Goal: Information Seeking & Learning: Learn about a topic

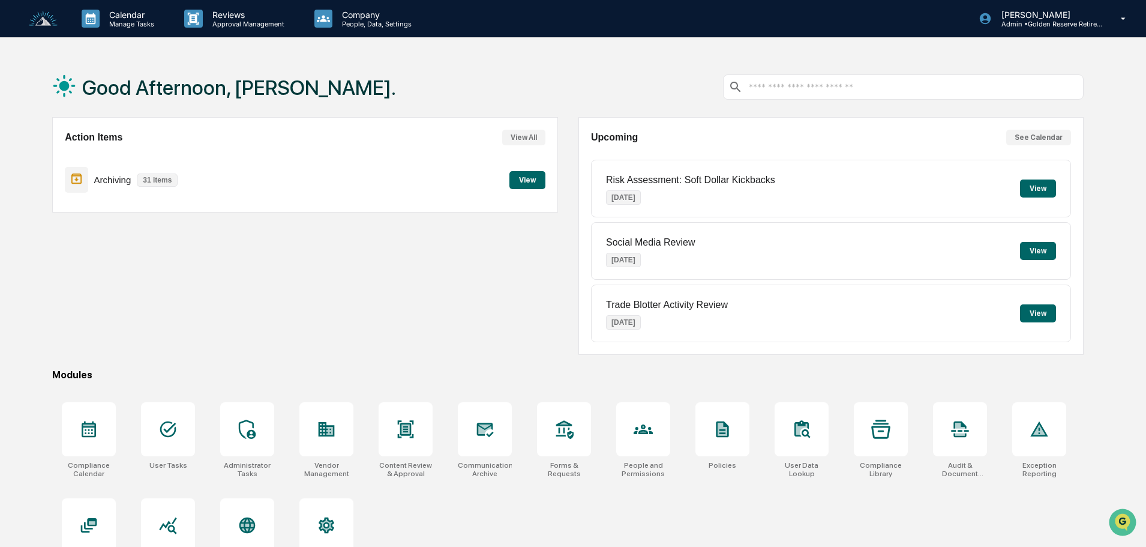
click at [524, 179] on button "View" at bounding box center [527, 180] width 36 height 18
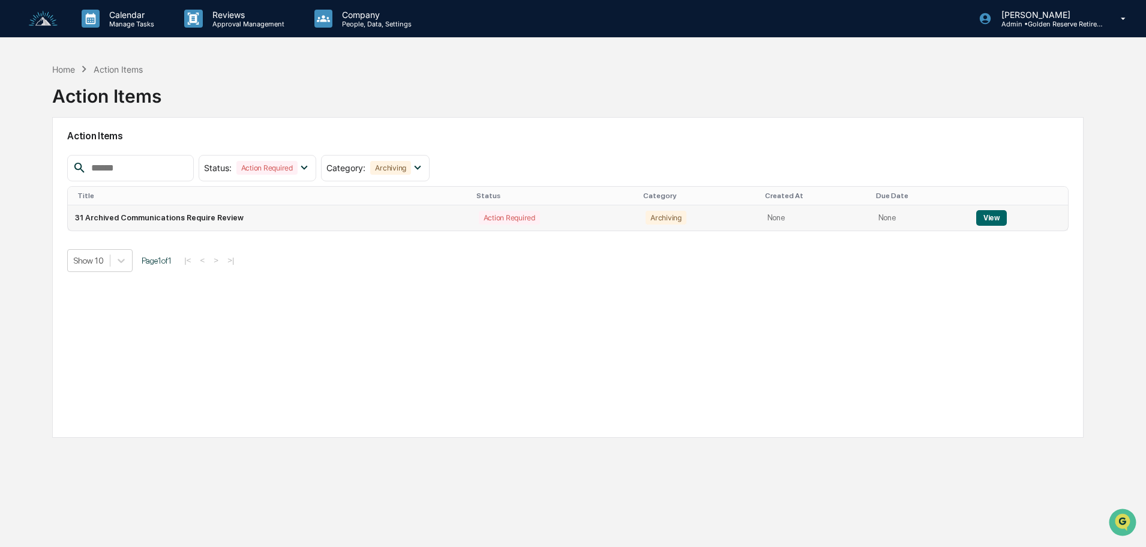
click at [987, 218] on button "View" at bounding box center [991, 218] width 31 height 16
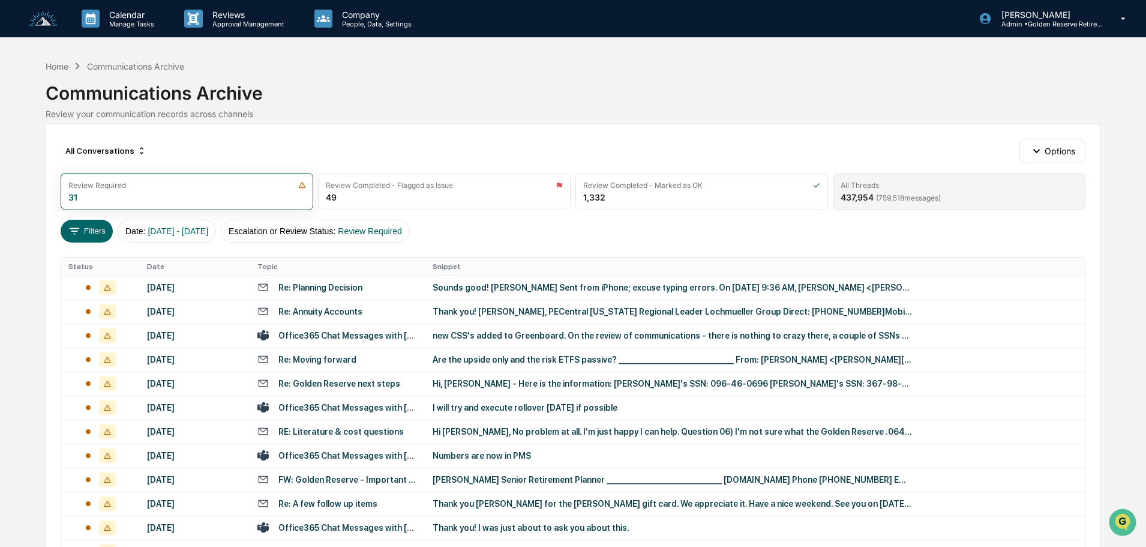
click at [940, 193] on span "( 759,518 messages)" at bounding box center [908, 197] width 65 height 9
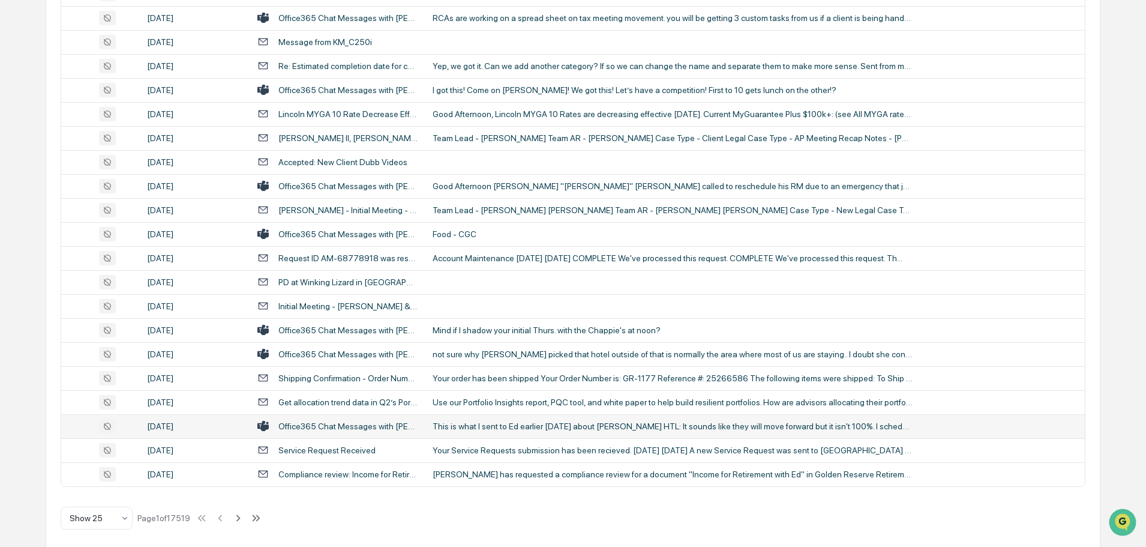
scroll to position [397, 0]
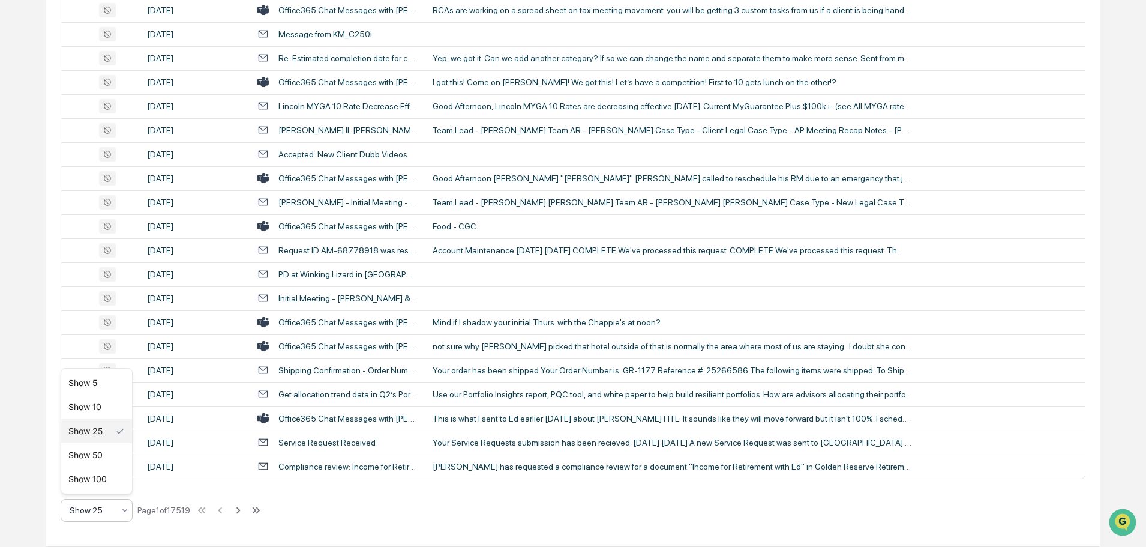
drag, startPoint x: 115, startPoint y: 513, endPoint x: 109, endPoint y: 515, distance: 6.8
click at [115, 514] on div "Show 25" at bounding box center [92, 510] width 56 height 17
click at [102, 478] on div "Show 100" at bounding box center [96, 479] width 71 height 24
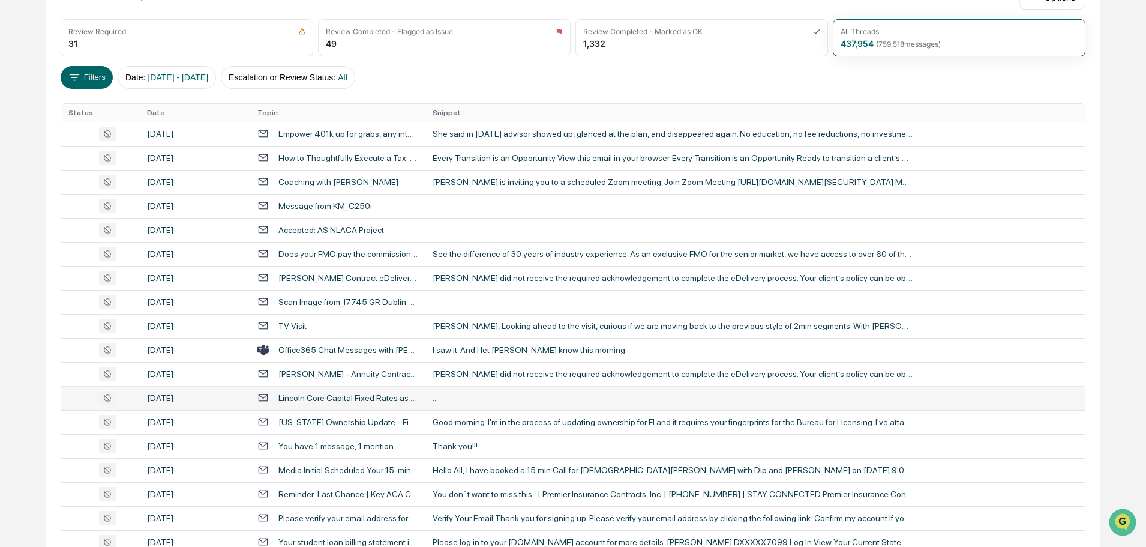
scroll to position [180, 0]
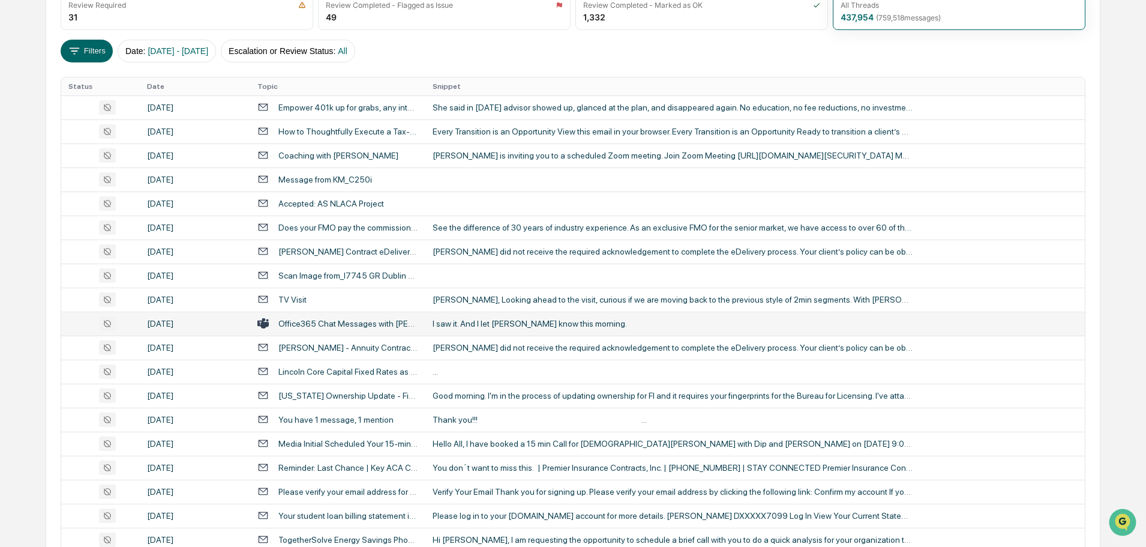
click at [474, 323] on div "I saw it. And I let [PERSON_NAME] know this morning." at bounding box center [673, 324] width 480 height 10
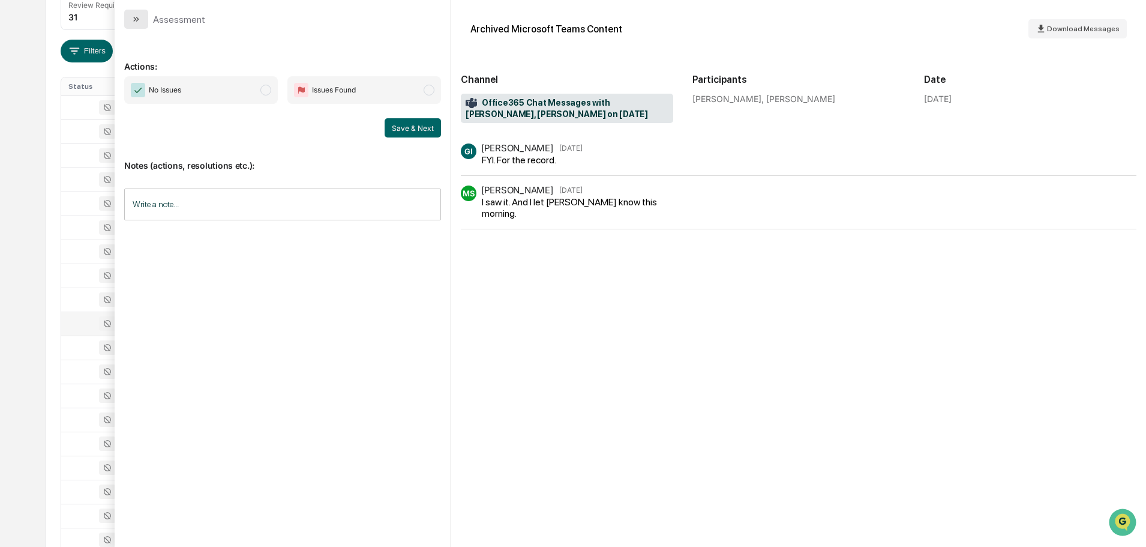
click at [142, 20] on button "modal" at bounding box center [136, 19] width 24 height 19
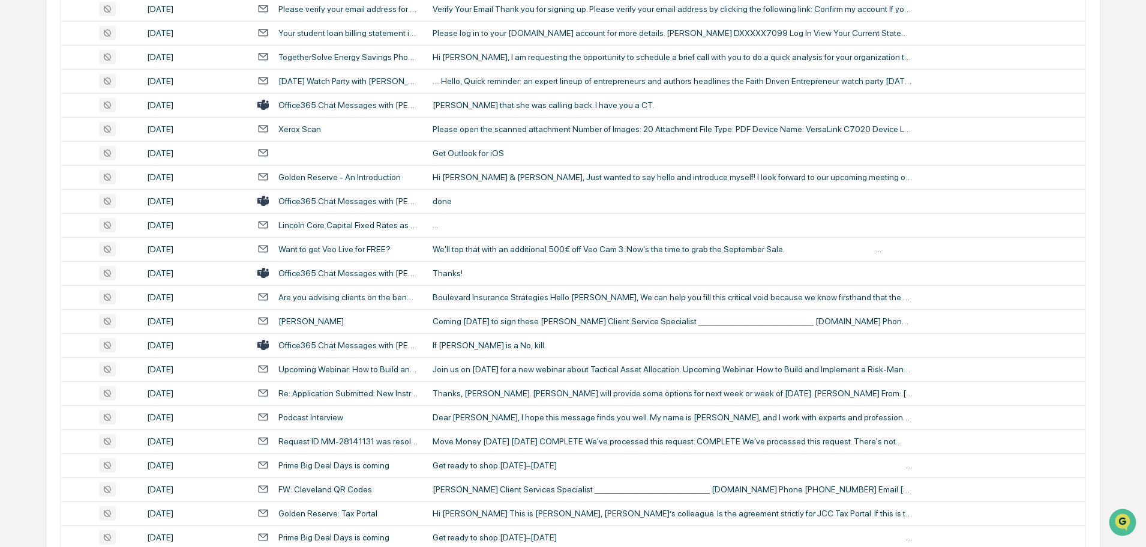
scroll to position [720, 0]
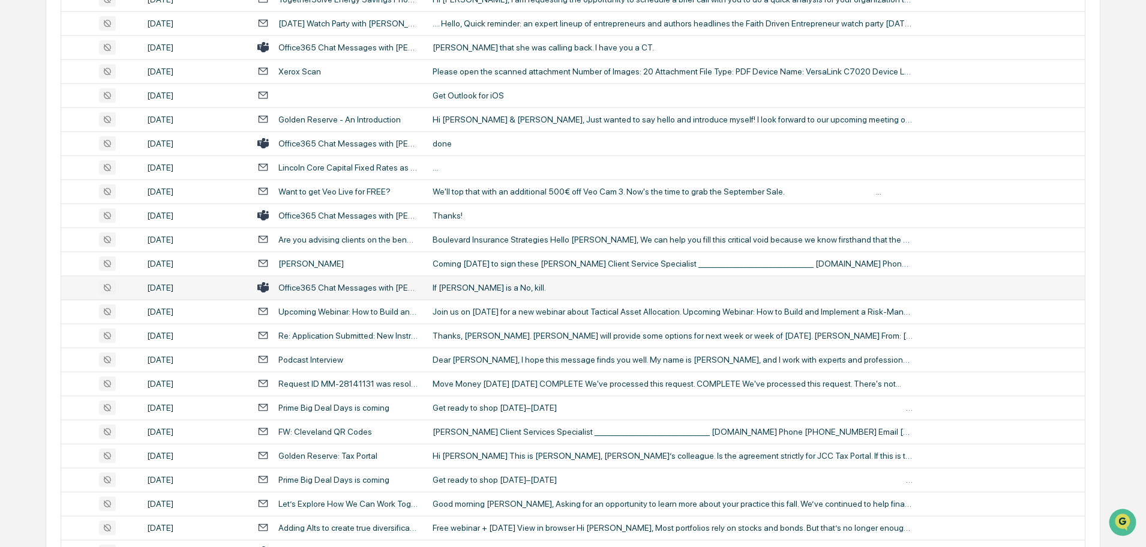
click at [488, 286] on div "If [PERSON_NAME] is a No, kill." at bounding box center [673, 288] width 480 height 10
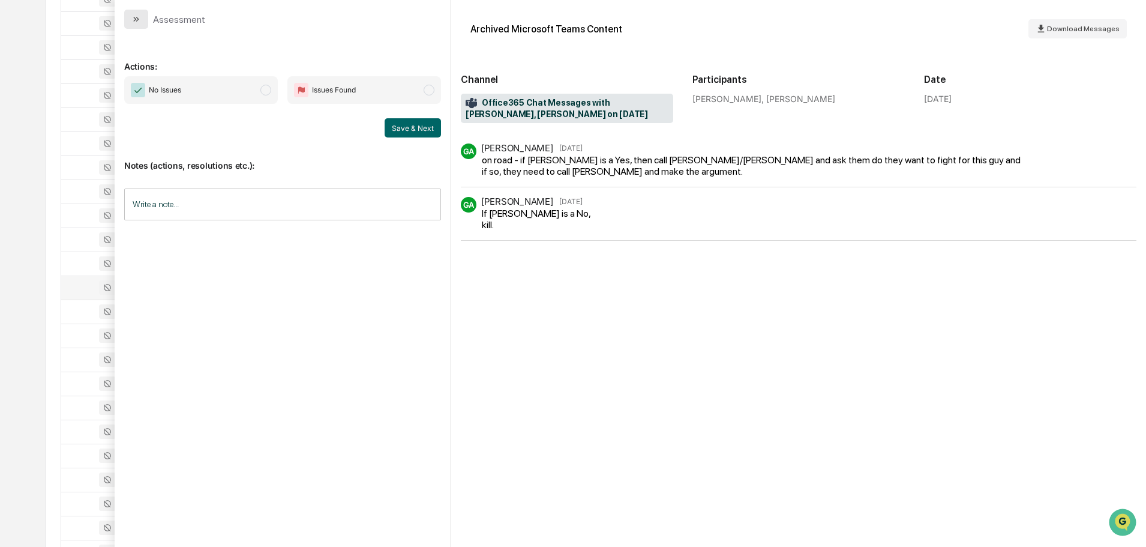
click at [143, 22] on button "modal" at bounding box center [136, 19] width 24 height 19
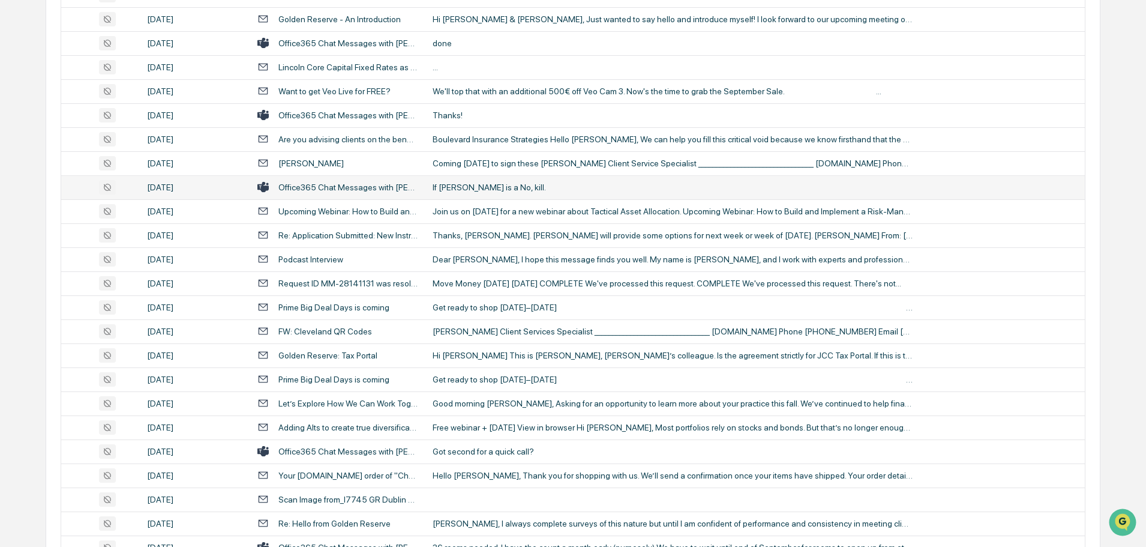
scroll to position [840, 0]
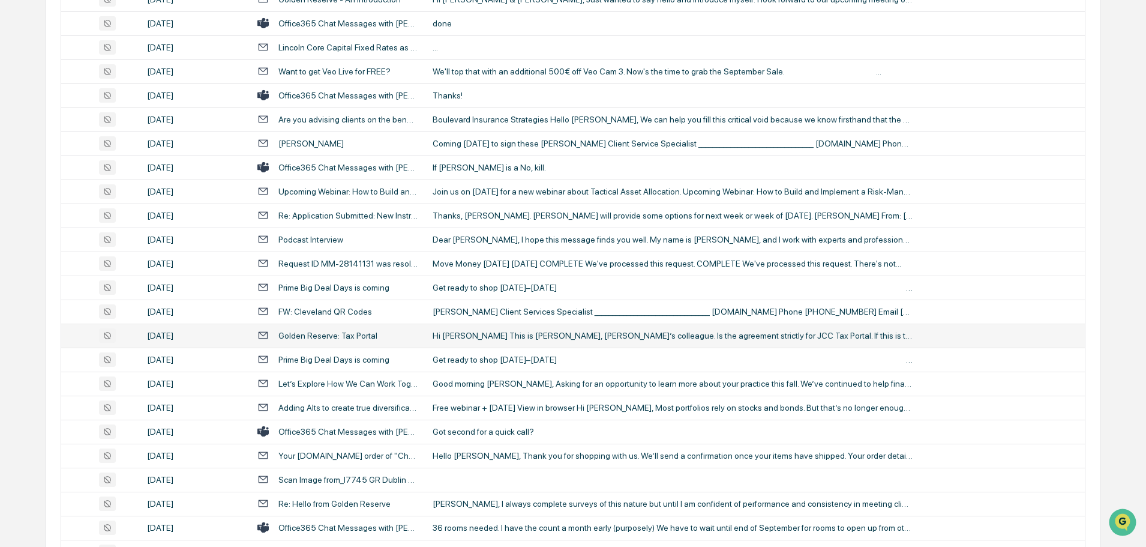
click at [505, 334] on div "Hi [PERSON_NAME] This is [PERSON_NAME], [PERSON_NAME]’s colleague. Is the agree…" at bounding box center [673, 336] width 480 height 10
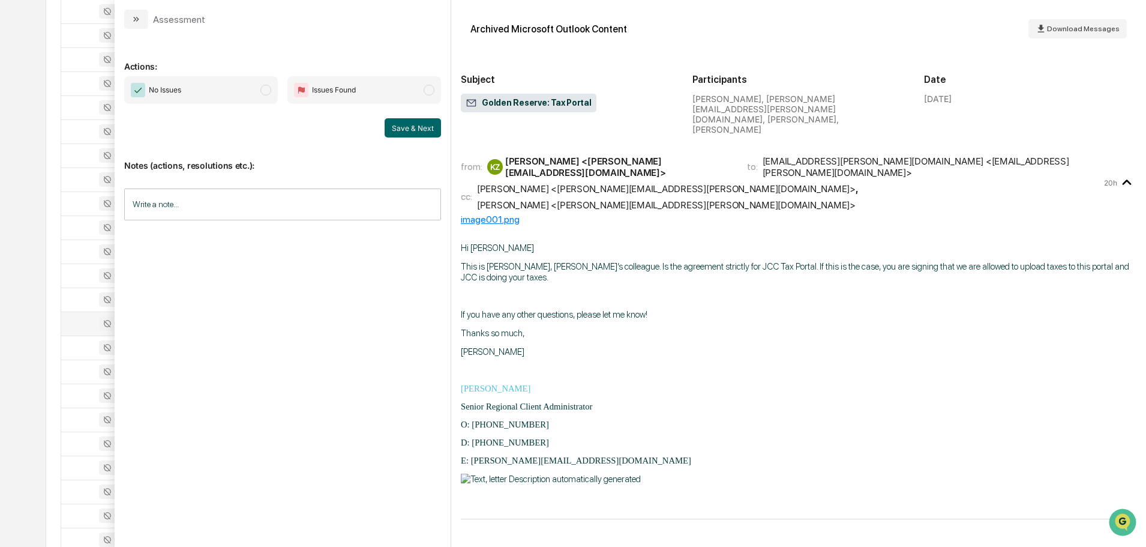
scroll to position [840, 0]
click at [141, 18] on button "modal" at bounding box center [136, 19] width 24 height 19
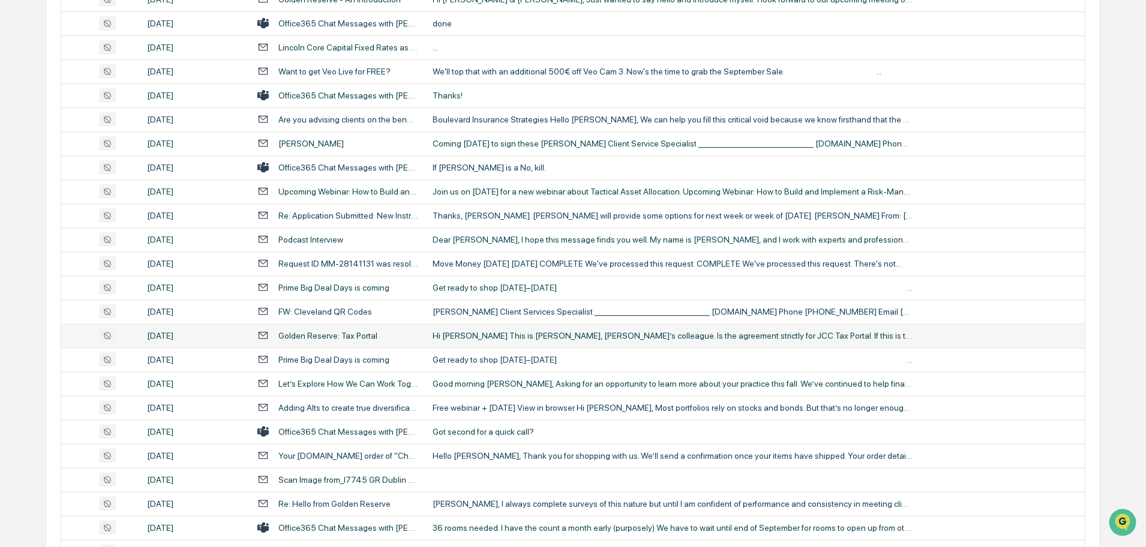
scroll to position [900, 0]
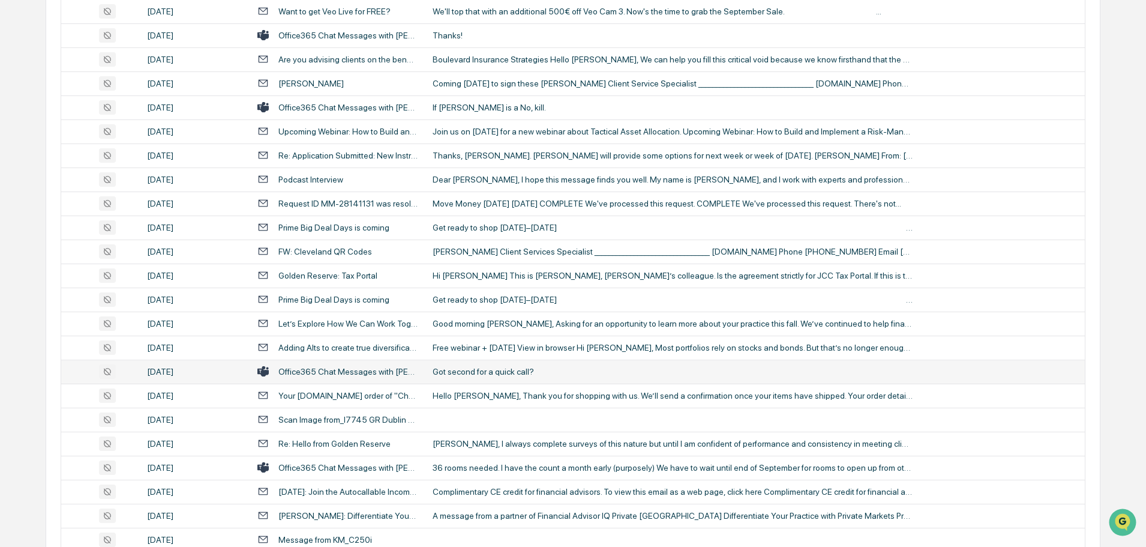
click at [487, 368] on div "Got second for a quick call?" at bounding box center [673, 372] width 480 height 10
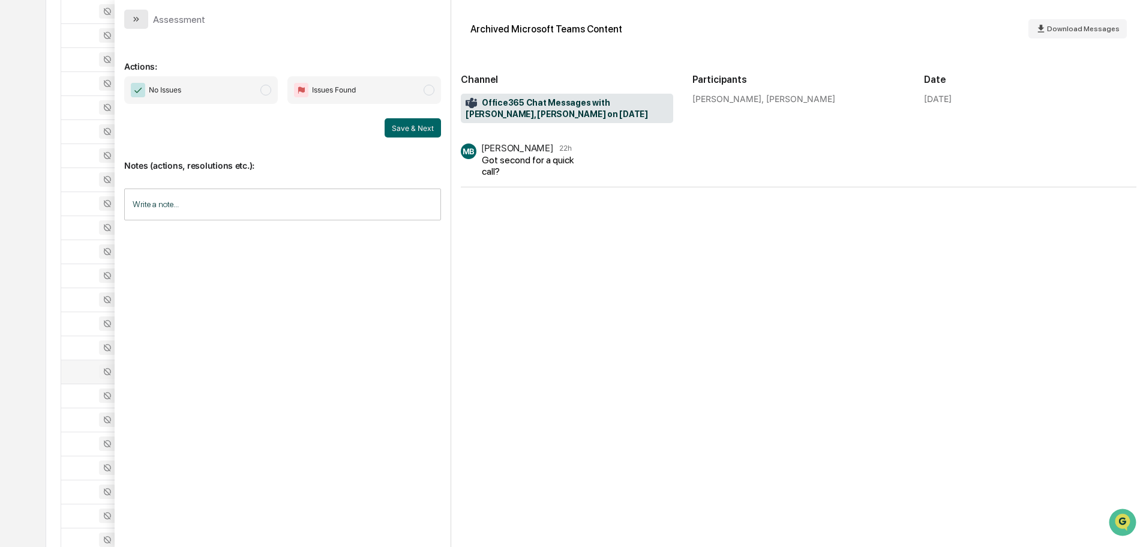
click at [145, 23] on button "modal" at bounding box center [136, 19] width 24 height 19
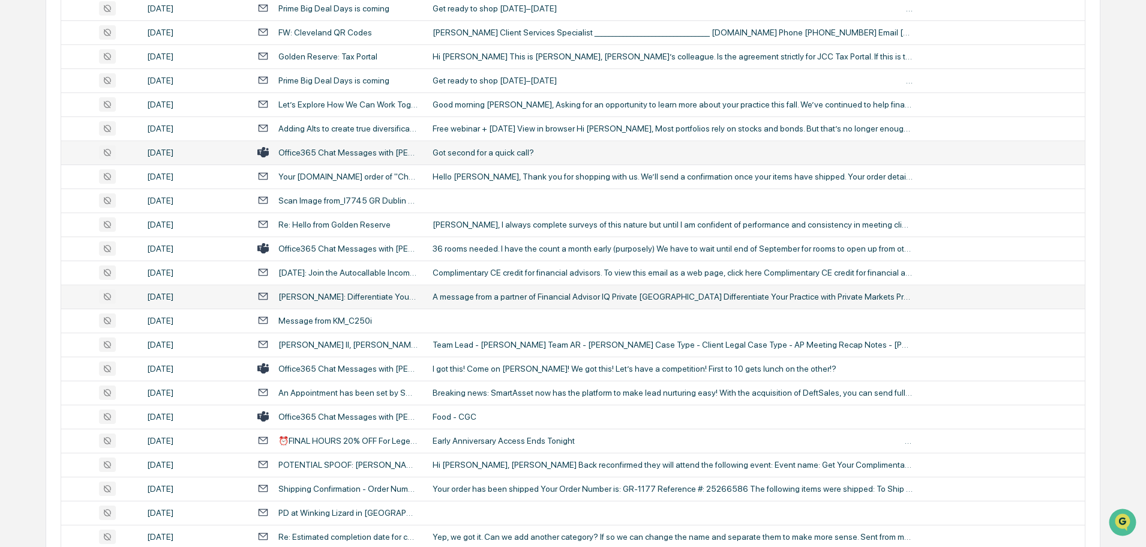
scroll to position [1140, 0]
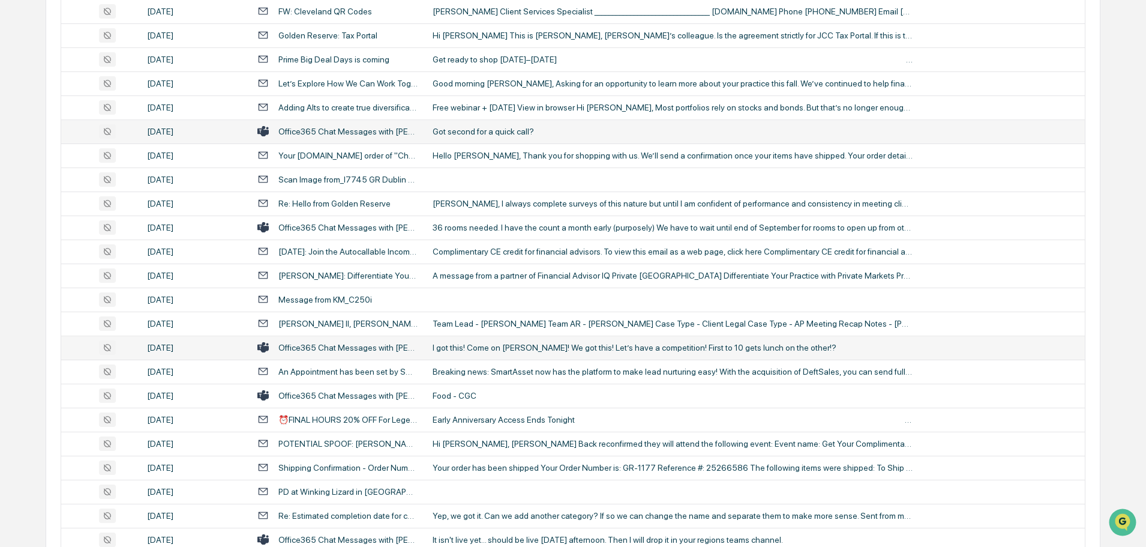
click at [478, 347] on div "I got this! Come on [PERSON_NAME]! We got this! Let’s have a competition! First…" at bounding box center [673, 348] width 480 height 10
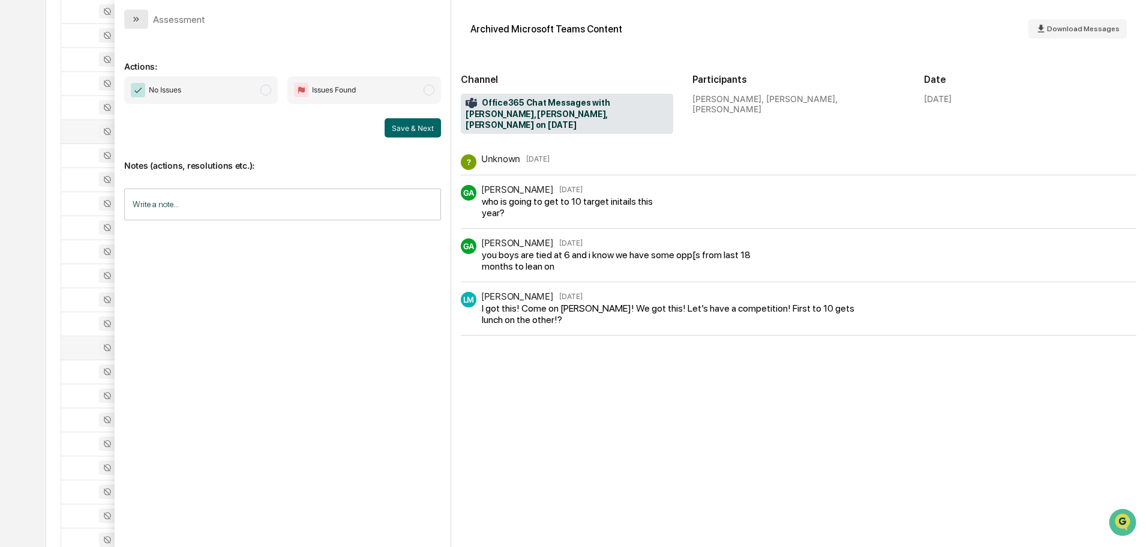
click at [136, 20] on icon "modal" at bounding box center [136, 19] width 10 height 10
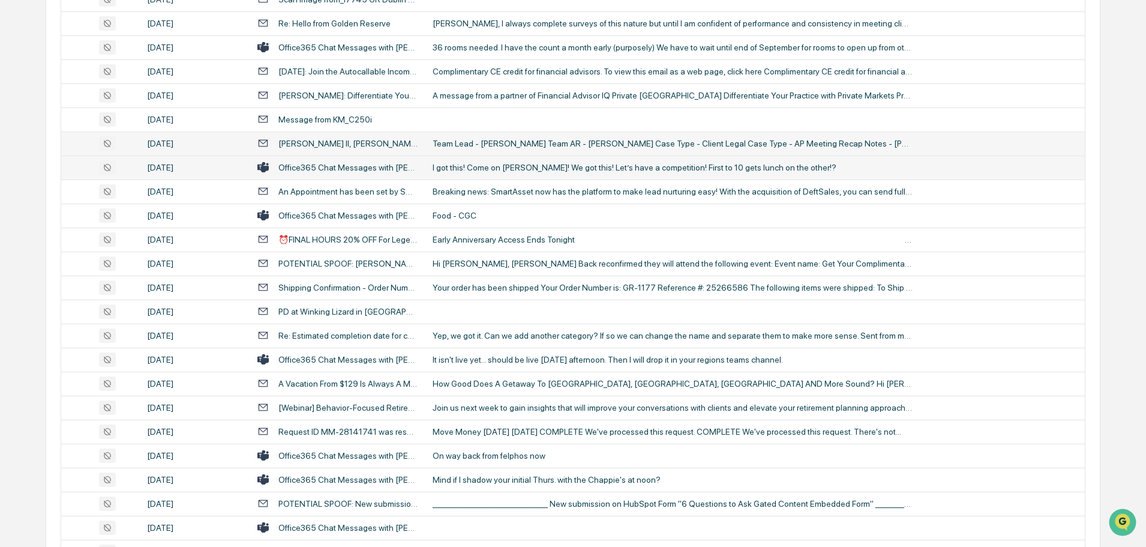
scroll to position [1380, 0]
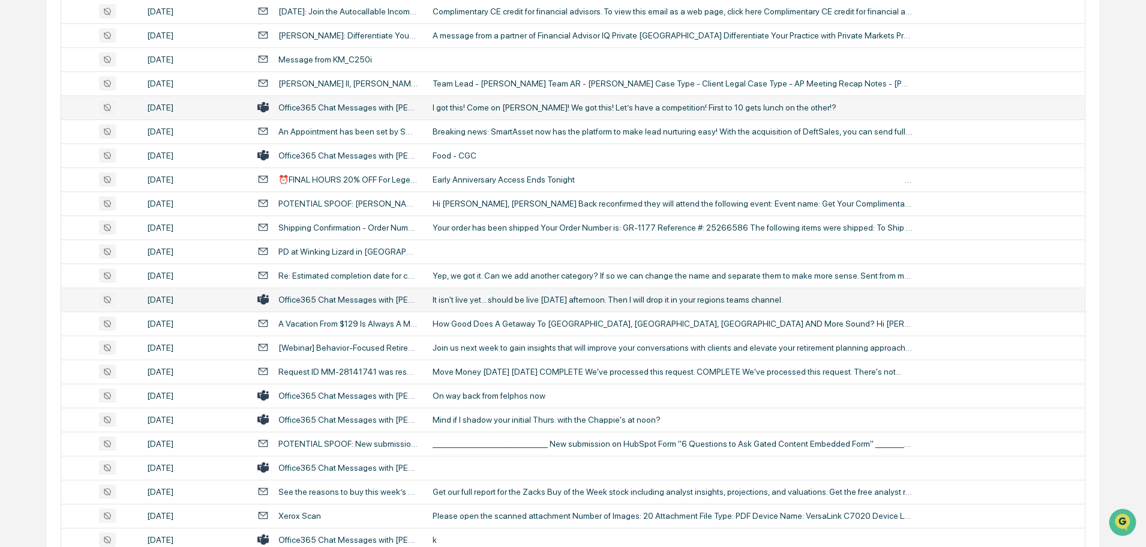
click at [487, 298] on div "It isn't live yet... should be live [DATE] afternoon. Then I will drop it in yo…" at bounding box center [673, 300] width 480 height 10
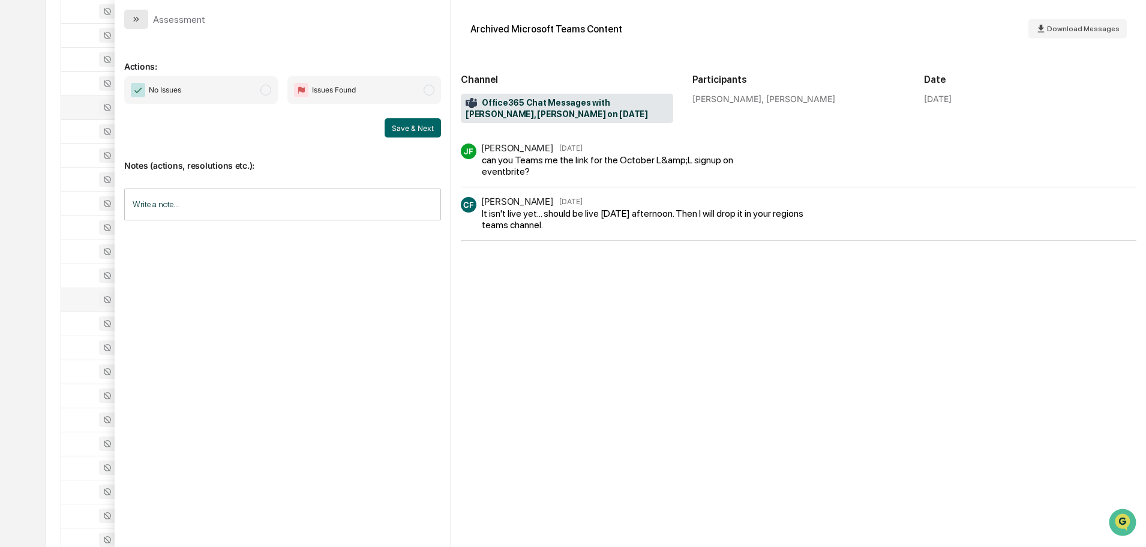
click at [131, 21] on icon "modal" at bounding box center [136, 19] width 10 height 10
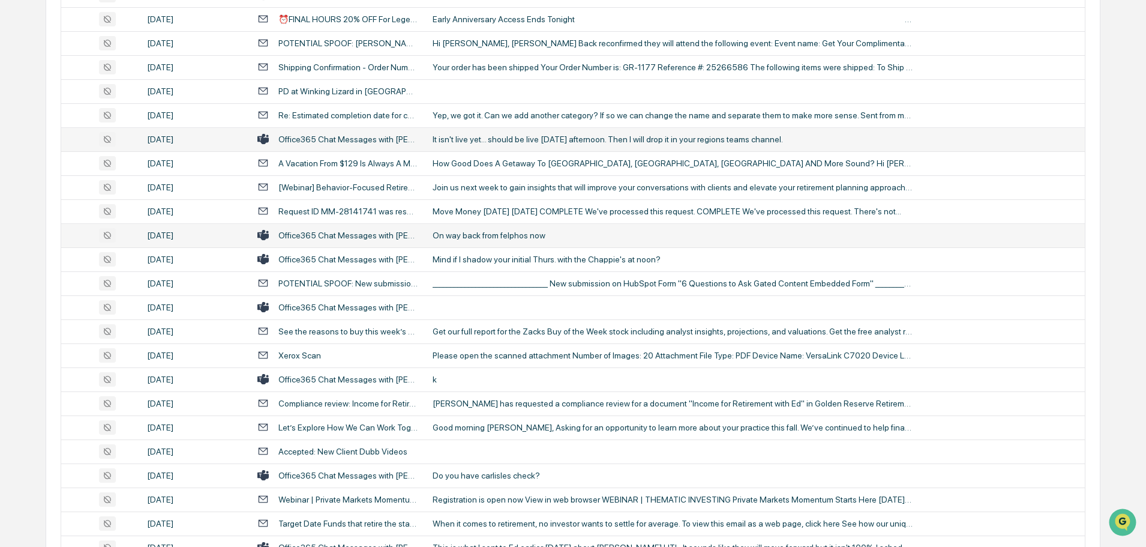
scroll to position [1560, 0]
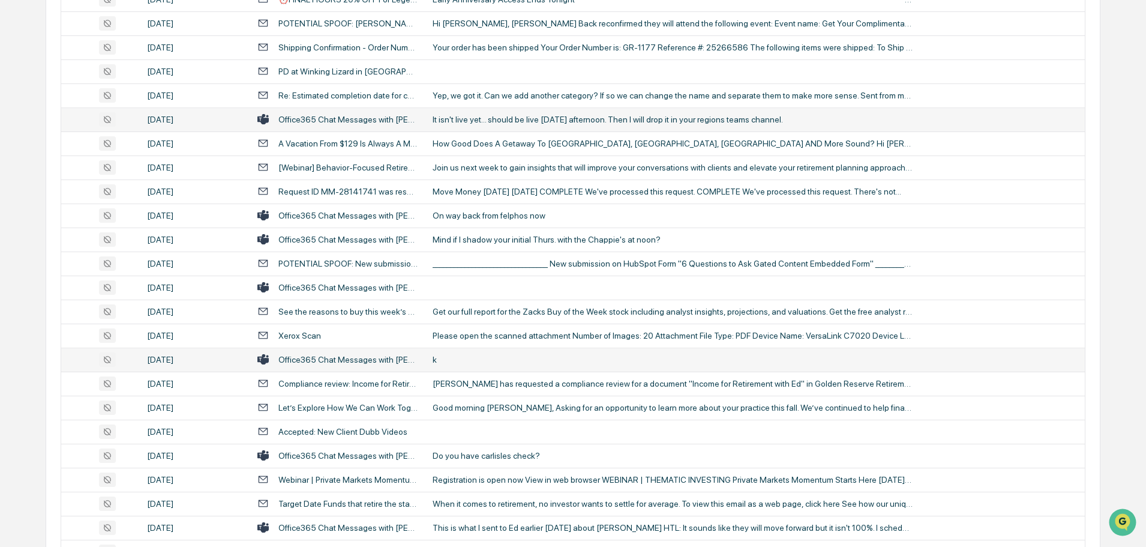
click at [472, 359] on div "k" at bounding box center [673, 360] width 480 height 10
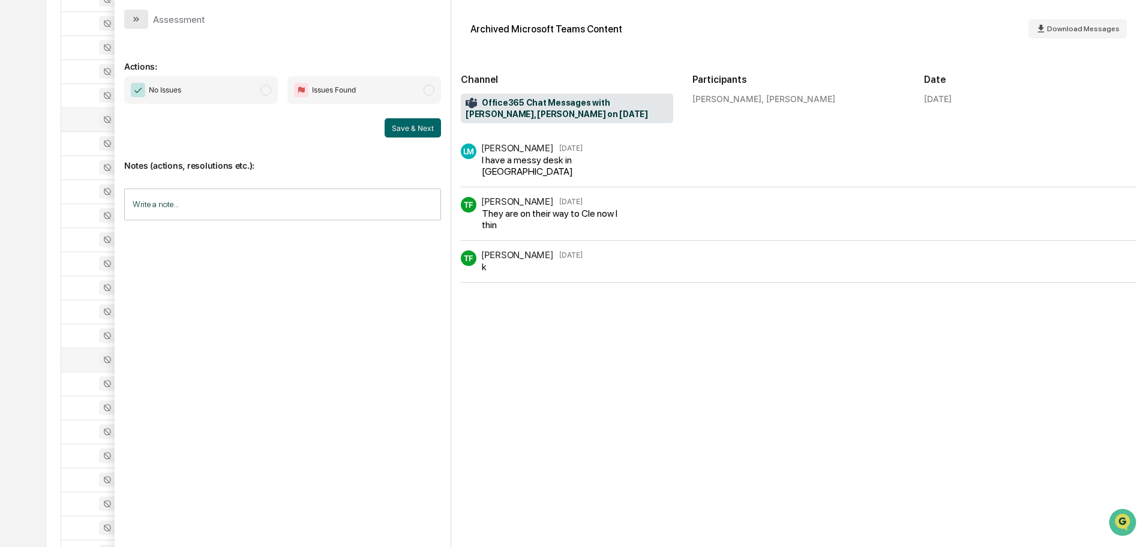
click at [138, 22] on icon "modal" at bounding box center [136, 19] width 10 height 10
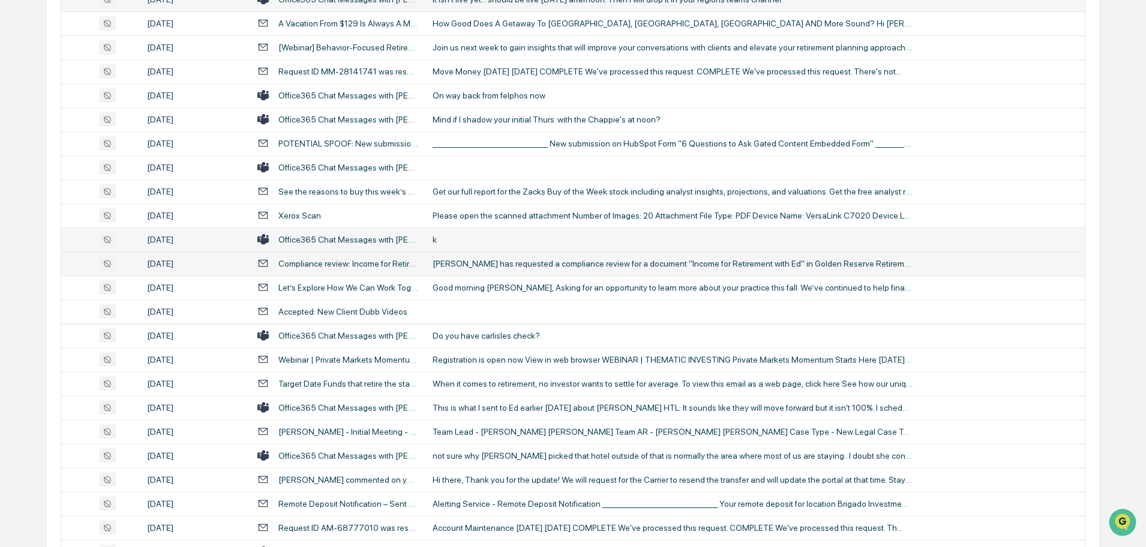
scroll to position [1740, 0]
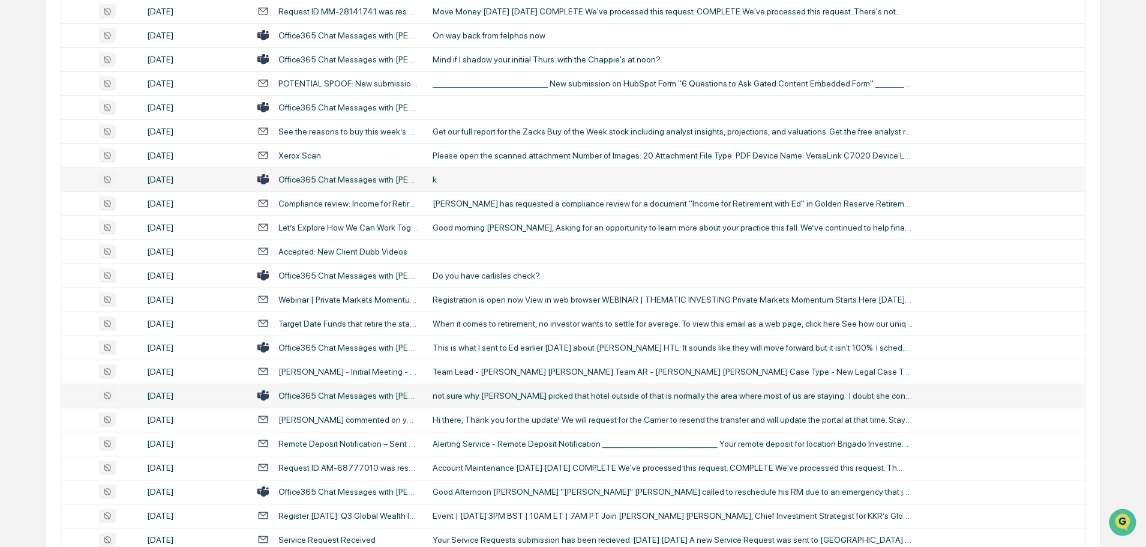
click at [492, 392] on div "not sure why [PERSON_NAME] picked that hotel outside of that is normally the ar…" at bounding box center [673, 396] width 480 height 10
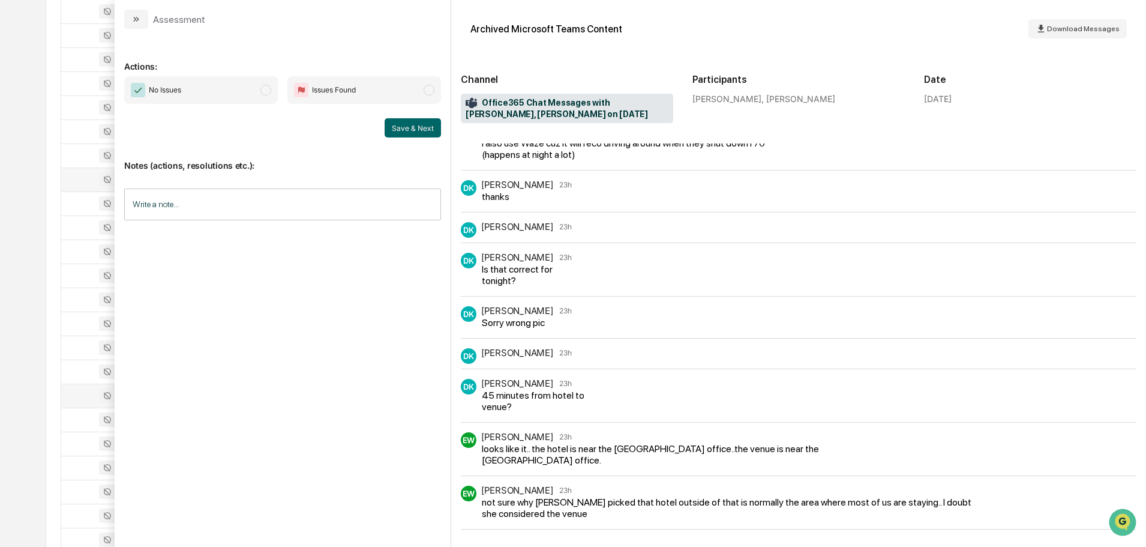
scroll to position [251, 0]
click at [136, 24] on button "modal" at bounding box center [136, 19] width 24 height 19
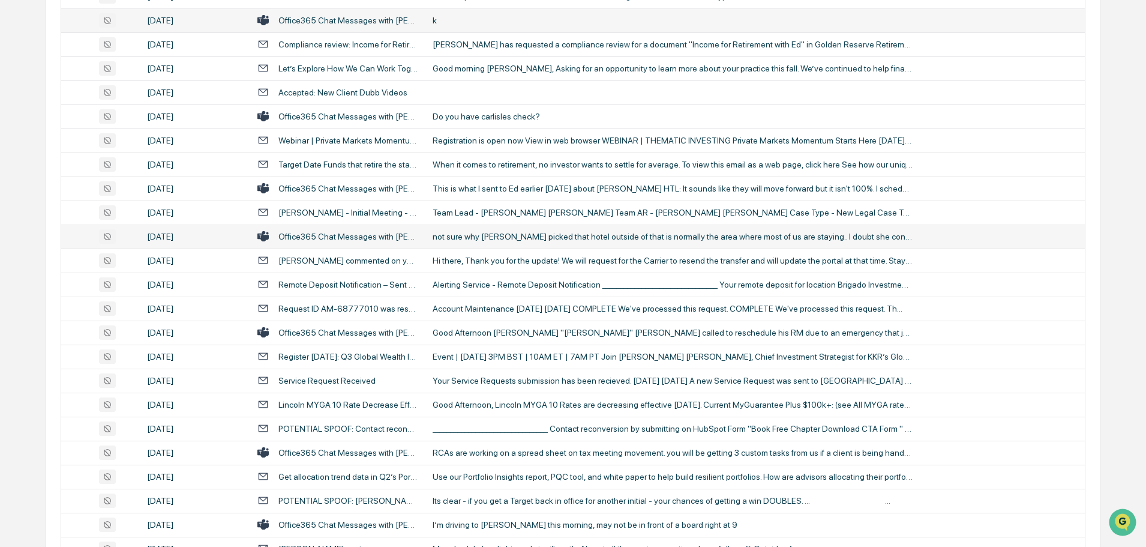
scroll to position [1920, 0]
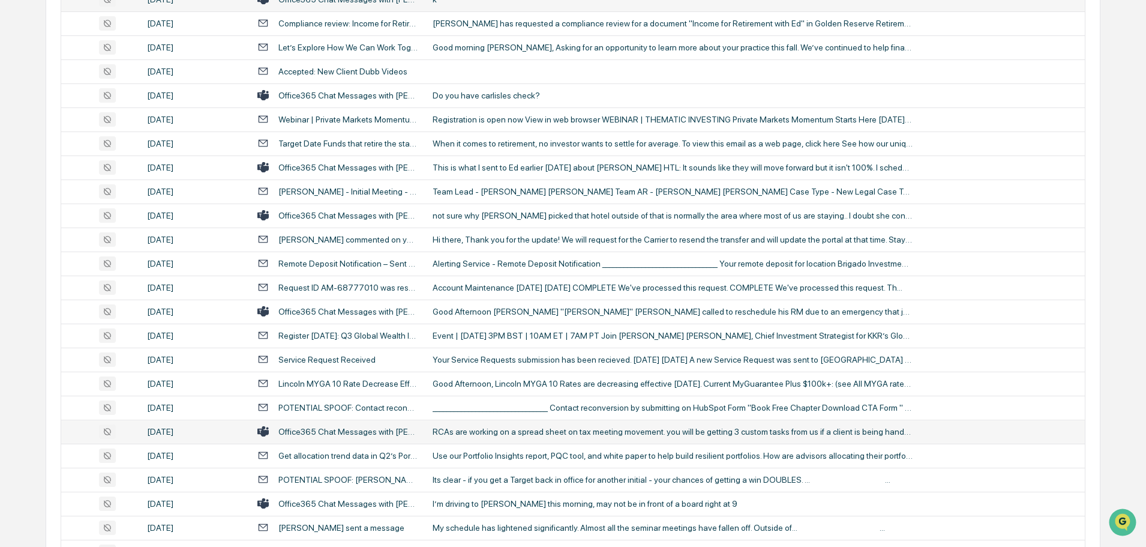
click at [472, 428] on div "RCAs are working on a spread sheet on tax meeting movement. you will be getting…" at bounding box center [673, 432] width 480 height 10
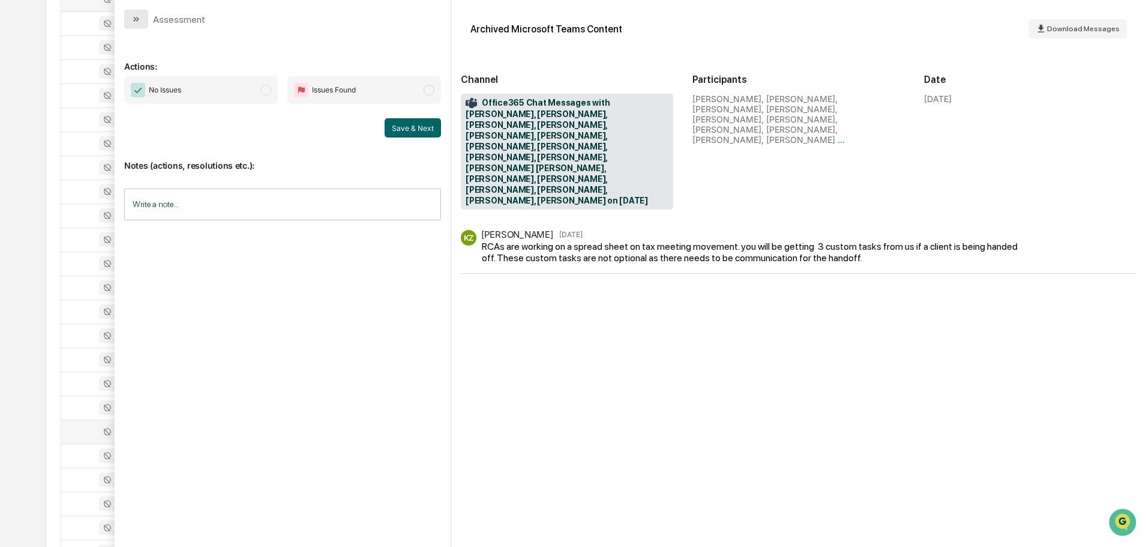
click at [137, 24] on button "modal" at bounding box center [136, 19] width 24 height 19
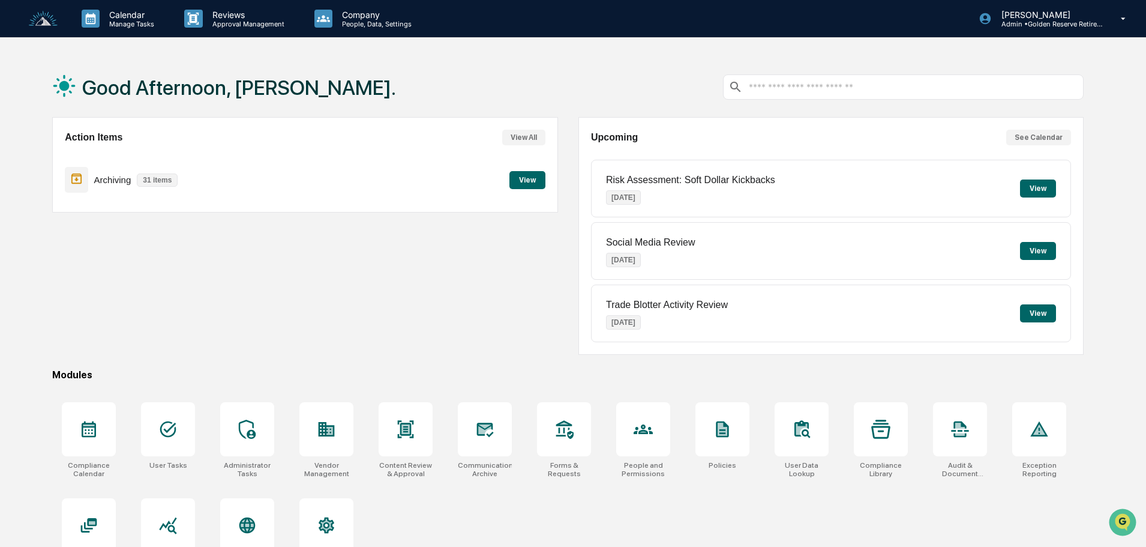
click at [522, 184] on button "View" at bounding box center [527, 180] width 36 height 18
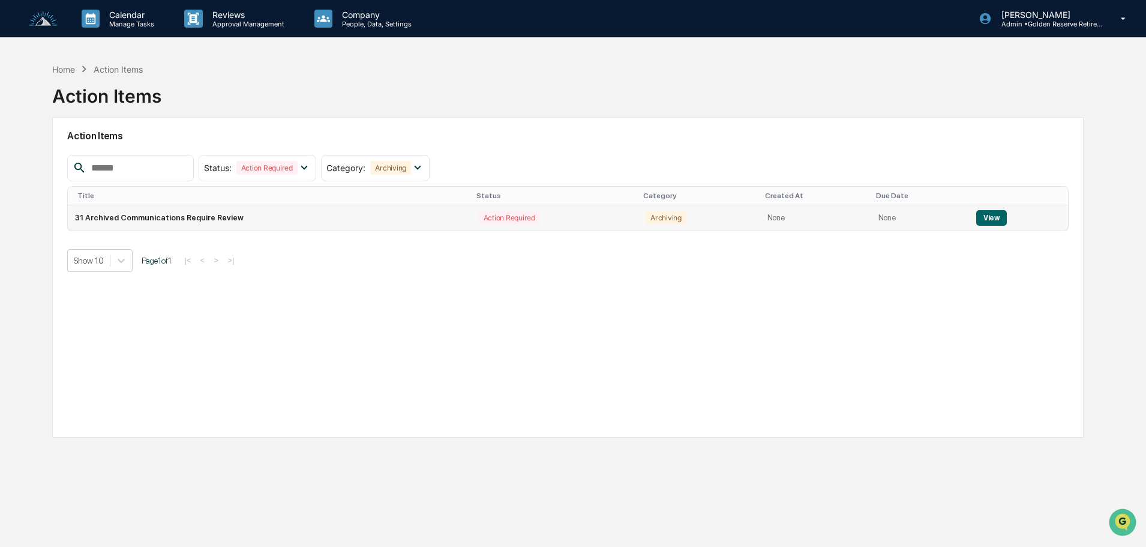
click at [991, 221] on button "View" at bounding box center [991, 218] width 31 height 16
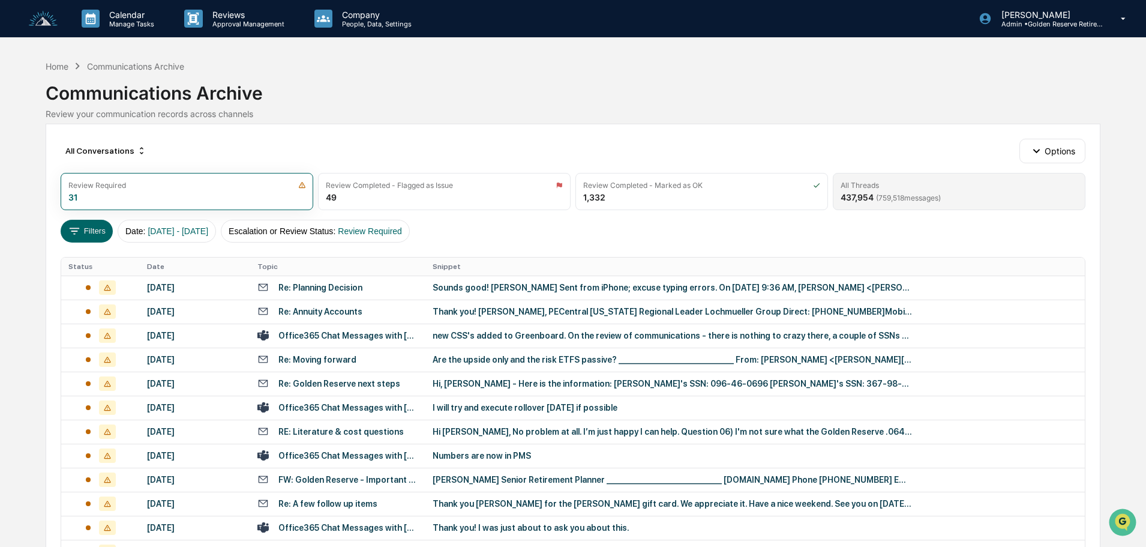
click at [950, 182] on div "All Threads" at bounding box center [959, 185] width 237 height 9
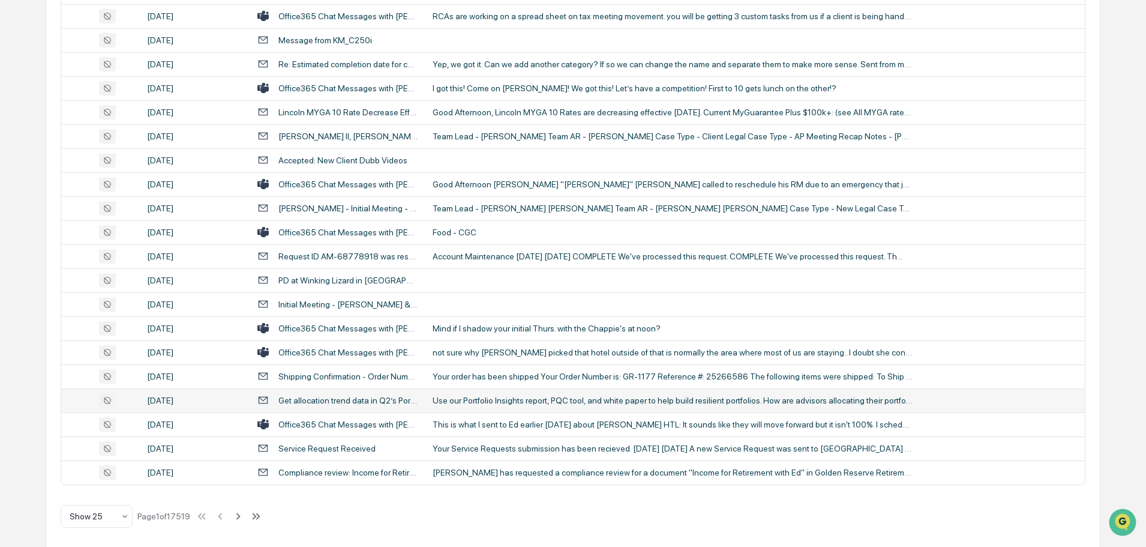
scroll to position [397, 0]
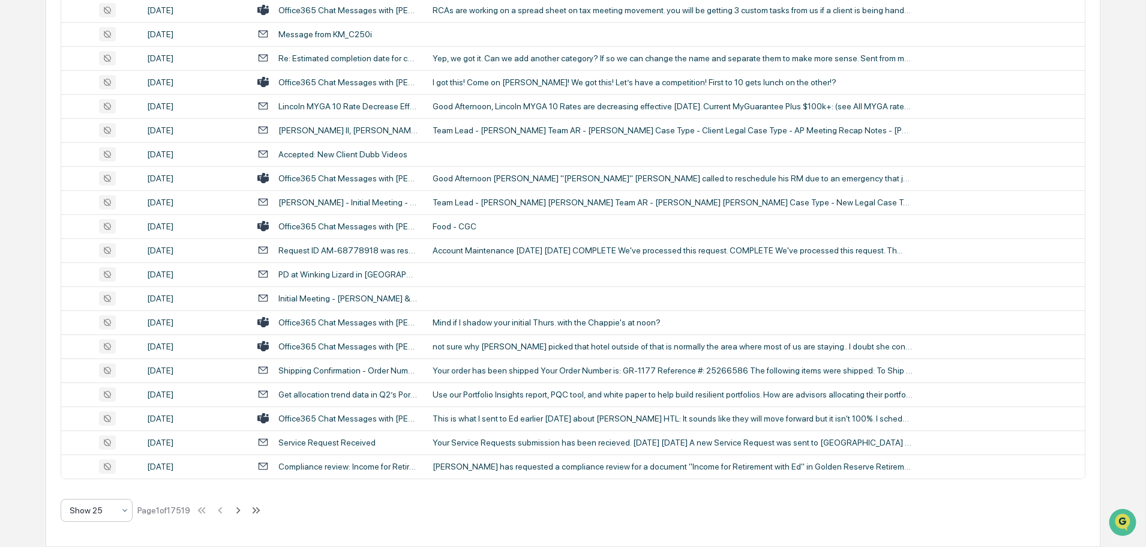
drag, startPoint x: 109, startPoint y: 502, endPoint x: 101, endPoint y: 506, distance: 8.7
click at [109, 502] on div "Show 25" at bounding box center [92, 510] width 56 height 17
click at [97, 479] on div "Show 100" at bounding box center [96, 479] width 71 height 24
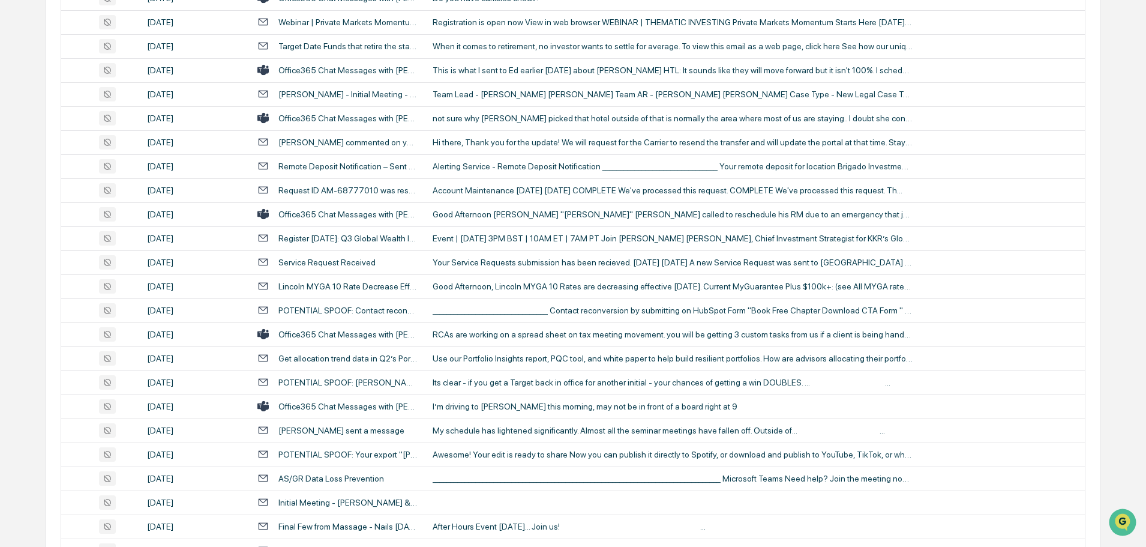
scroll to position [2078, 0]
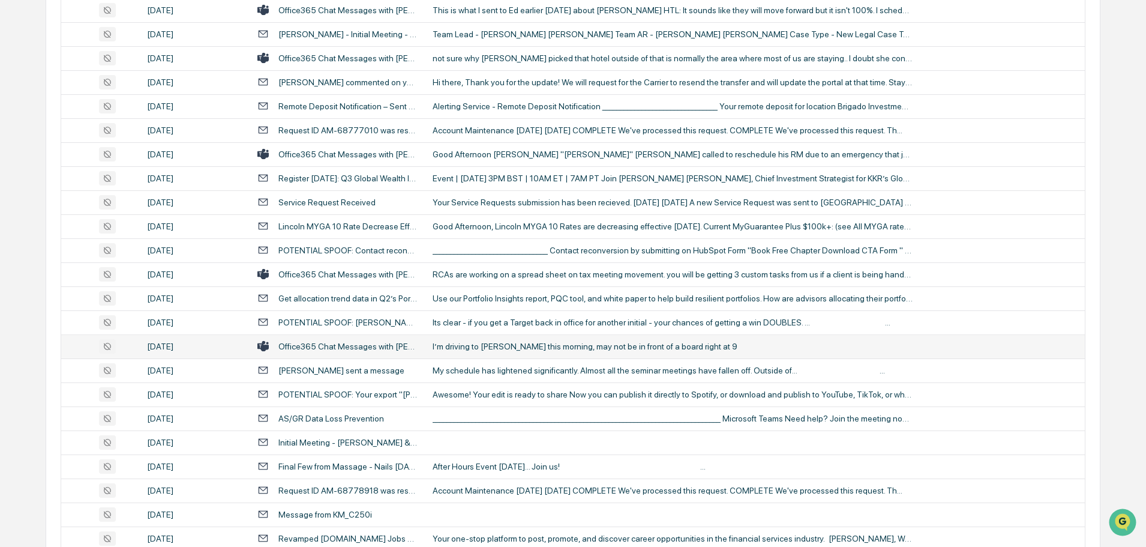
click at [487, 350] on div "I’m driving to [PERSON_NAME] this morning, may not be in front of a board right…" at bounding box center [673, 346] width 480 height 10
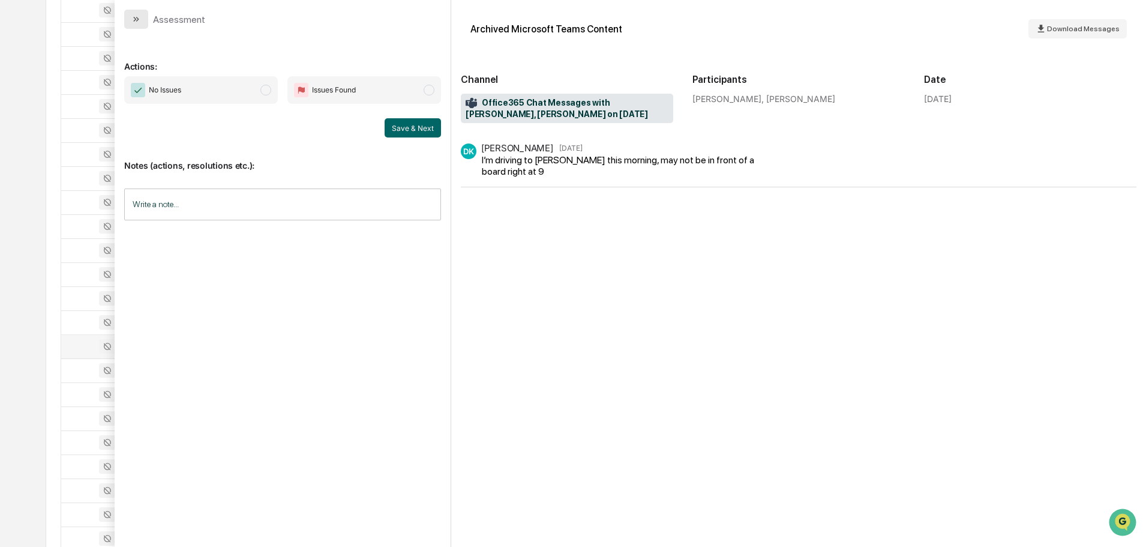
click at [140, 22] on icon "modal" at bounding box center [136, 19] width 10 height 10
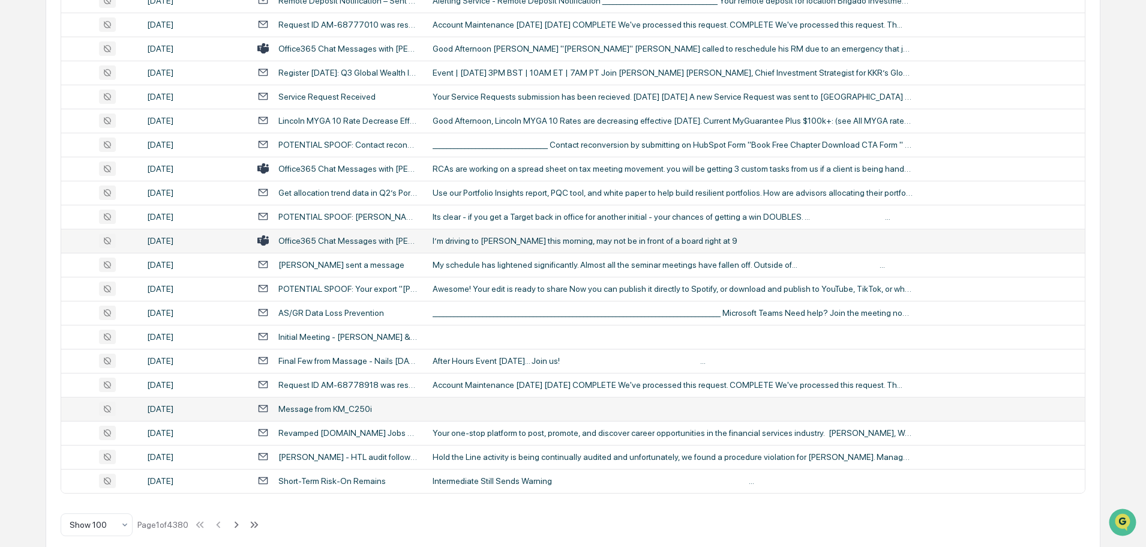
scroll to position [2198, 0]
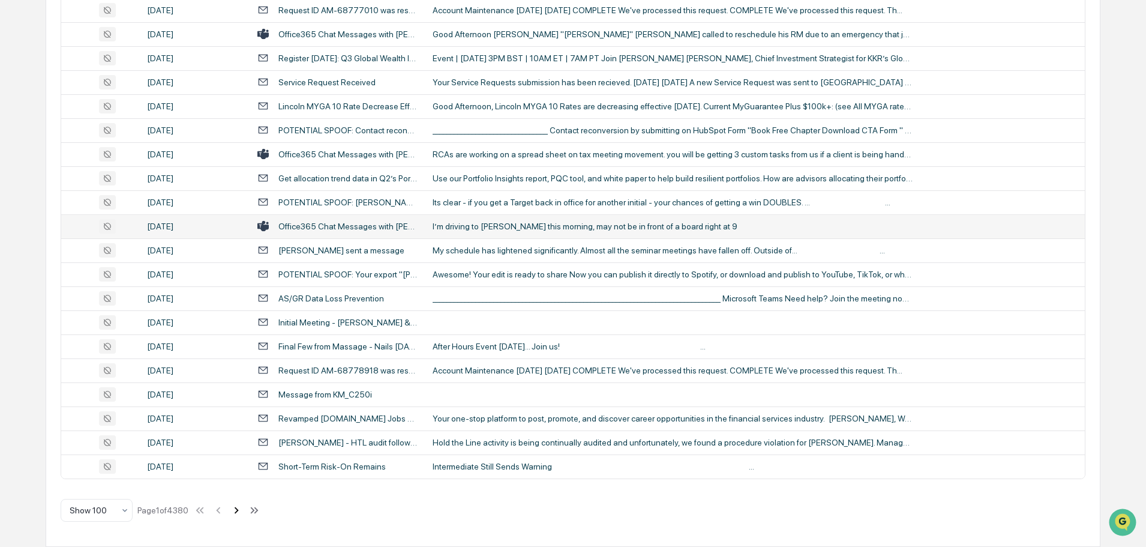
click at [238, 509] on icon at bounding box center [236, 509] width 13 height 13
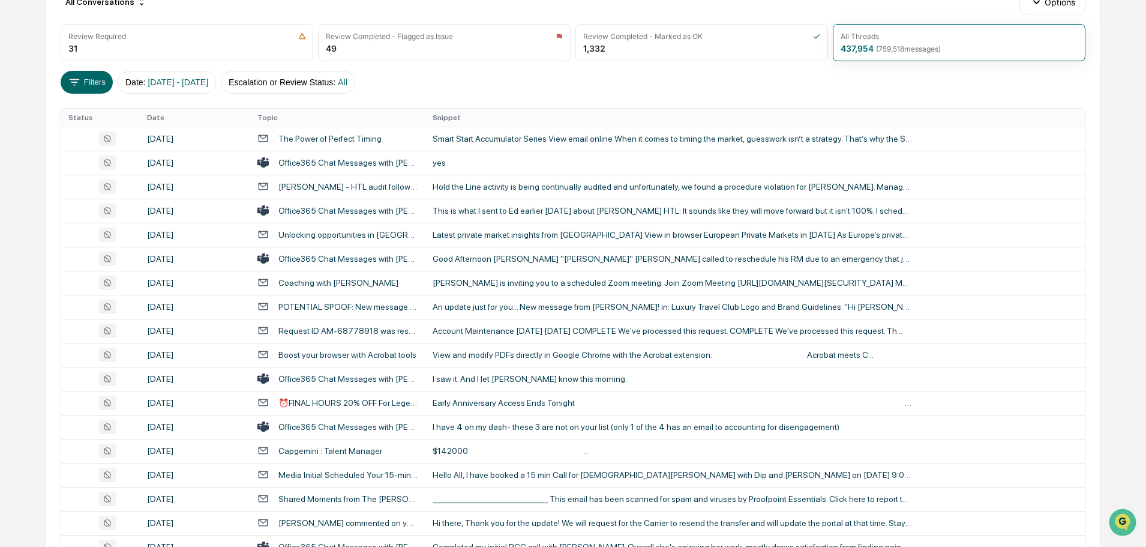
scroll to position [97, 0]
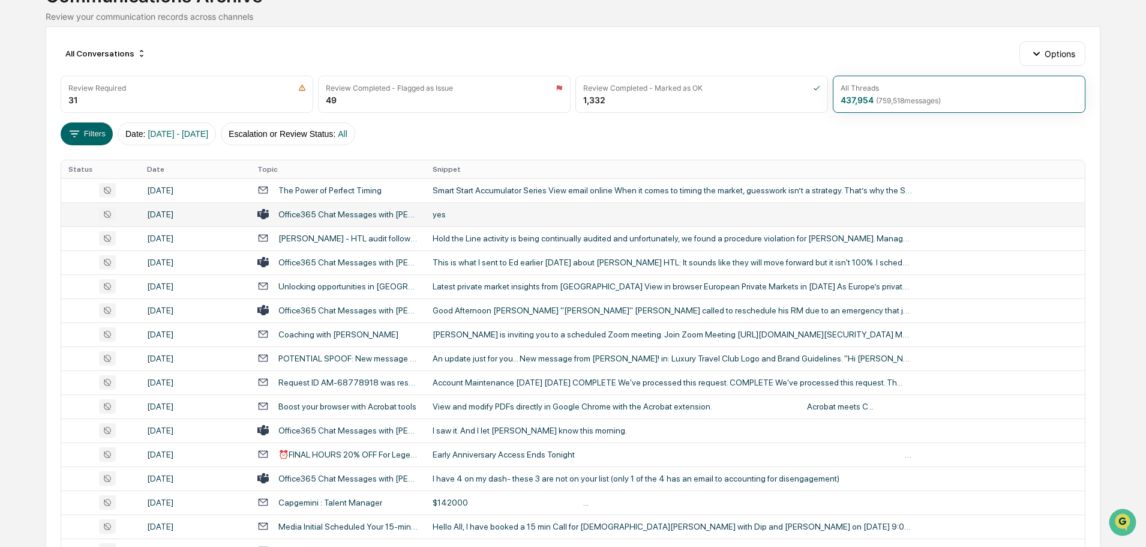
click at [446, 219] on td "yes" at bounding box center [754, 214] width 659 height 24
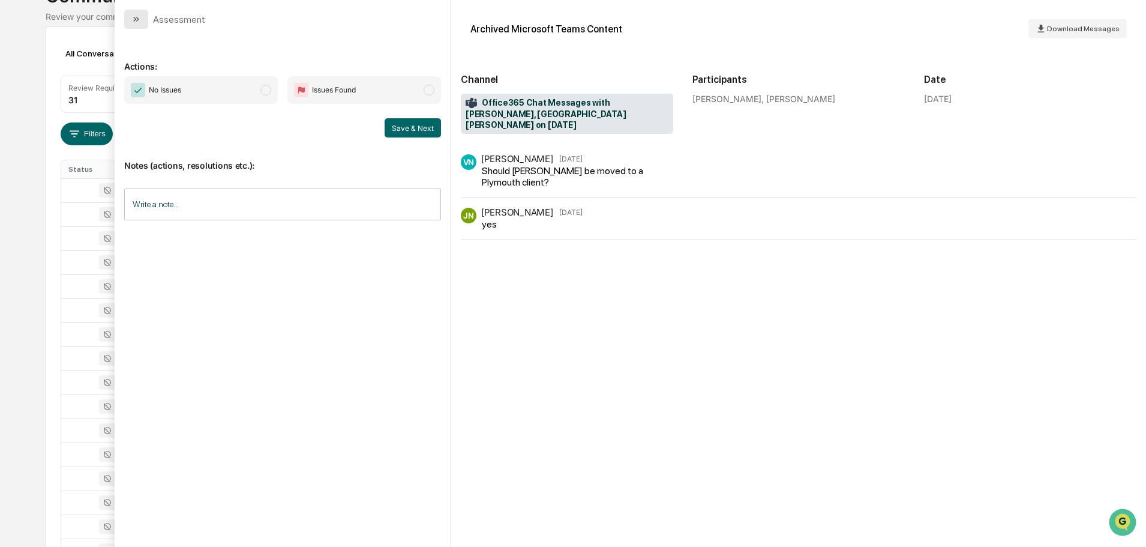
click at [140, 22] on icon "modal" at bounding box center [136, 19] width 10 height 10
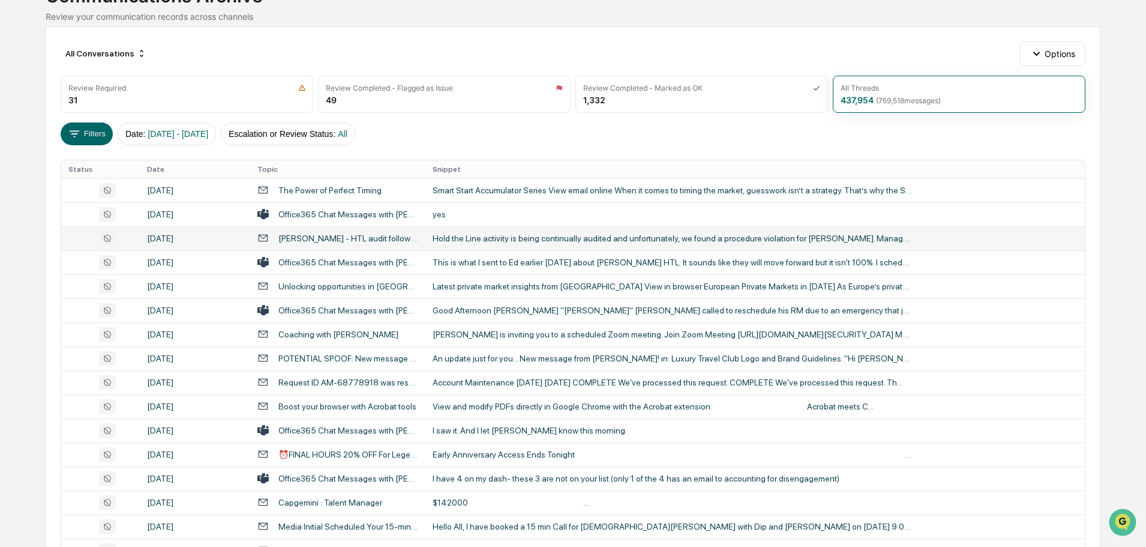
click at [476, 244] on td "Hold the Line activity is being continually audited and unfortunately, we found…" at bounding box center [754, 238] width 659 height 24
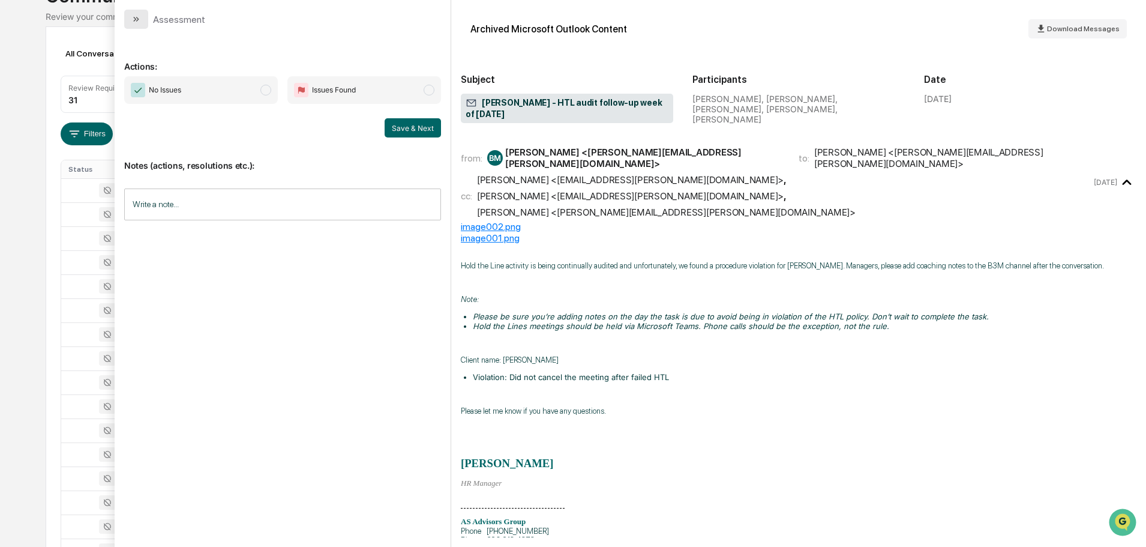
click at [146, 16] on button "modal" at bounding box center [136, 19] width 24 height 19
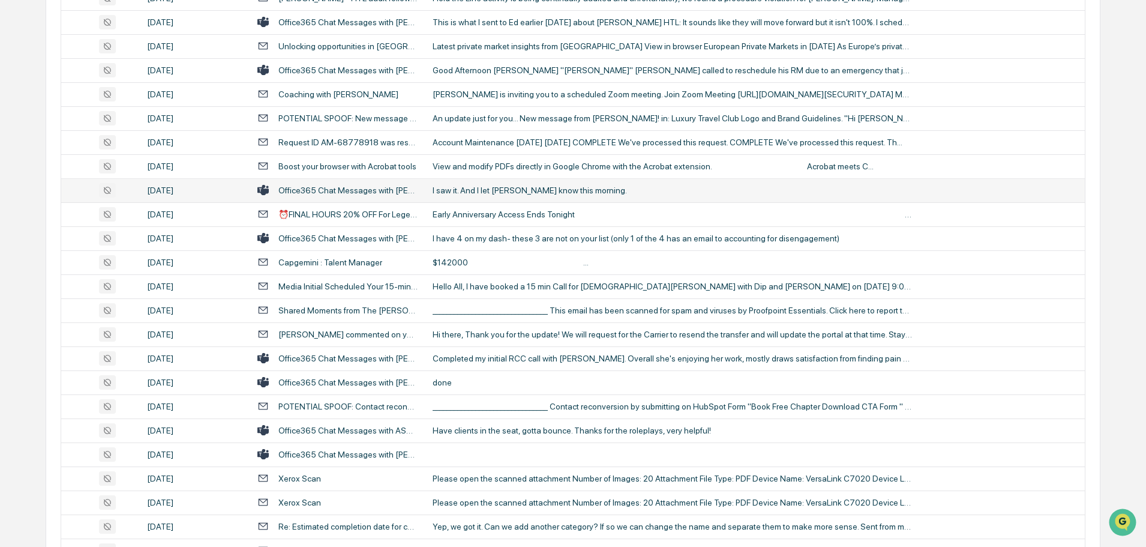
scroll to position [397, 0]
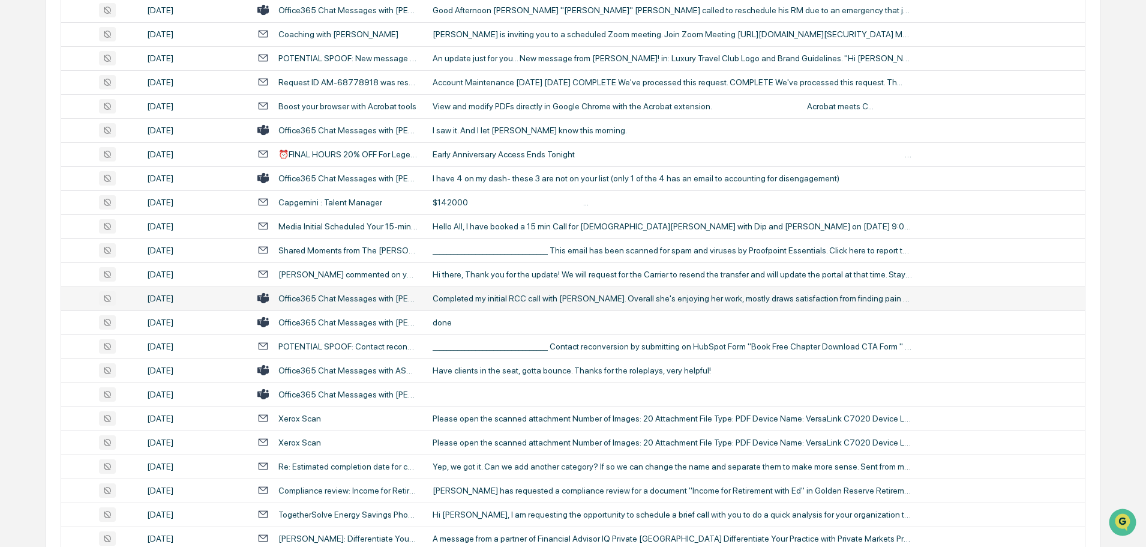
click at [521, 302] on div "Completed my initial RCC call with [PERSON_NAME]. Overall she's enjoying her wo…" at bounding box center [673, 298] width 480 height 10
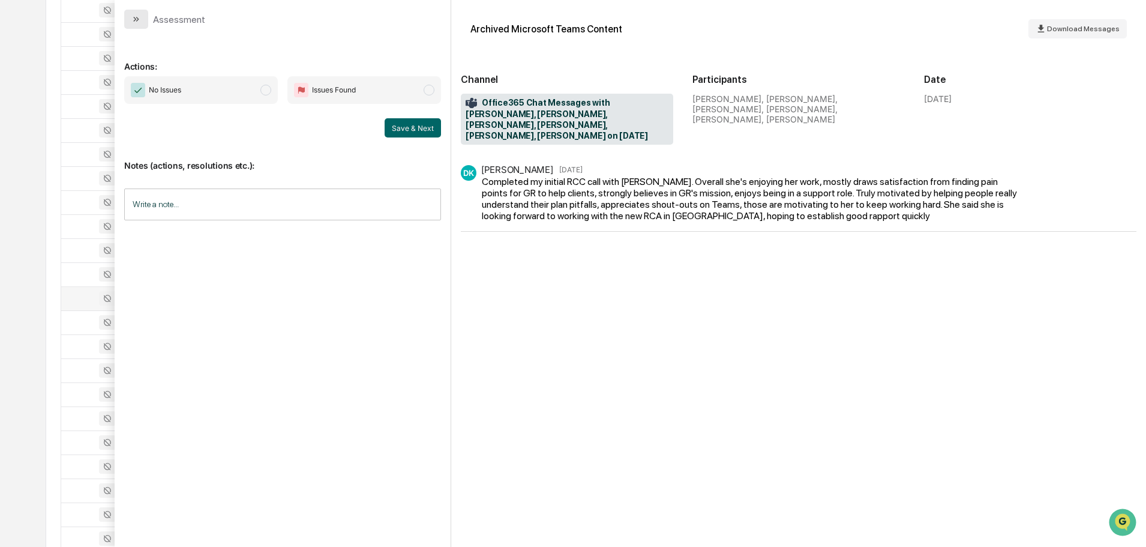
click at [132, 25] on button "modal" at bounding box center [136, 19] width 24 height 19
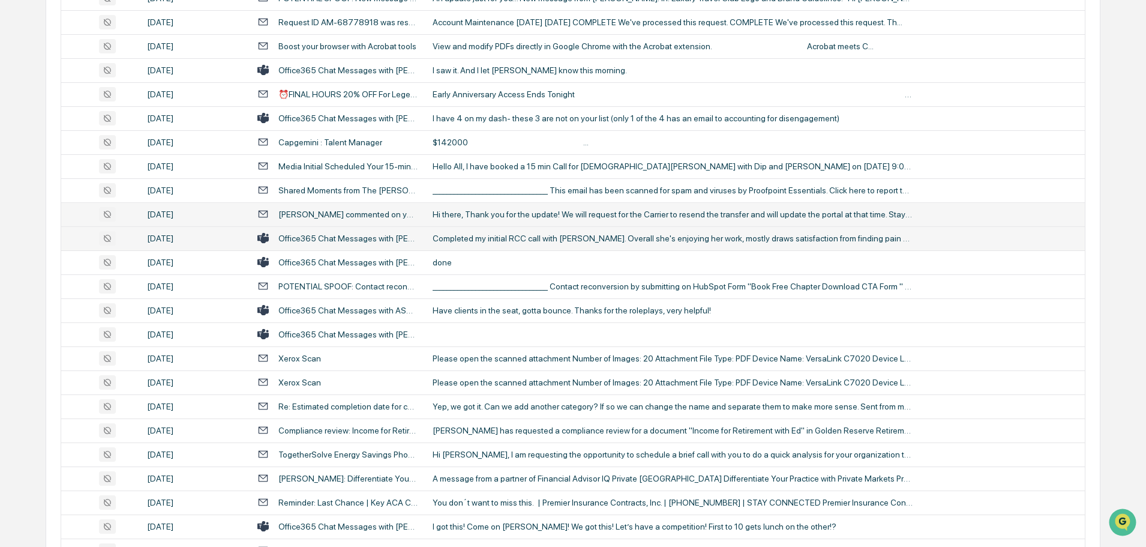
scroll to position [517, 0]
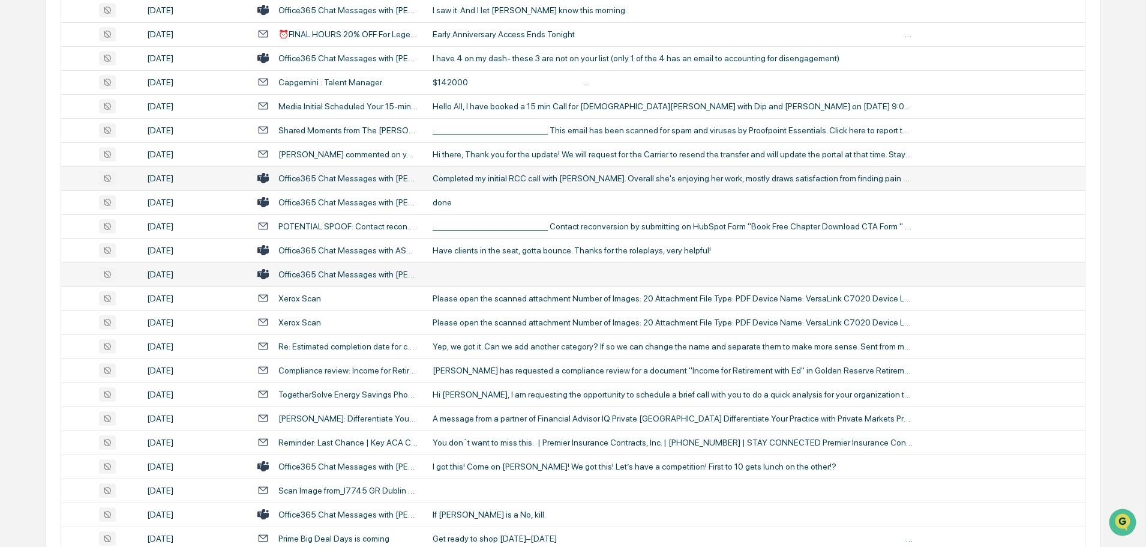
click at [482, 269] on td at bounding box center [754, 274] width 659 height 24
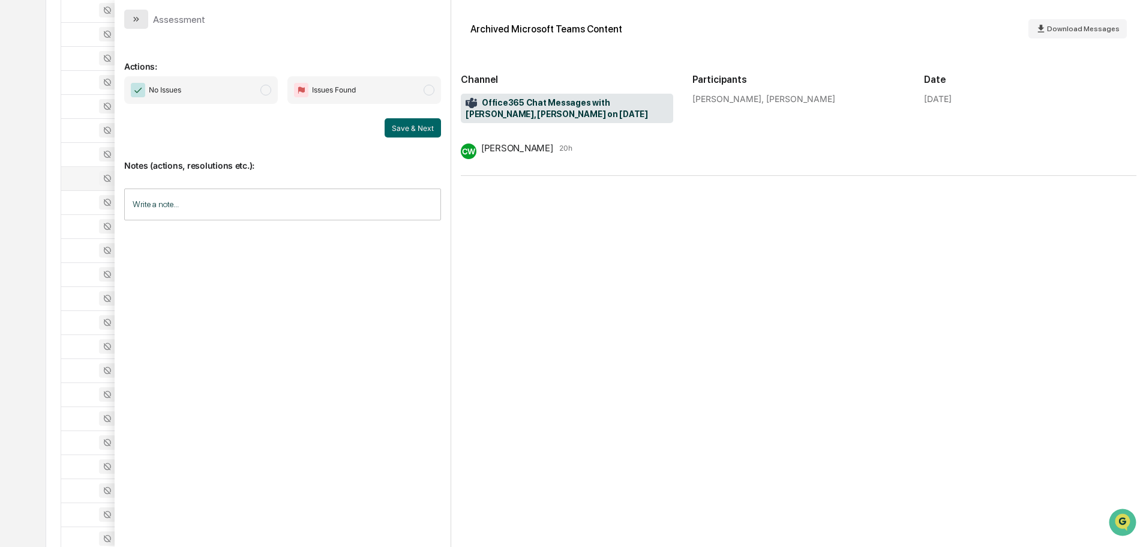
click at [140, 21] on icon "modal" at bounding box center [136, 19] width 10 height 10
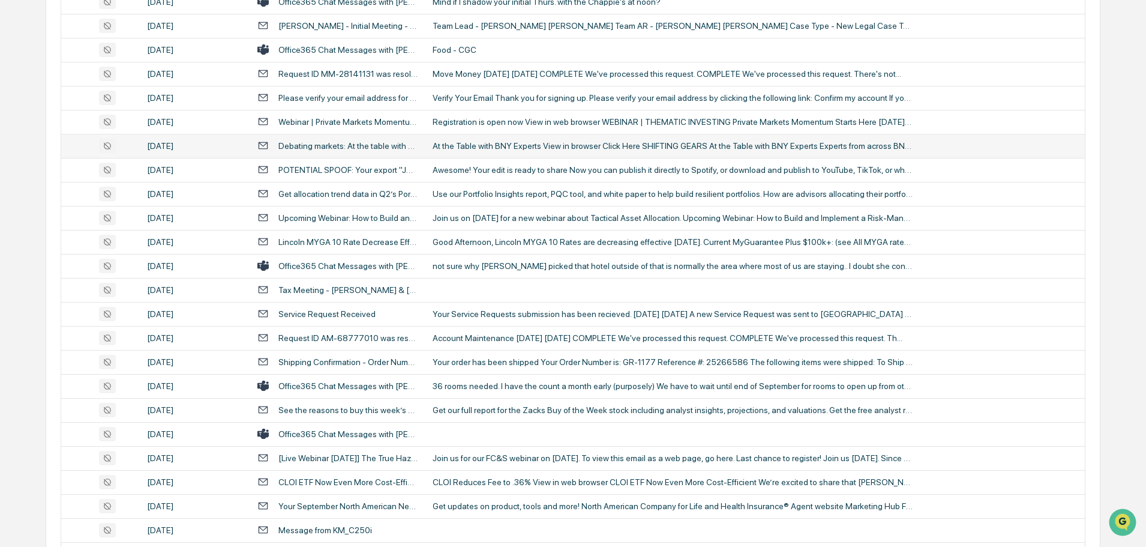
scroll to position [2138, 0]
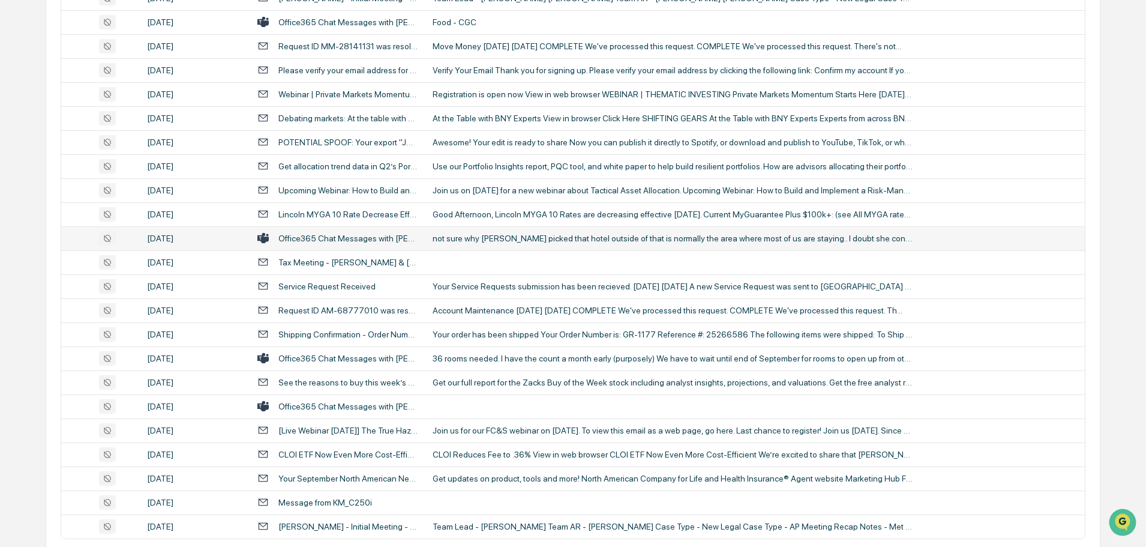
click at [506, 245] on td "not sure why [PERSON_NAME] picked that hotel outside of that is normally the ar…" at bounding box center [754, 238] width 659 height 24
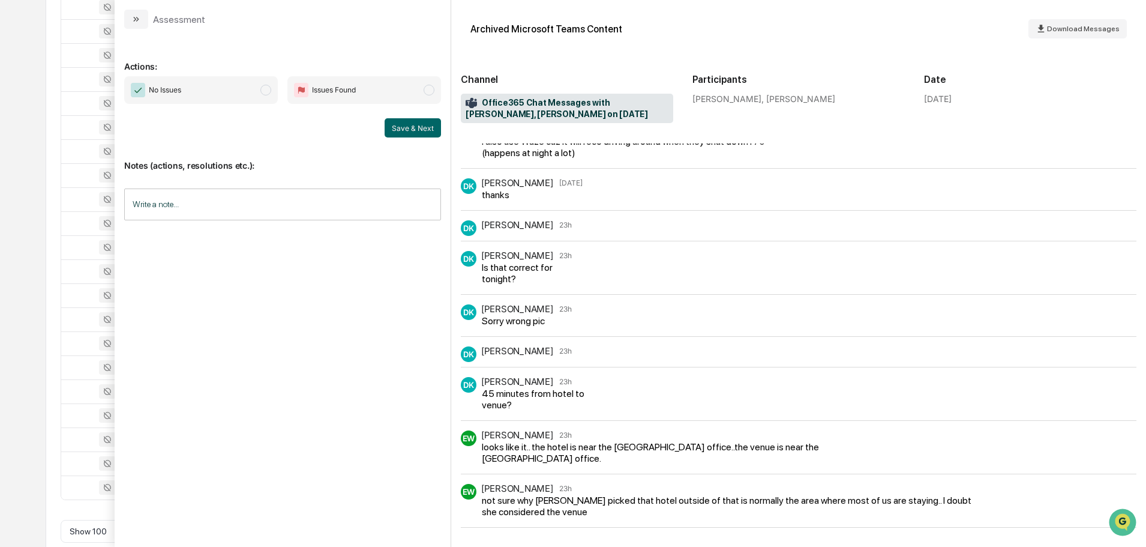
scroll to position [2198, 0]
click at [134, 23] on icon "modal" at bounding box center [136, 19] width 10 height 10
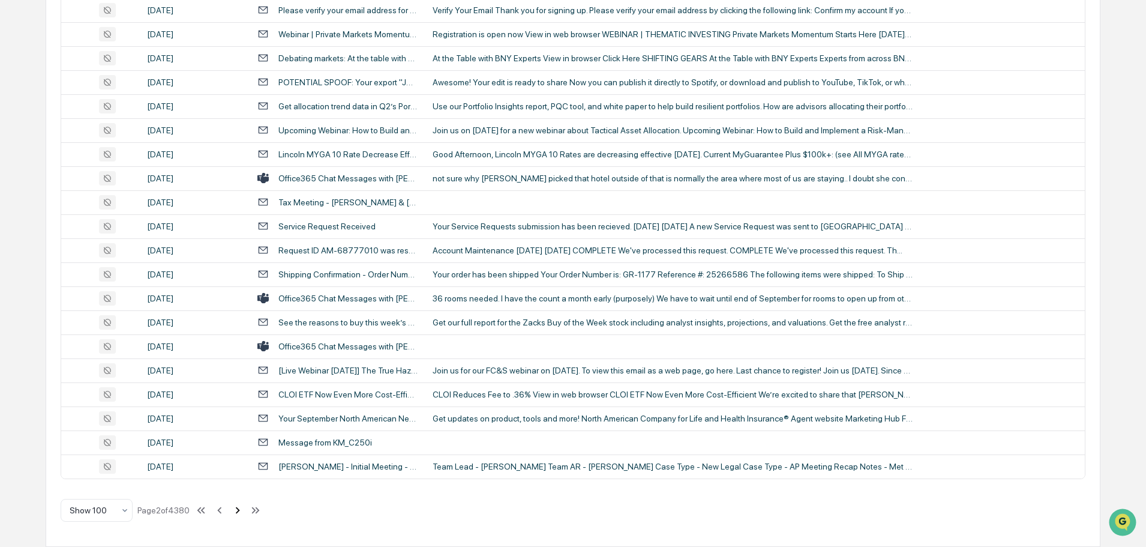
click at [236, 510] on icon at bounding box center [237, 509] width 13 height 13
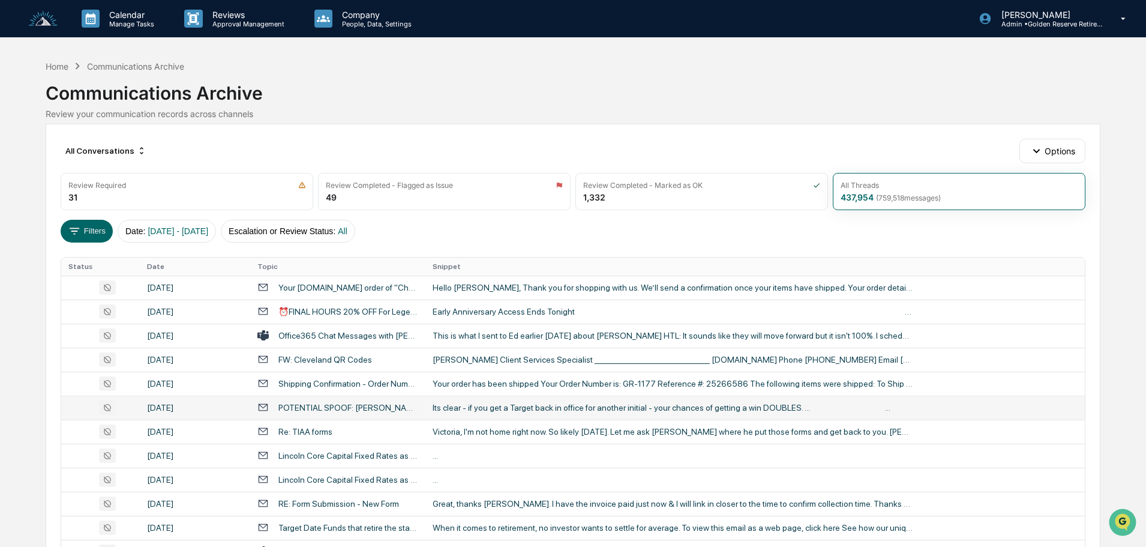
scroll to position [60, 0]
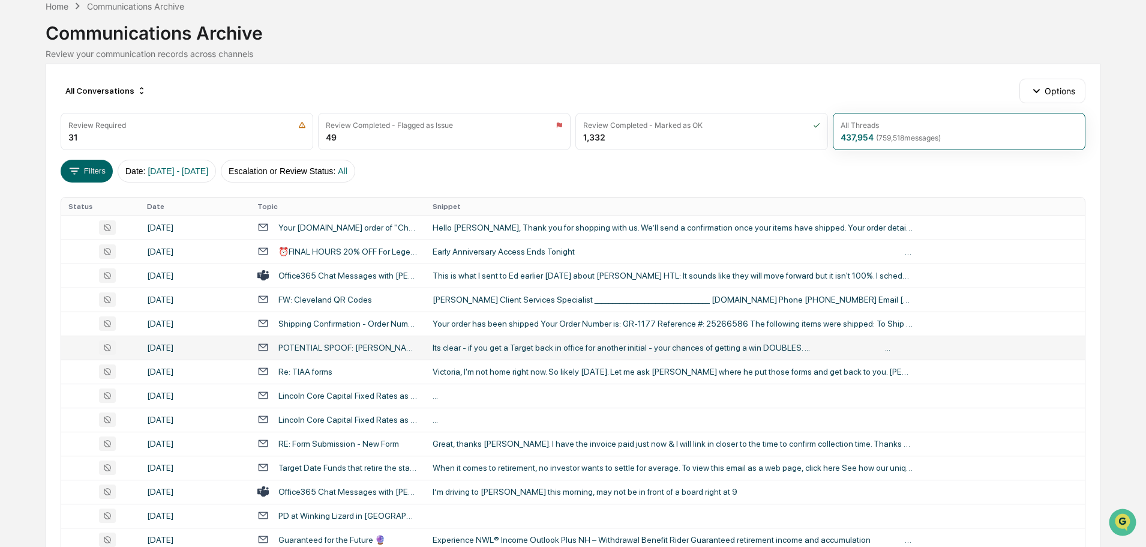
click at [503, 349] on div "Its clear - if you get a Target back in office for another initial - your chanc…" at bounding box center [673, 348] width 480 height 10
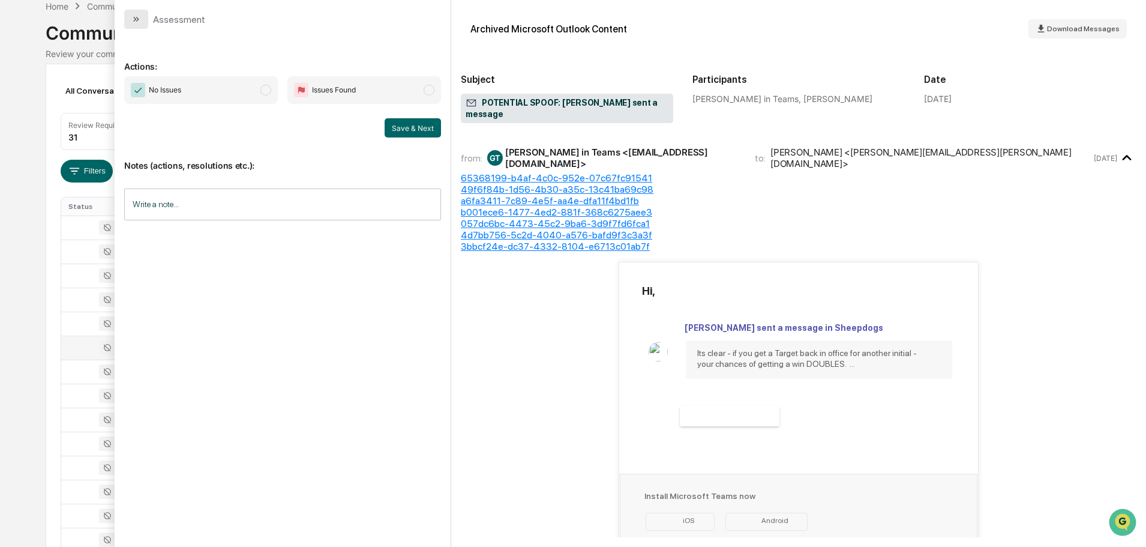
click at [138, 17] on icon "modal" at bounding box center [136, 19] width 10 height 10
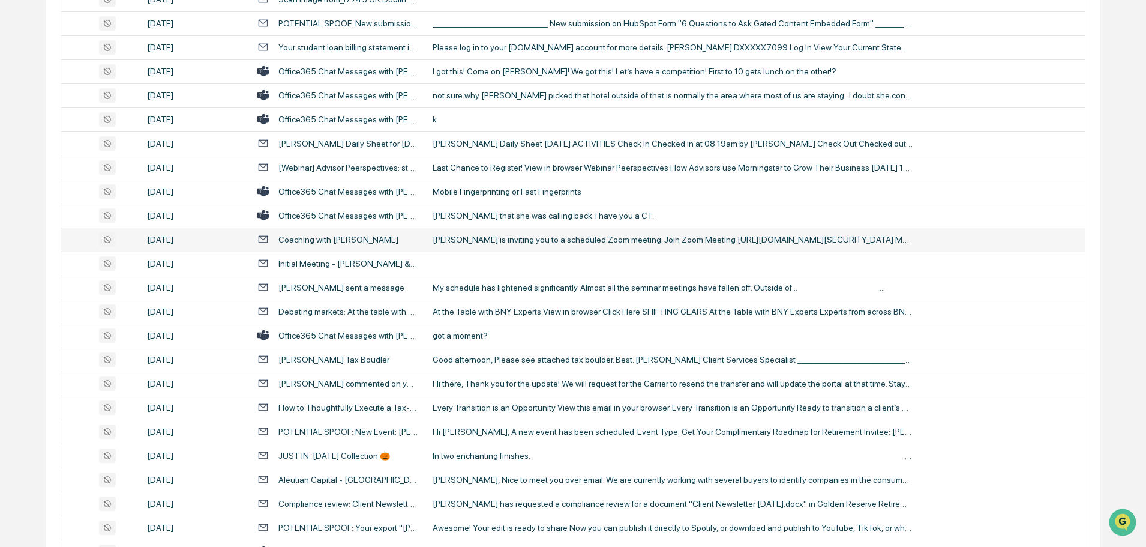
scroll to position [1020, 0]
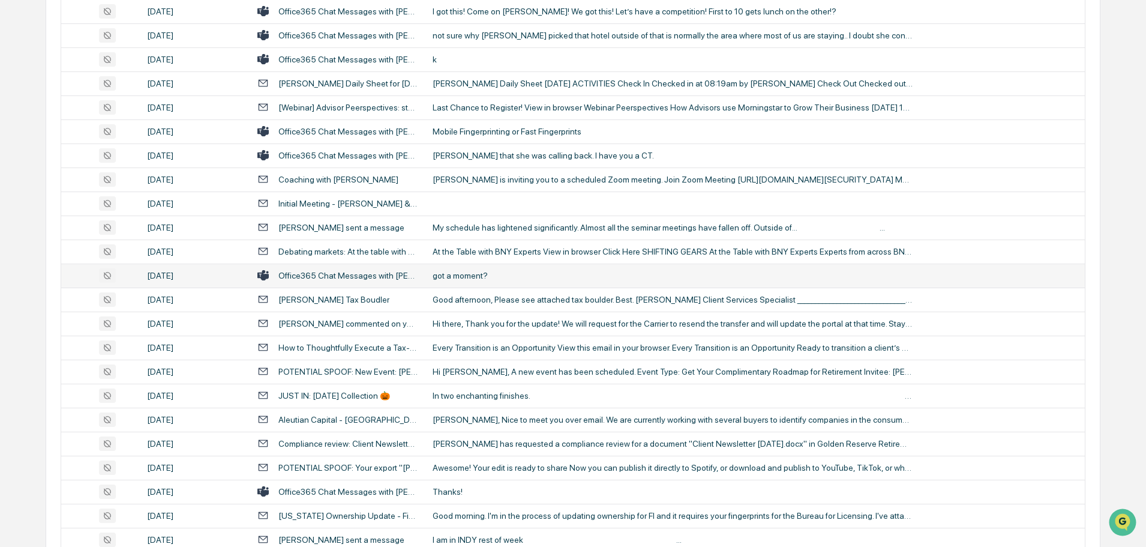
click at [481, 275] on div "got a moment?" at bounding box center [673, 276] width 480 height 10
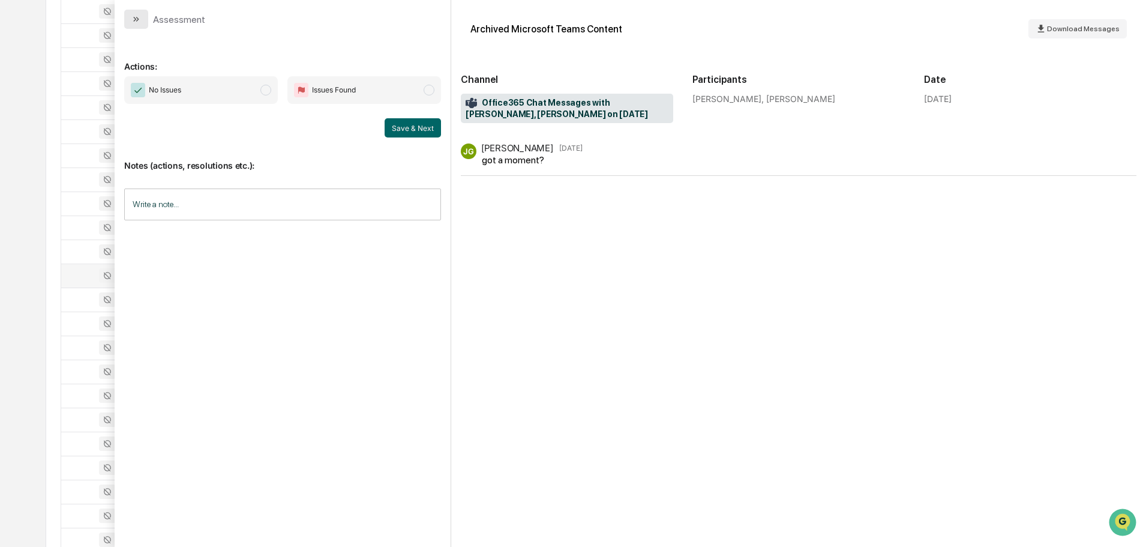
click at [145, 20] on button "modal" at bounding box center [136, 19] width 24 height 19
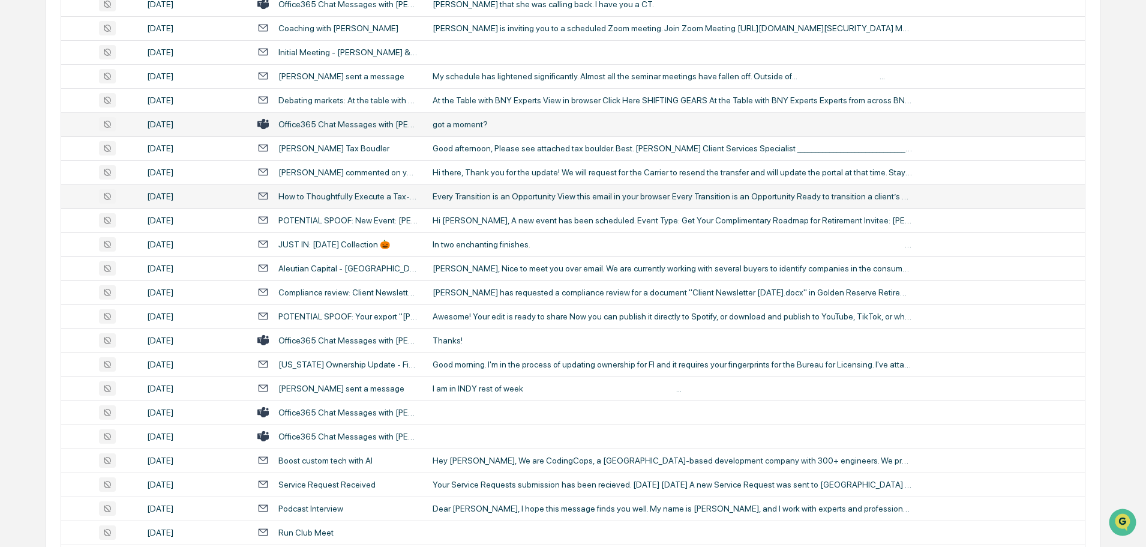
scroll to position [1200, 0]
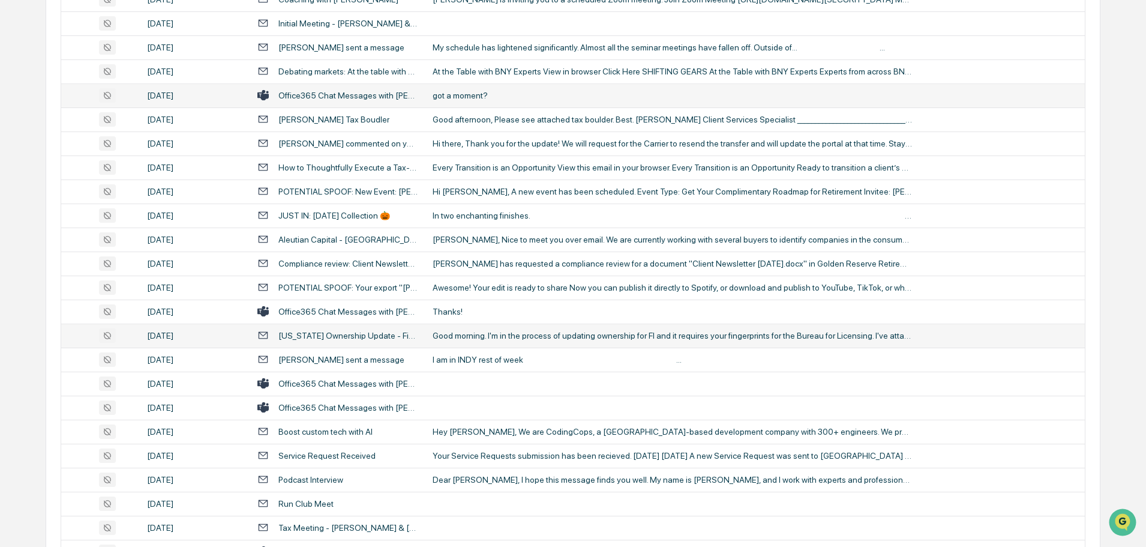
click at [495, 335] on div "Good morning. I'm in the process of updating ownership for Fl and it requires y…" at bounding box center [673, 336] width 480 height 10
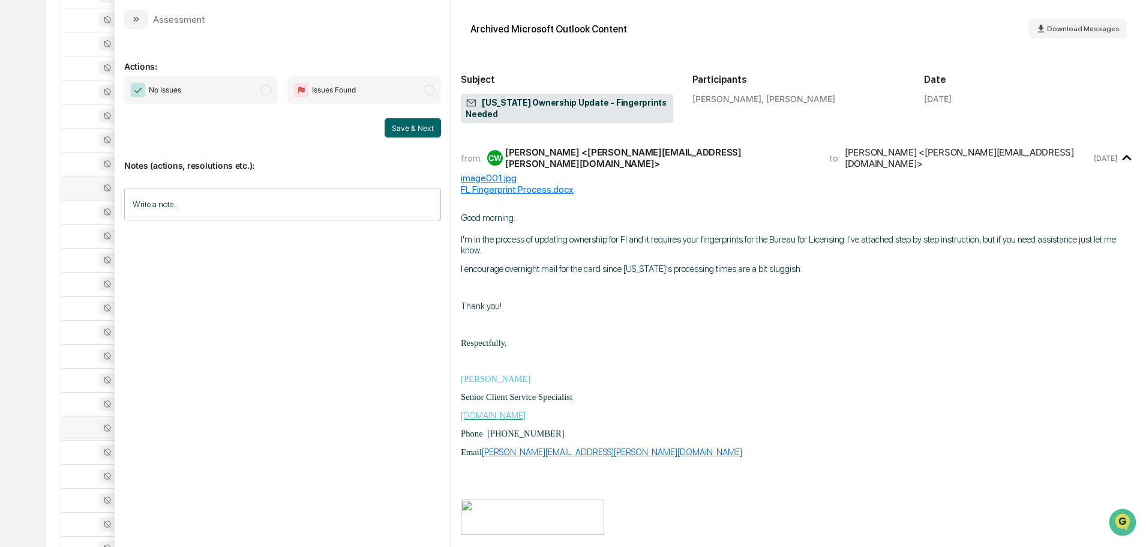
scroll to position [1020, 0]
click at [129, 18] on button "modal" at bounding box center [136, 19] width 24 height 19
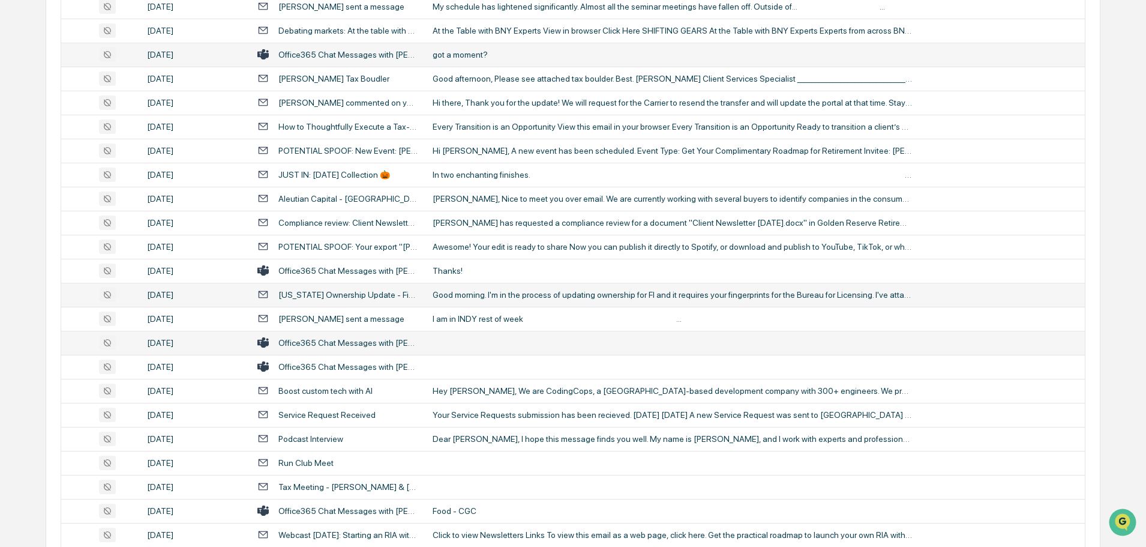
scroll to position [1260, 0]
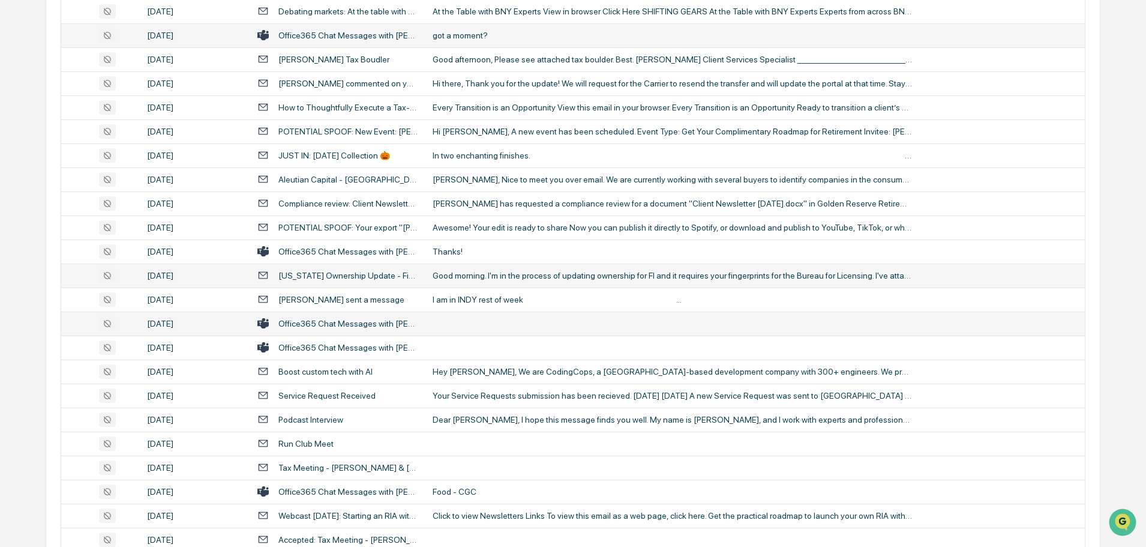
click at [463, 332] on td at bounding box center [754, 323] width 659 height 24
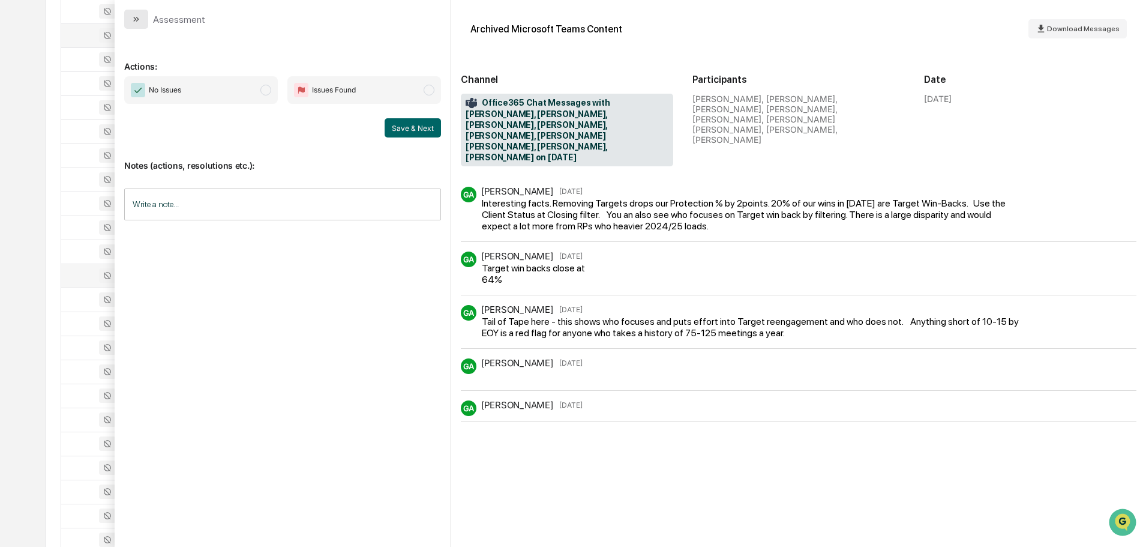
click at [142, 20] on button "modal" at bounding box center [136, 19] width 24 height 19
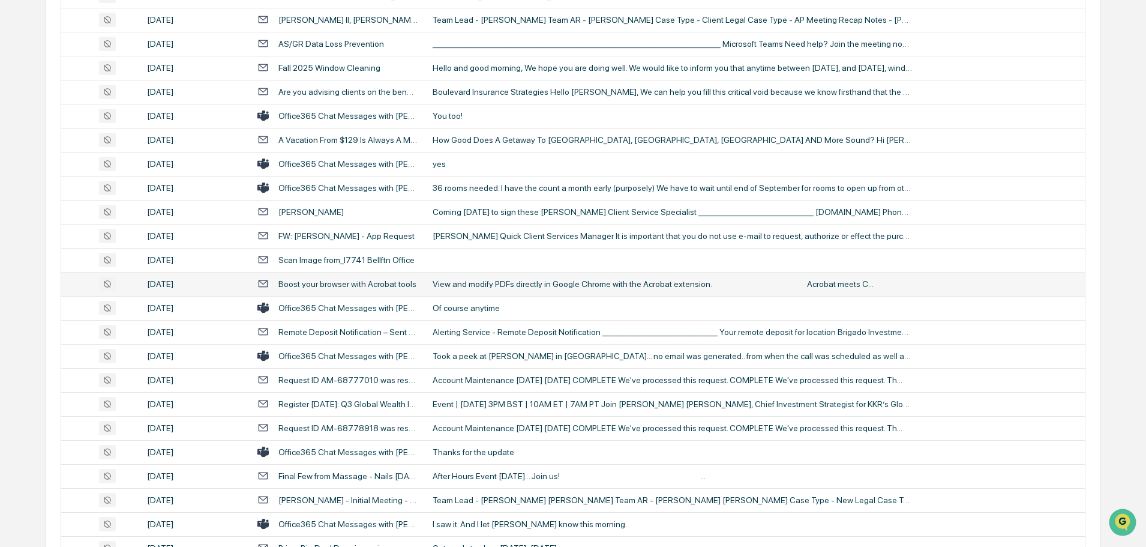
scroll to position [1980, 0]
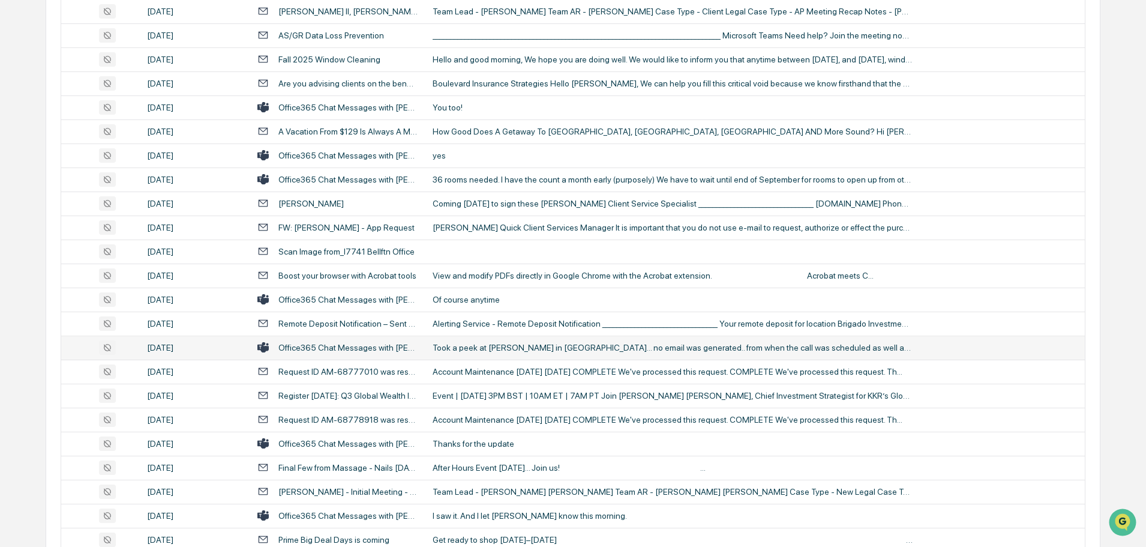
click at [488, 347] on div "Took a peek at [PERSON_NAME] in [GEOGRAPHIC_DATA]... no email was generated.. f…" at bounding box center [673, 348] width 480 height 10
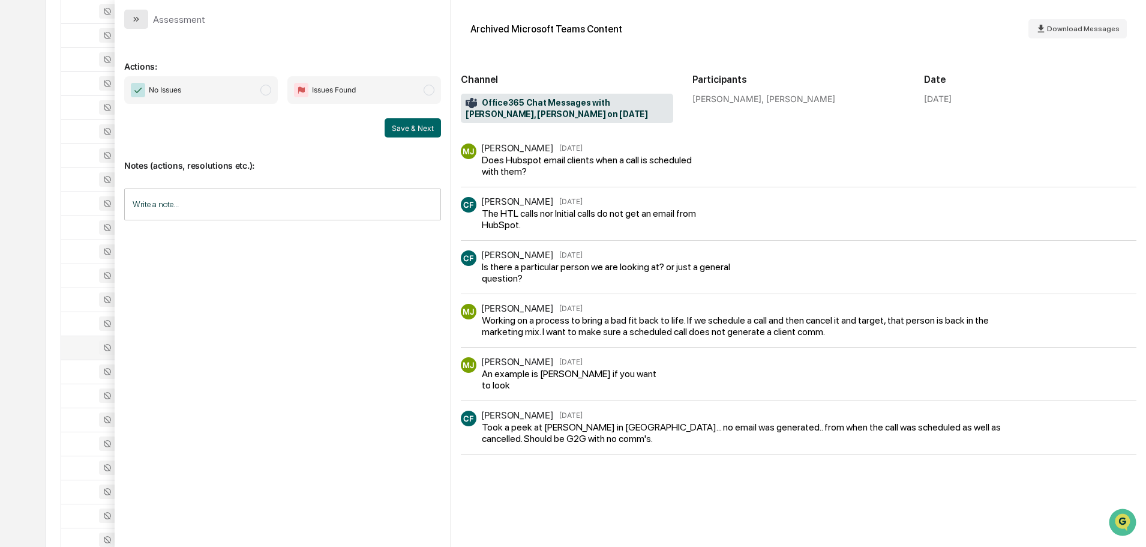
click at [138, 21] on icon "modal" at bounding box center [136, 19] width 10 height 10
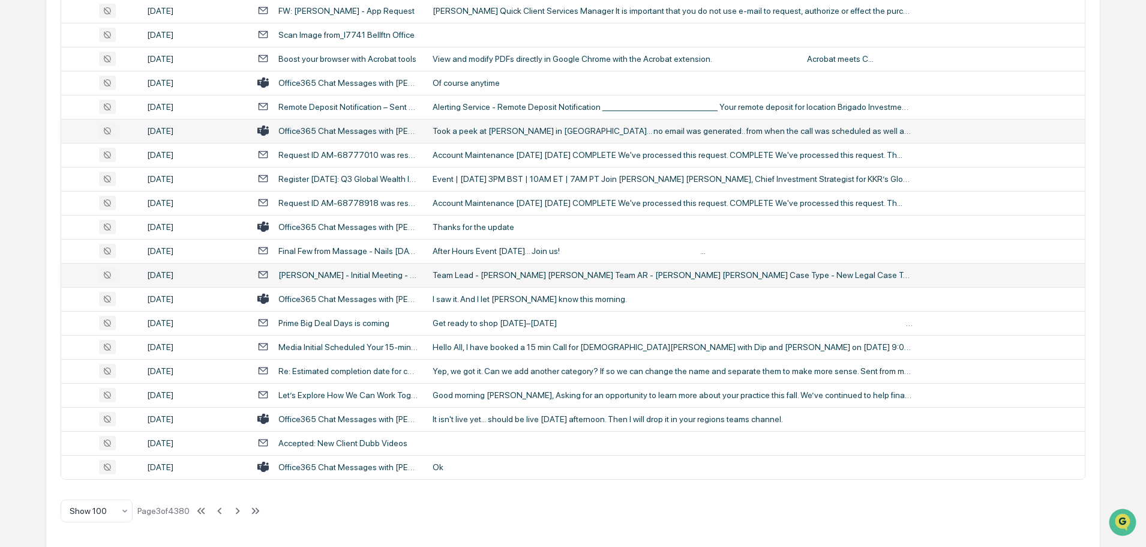
scroll to position [2198, 0]
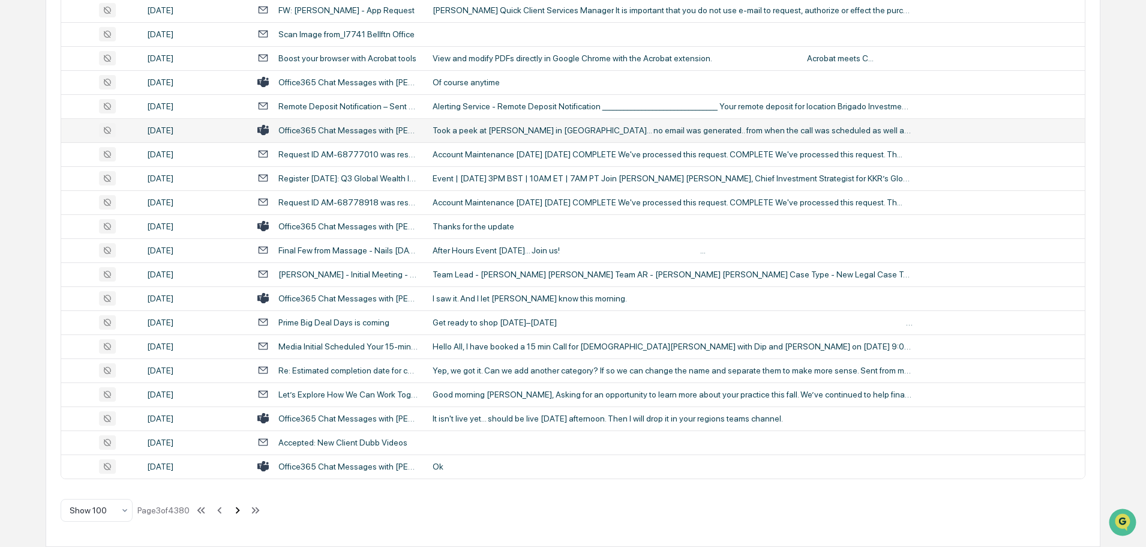
click at [239, 509] on icon at bounding box center [237, 509] width 13 height 13
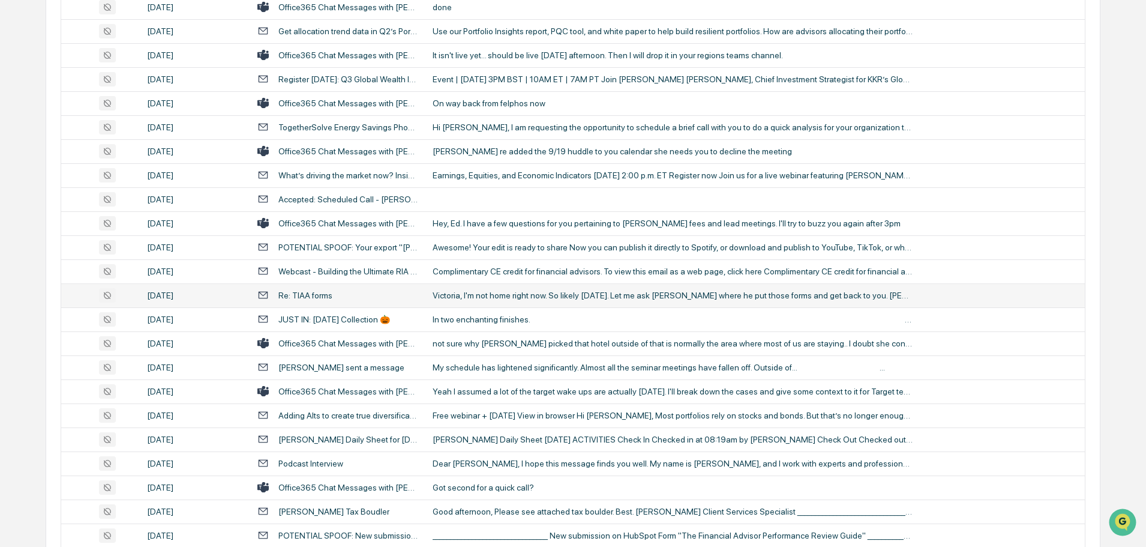
scroll to position [1117, 0]
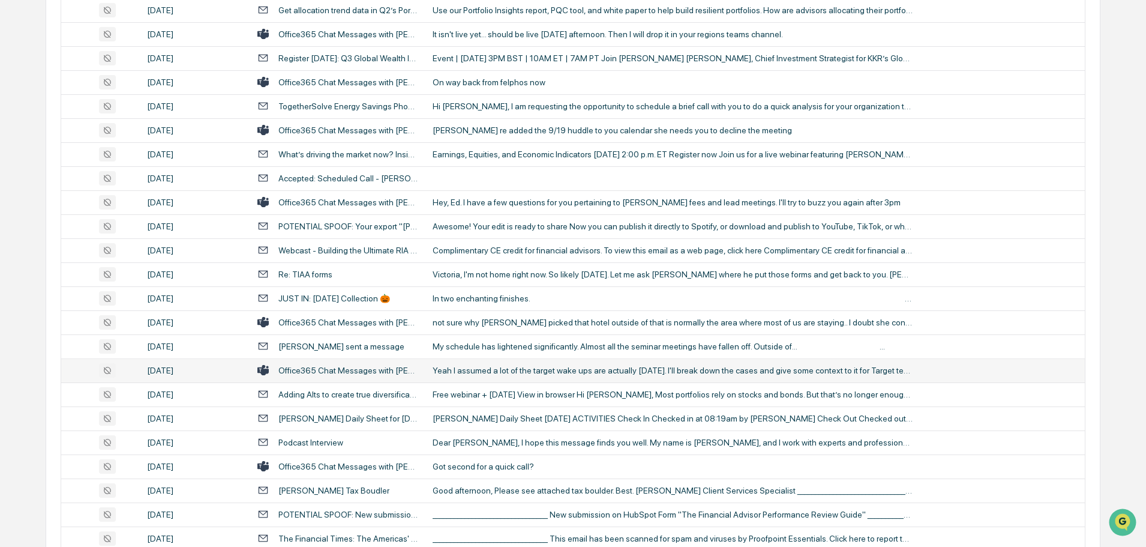
click at [518, 372] on div "Yeah I assumed a lot of the target wake ups are actually [DATE]. I'll break dow…" at bounding box center [673, 370] width 480 height 10
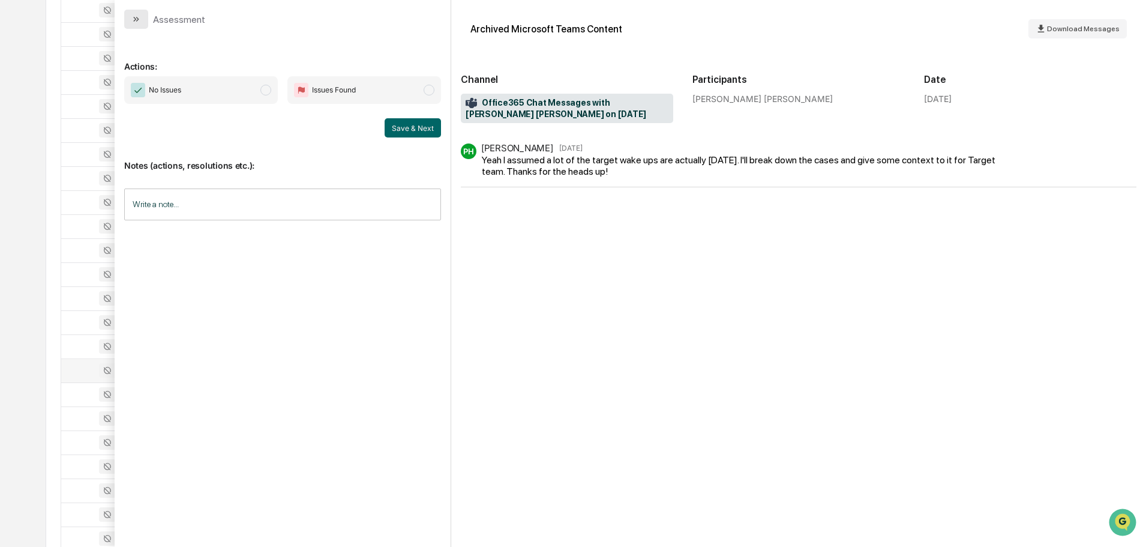
click at [142, 18] on button "modal" at bounding box center [136, 19] width 24 height 19
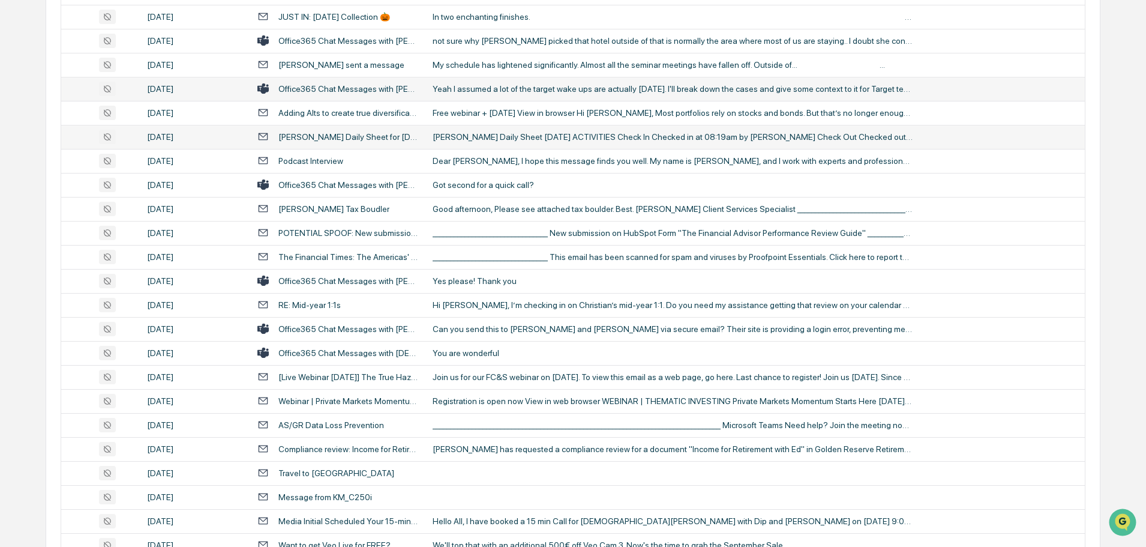
scroll to position [1417, 0]
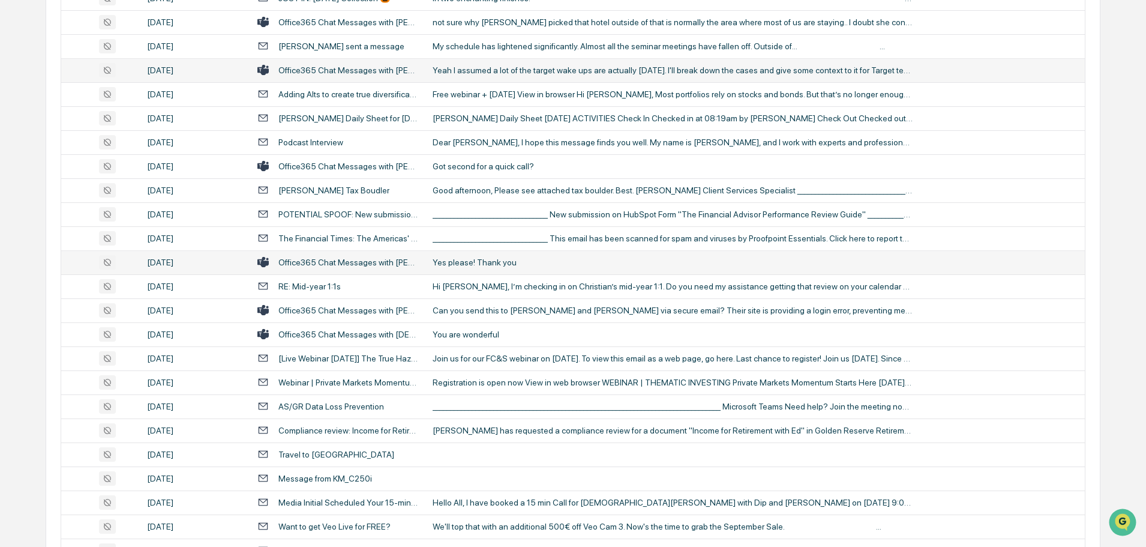
click at [508, 255] on td "Yes please! Thank you" at bounding box center [754, 262] width 659 height 24
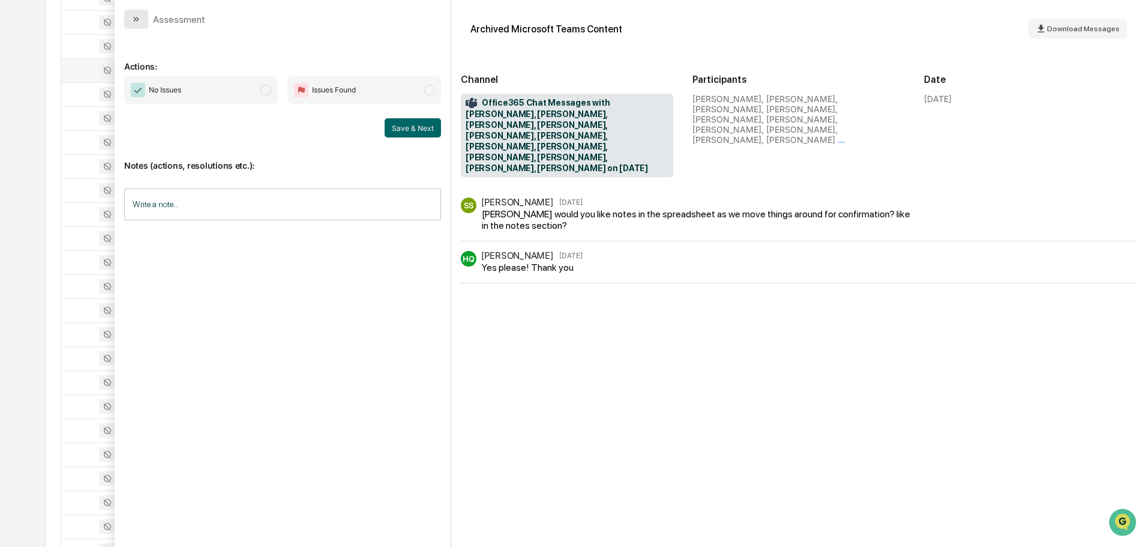
click at [140, 21] on icon "modal" at bounding box center [136, 19] width 10 height 10
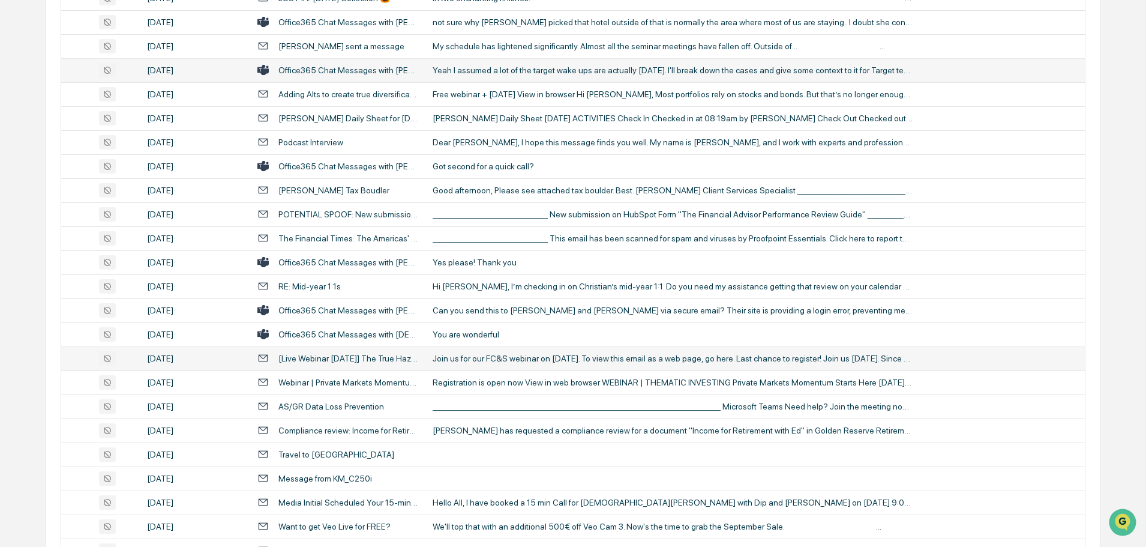
scroll to position [1477, 0]
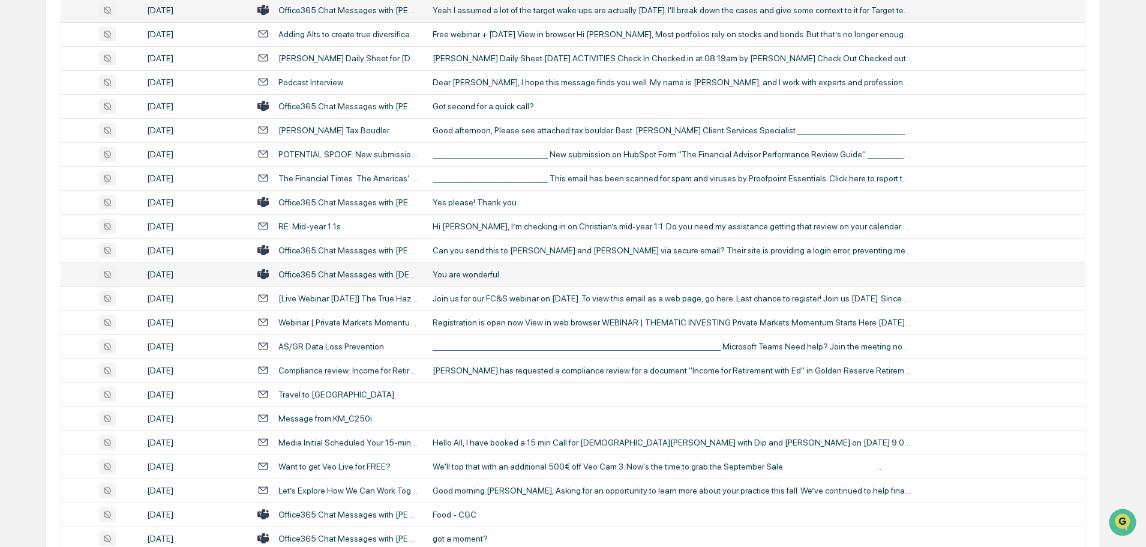
click at [489, 267] on td "You are wonderful" at bounding box center [754, 274] width 659 height 24
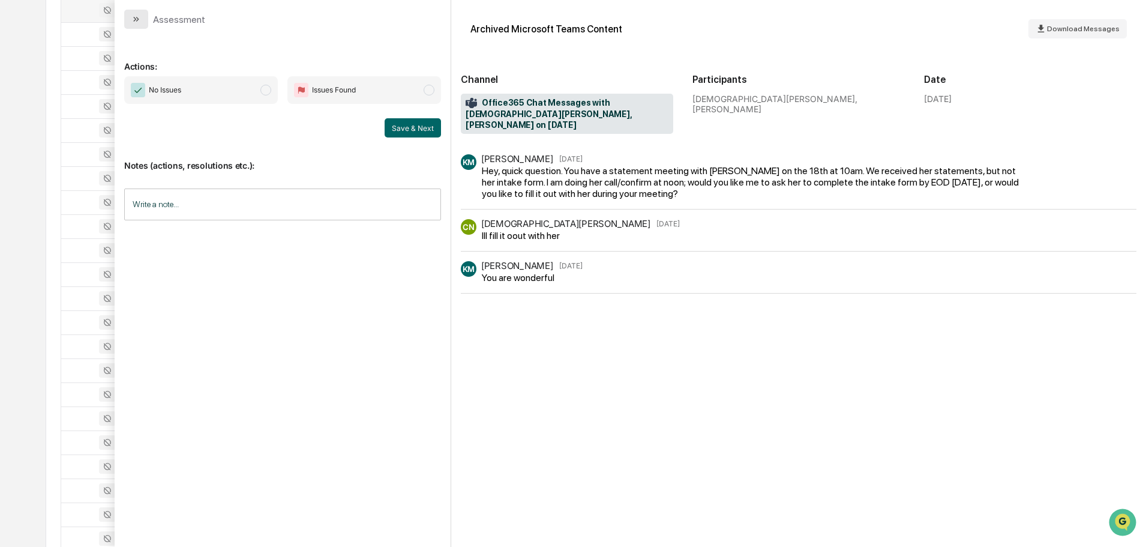
click at [139, 21] on icon "modal" at bounding box center [136, 19] width 10 height 10
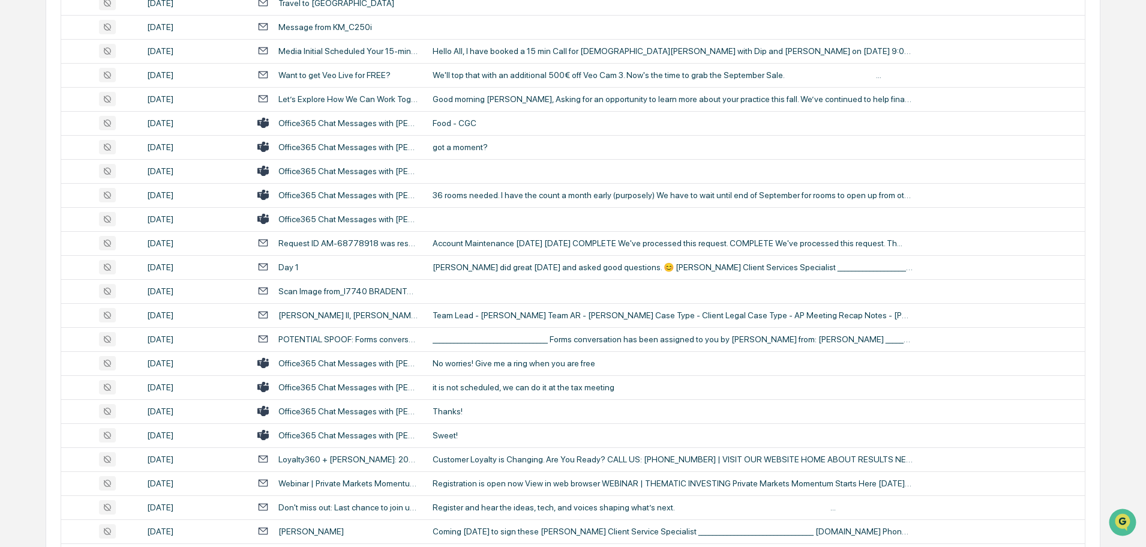
scroll to position [1897, 0]
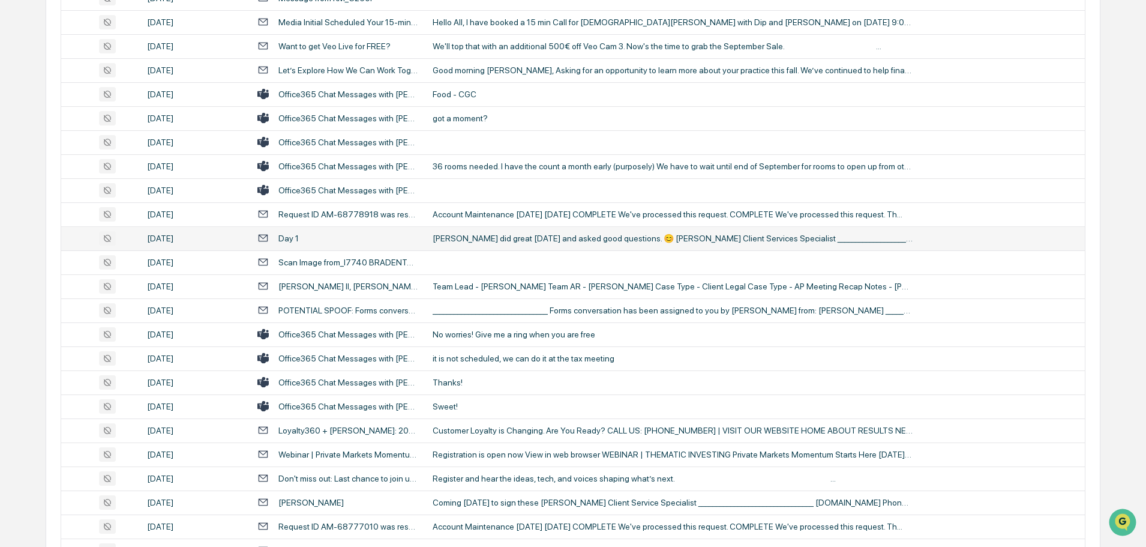
click at [507, 242] on div "[PERSON_NAME] did great [DATE] and asked good questions. 😊 [PERSON_NAME] Client…" at bounding box center [673, 238] width 480 height 10
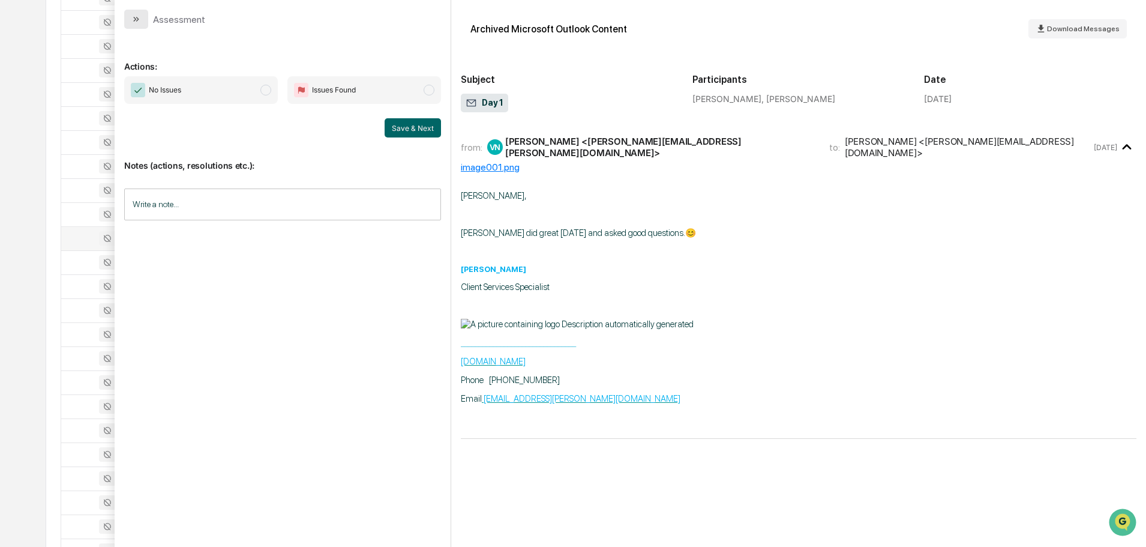
click at [143, 23] on button "modal" at bounding box center [136, 19] width 24 height 19
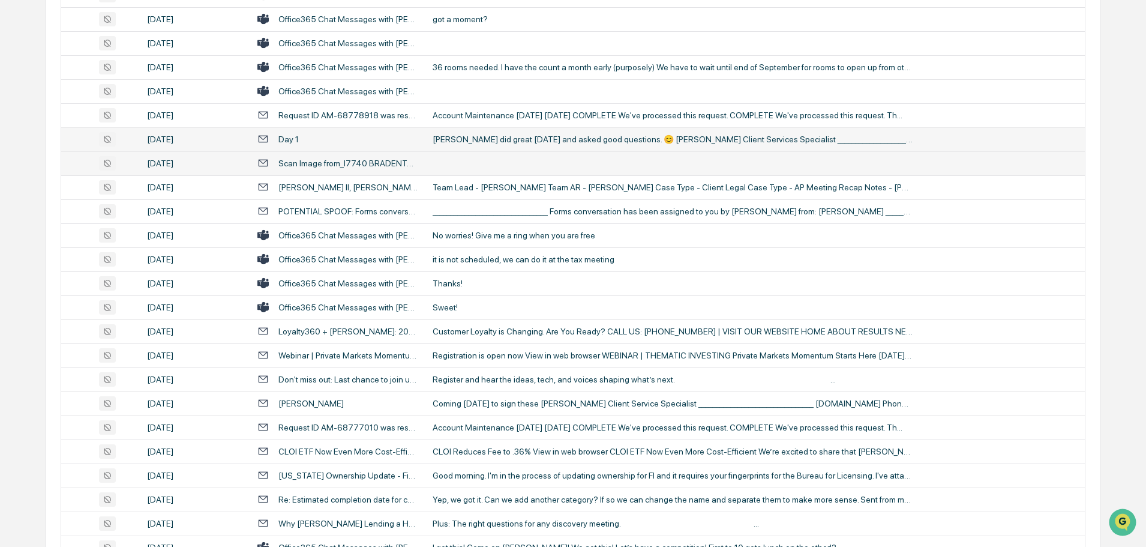
scroll to position [2017, 0]
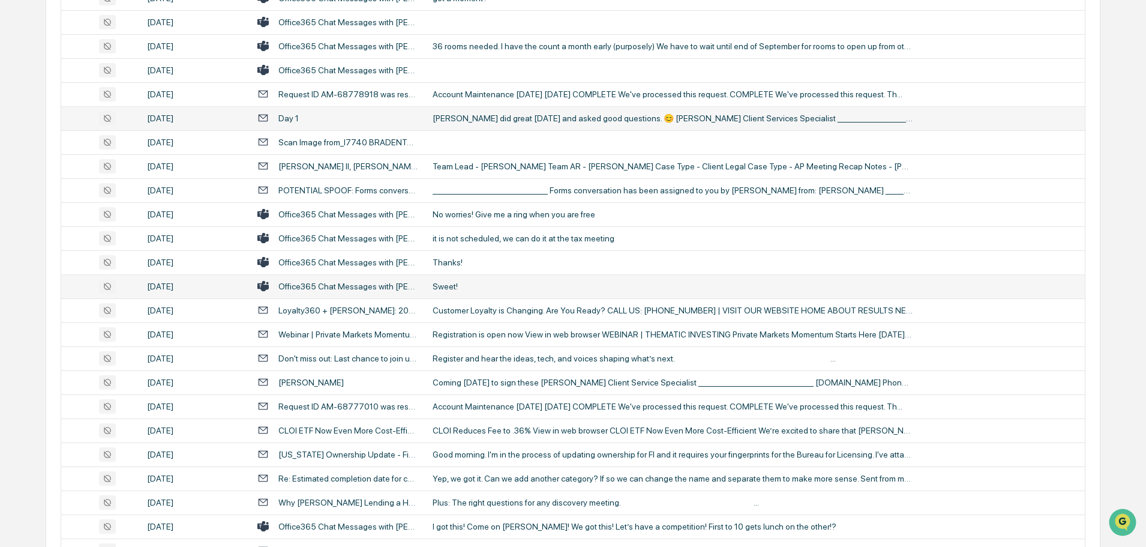
click at [463, 286] on div "Sweet!" at bounding box center [673, 286] width 480 height 10
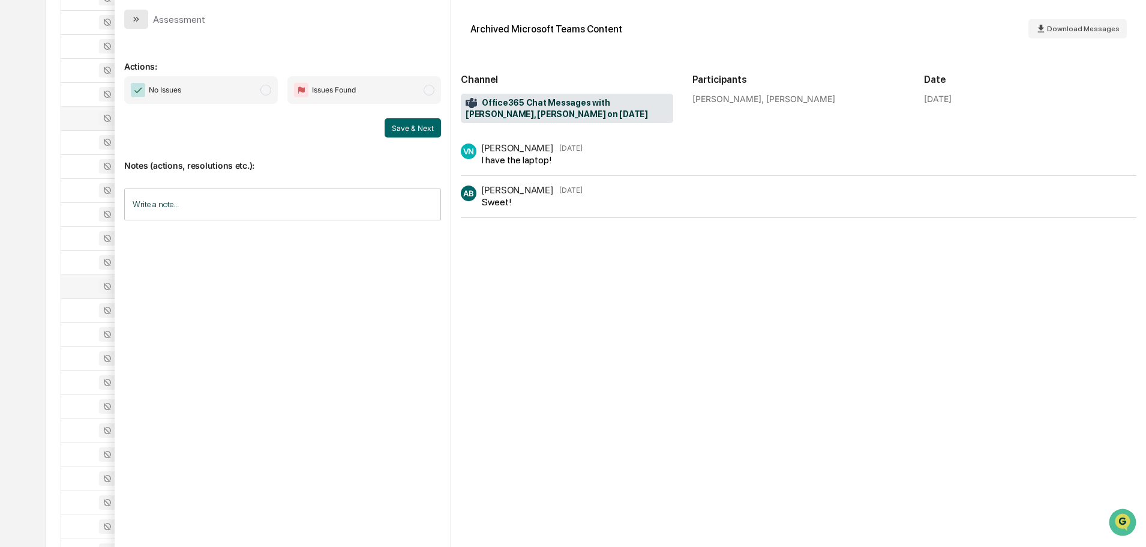
click at [137, 24] on button "modal" at bounding box center [136, 19] width 24 height 19
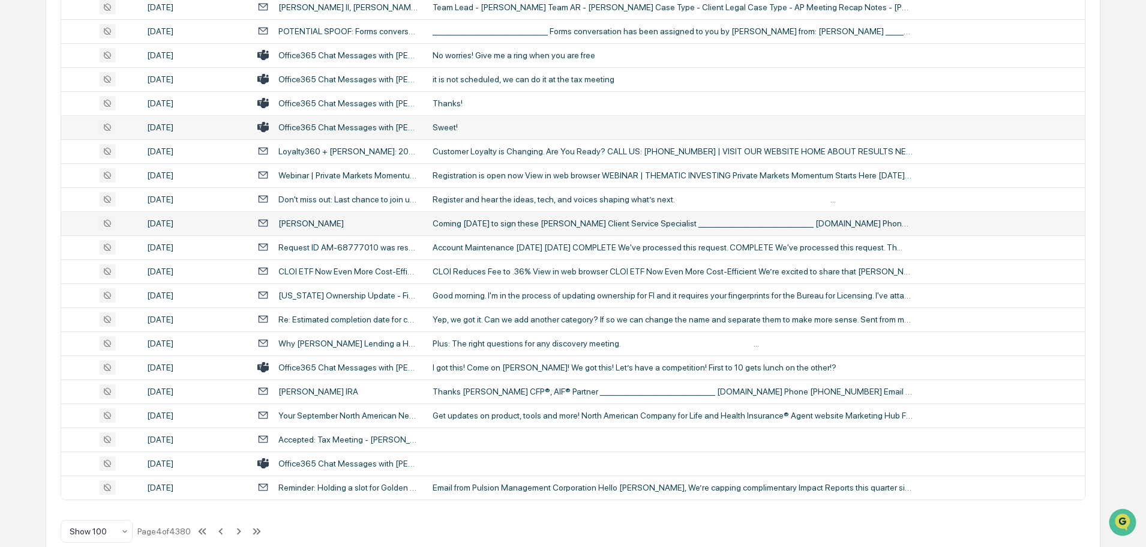
scroll to position [2198, 0]
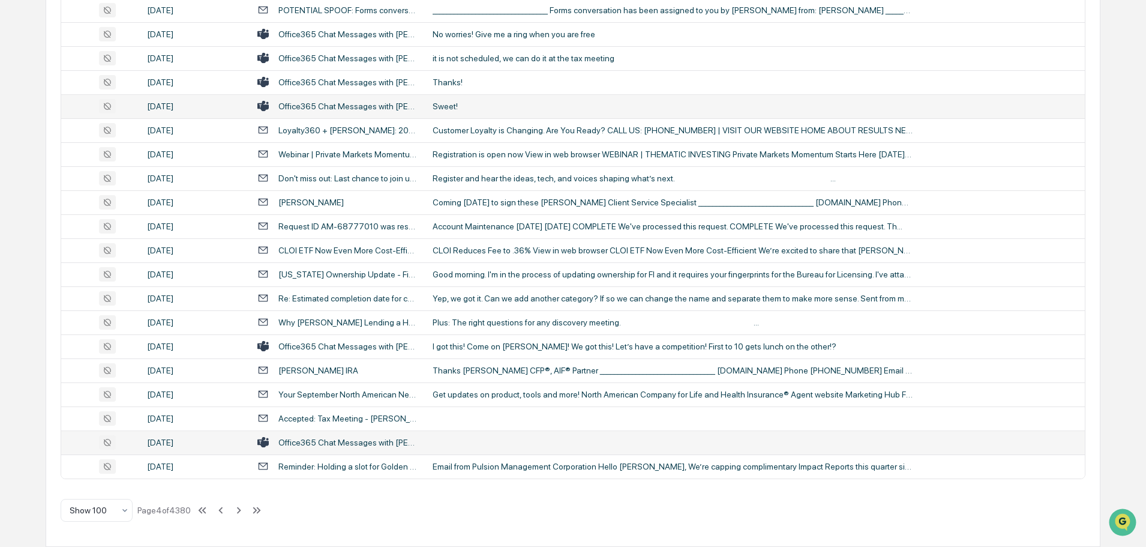
click at [466, 438] on td at bounding box center [754, 442] width 659 height 24
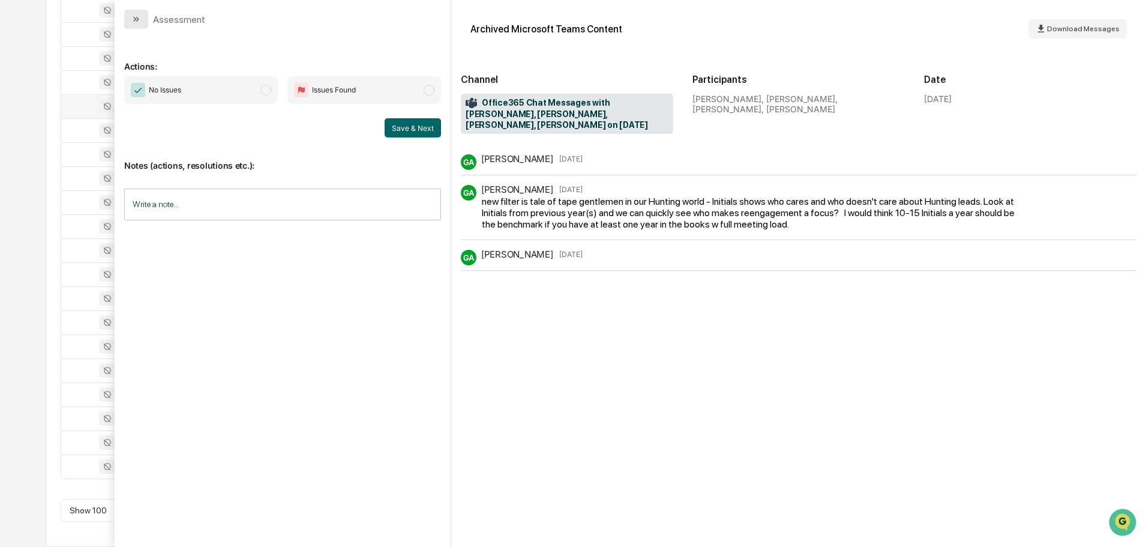
click at [136, 22] on icon "modal" at bounding box center [136, 19] width 10 height 10
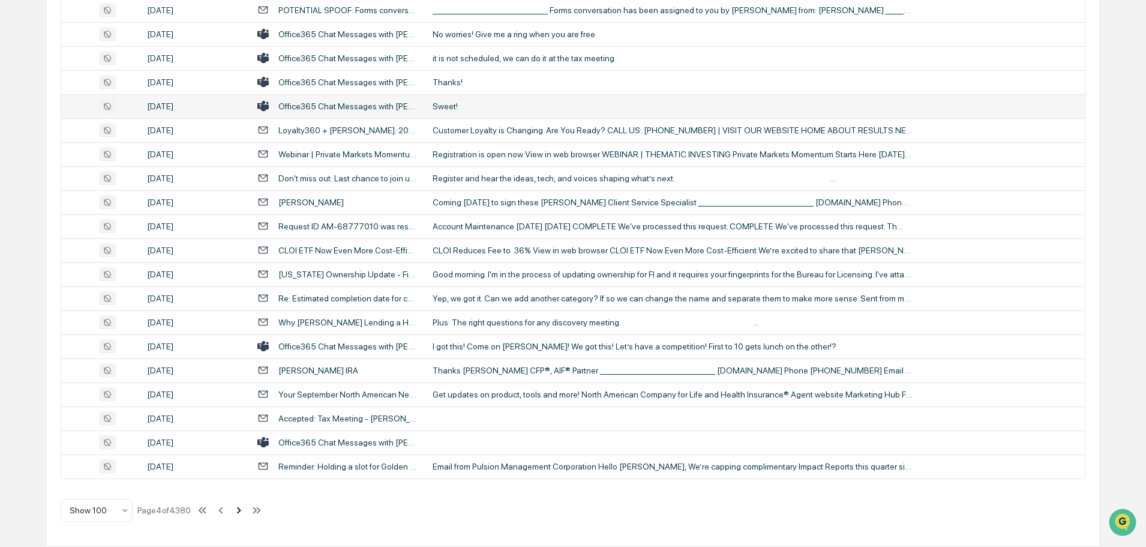
click at [238, 511] on icon at bounding box center [238, 509] width 13 height 13
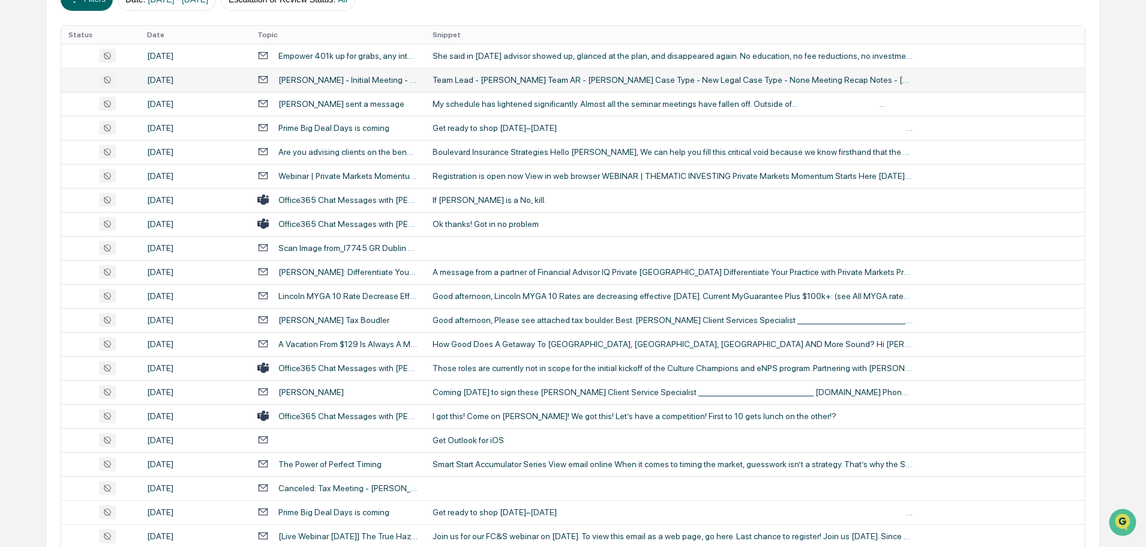
scroll to position [300, 0]
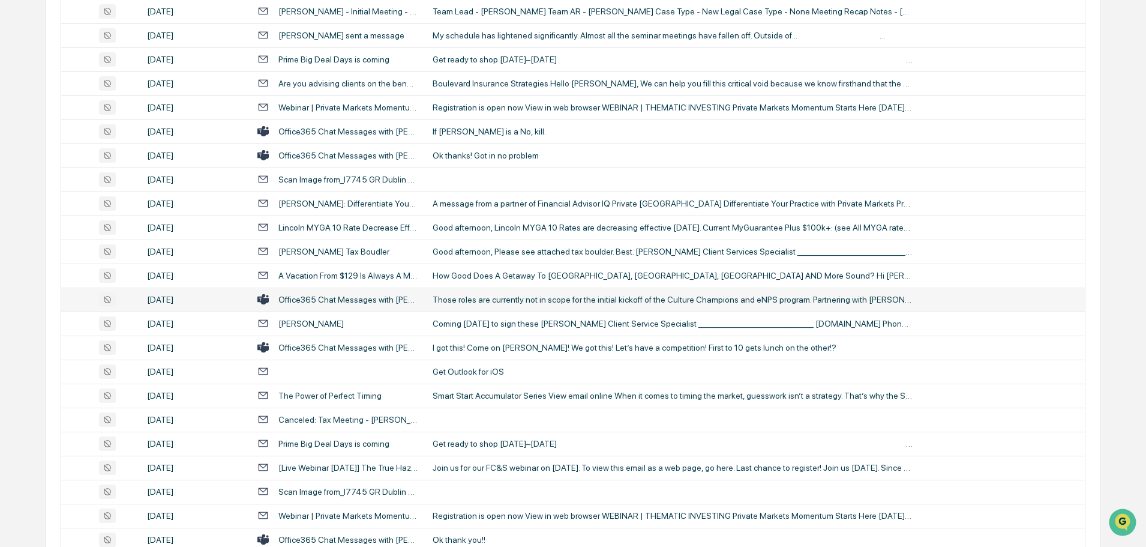
click at [494, 295] on div "Those roles are currently not in scope for the initial kickoff of the Culture C…" at bounding box center [673, 300] width 480 height 10
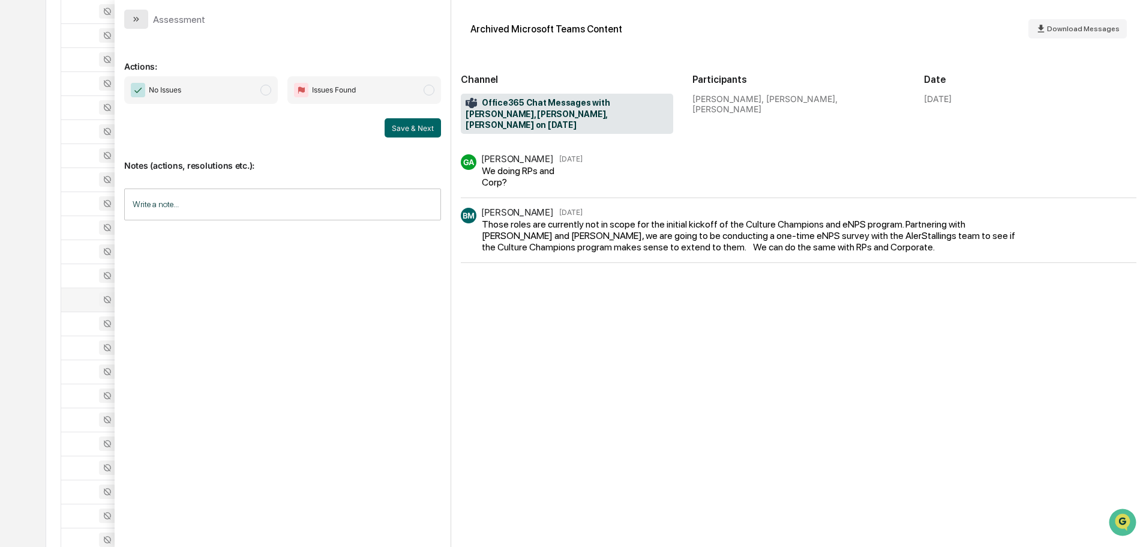
click at [143, 16] on button "modal" at bounding box center [136, 19] width 24 height 19
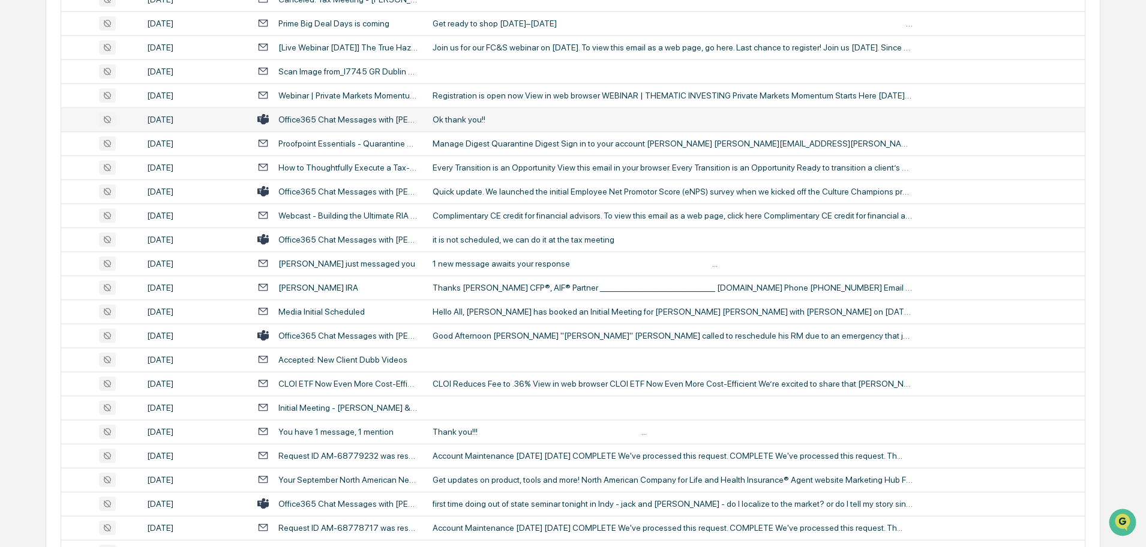
scroll to position [840, 0]
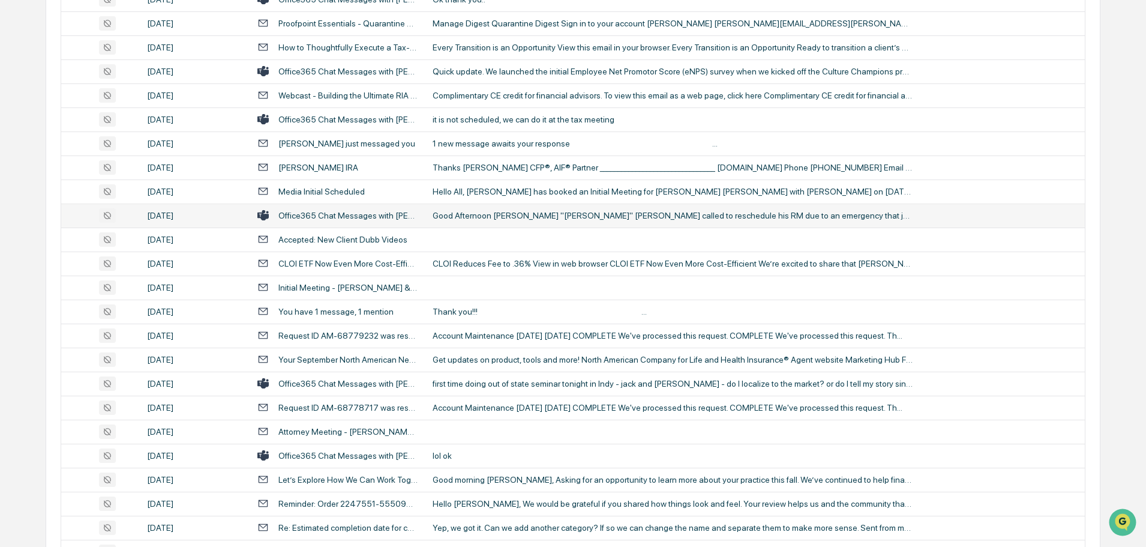
click at [545, 223] on td "Good Afternoon [PERSON_NAME] "[PERSON_NAME]" [PERSON_NAME] called to reschedule…" at bounding box center [754, 215] width 659 height 24
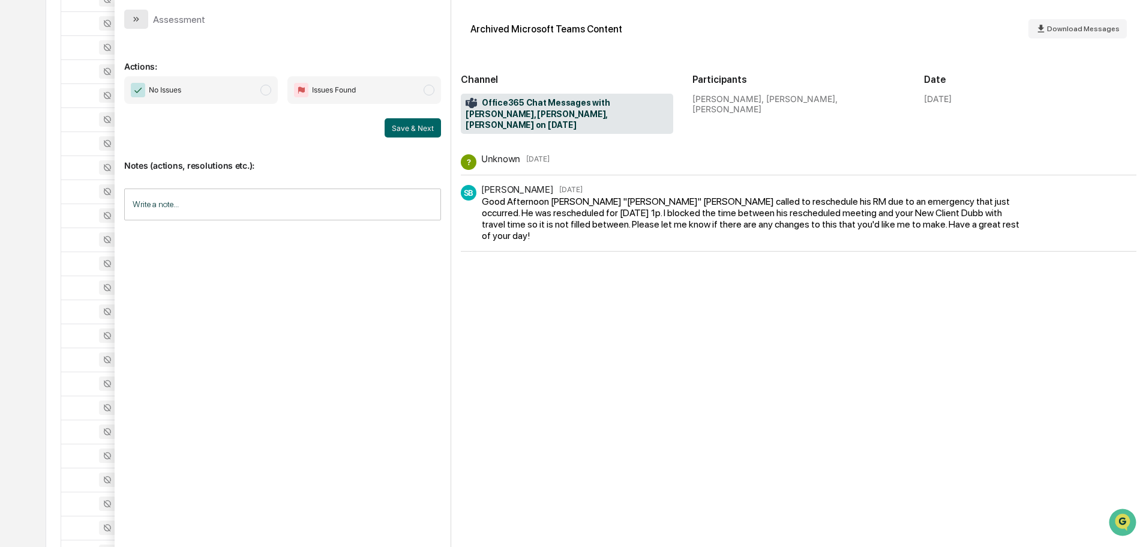
click at [134, 19] on icon "modal" at bounding box center [136, 19] width 10 height 10
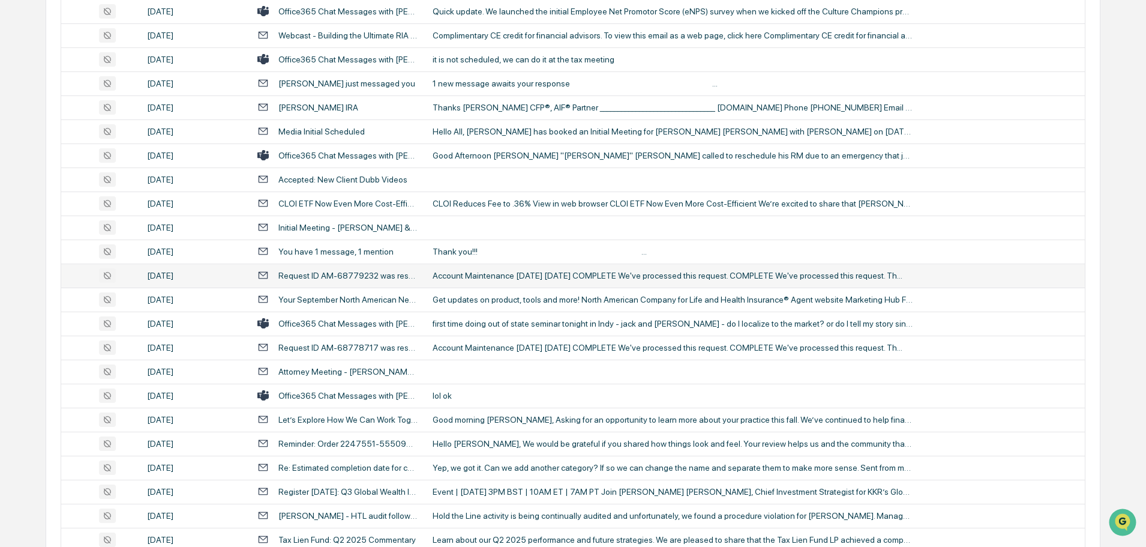
scroll to position [960, 0]
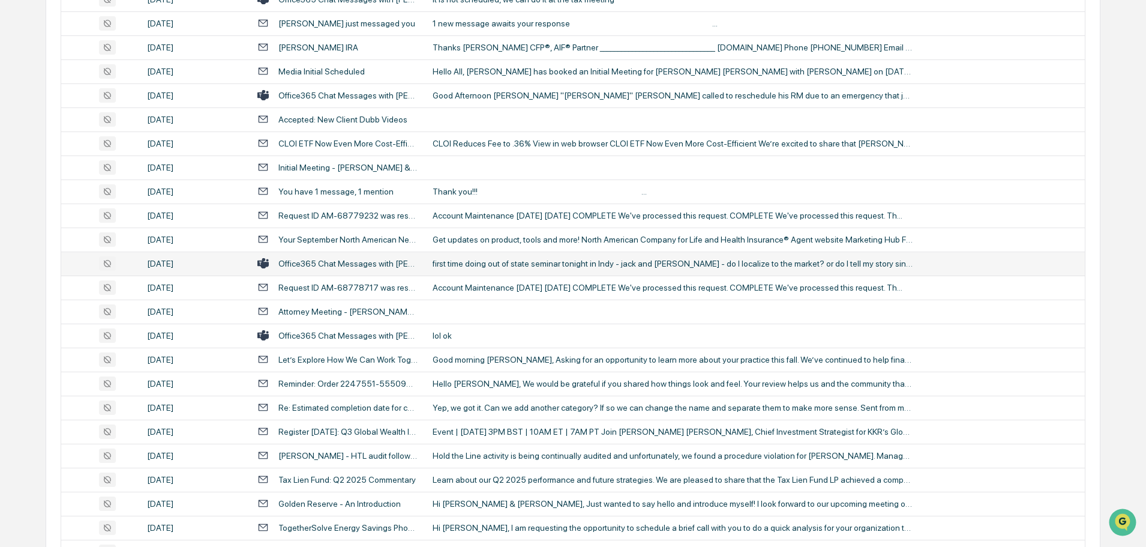
click at [532, 264] on div "first time doing out of state seminar tonight in Indy - jack and [PERSON_NAME] …" at bounding box center [673, 264] width 480 height 10
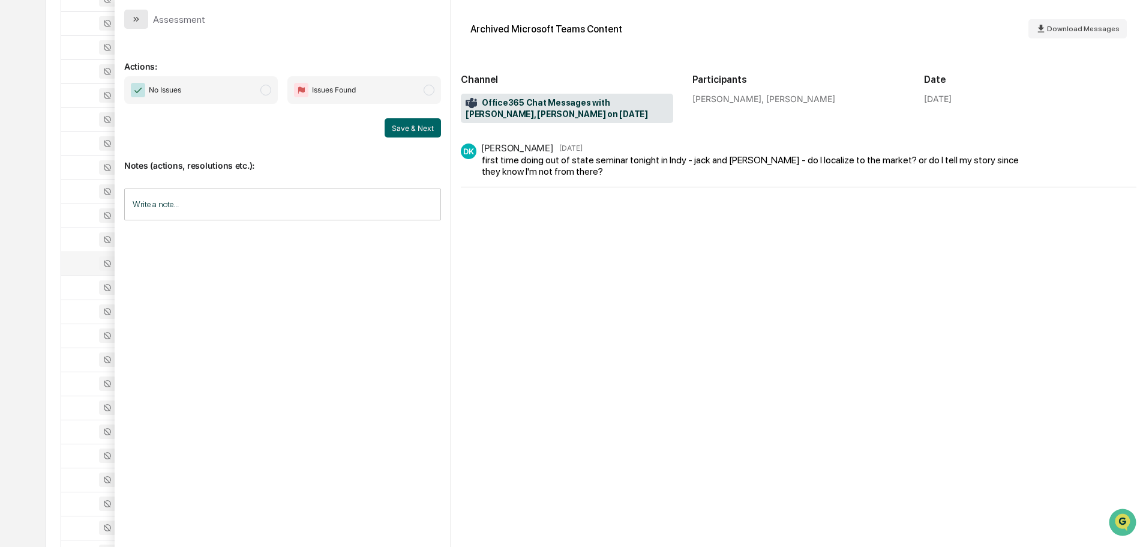
click at [137, 20] on icon "modal" at bounding box center [137, 19] width 3 height 5
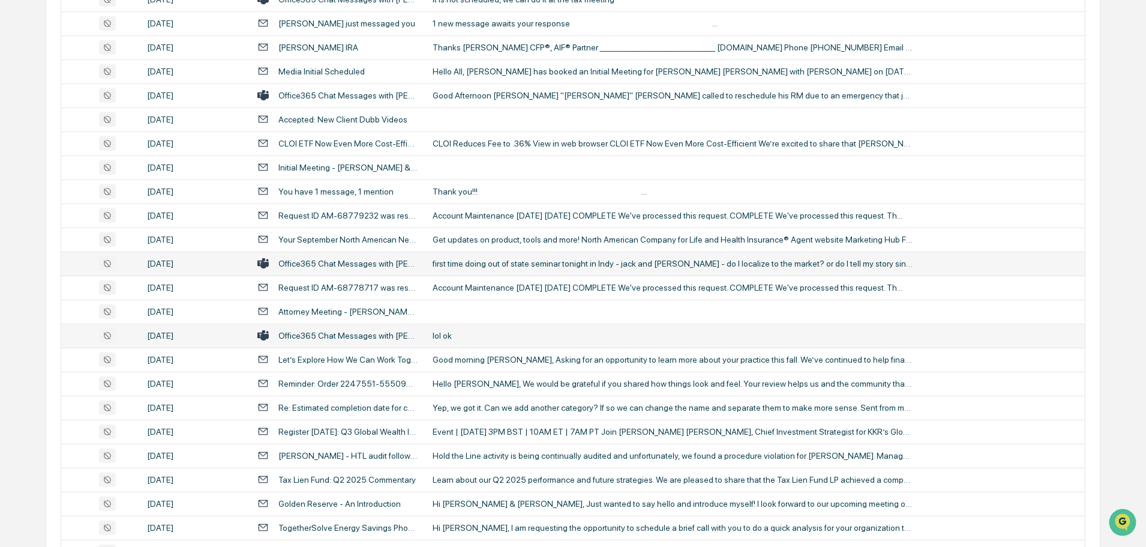
click at [460, 332] on div "lol ok" at bounding box center [673, 336] width 480 height 10
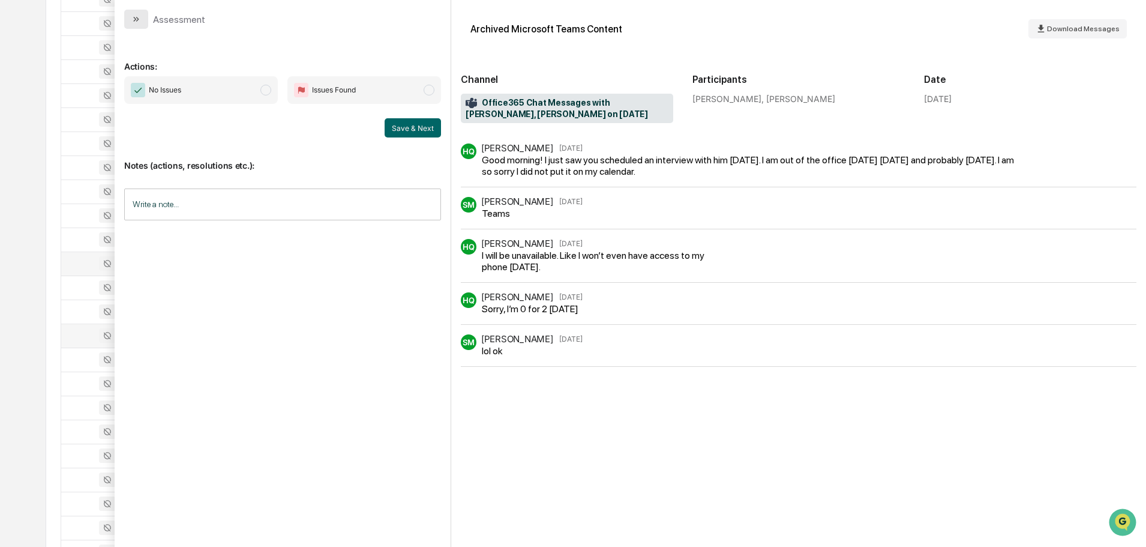
click at [143, 22] on button "modal" at bounding box center [136, 19] width 24 height 19
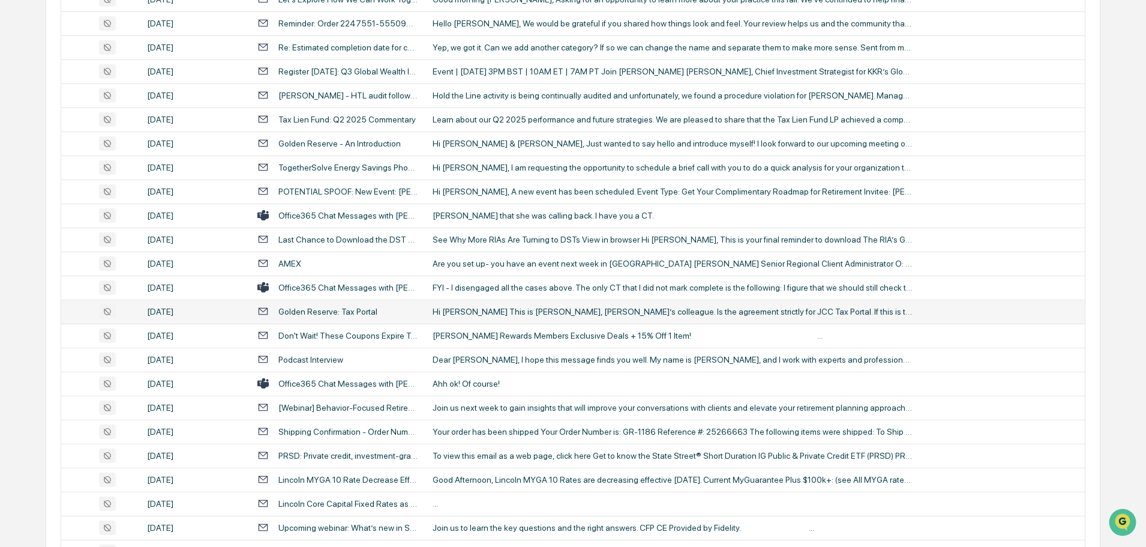
scroll to position [1380, 0]
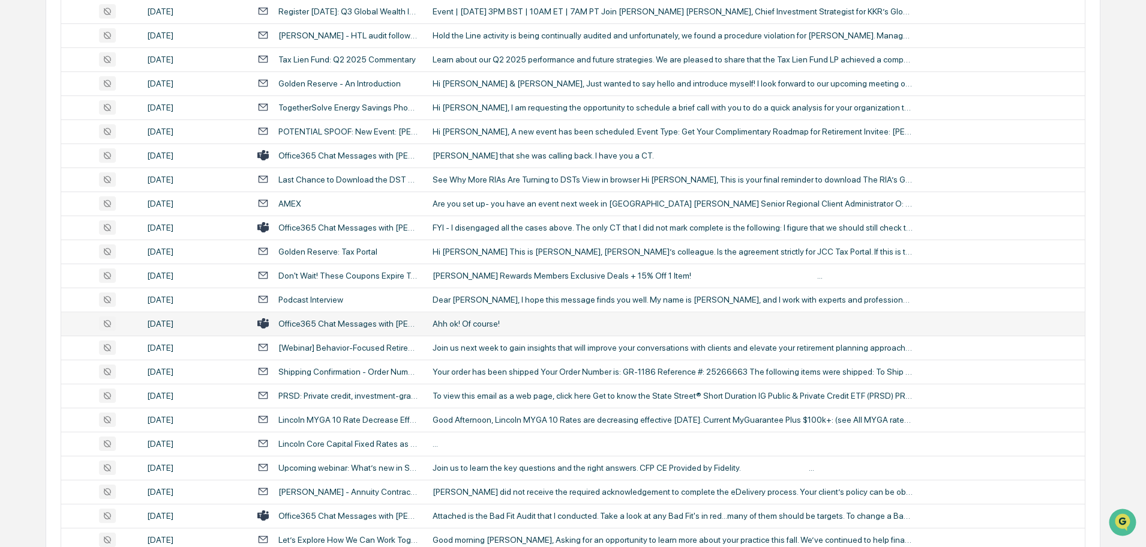
click at [488, 322] on div "Ahh ok! Of course!" at bounding box center [673, 324] width 480 height 10
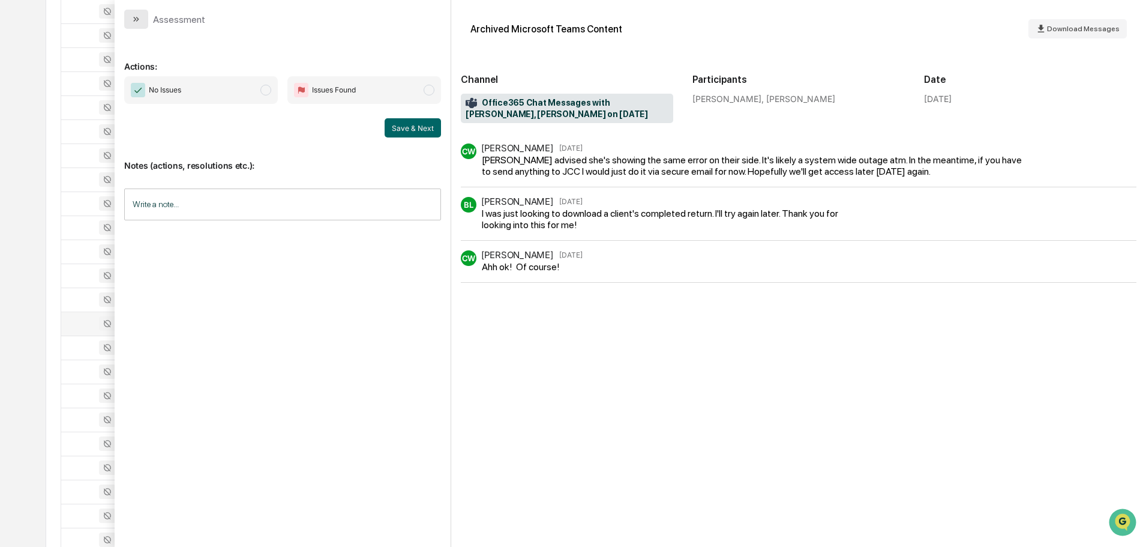
click at [139, 18] on icon "modal" at bounding box center [136, 19] width 10 height 10
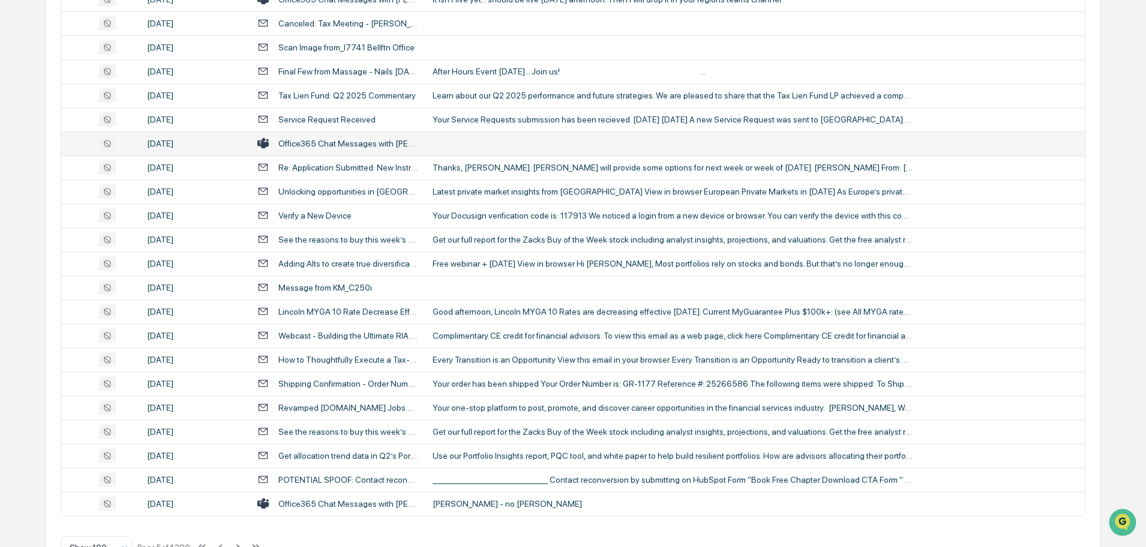
scroll to position [2198, 0]
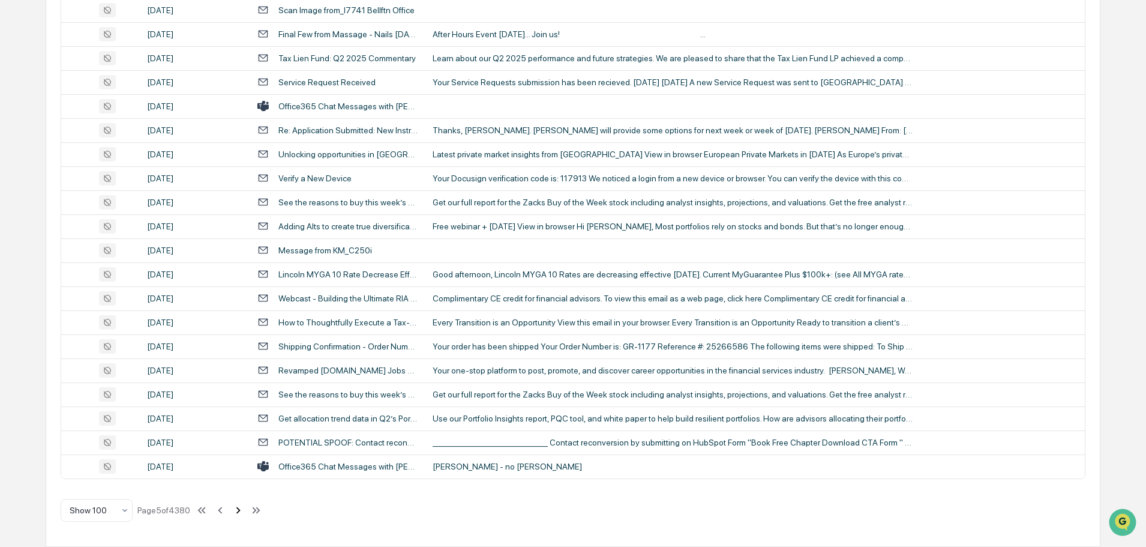
click at [238, 512] on icon at bounding box center [238, 509] width 13 height 13
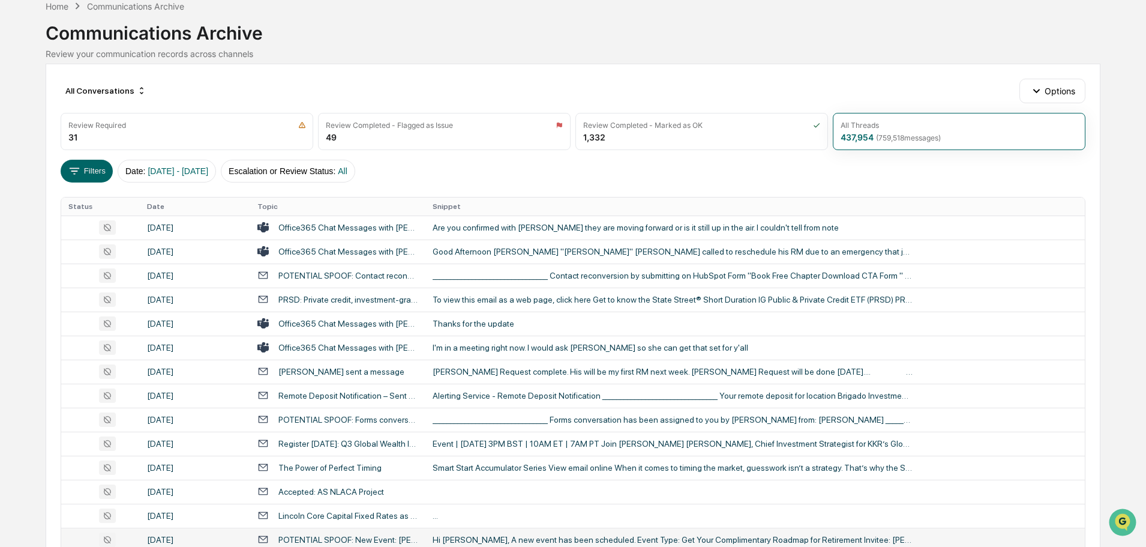
scroll to position [120, 0]
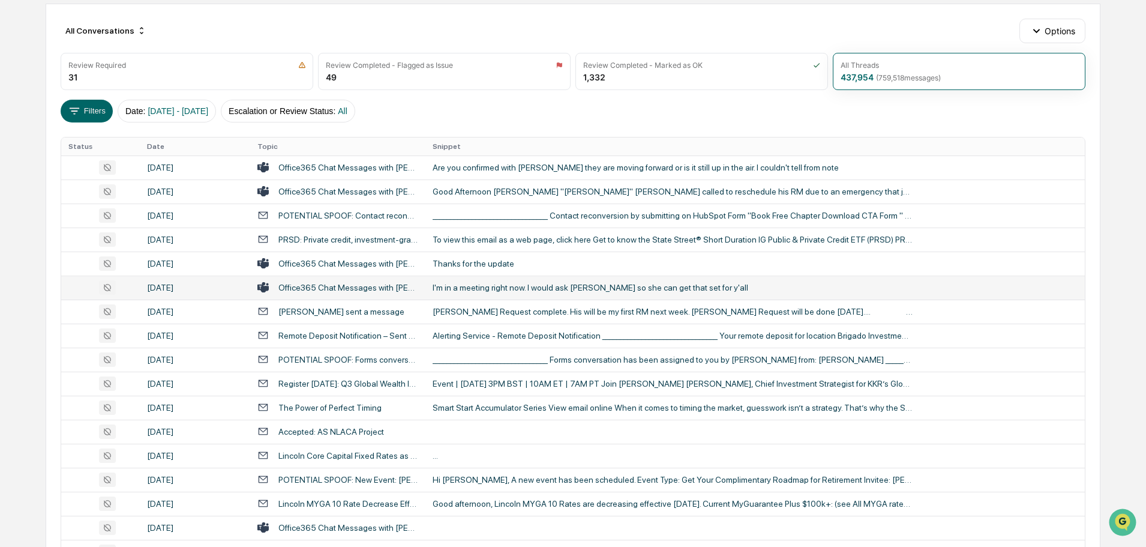
click at [500, 288] on div "I'm in a meeting right now. I would ask [PERSON_NAME] so she can get that set f…" at bounding box center [673, 288] width 480 height 10
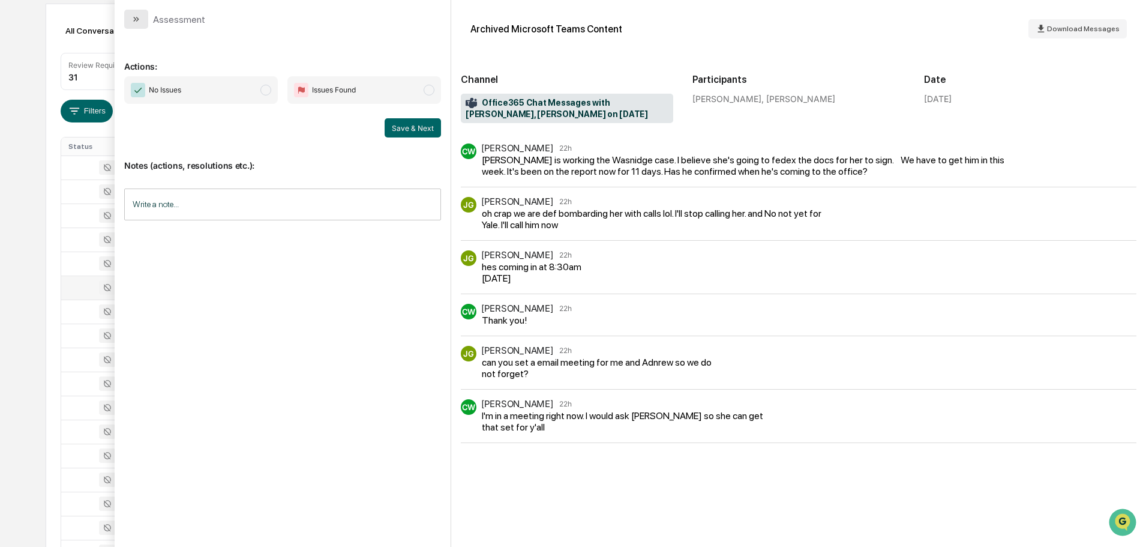
click at [136, 22] on icon "modal" at bounding box center [136, 19] width 10 height 10
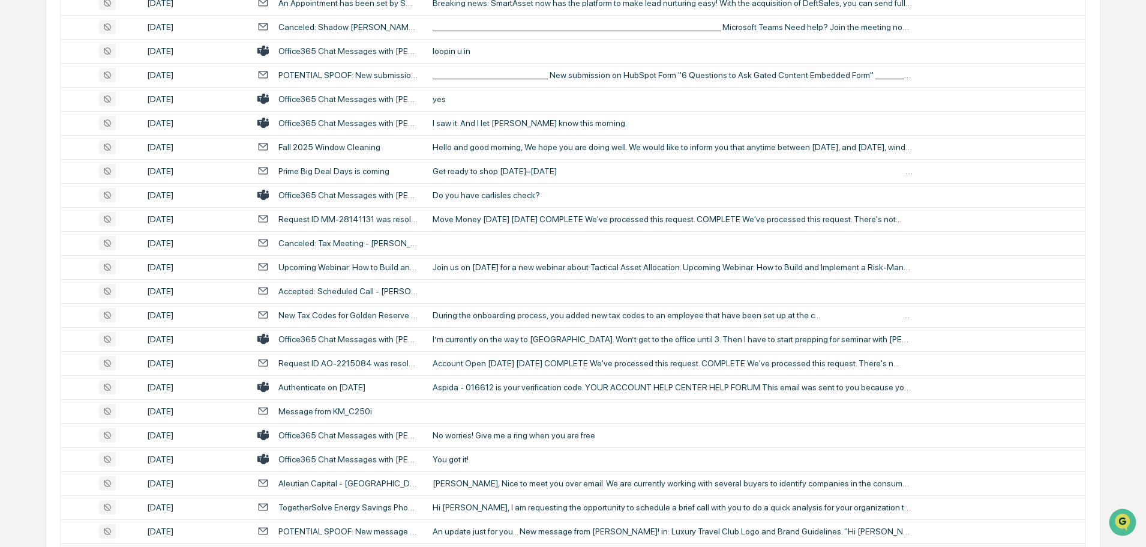
scroll to position [840, 0]
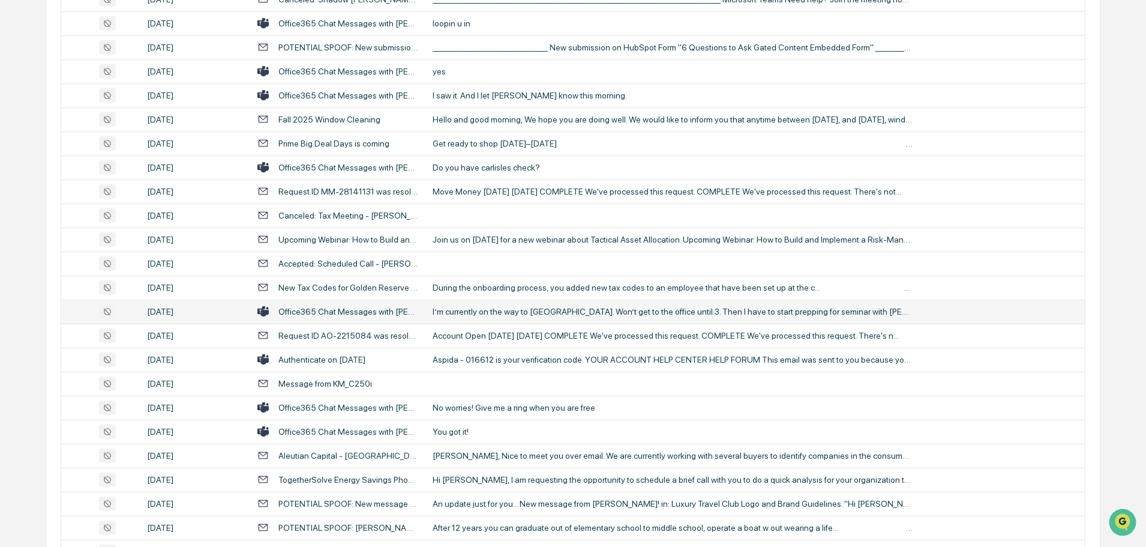
click at [512, 313] on div "I’m currently on the way to [GEOGRAPHIC_DATA]. Won’t get to the office until 3.…" at bounding box center [673, 312] width 480 height 10
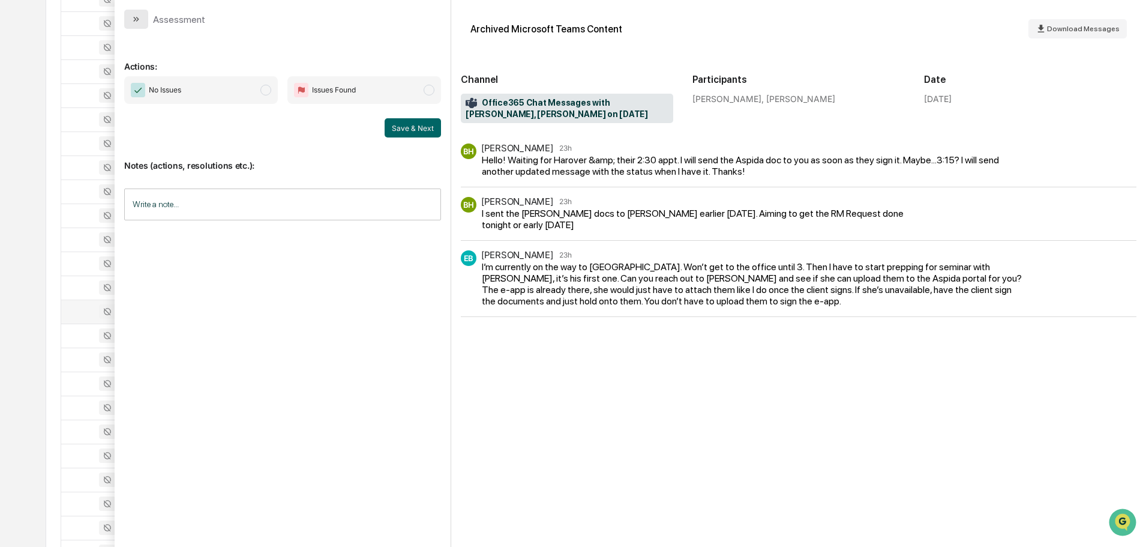
click at [137, 20] on icon "modal" at bounding box center [137, 19] width 3 height 5
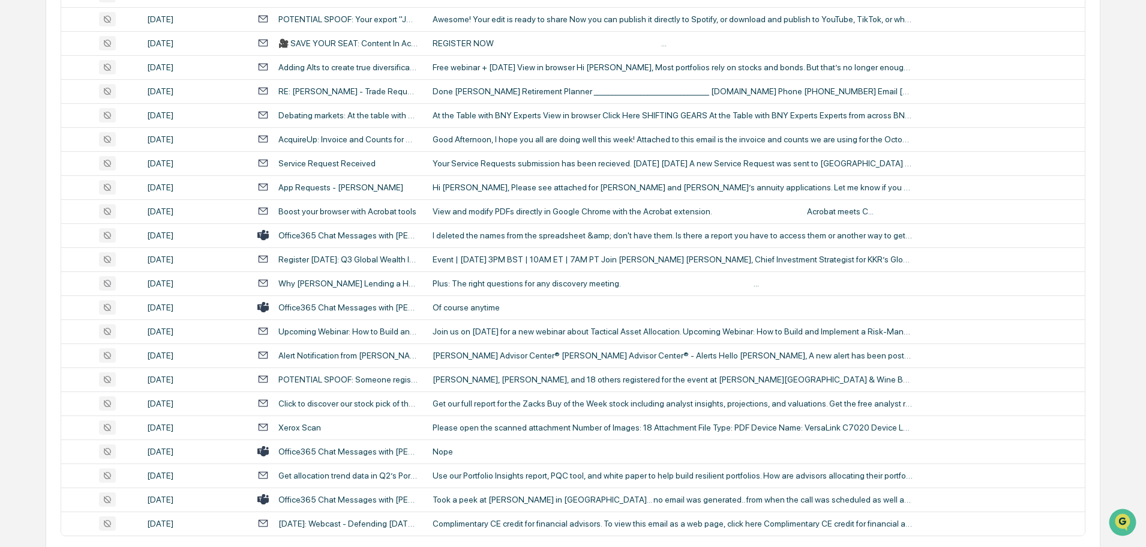
scroll to position [2160, 0]
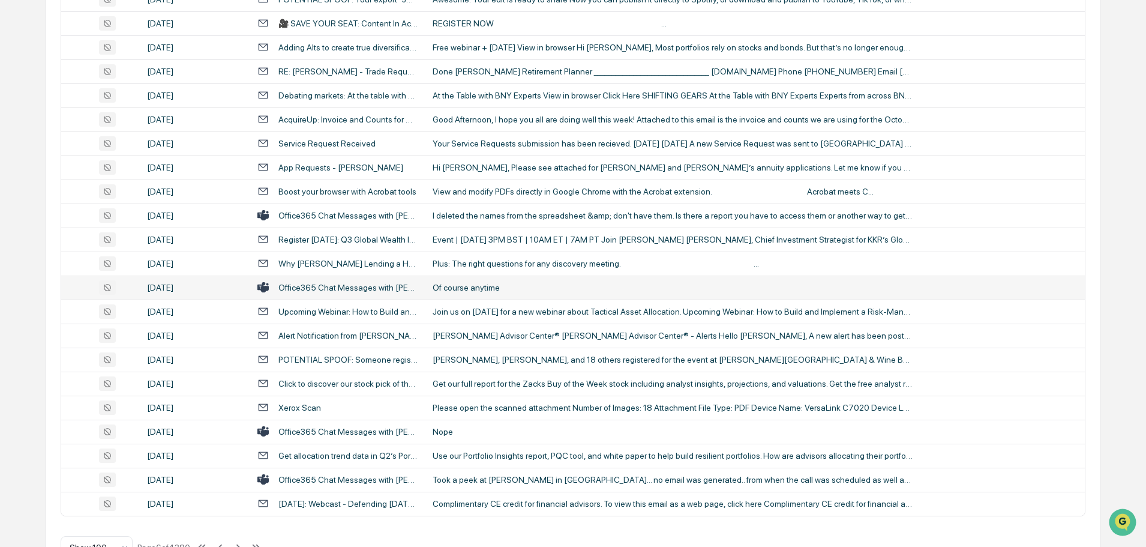
click at [518, 289] on div "Of course anytime" at bounding box center [673, 288] width 480 height 10
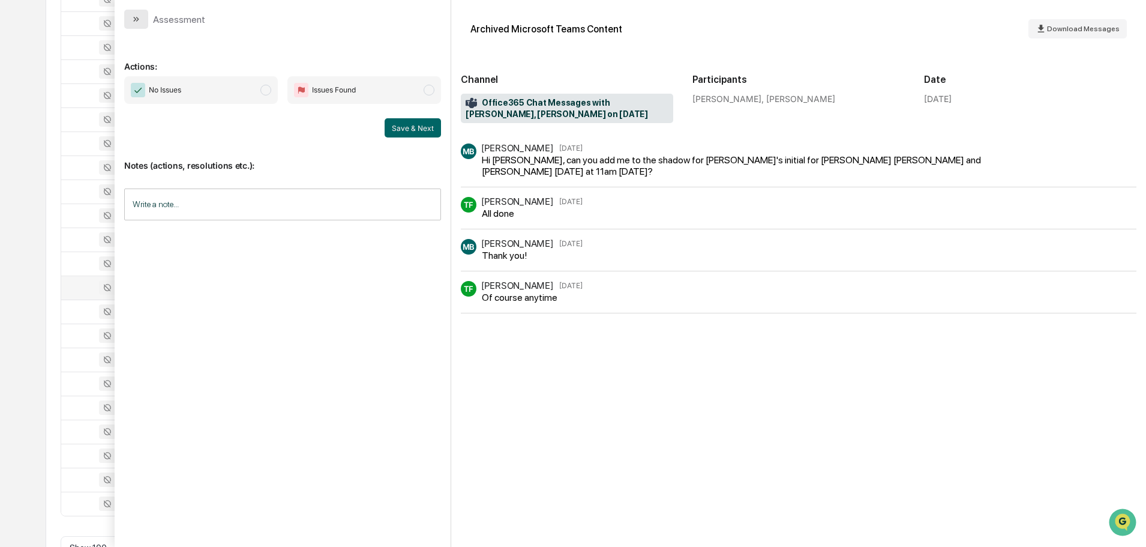
click at [134, 17] on icon "modal" at bounding box center [134, 19] width 3 height 5
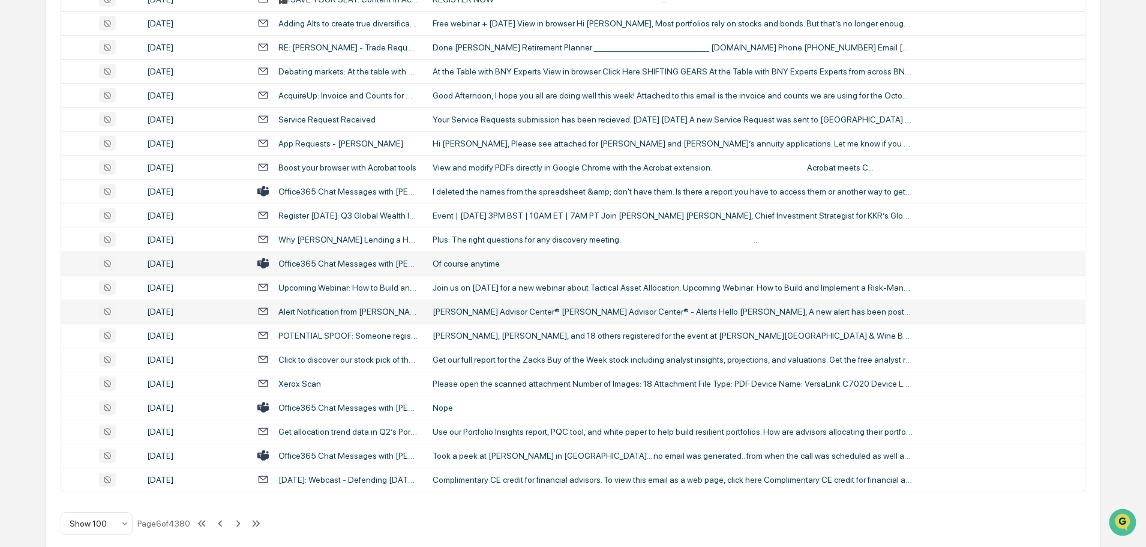
scroll to position [2198, 0]
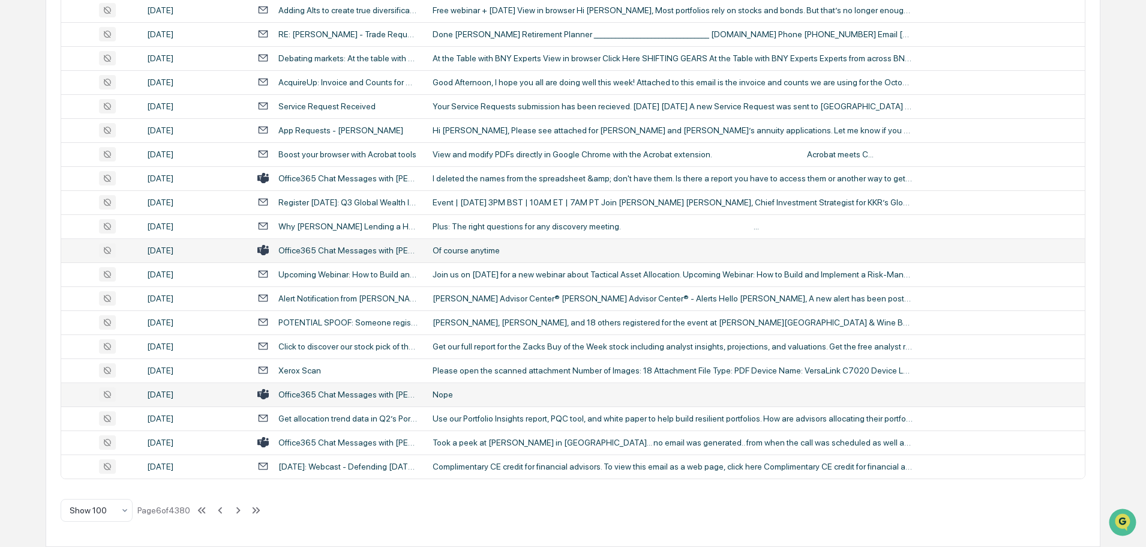
click at [477, 395] on div "Nope" at bounding box center [673, 394] width 480 height 10
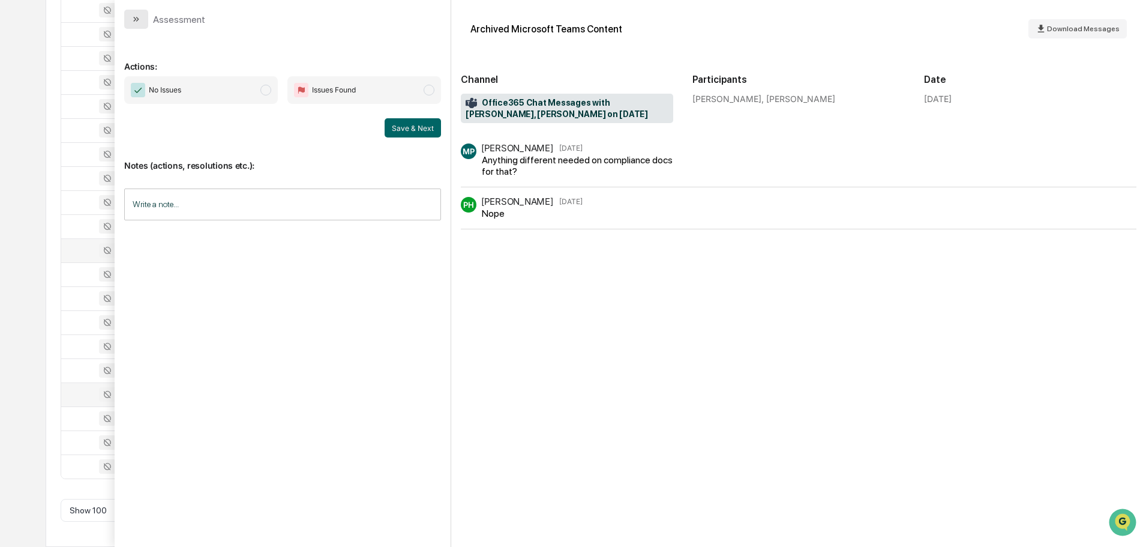
click at [134, 17] on icon "modal" at bounding box center [134, 19] width 3 height 5
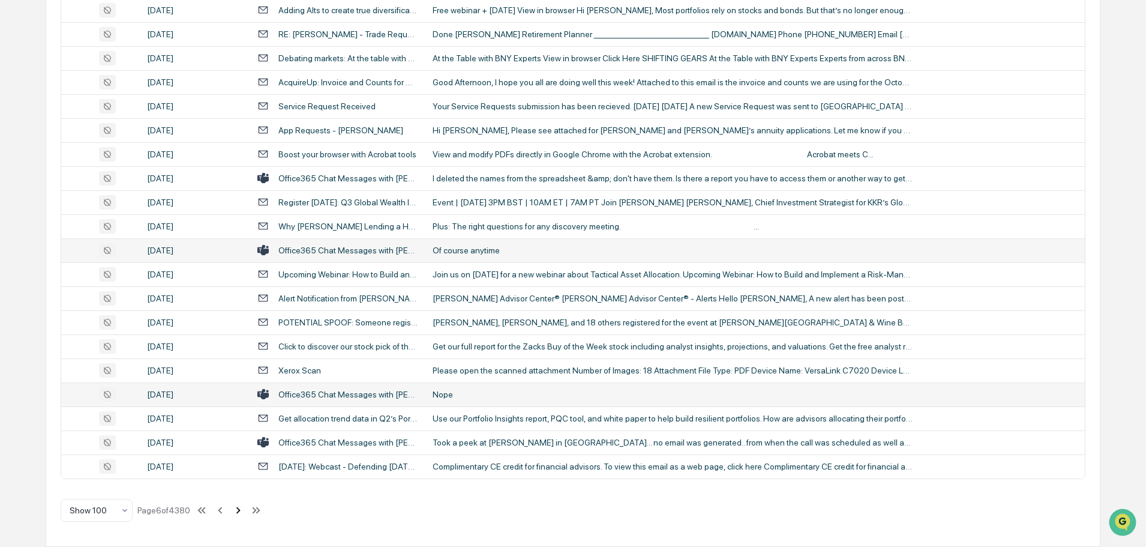
click at [239, 510] on icon at bounding box center [238, 509] width 13 height 13
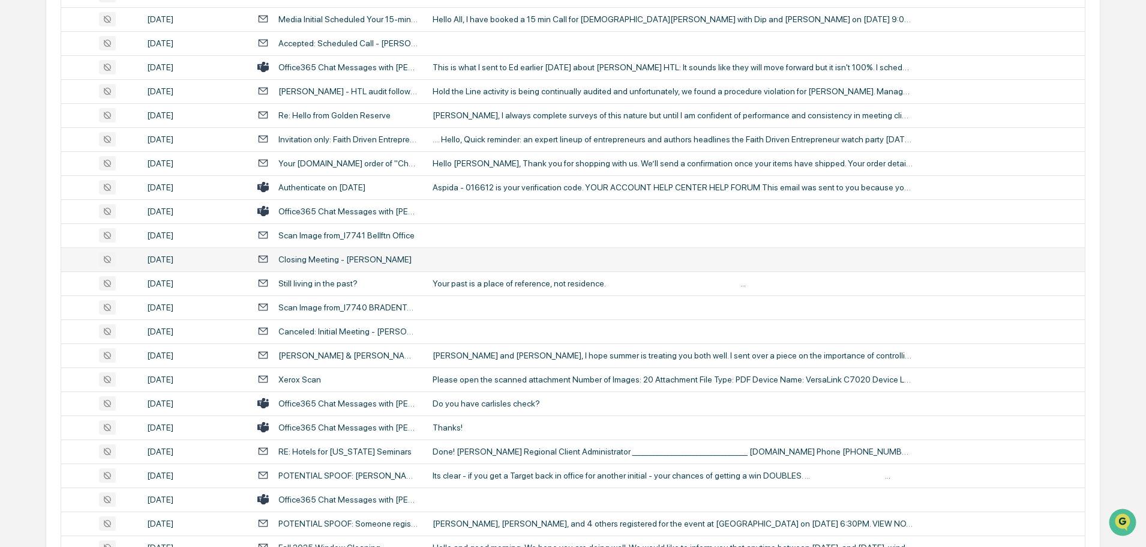
scroll to position [457, 0]
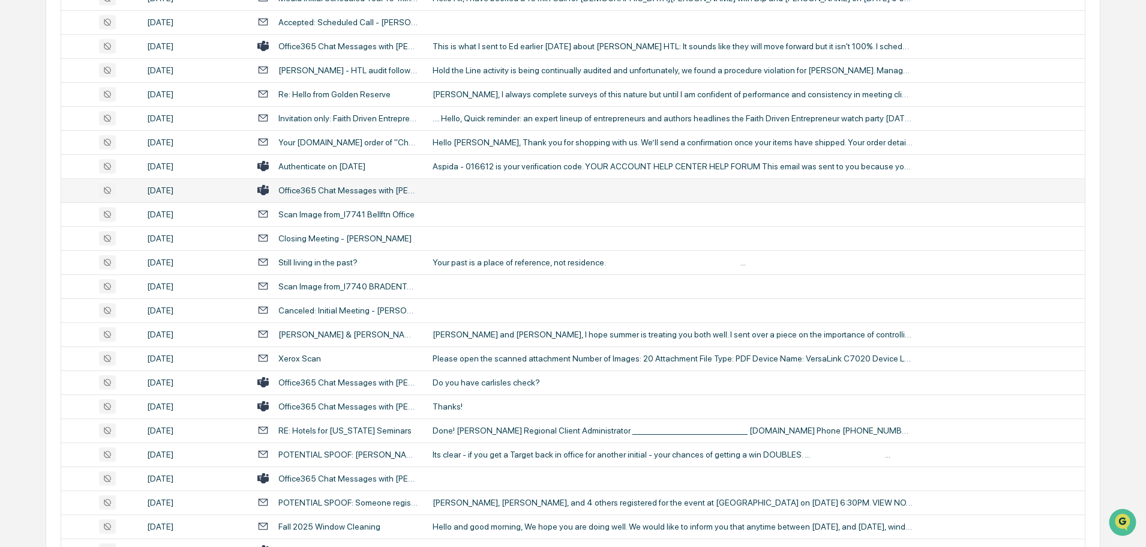
click at [466, 194] on td at bounding box center [754, 190] width 659 height 24
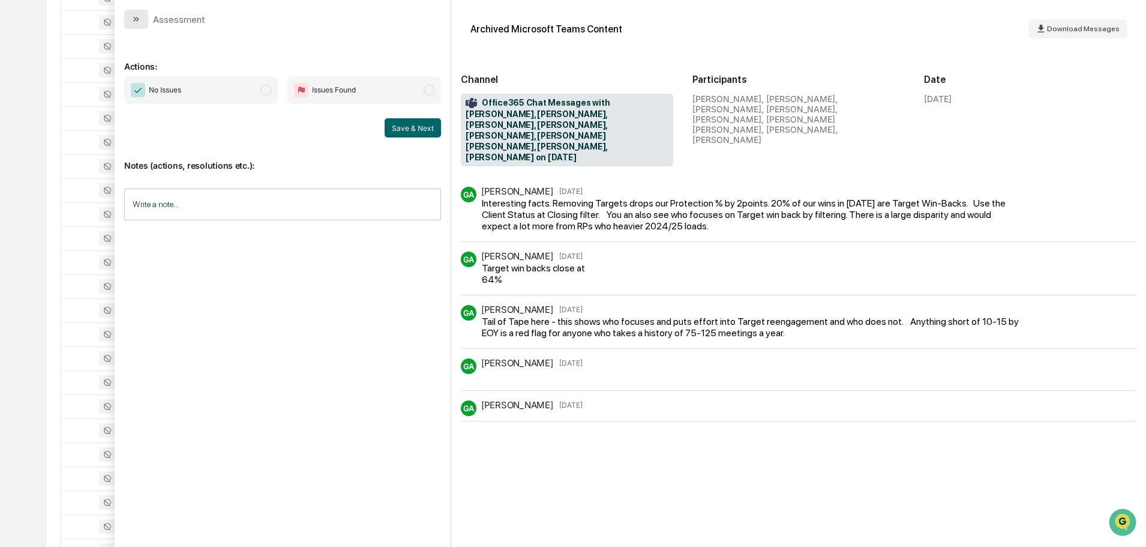
click at [128, 20] on button "modal" at bounding box center [136, 19] width 24 height 19
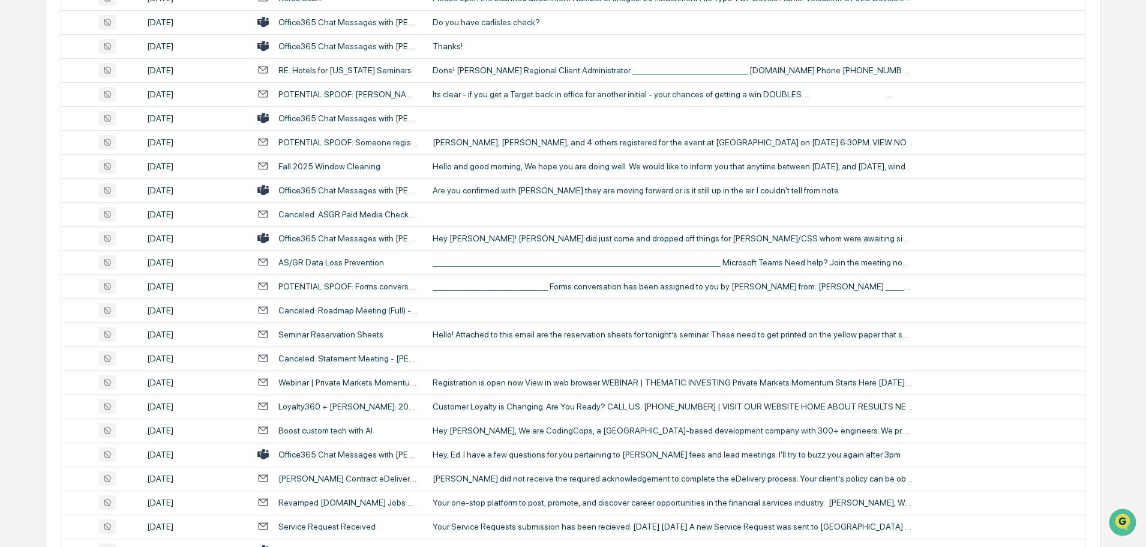
scroll to position [877, 0]
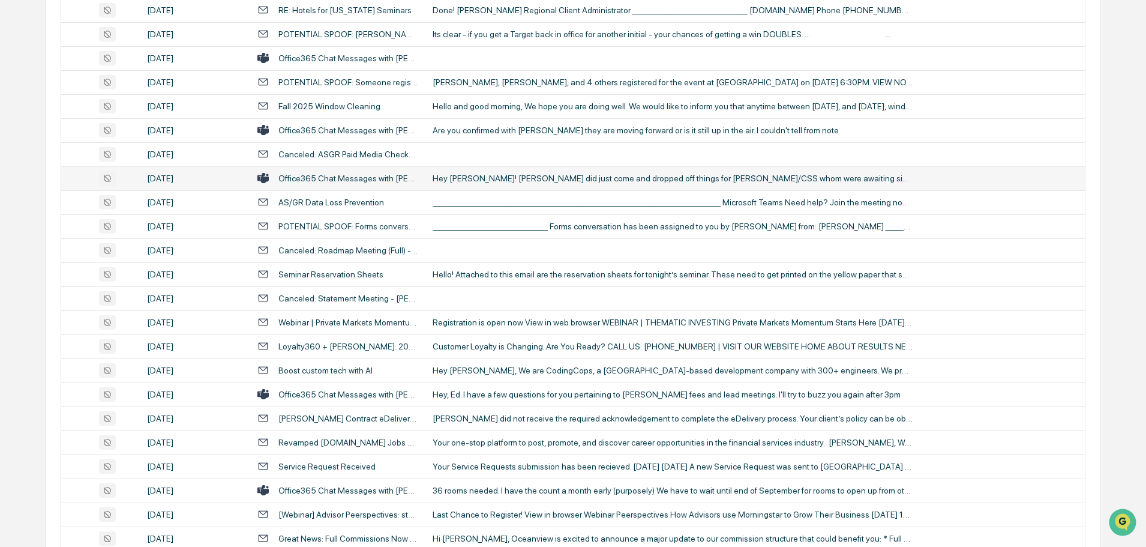
click at [490, 176] on div "Hey [PERSON_NAME]! [PERSON_NAME] did just come and dropped off things for [PERS…" at bounding box center [673, 178] width 480 height 10
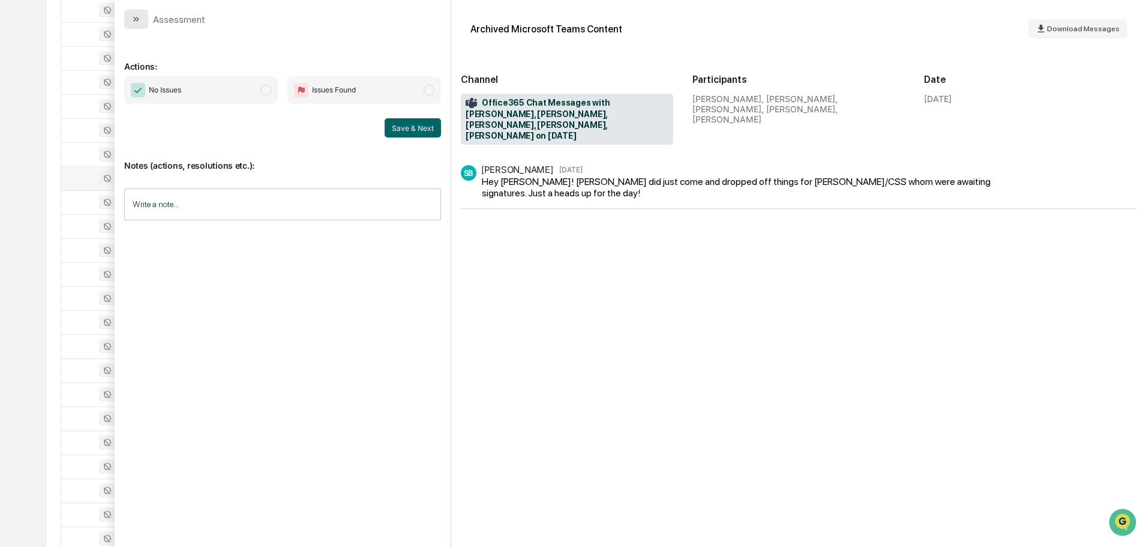
click at [141, 22] on button "modal" at bounding box center [136, 19] width 24 height 19
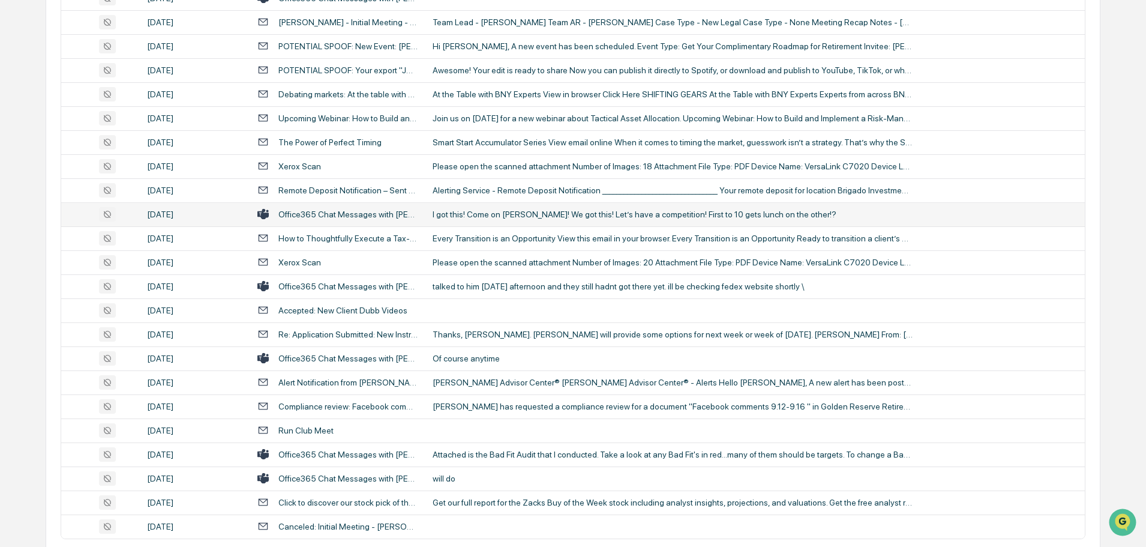
scroll to position [2198, 0]
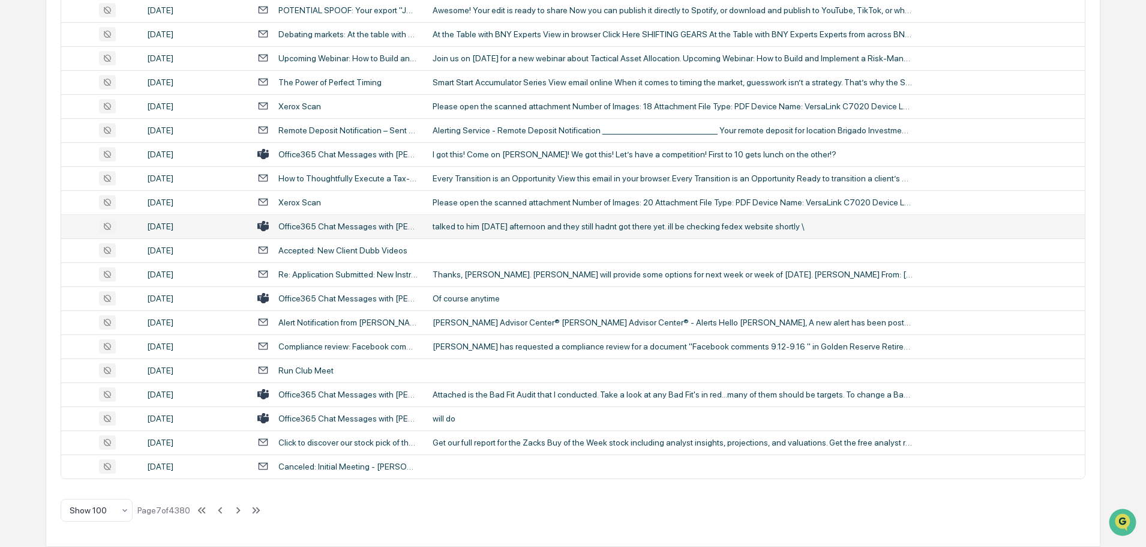
click at [531, 229] on div "talked to him [DATE] afternoon and they still hadnt got there yet. ill be check…" at bounding box center [673, 226] width 480 height 10
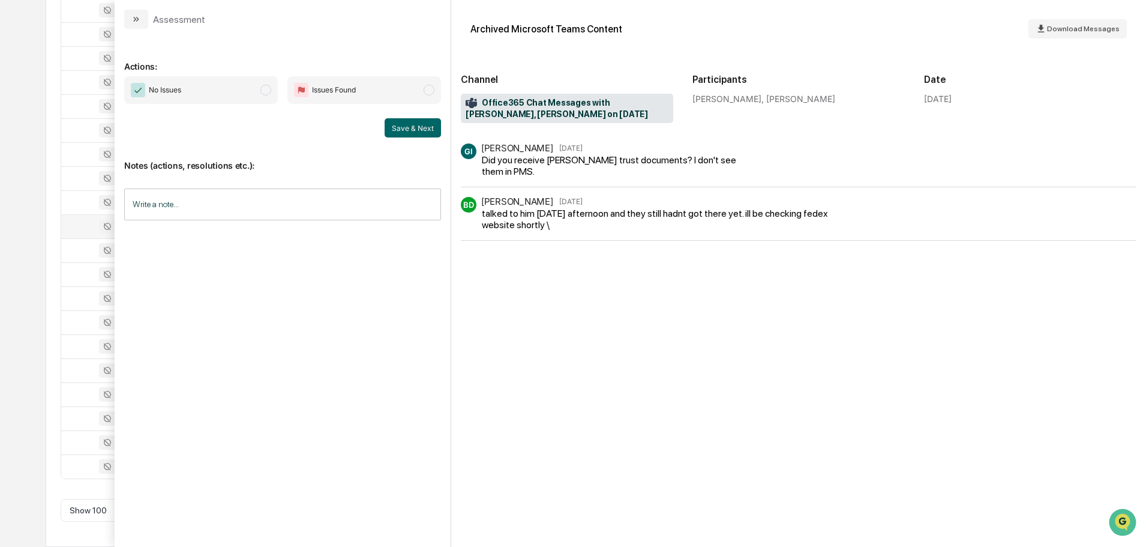
click at [130, 19] on button "modal" at bounding box center [136, 19] width 24 height 19
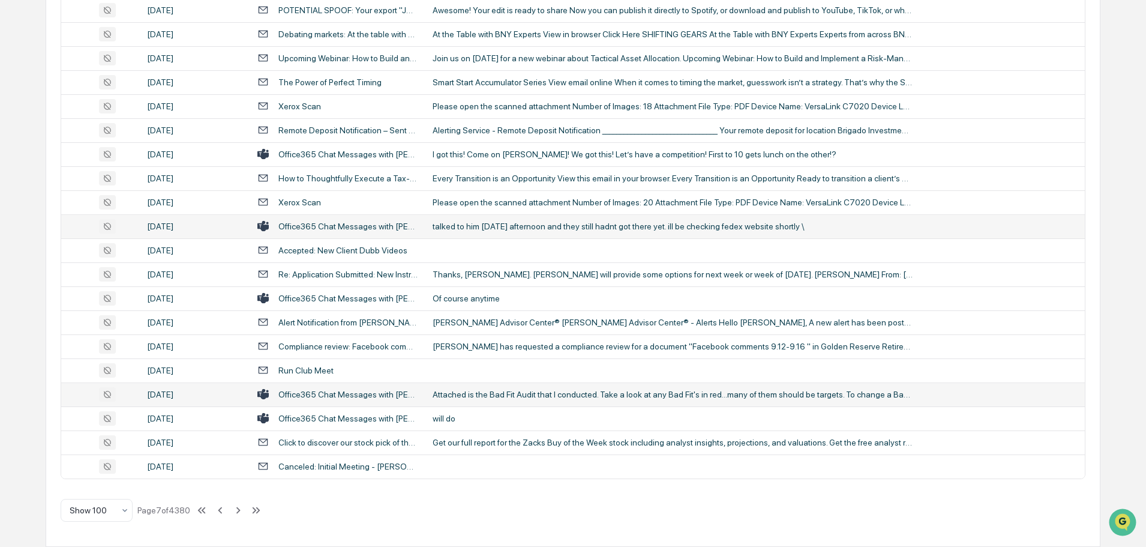
click at [520, 395] on div "Attached is the Bad Fit Audit that I conducted. Take a look at any Bad Fit's in…" at bounding box center [673, 394] width 480 height 10
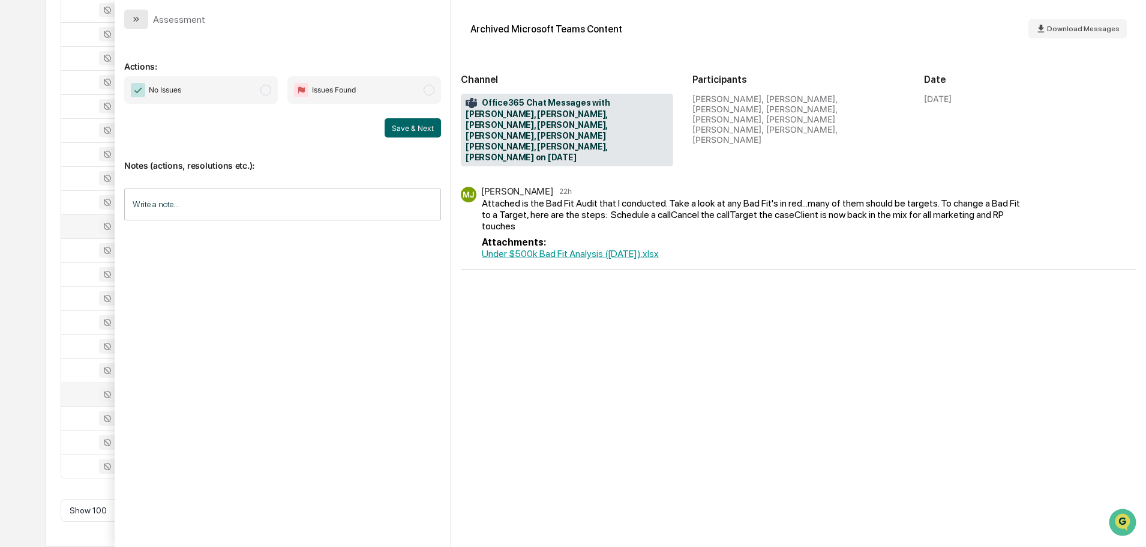
click at [137, 20] on icon "modal" at bounding box center [137, 19] width 3 height 5
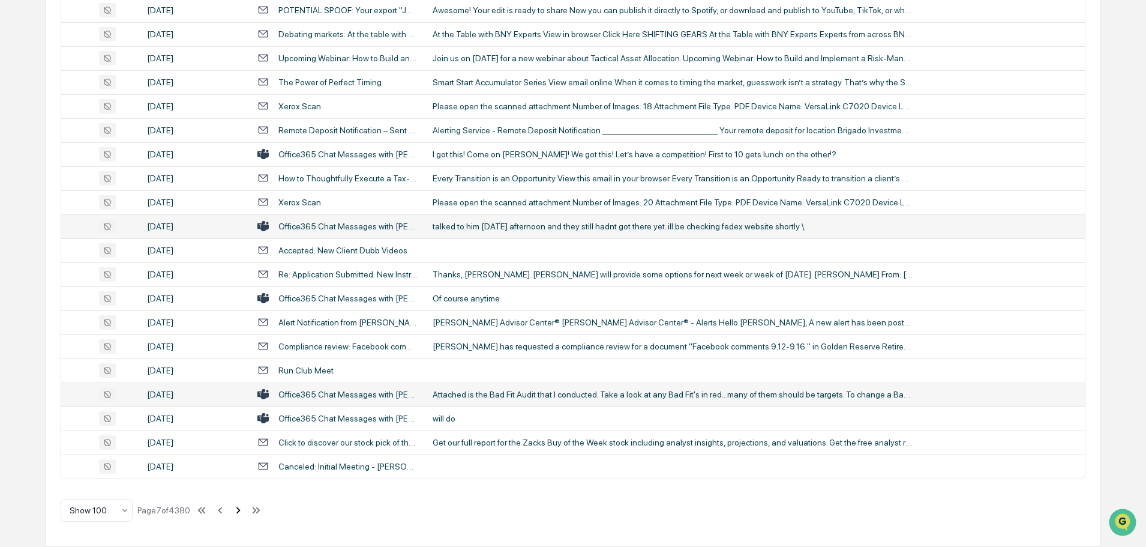
click at [242, 508] on icon at bounding box center [238, 509] width 13 height 13
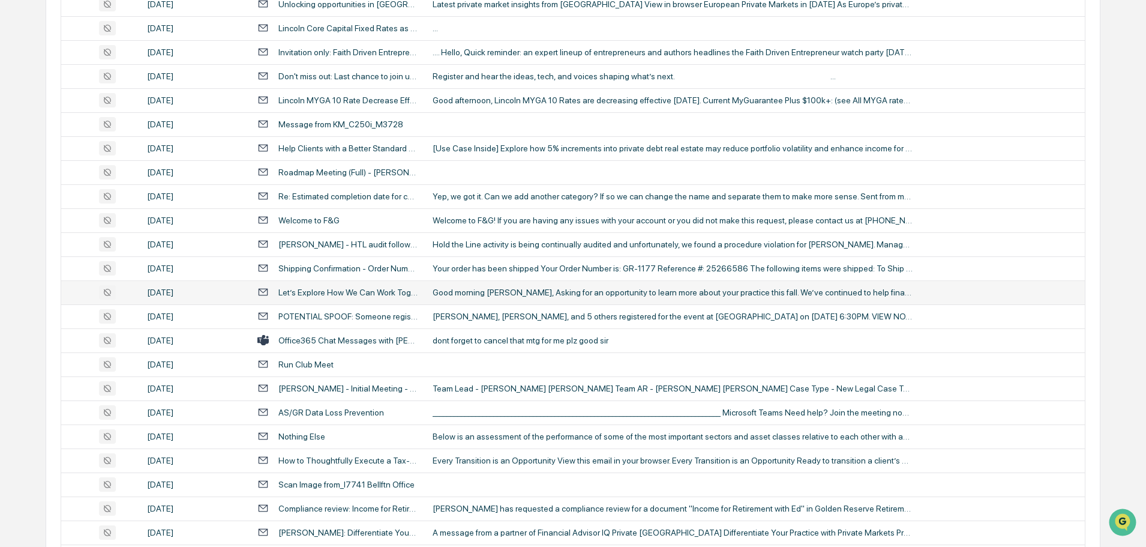
scroll to position [1537, 0]
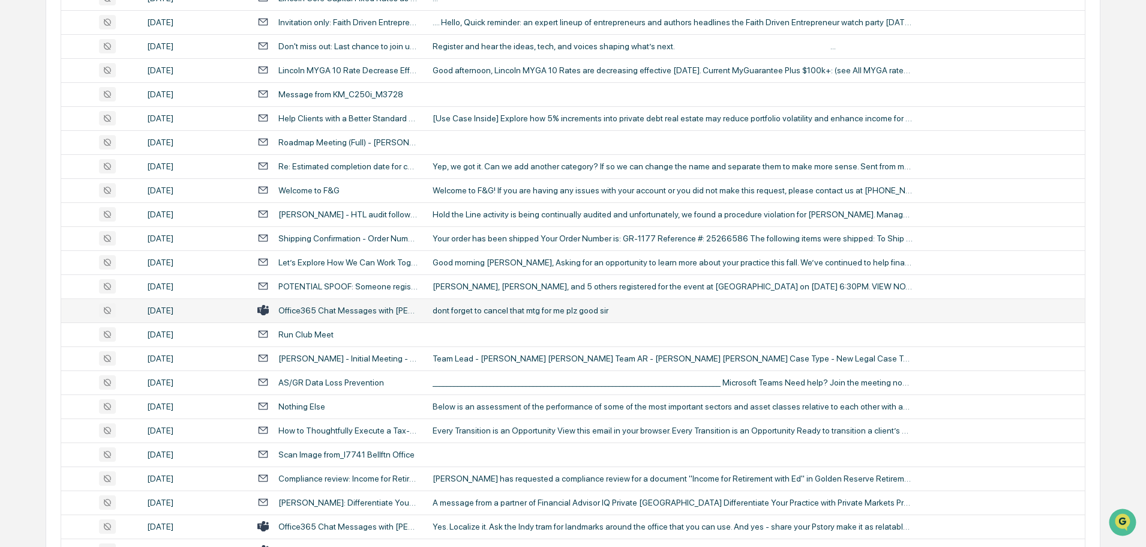
click at [511, 315] on td "dont forget to cancel that mtg for me plz good sir" at bounding box center [754, 310] width 659 height 24
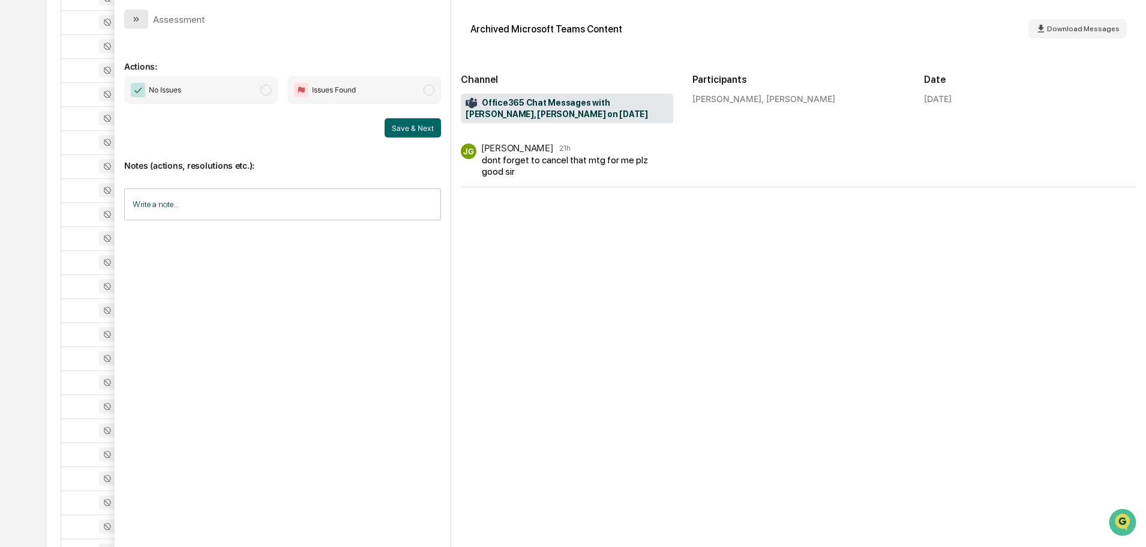
click at [134, 26] on button "modal" at bounding box center [136, 19] width 24 height 19
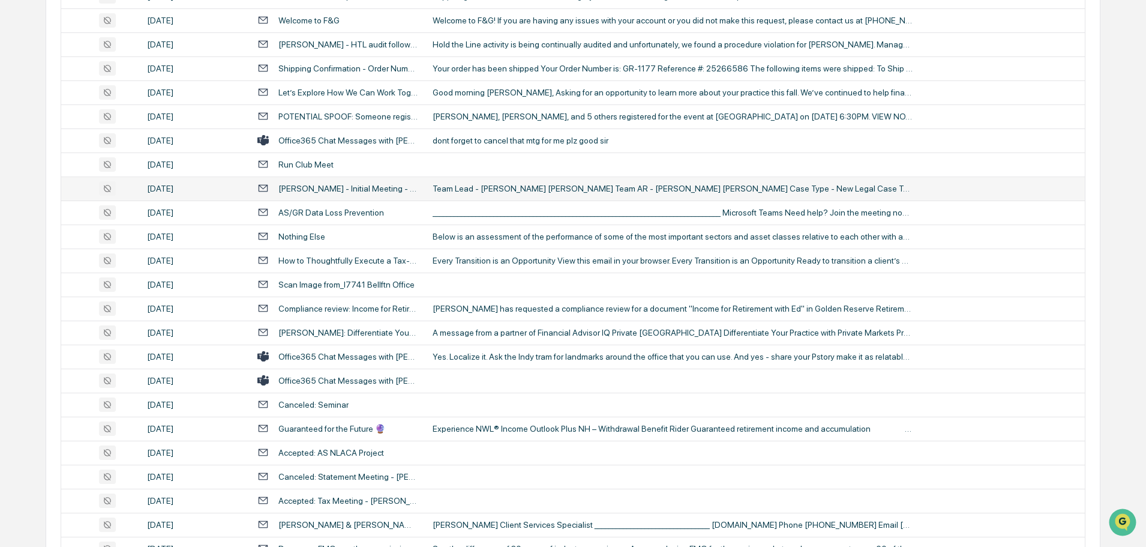
scroll to position [1717, 0]
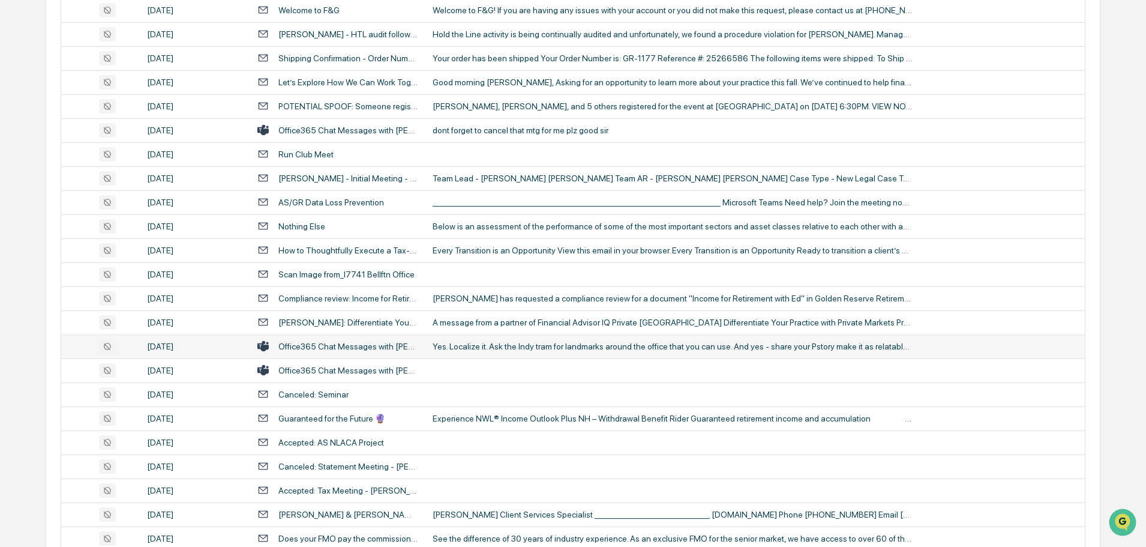
click at [463, 352] on td "Yes. Localize it. Ask the Indy tram for landmarks around the office that you ca…" at bounding box center [754, 346] width 659 height 24
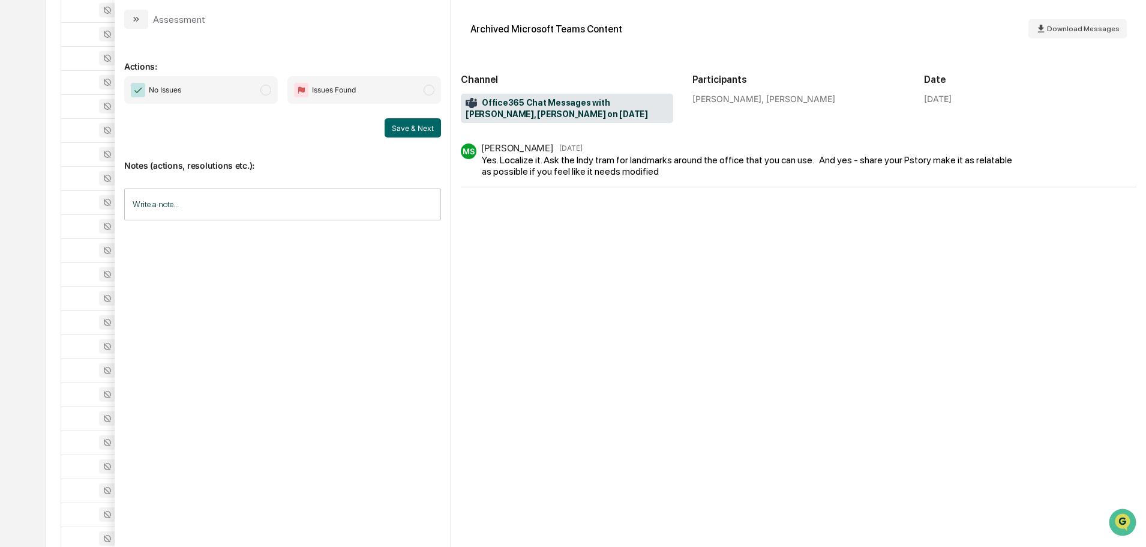
drag, startPoint x: 133, startPoint y: 21, endPoint x: 313, endPoint y: 135, distance: 212.6
click at [133, 21] on icon "modal" at bounding box center [136, 19] width 10 height 10
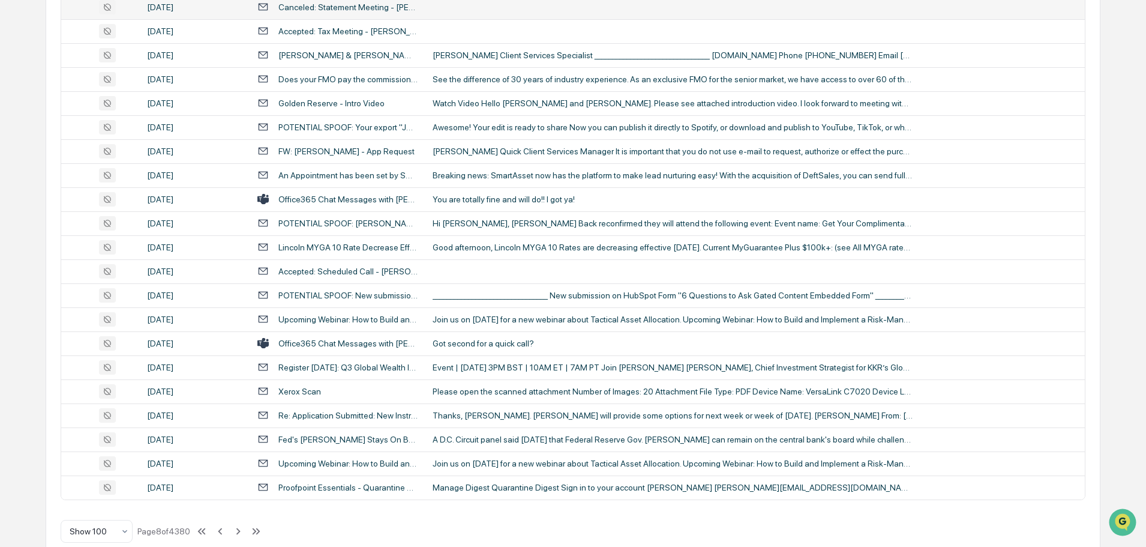
scroll to position [2198, 0]
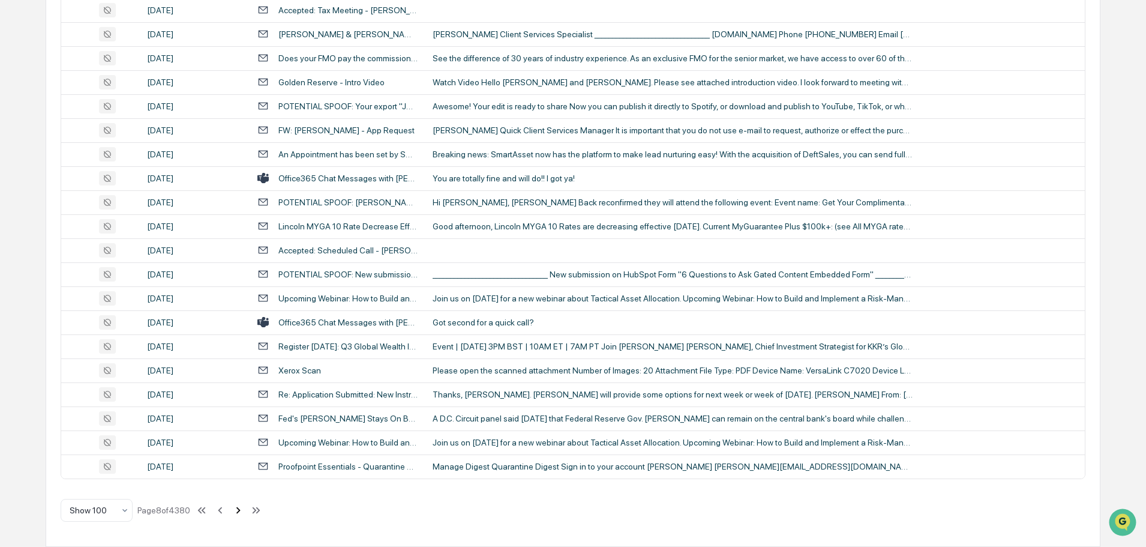
click at [240, 511] on icon at bounding box center [238, 509] width 13 height 13
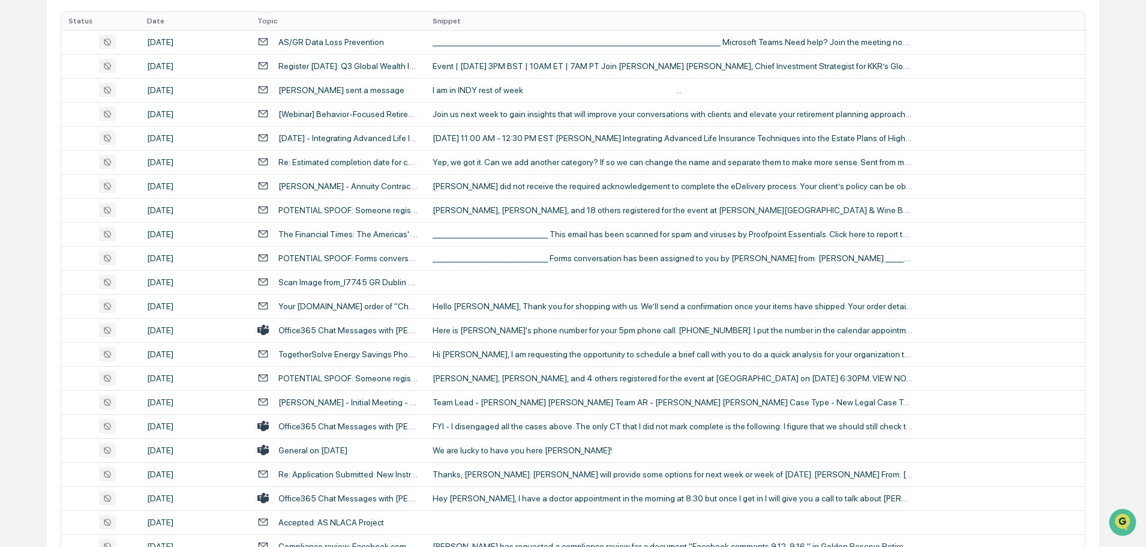
scroll to position [157, 0]
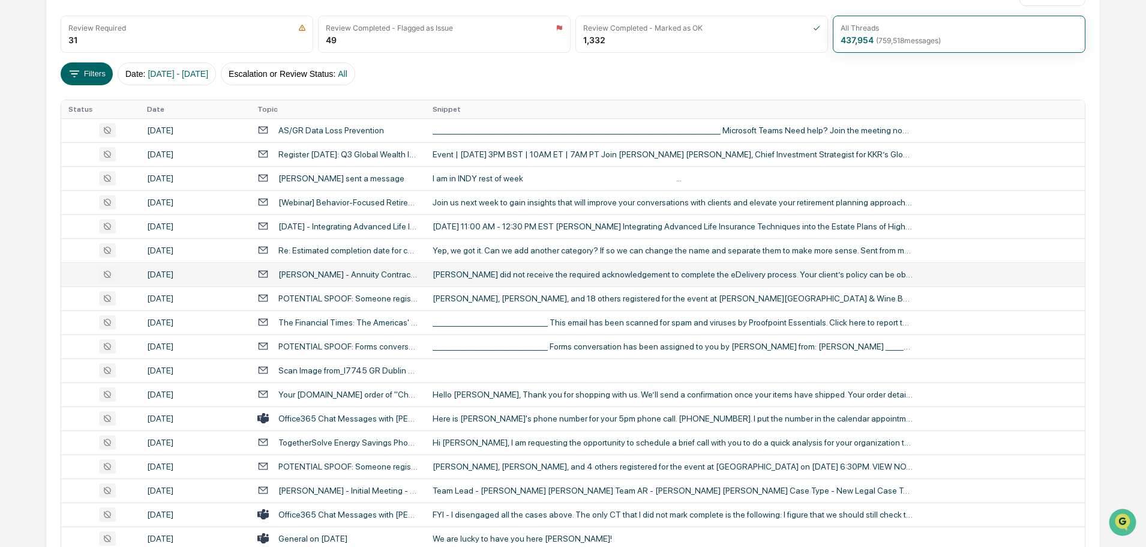
click at [544, 262] on td "[PERSON_NAME] did not receive the required acknowledgement to complete the eDel…" at bounding box center [754, 274] width 659 height 24
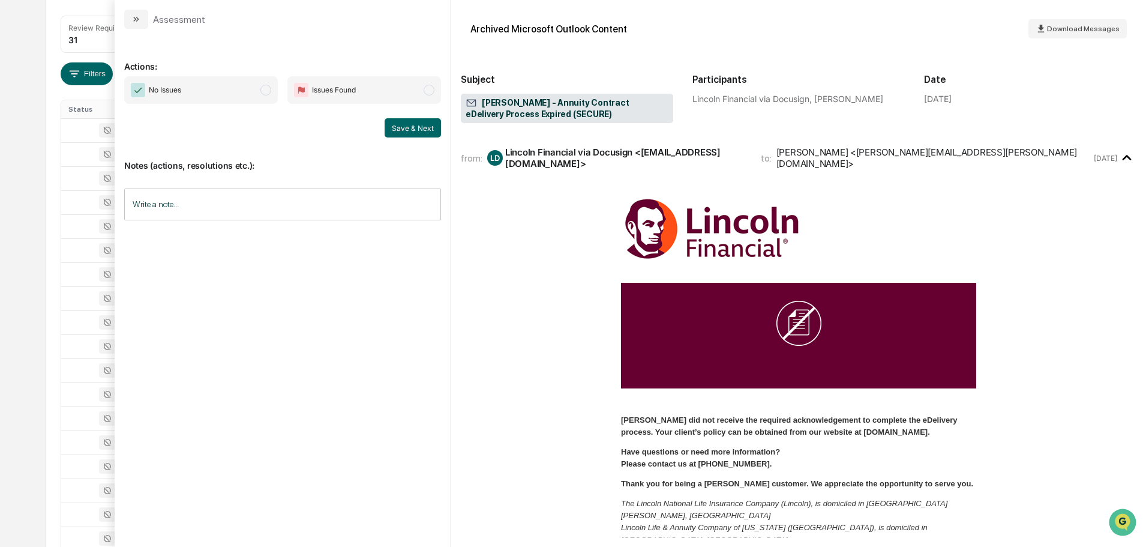
click at [139, 17] on icon "modal" at bounding box center [136, 19] width 10 height 10
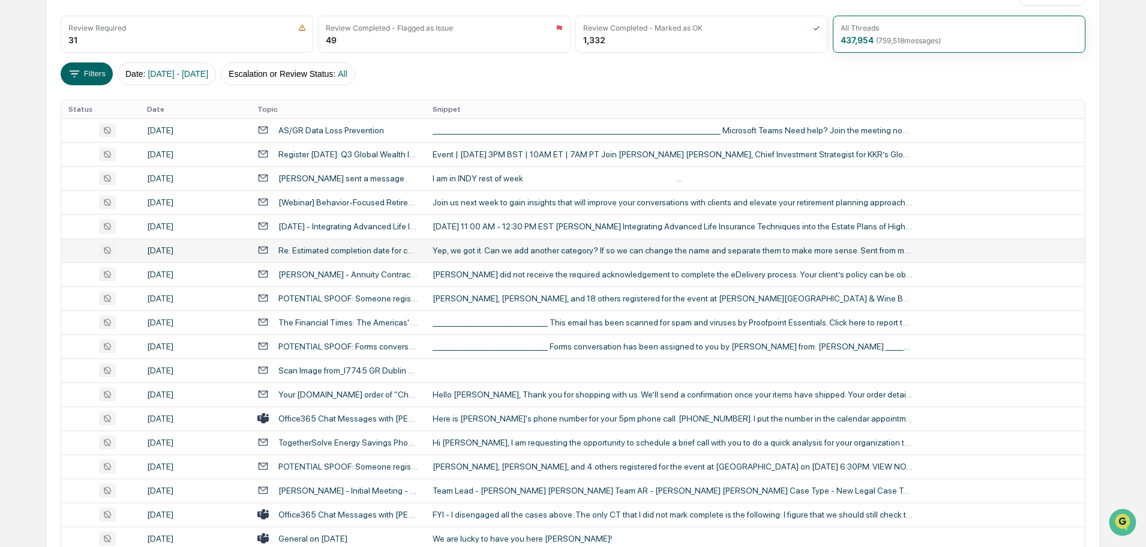
click at [479, 247] on div "Yep, we got it. Can we add another category? If so we can change the name and s…" at bounding box center [673, 250] width 480 height 10
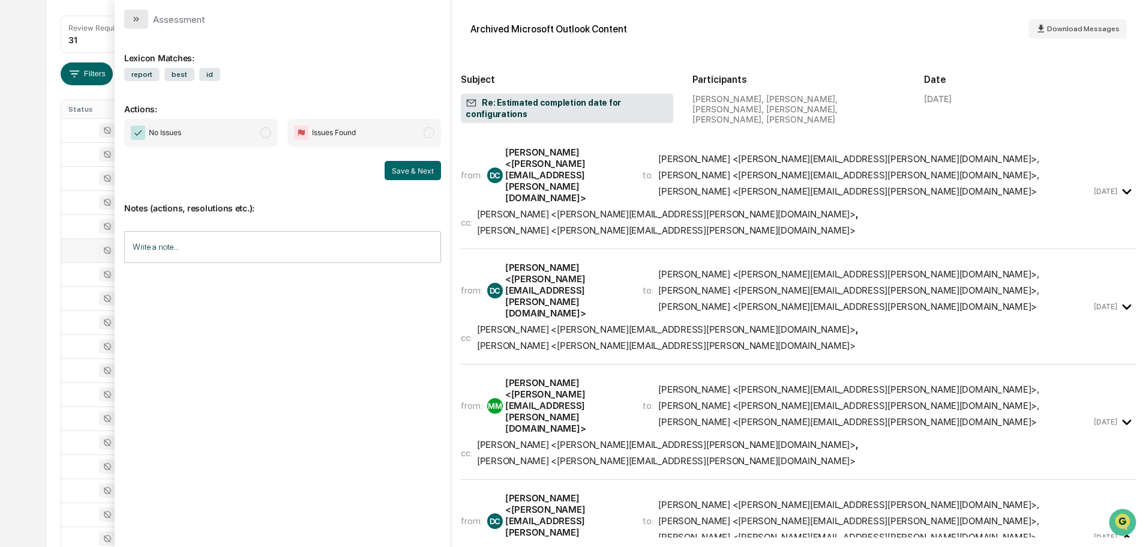
click at [134, 22] on icon "modal" at bounding box center [136, 19] width 10 height 10
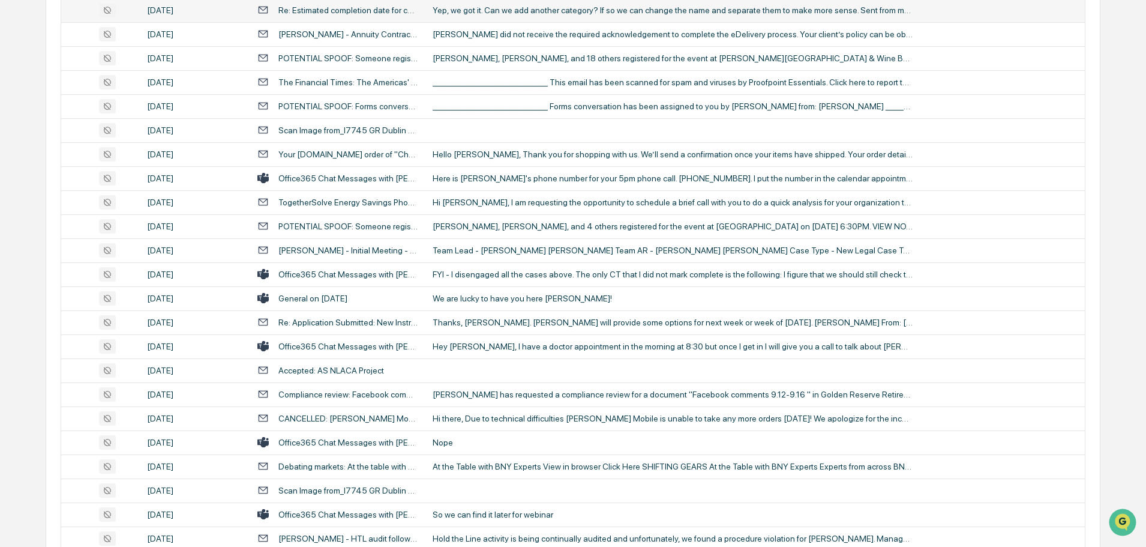
scroll to position [457, 0]
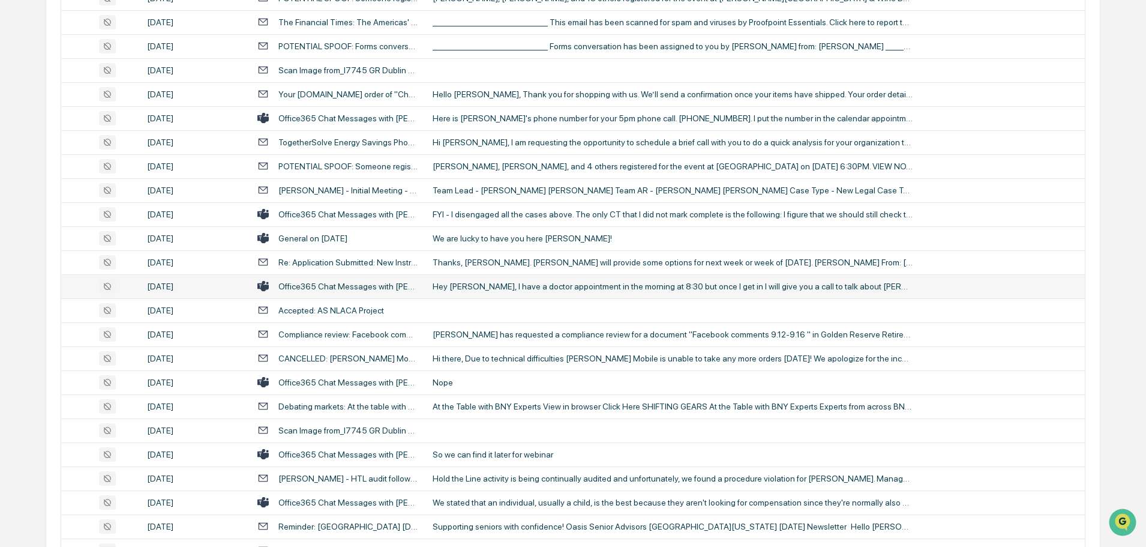
click at [500, 282] on div "Hey [PERSON_NAME], I have a doctor appointment in the morning at 8:30 but once …" at bounding box center [673, 286] width 480 height 10
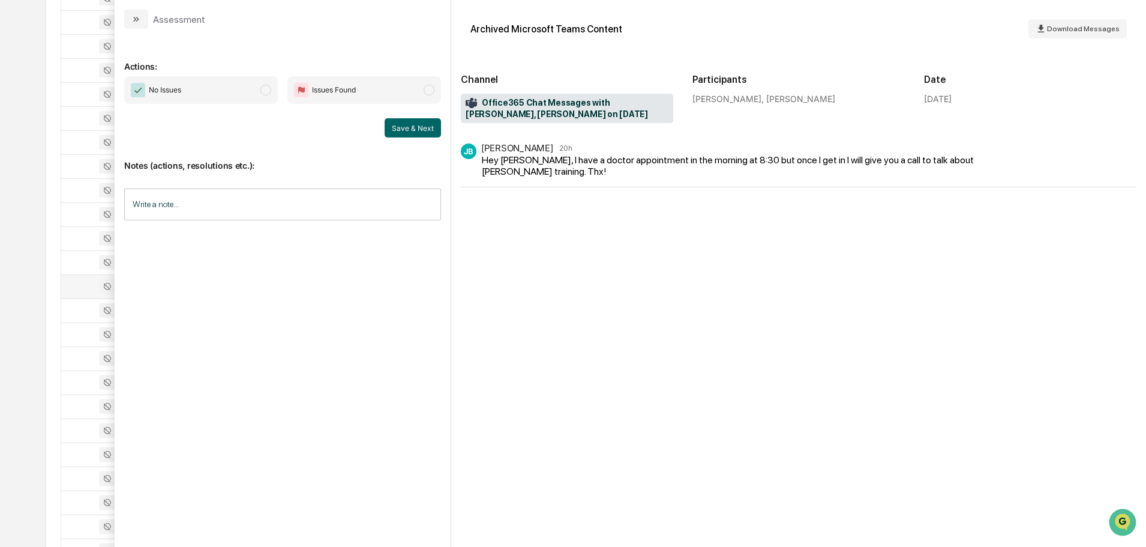
click at [142, 19] on button "modal" at bounding box center [136, 19] width 24 height 19
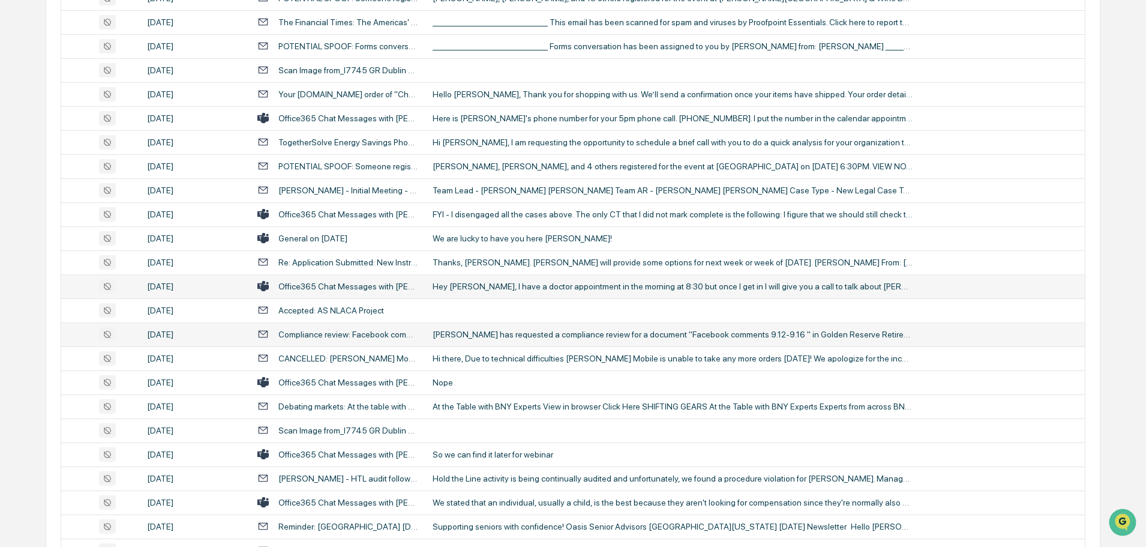
scroll to position [517, 0]
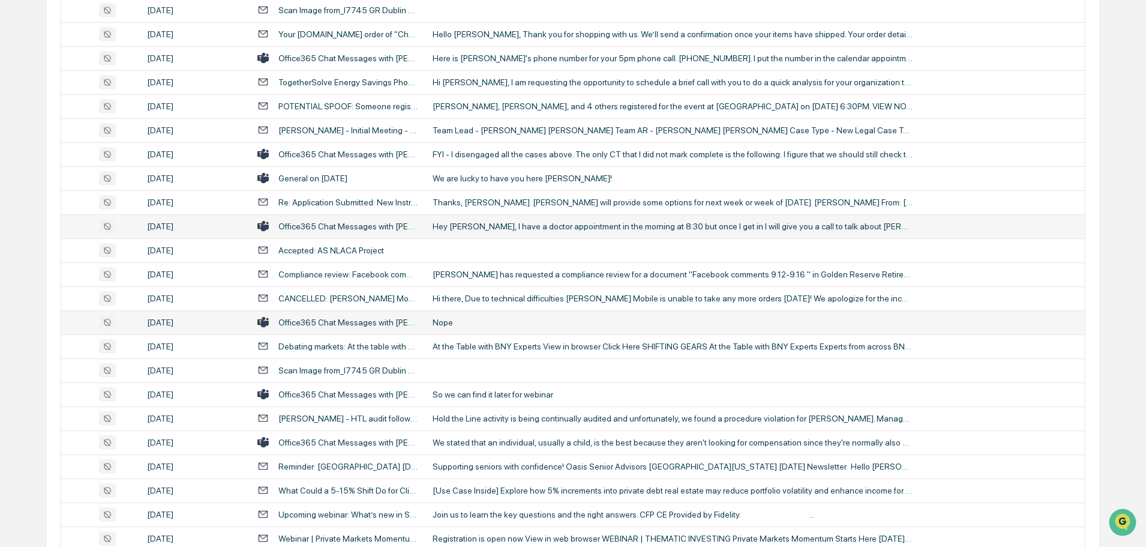
click at [481, 322] on div "Nope" at bounding box center [673, 322] width 480 height 10
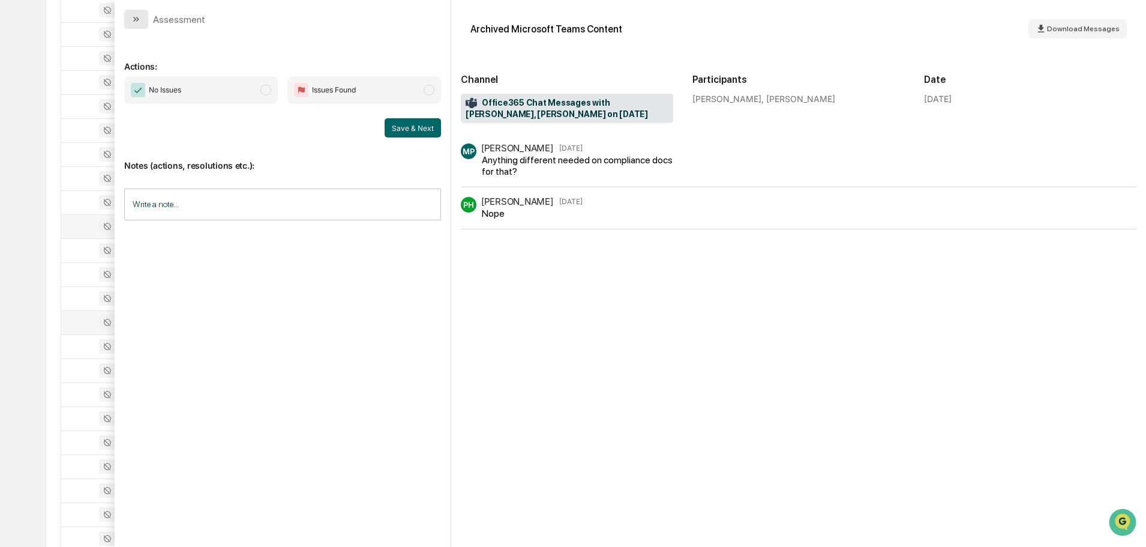
click at [135, 19] on icon "modal" at bounding box center [134, 19] width 3 height 5
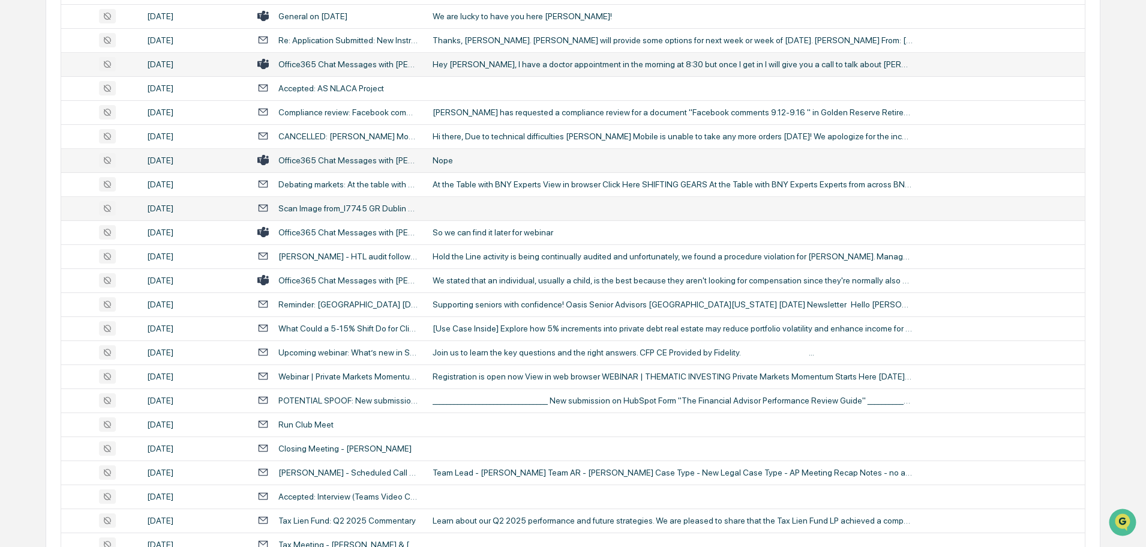
scroll to position [697, 0]
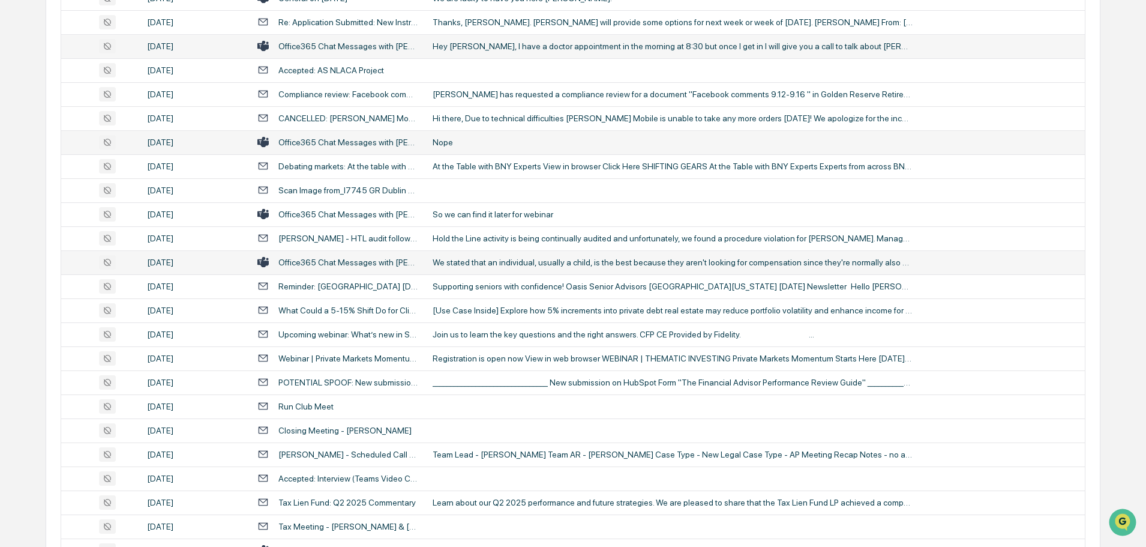
click at [522, 269] on td "We stated that an individual, usually a child, is the best because they aren't …" at bounding box center [754, 262] width 659 height 24
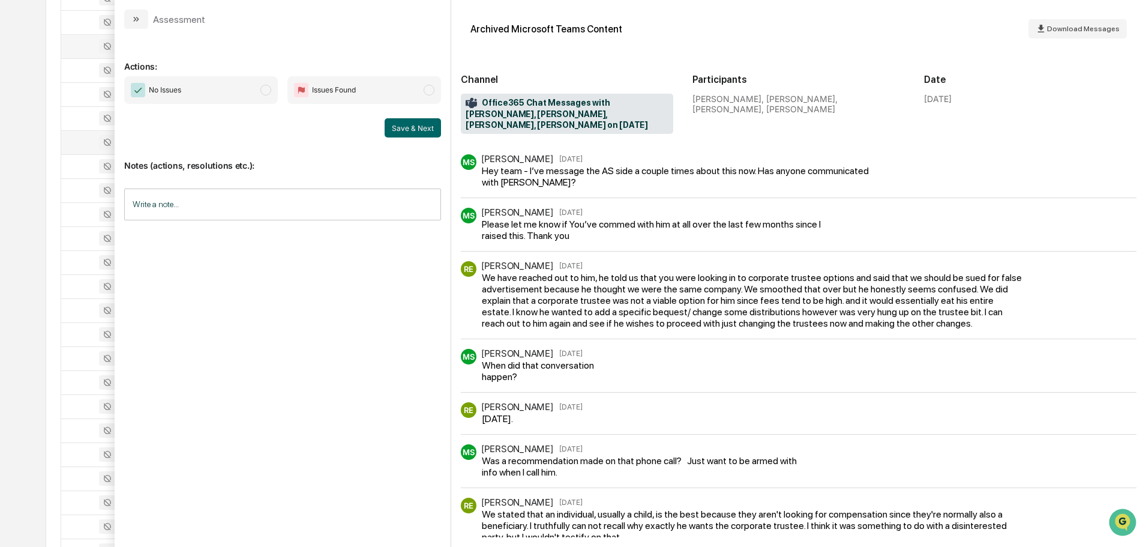
scroll to position [25, 0]
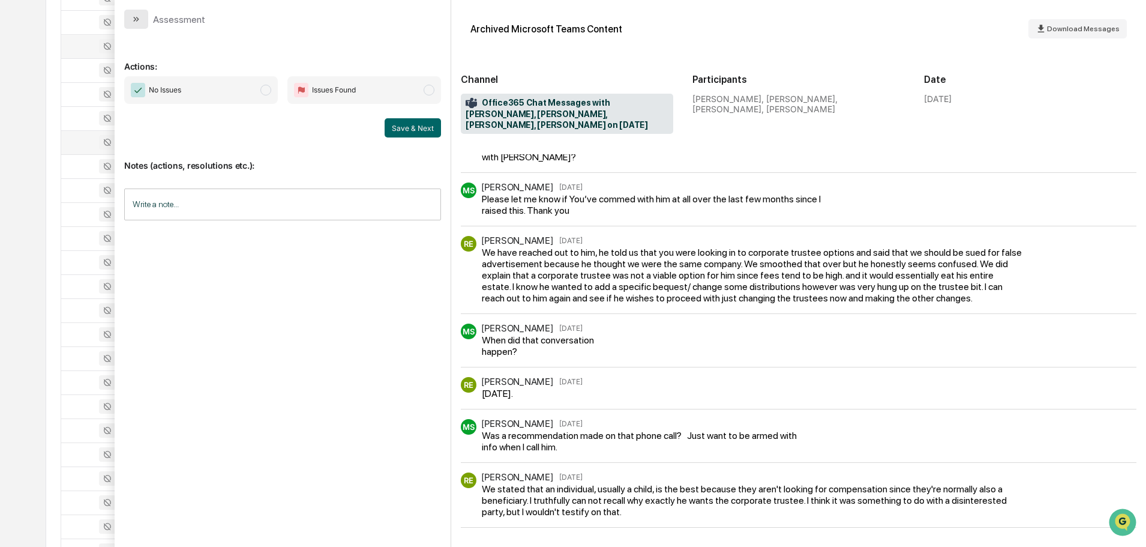
click at [134, 13] on button "modal" at bounding box center [136, 19] width 24 height 19
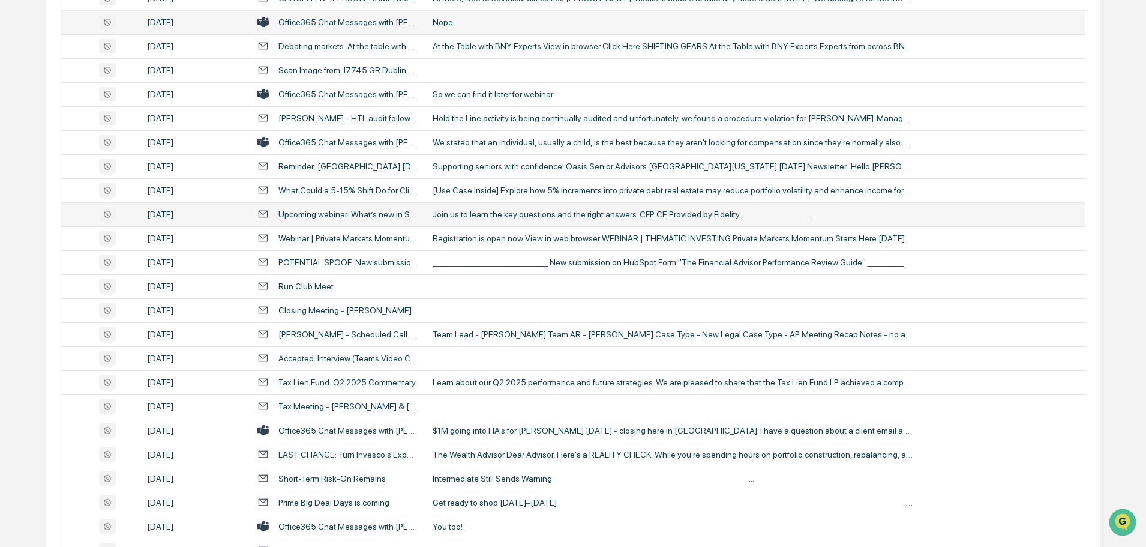
scroll to position [877, 0]
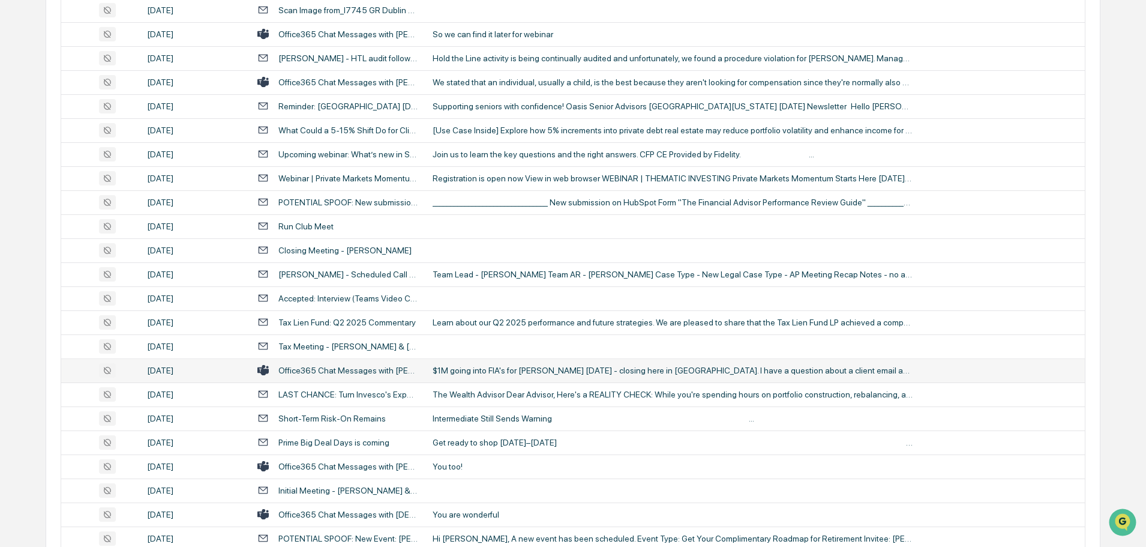
click at [526, 371] on div "$1M going into FIA's for [PERSON_NAME] [DATE] - closing here in [GEOGRAPHIC_DAT…" at bounding box center [673, 370] width 480 height 10
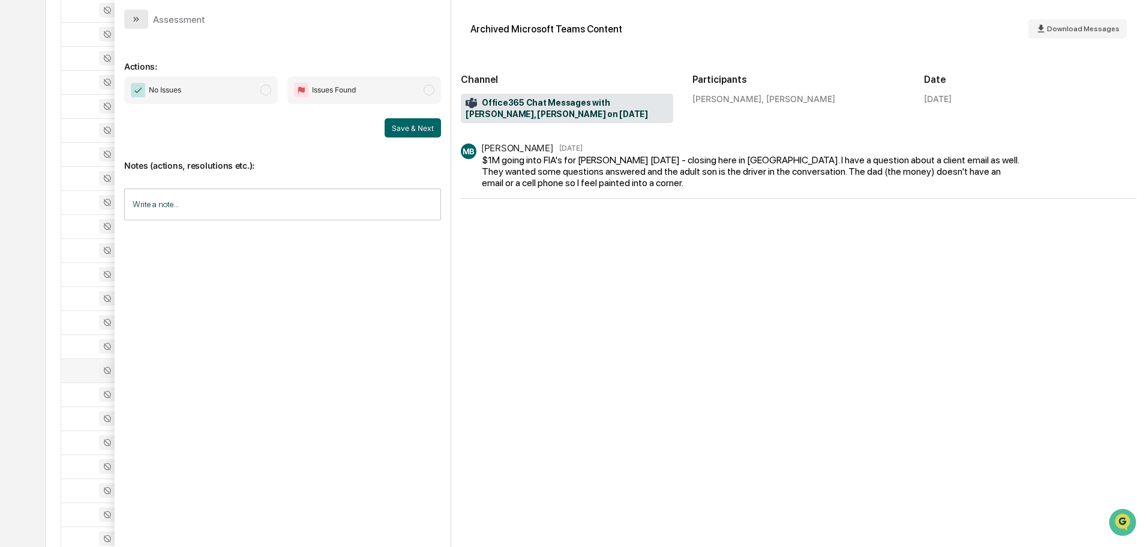
click at [142, 19] on button "modal" at bounding box center [136, 19] width 24 height 19
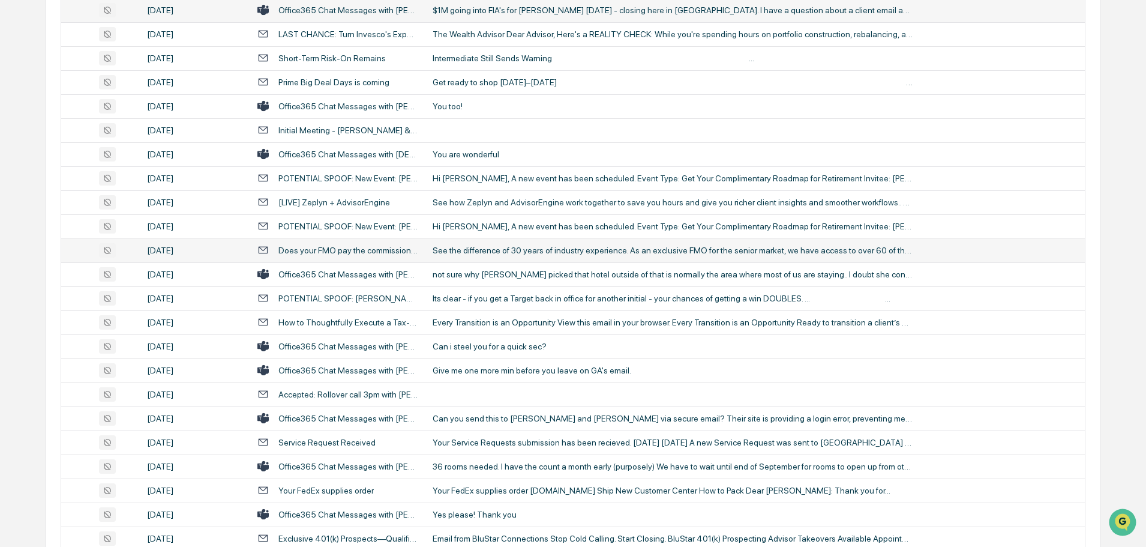
scroll to position [1297, 0]
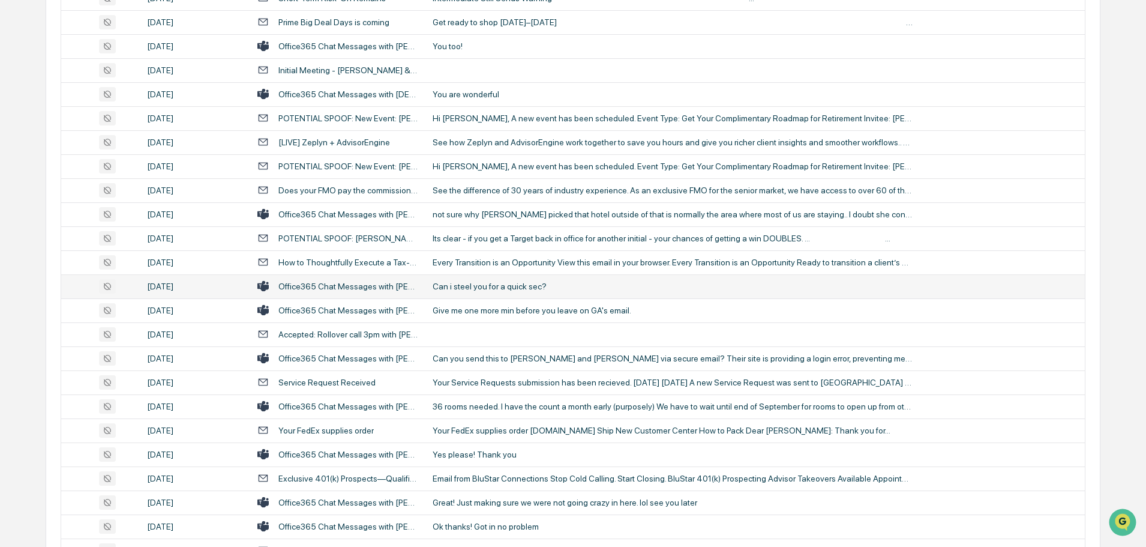
click at [496, 288] on div "Can i steel you for a quick sec?" at bounding box center [673, 286] width 480 height 10
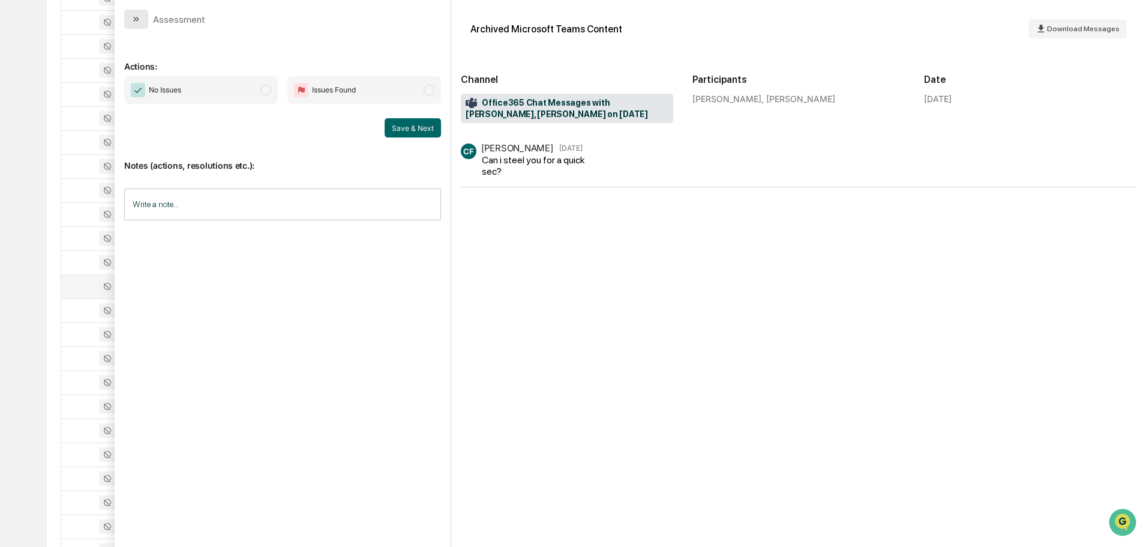
click at [142, 17] on button "modal" at bounding box center [136, 19] width 24 height 19
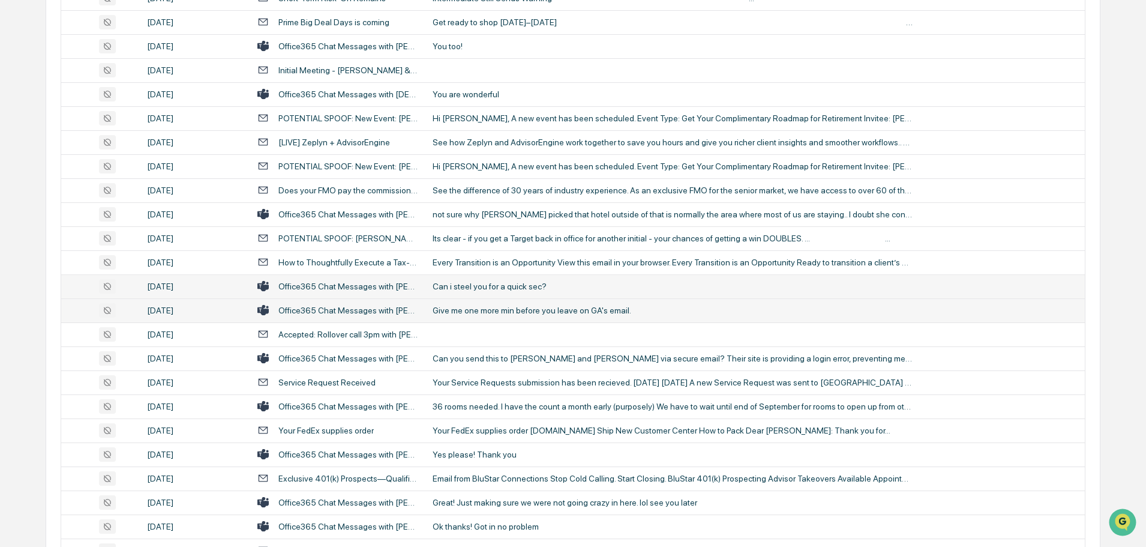
click at [458, 310] on div "Give me one more min before you leave on GA's email." at bounding box center [673, 310] width 480 height 10
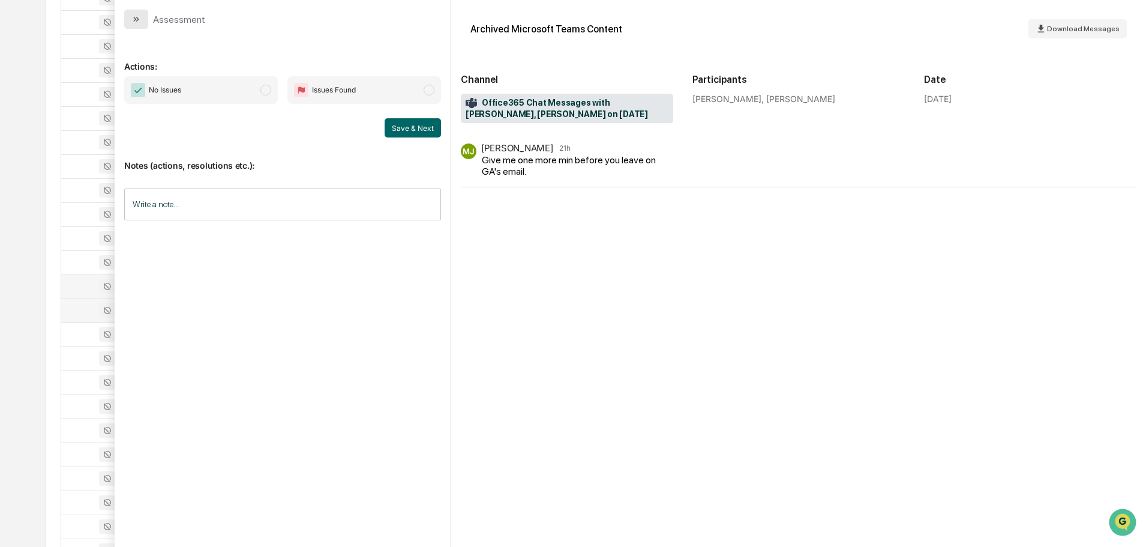
click at [142, 19] on button "modal" at bounding box center [136, 19] width 24 height 19
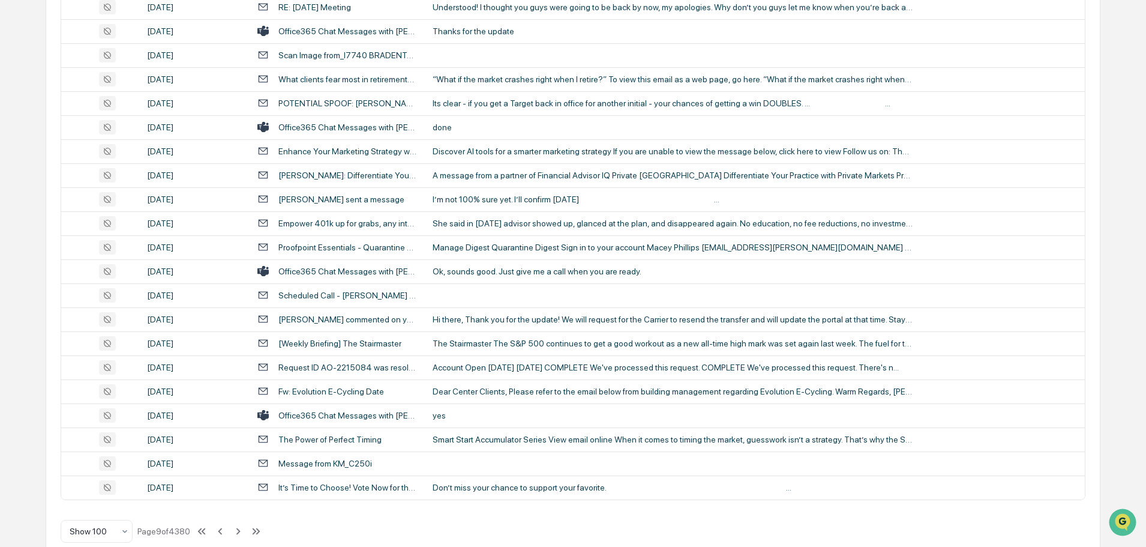
scroll to position [2198, 0]
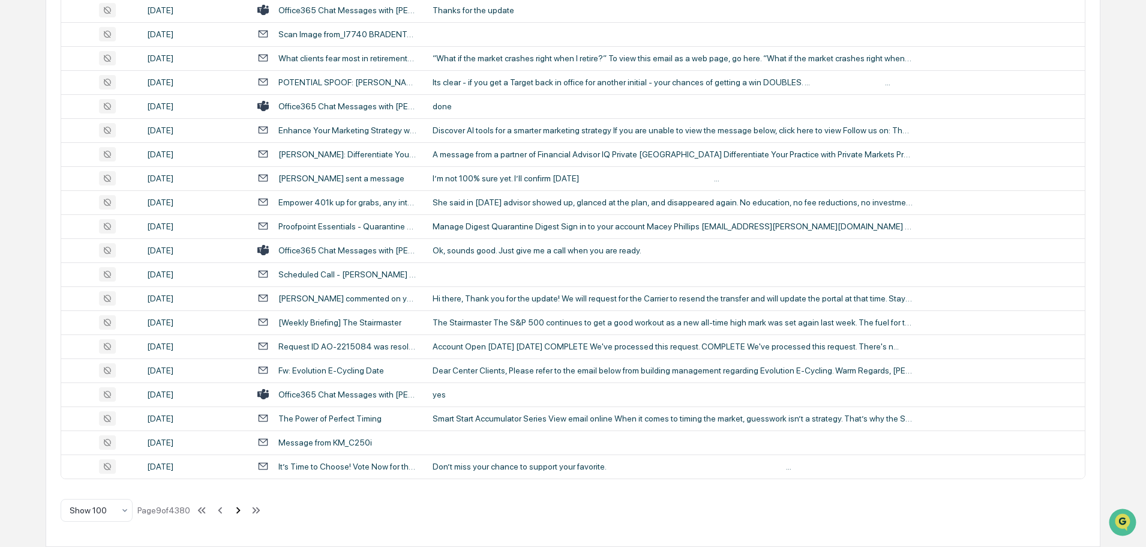
click at [241, 511] on icon at bounding box center [238, 509] width 4 height 7
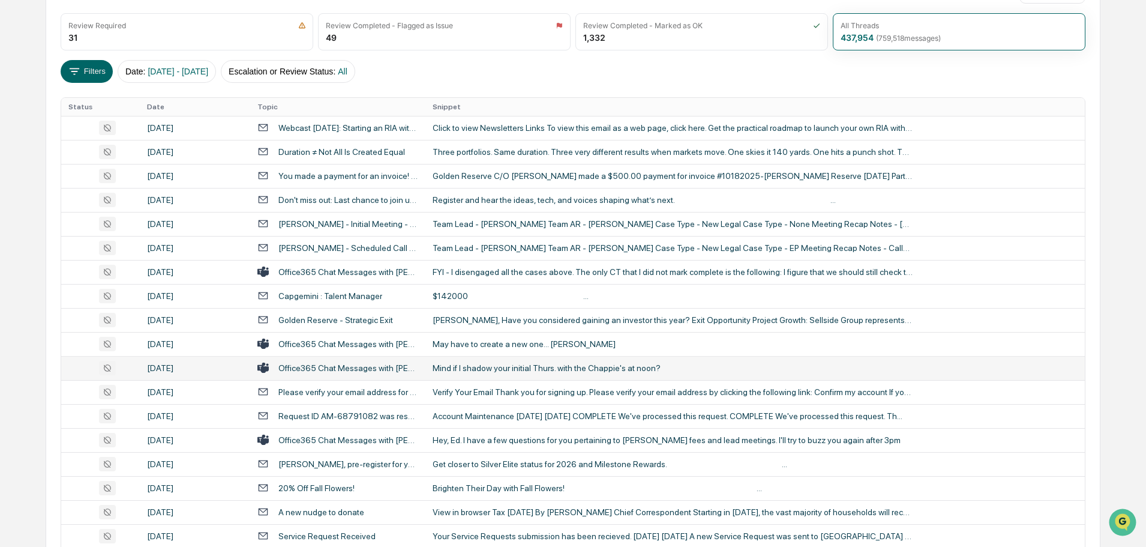
scroll to position [180, 0]
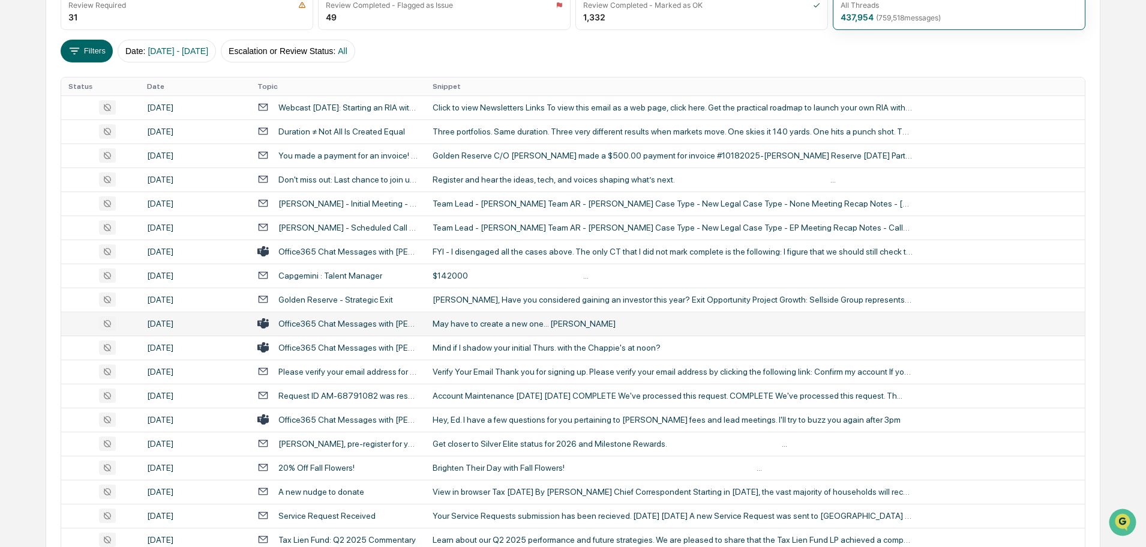
click at [490, 325] on div "May have to create a new one... [PERSON_NAME]" at bounding box center [673, 324] width 480 height 10
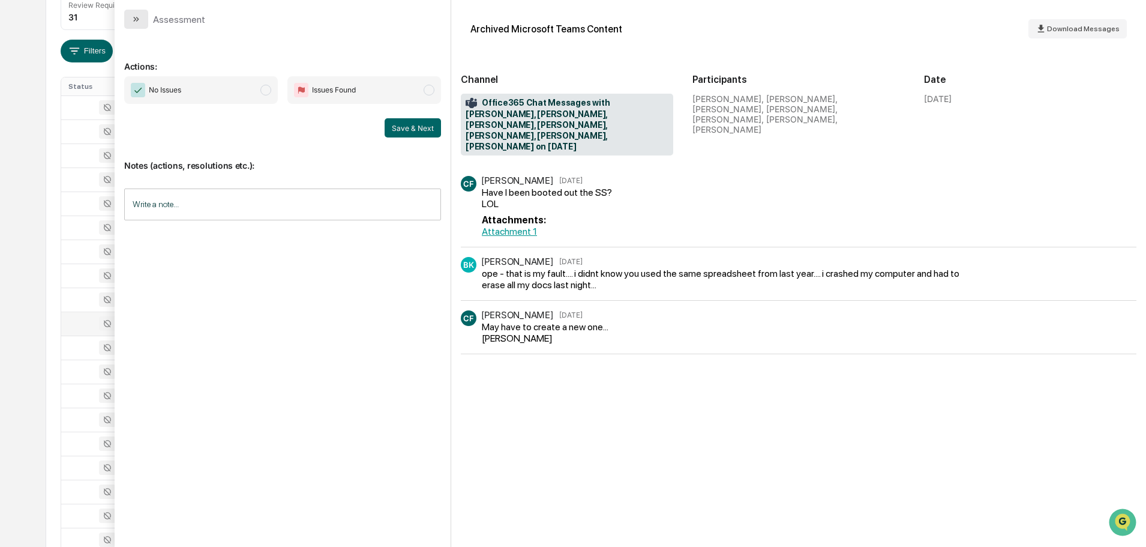
click at [137, 21] on icon "modal" at bounding box center [136, 19] width 10 height 10
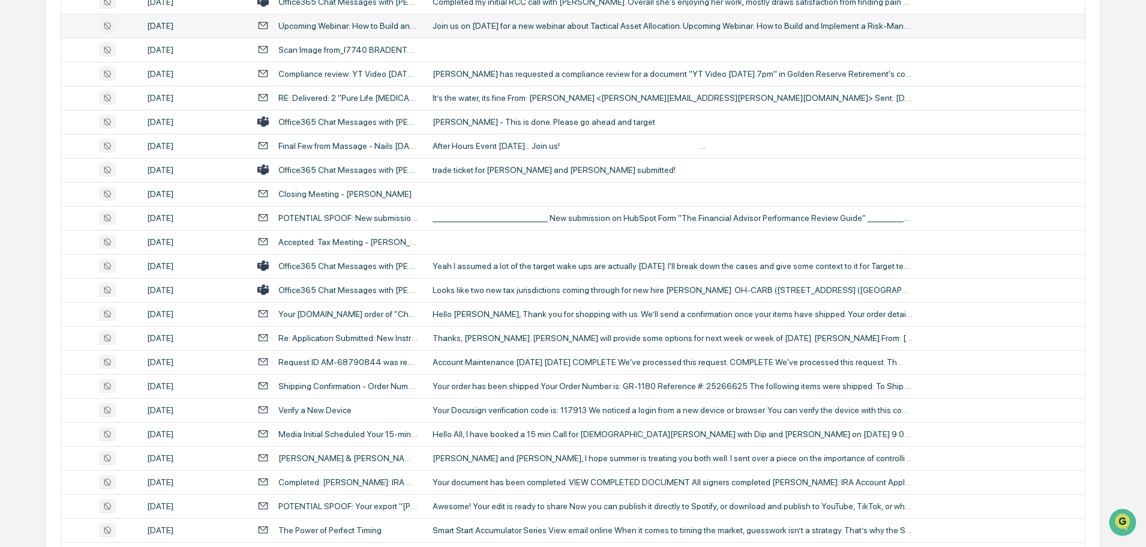
scroll to position [1980, 0]
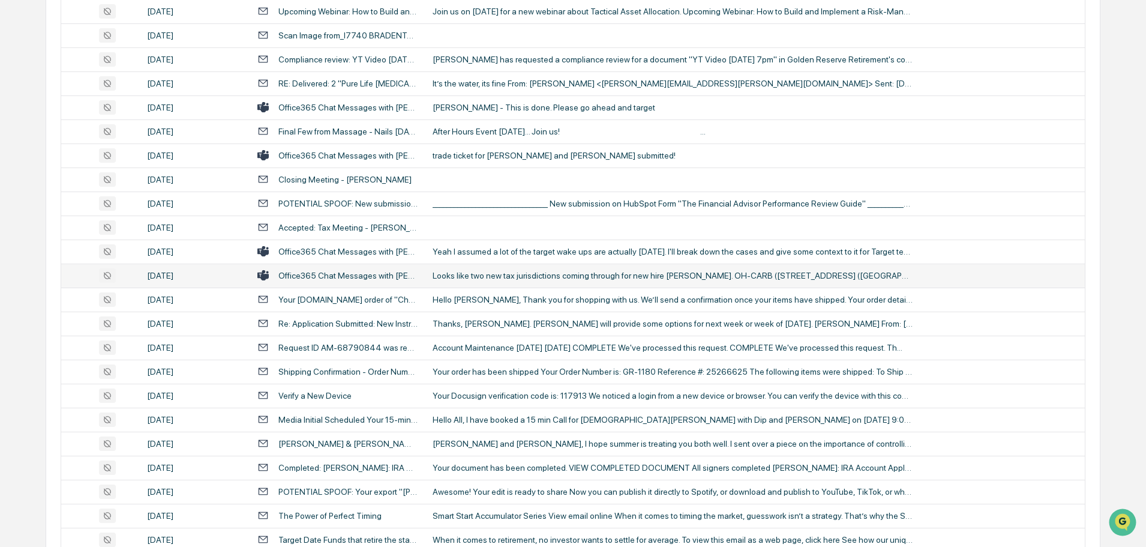
click at [499, 278] on div "Looks like two new tax jurisdictions coming through for new hire [PERSON_NAME].…" at bounding box center [673, 276] width 480 height 10
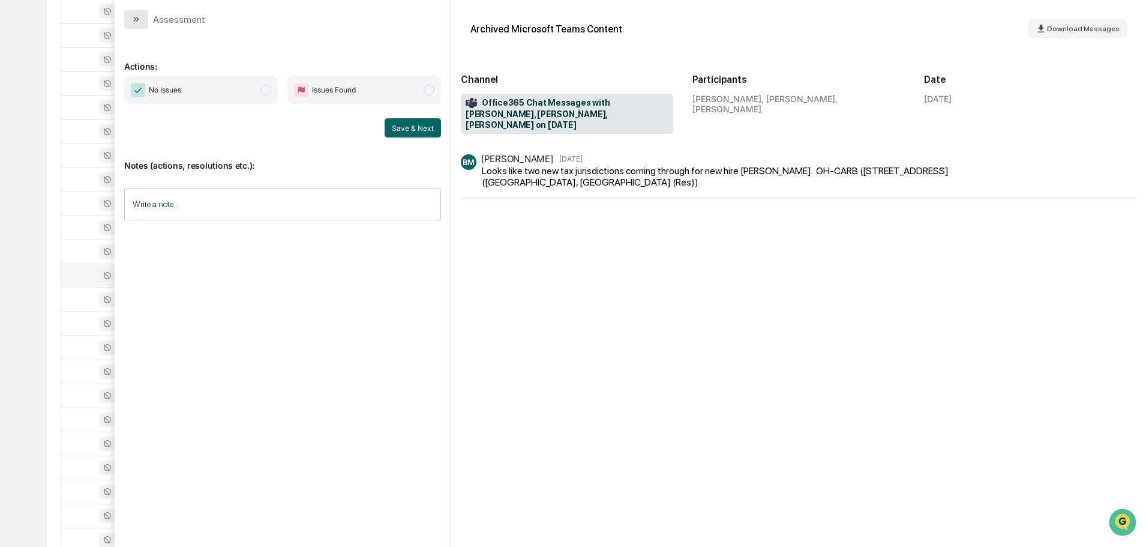
click at [128, 16] on button "modal" at bounding box center [136, 19] width 24 height 19
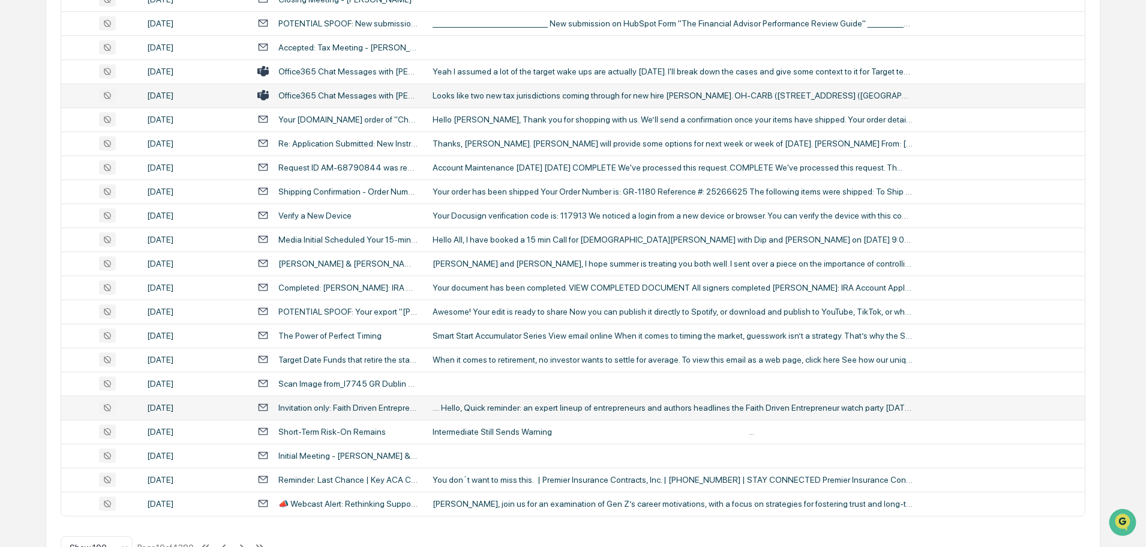
scroll to position [2198, 0]
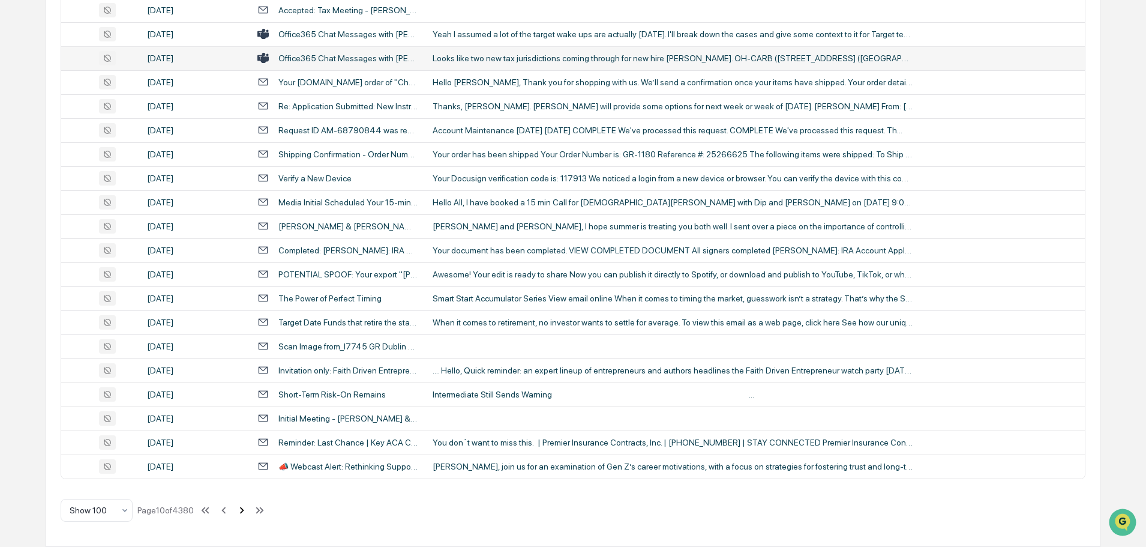
click at [244, 511] on icon at bounding box center [241, 509] width 13 height 13
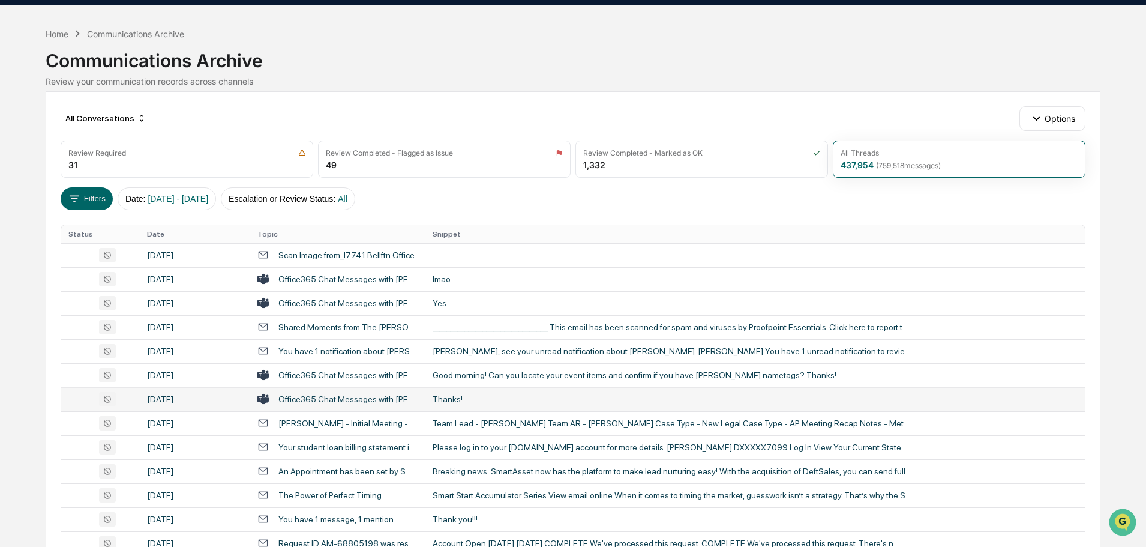
scroll to position [60, 0]
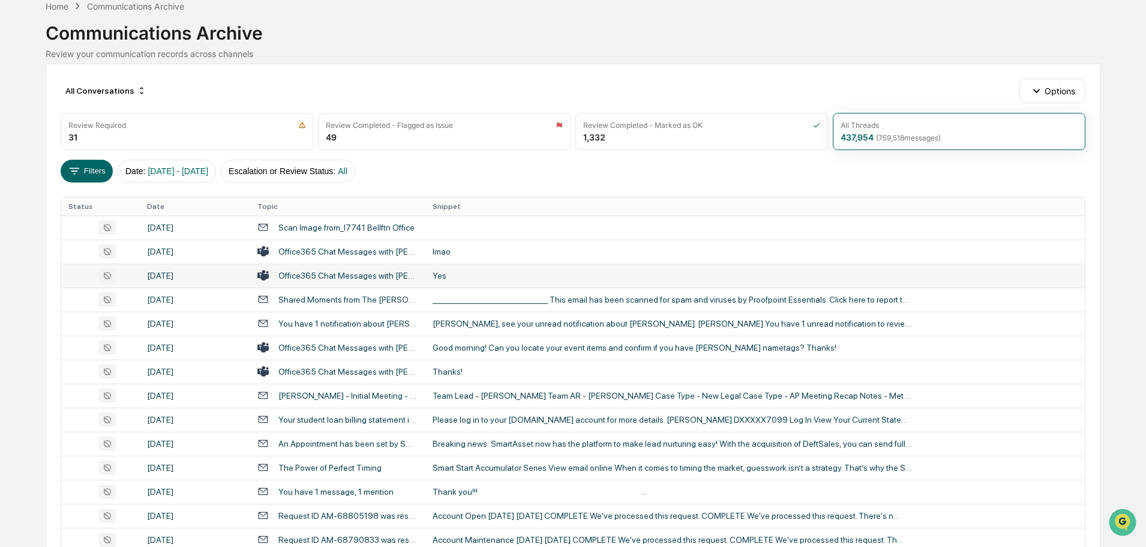
click at [479, 269] on td "Yes" at bounding box center [754, 275] width 659 height 24
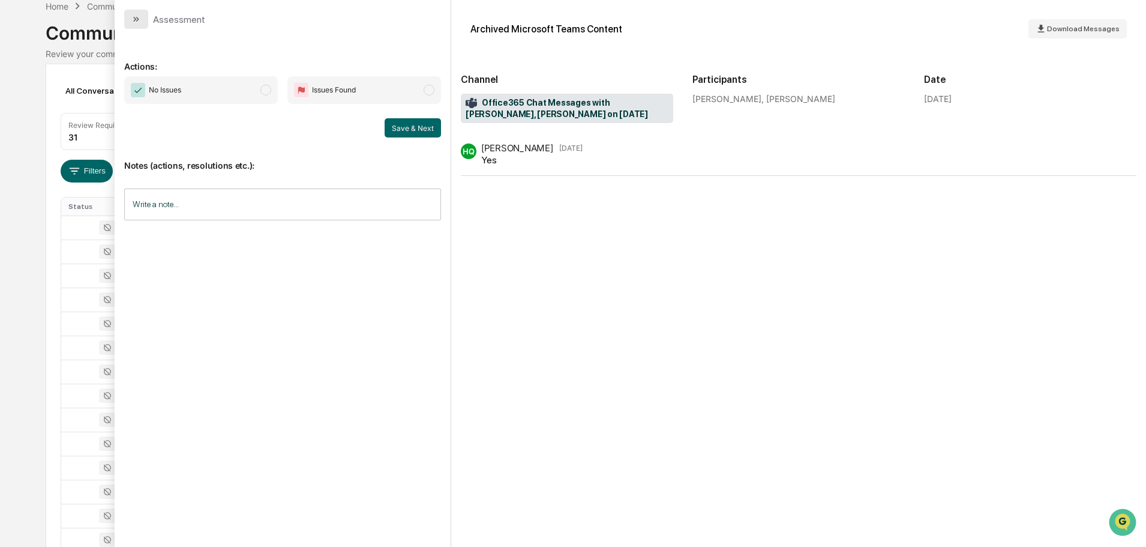
click at [136, 16] on icon "modal" at bounding box center [136, 19] width 10 height 10
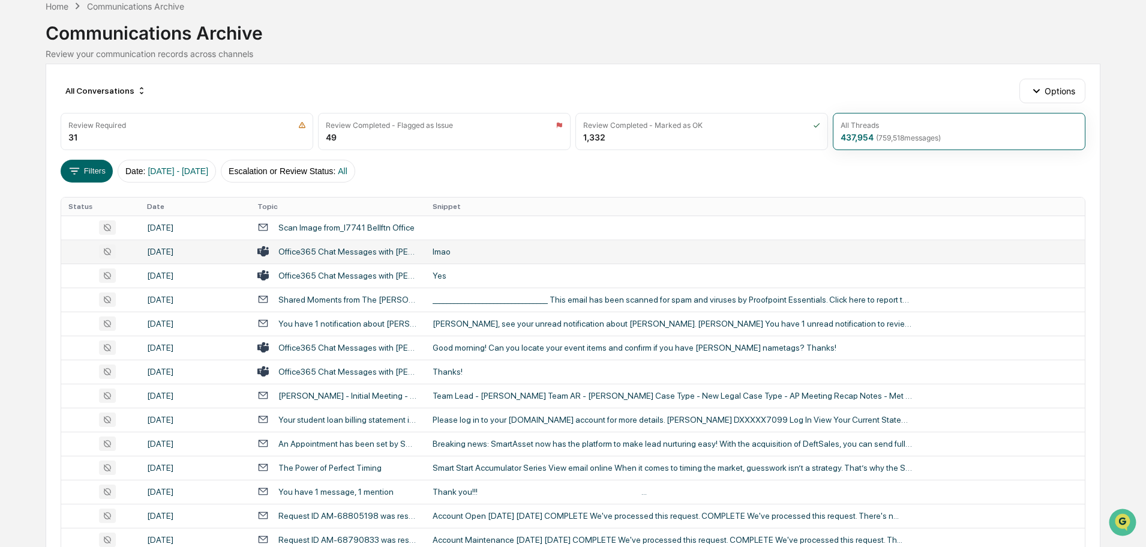
click at [474, 247] on div "lmao" at bounding box center [673, 252] width 480 height 10
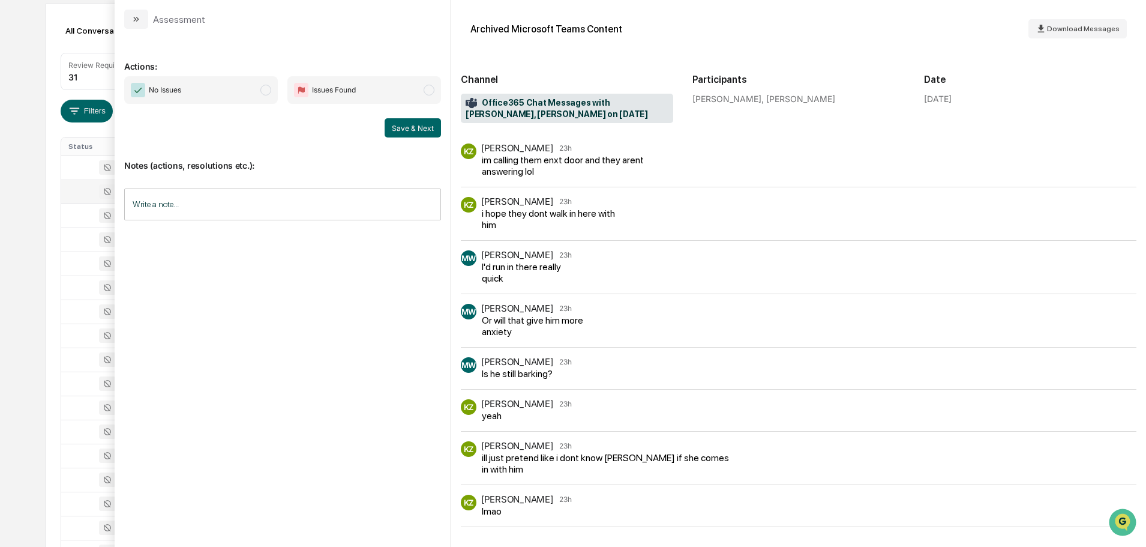
scroll to position [60, 0]
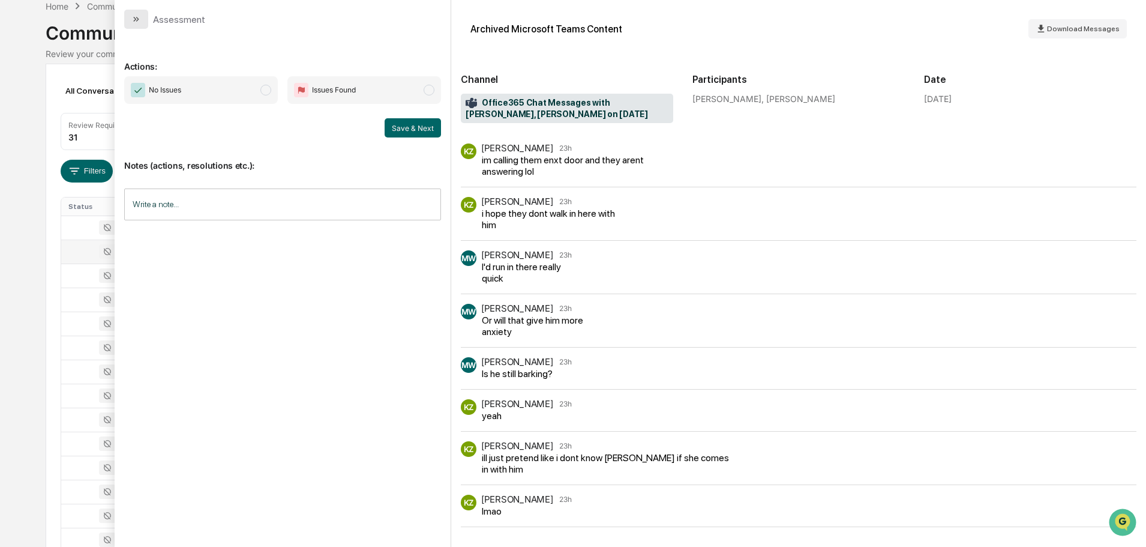
click at [142, 19] on button "modal" at bounding box center [136, 19] width 24 height 19
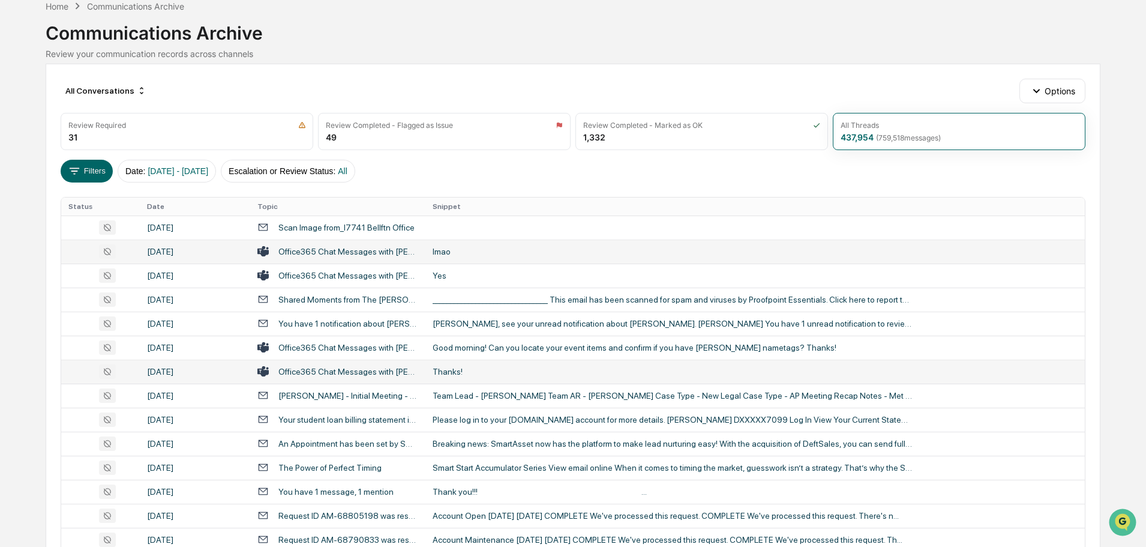
scroll to position [120, 0]
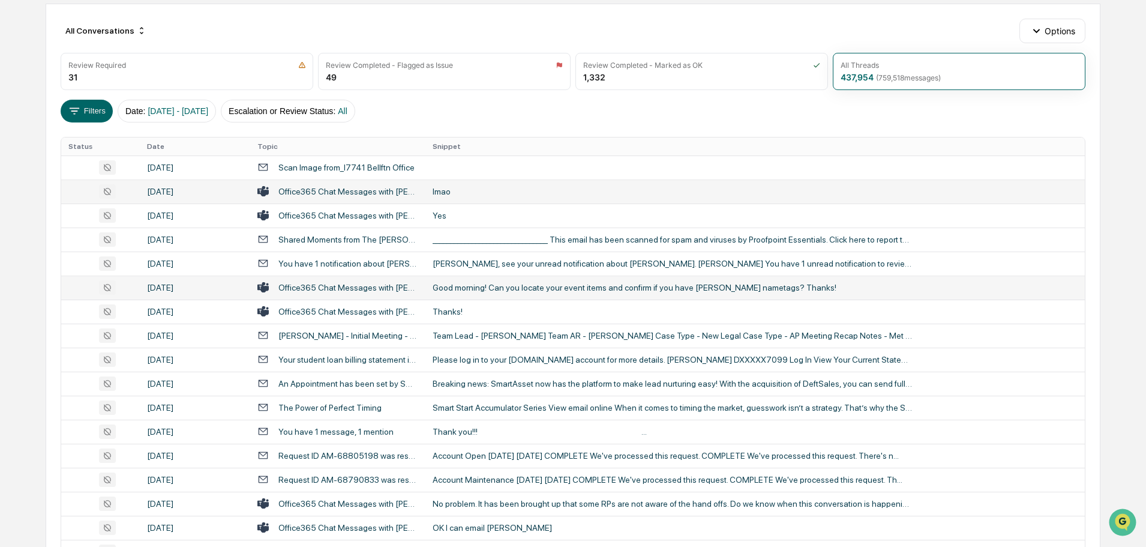
click at [520, 292] on td "Good morning! Can you locate your event items and confirm if you have [PERSON_N…" at bounding box center [754, 287] width 659 height 24
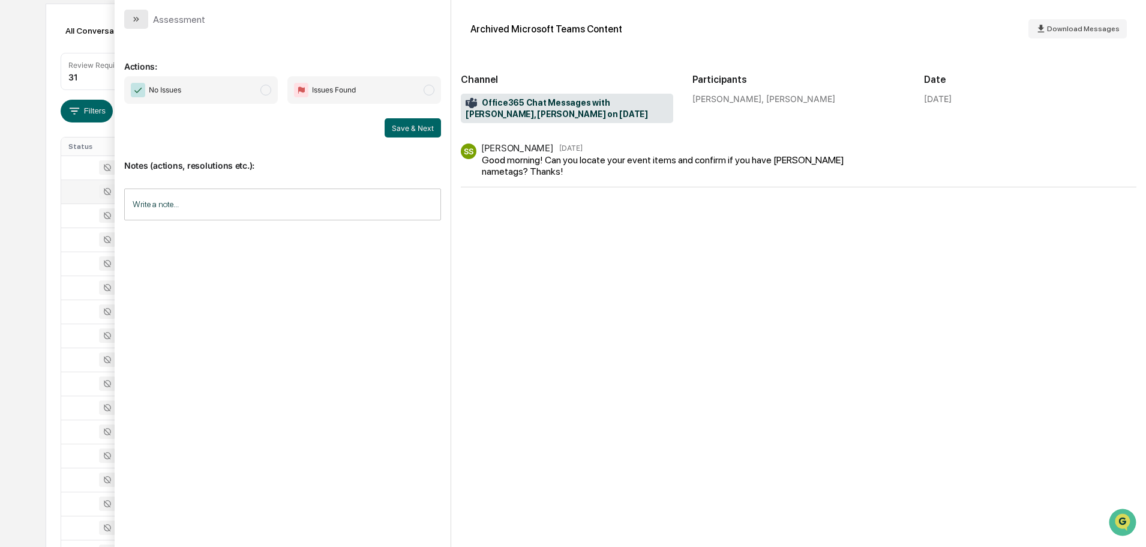
click at [145, 20] on button "modal" at bounding box center [136, 19] width 24 height 19
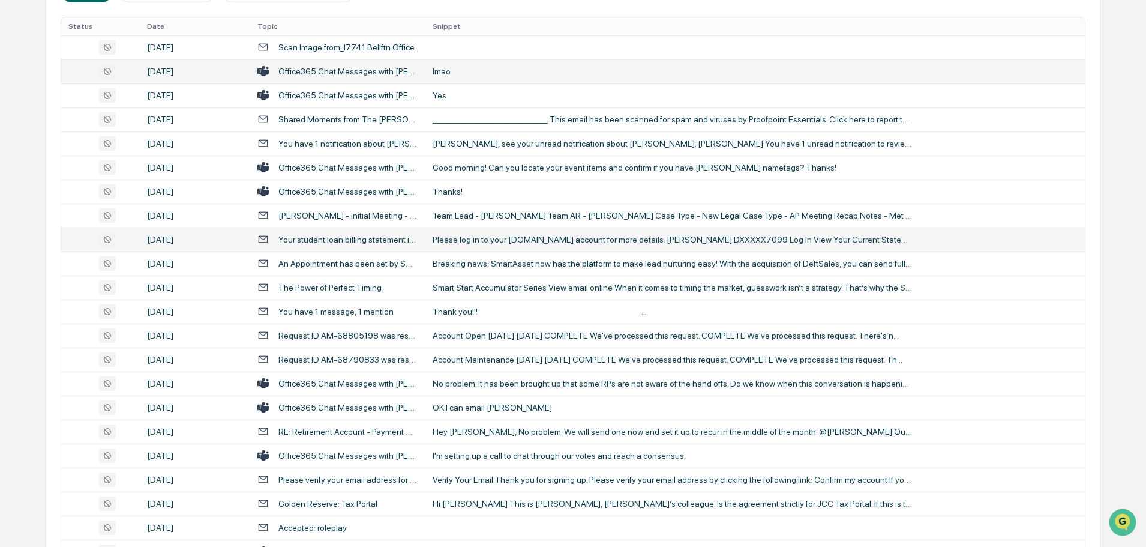
scroll to position [300, 0]
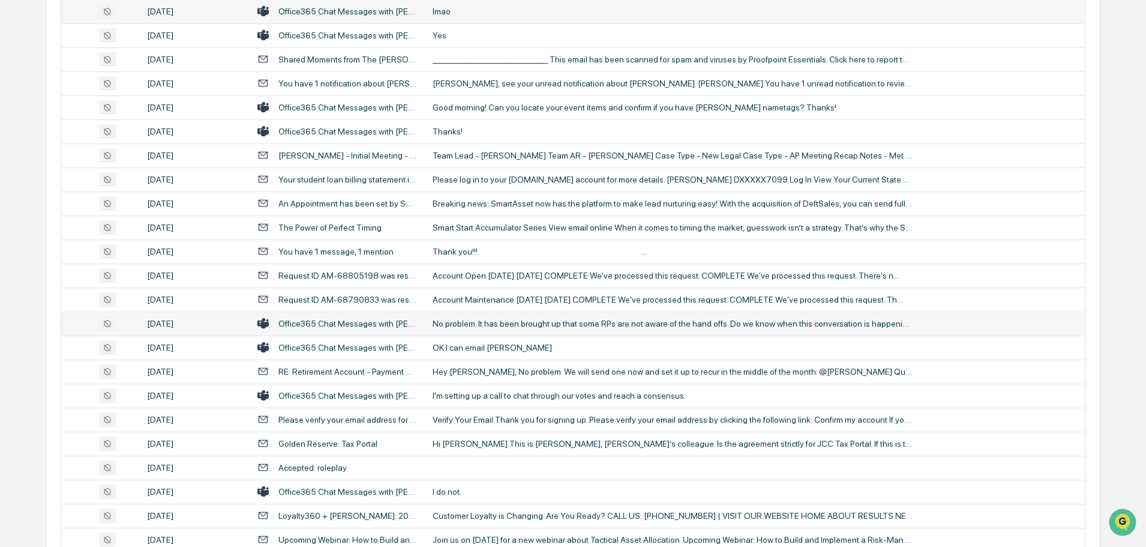
click at [490, 325] on div "No problem. It has been brought up that some RPs are not aware of the hand offs…" at bounding box center [673, 324] width 480 height 10
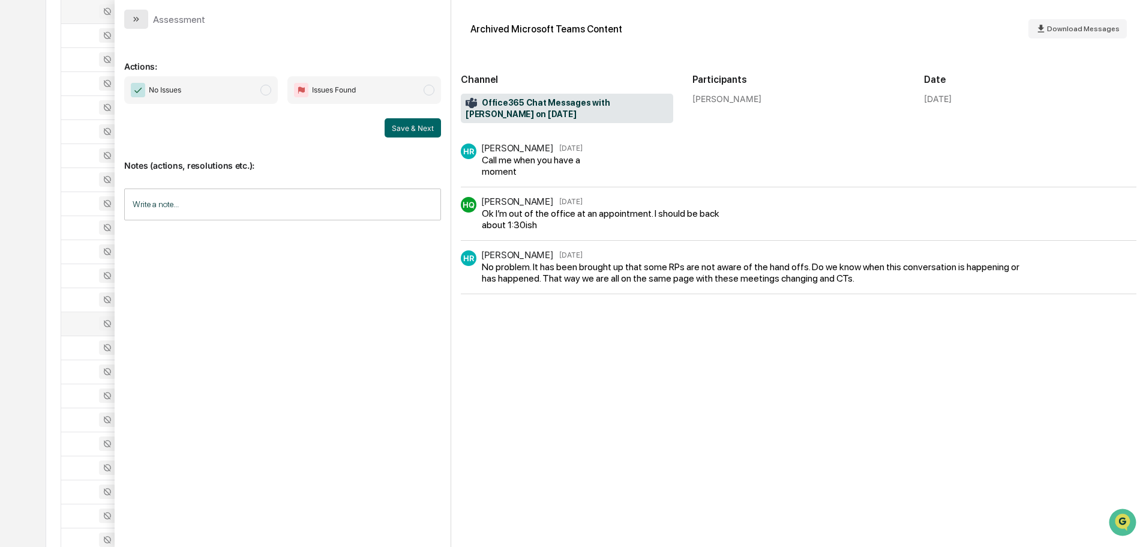
click at [140, 22] on icon "modal" at bounding box center [136, 19] width 10 height 10
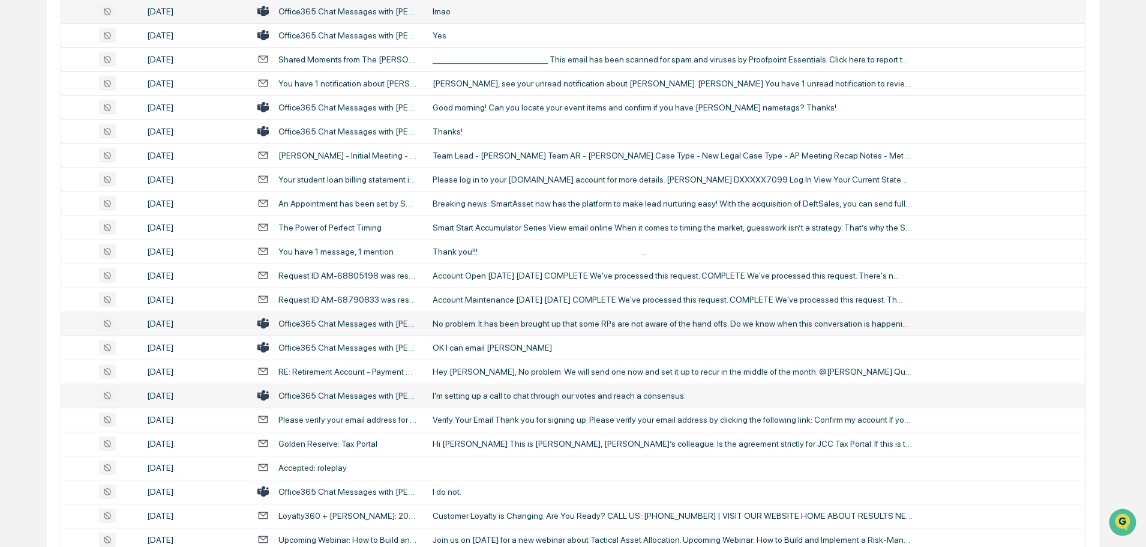
click at [501, 391] on div "I'm setting up a call to chat through our votes and reach a consensus." at bounding box center [673, 396] width 480 height 10
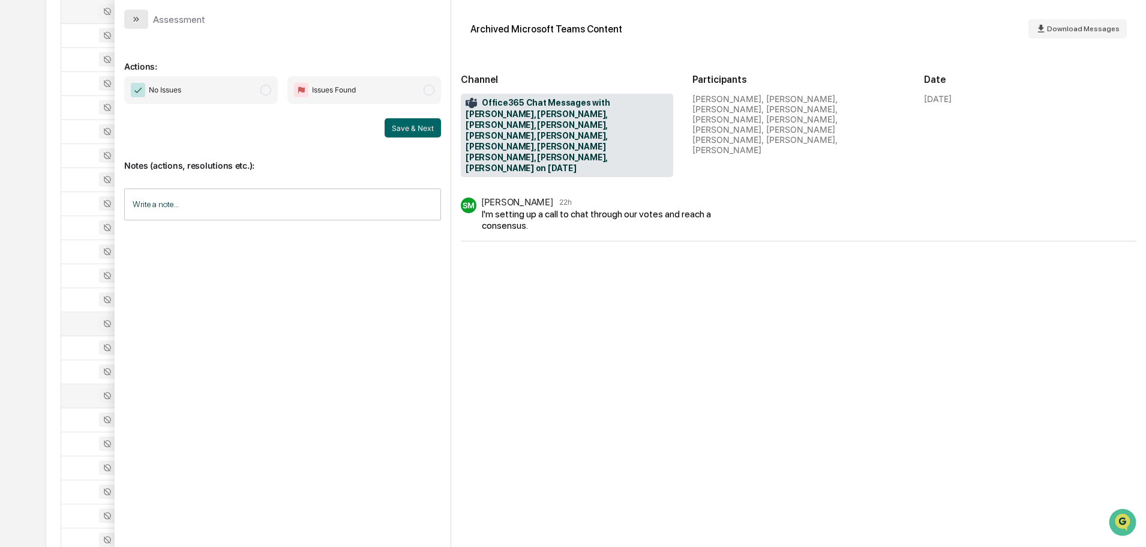
click at [142, 24] on button "modal" at bounding box center [136, 19] width 24 height 19
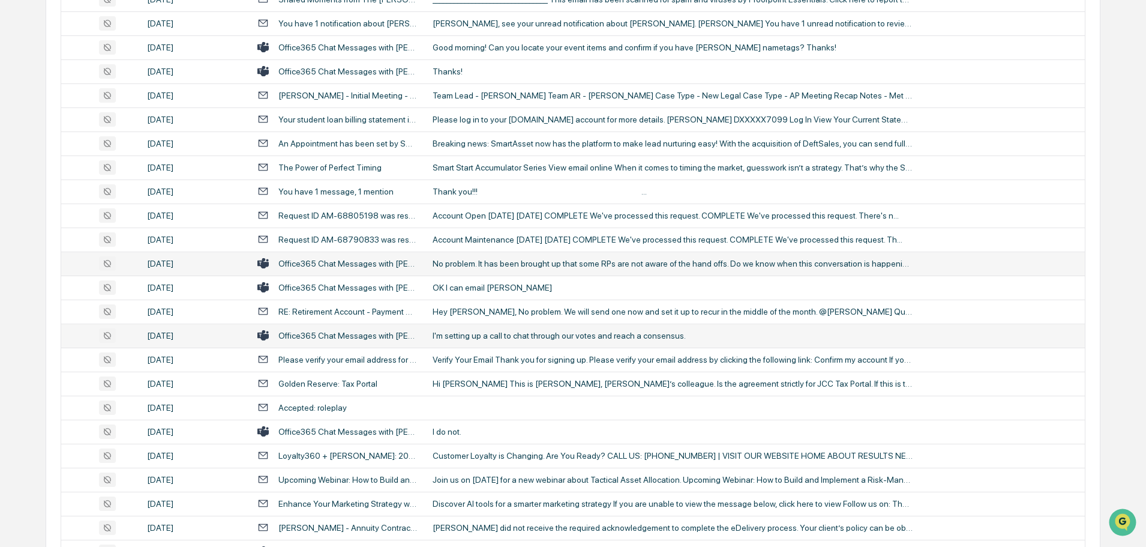
scroll to position [420, 0]
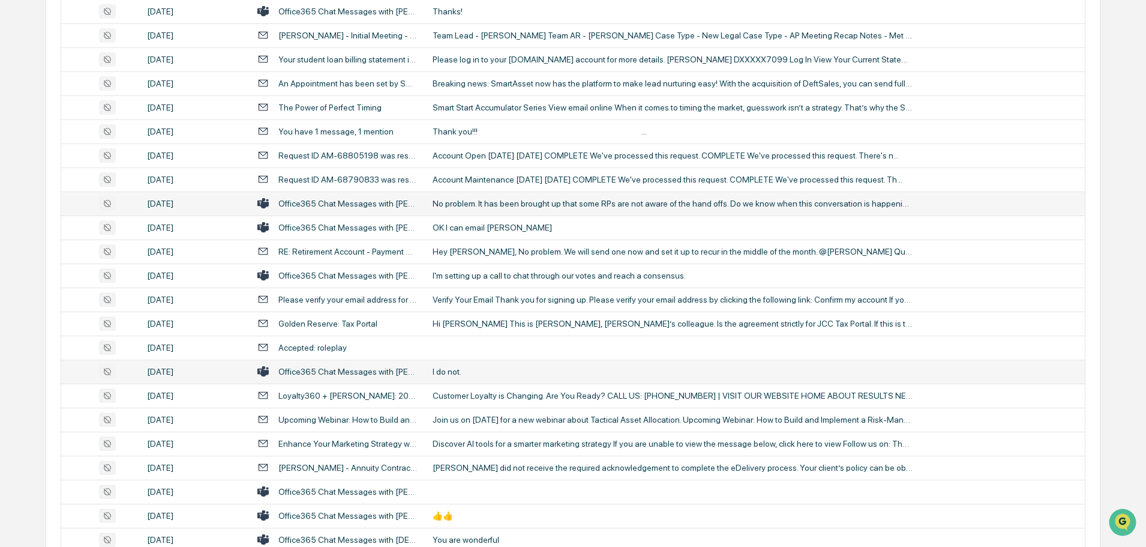
click at [478, 373] on div "I do not." at bounding box center [673, 372] width 480 height 10
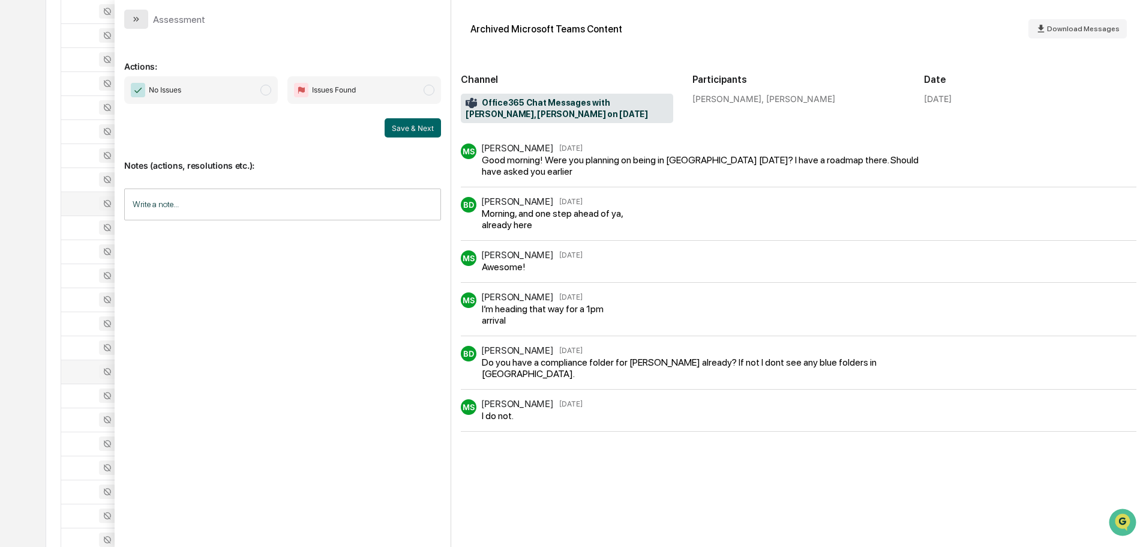
click at [133, 20] on icon "modal" at bounding box center [136, 19] width 10 height 10
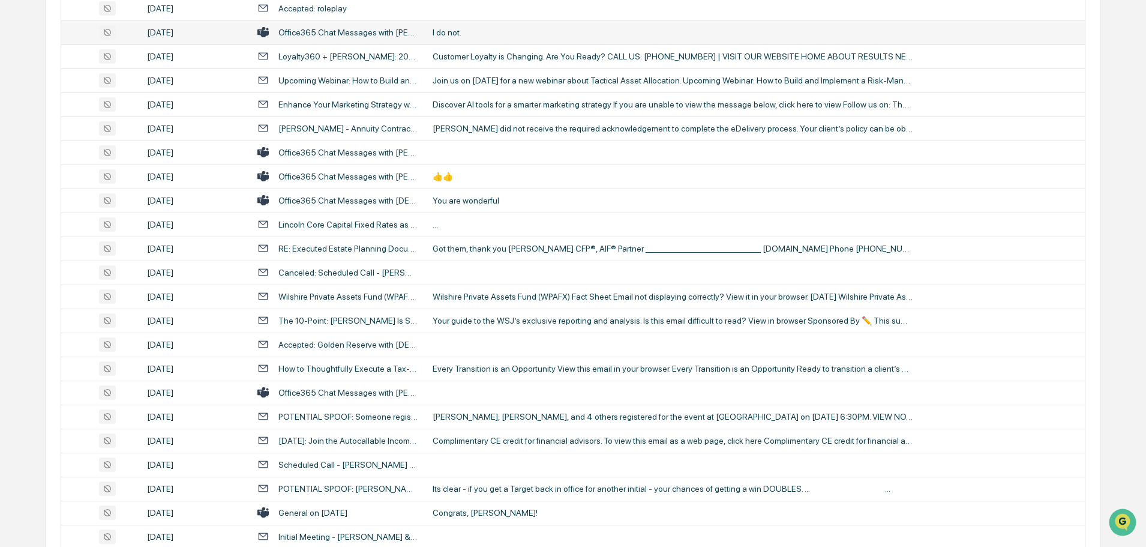
scroll to position [780, 0]
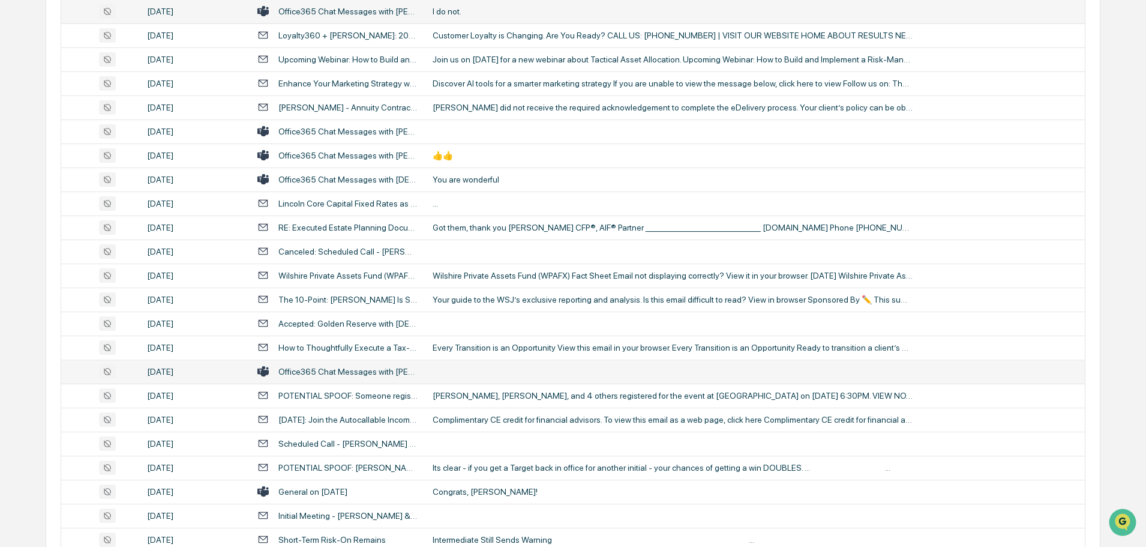
click at [488, 369] on td at bounding box center [754, 371] width 659 height 24
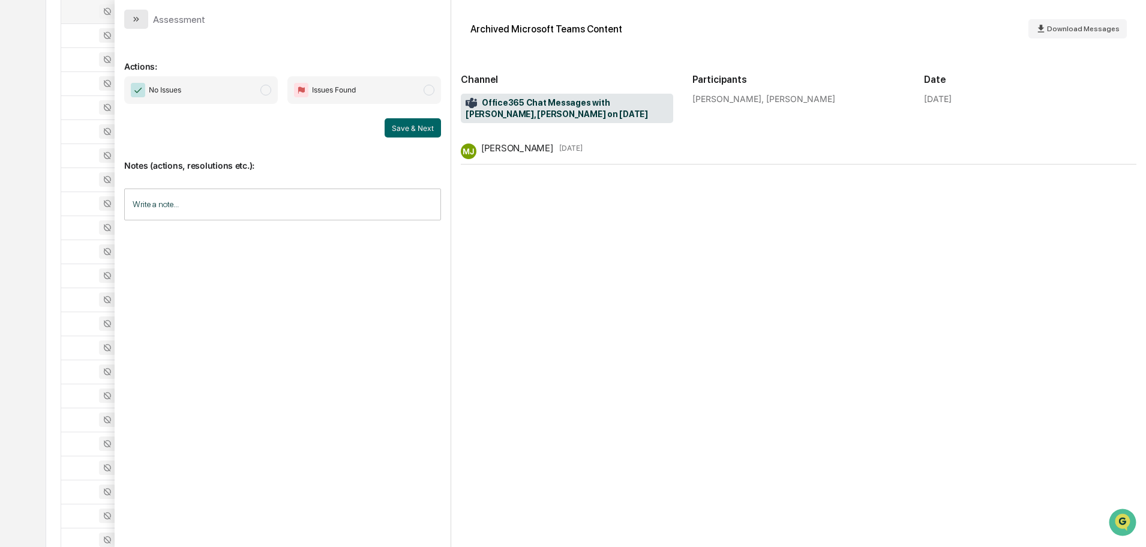
click at [146, 22] on button "modal" at bounding box center [136, 19] width 24 height 19
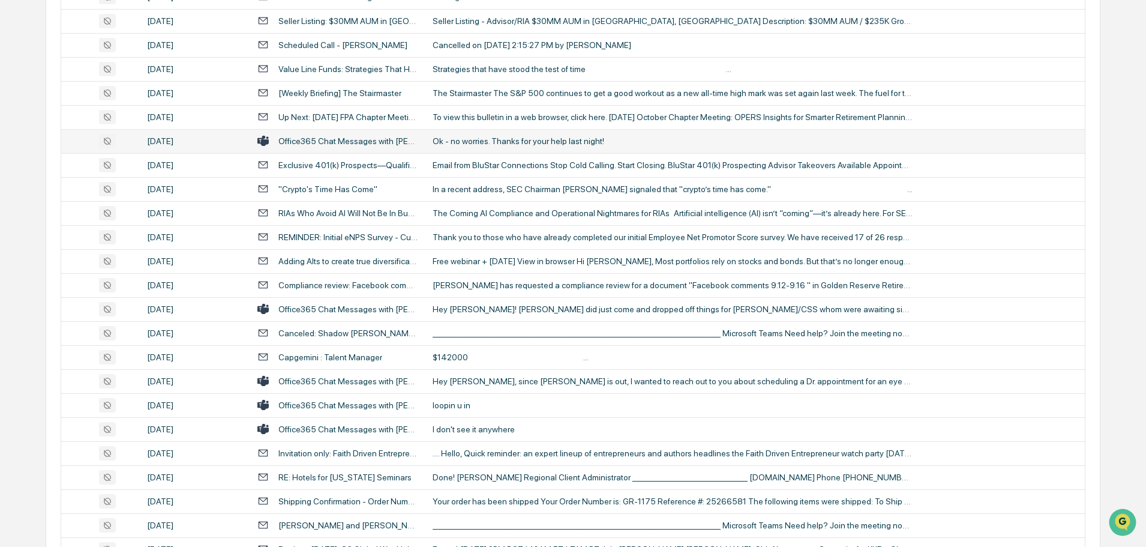
scroll to position [1680, 0]
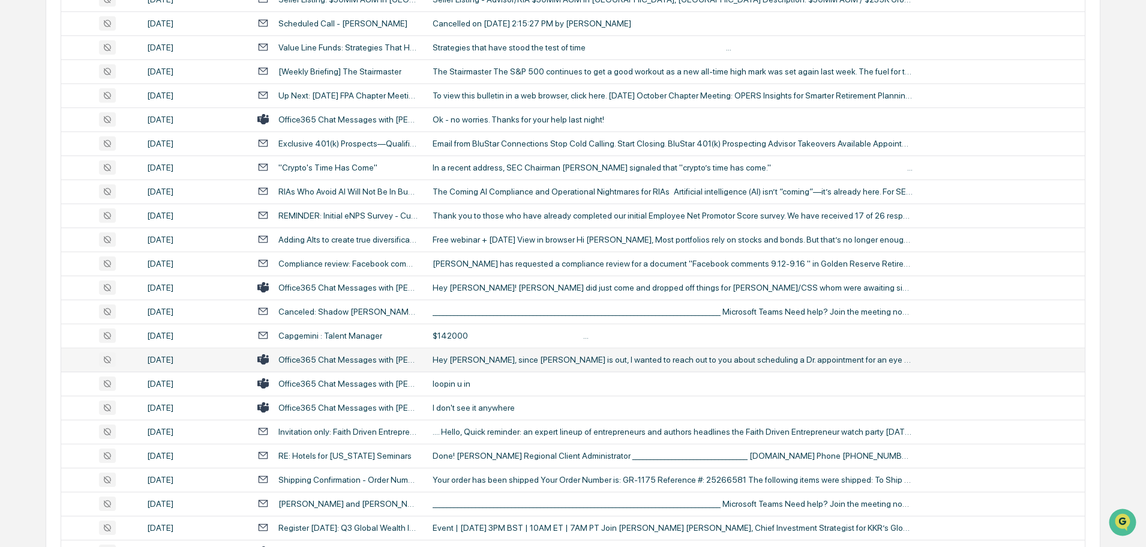
click at [500, 359] on div "Hey [PERSON_NAME], since [PERSON_NAME] is out, I wanted to reach out to you abo…" at bounding box center [673, 360] width 480 height 10
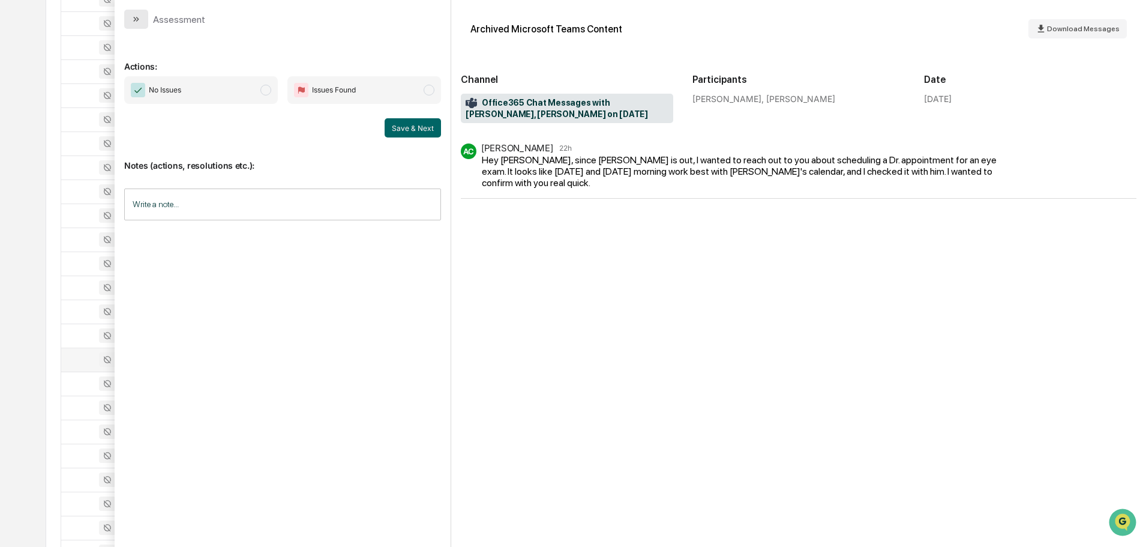
click at [134, 19] on icon "modal" at bounding box center [136, 19] width 10 height 10
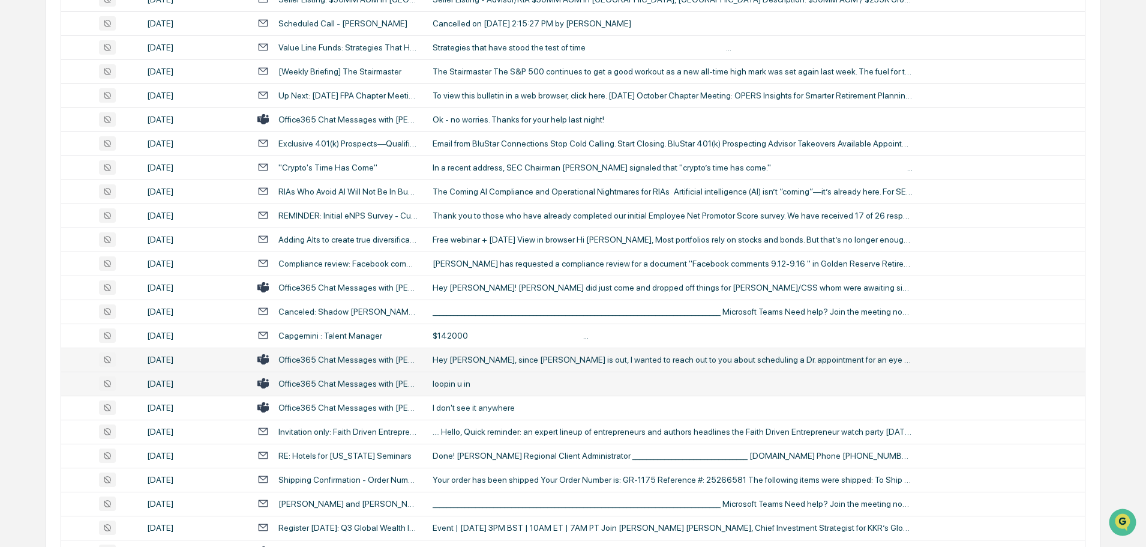
click at [461, 388] on td "loopin u in" at bounding box center [754, 383] width 659 height 24
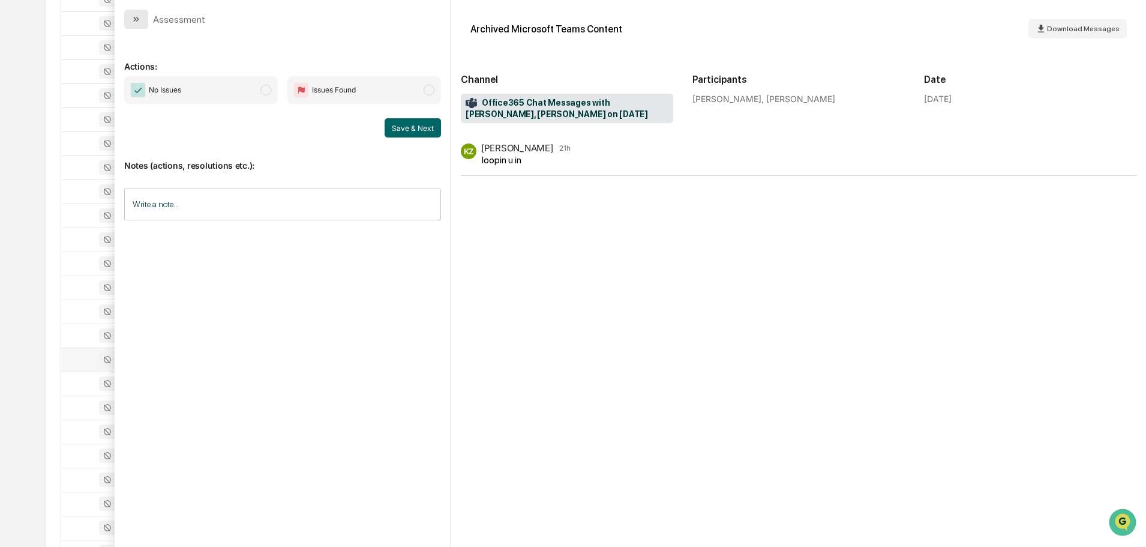
click at [135, 27] on button "modal" at bounding box center [136, 19] width 24 height 19
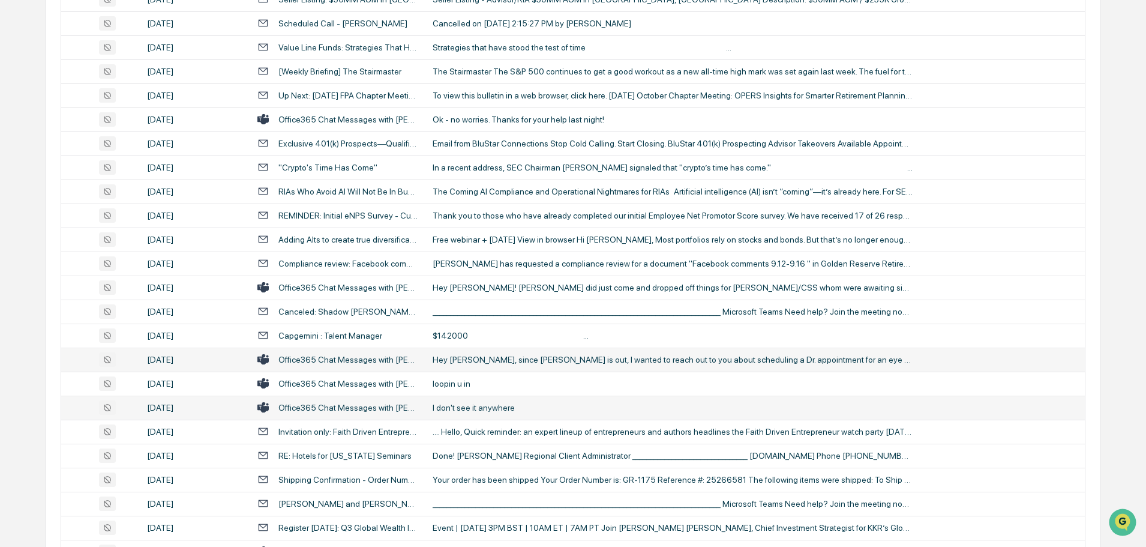
click at [483, 405] on div "I don't see it anywhere" at bounding box center [673, 408] width 480 height 10
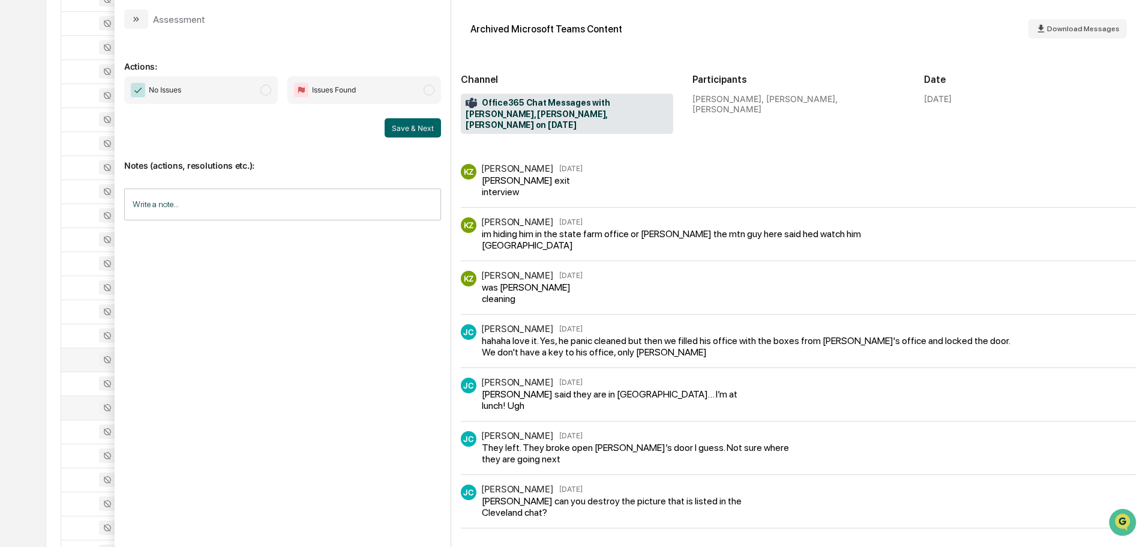
scroll to position [446, 0]
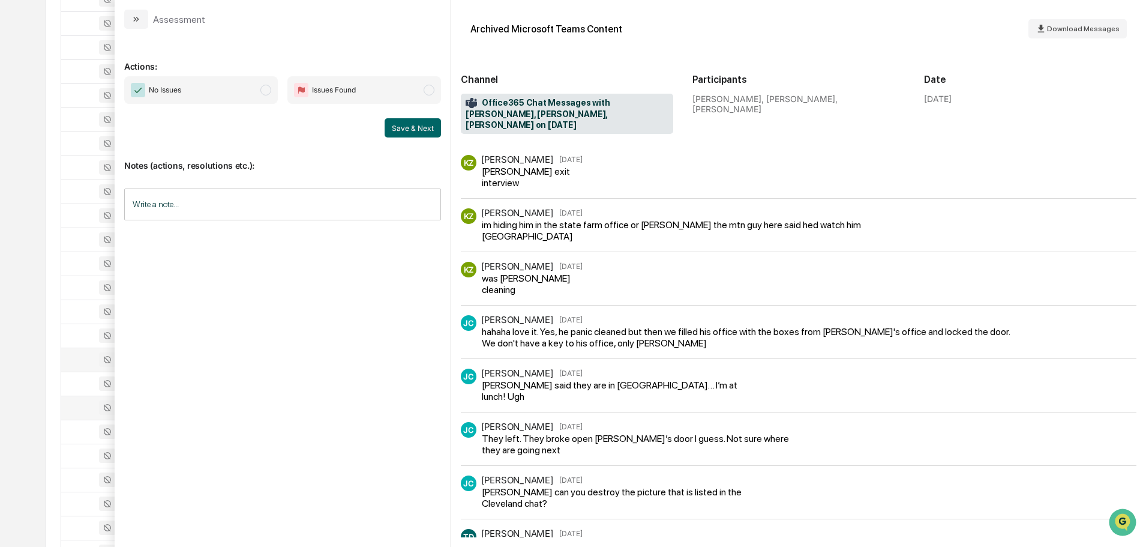
click at [149, 20] on div "Assessment" at bounding box center [164, 19] width 81 height 19
click at [146, 20] on button "modal" at bounding box center [136, 19] width 24 height 19
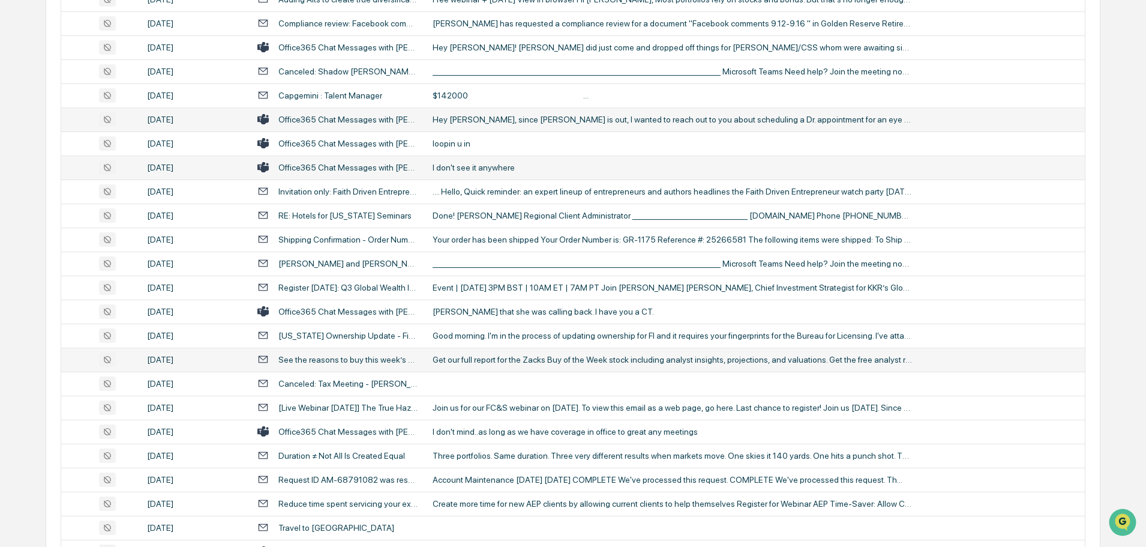
scroll to position [1980, 0]
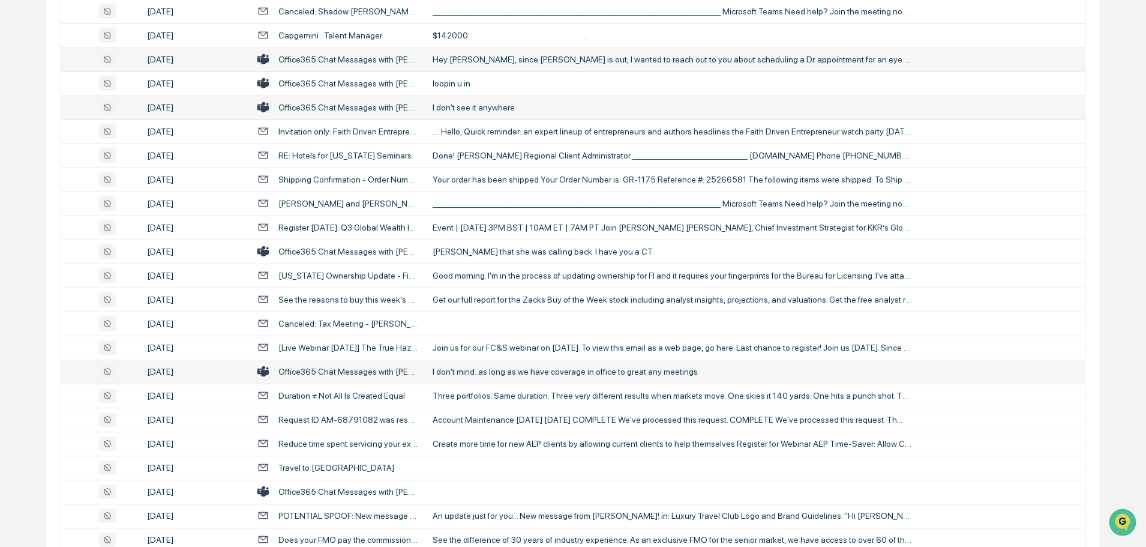
click at [488, 370] on div "I don't mind..as long as we have coverage in office to great any meetings" at bounding box center [673, 372] width 480 height 10
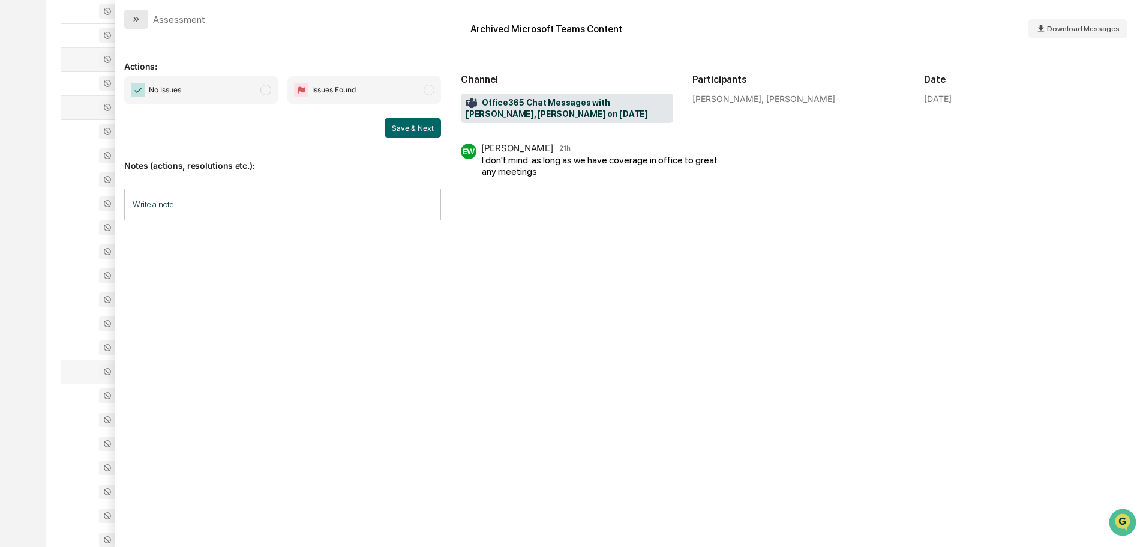
click at [137, 14] on icon "modal" at bounding box center [136, 19] width 10 height 10
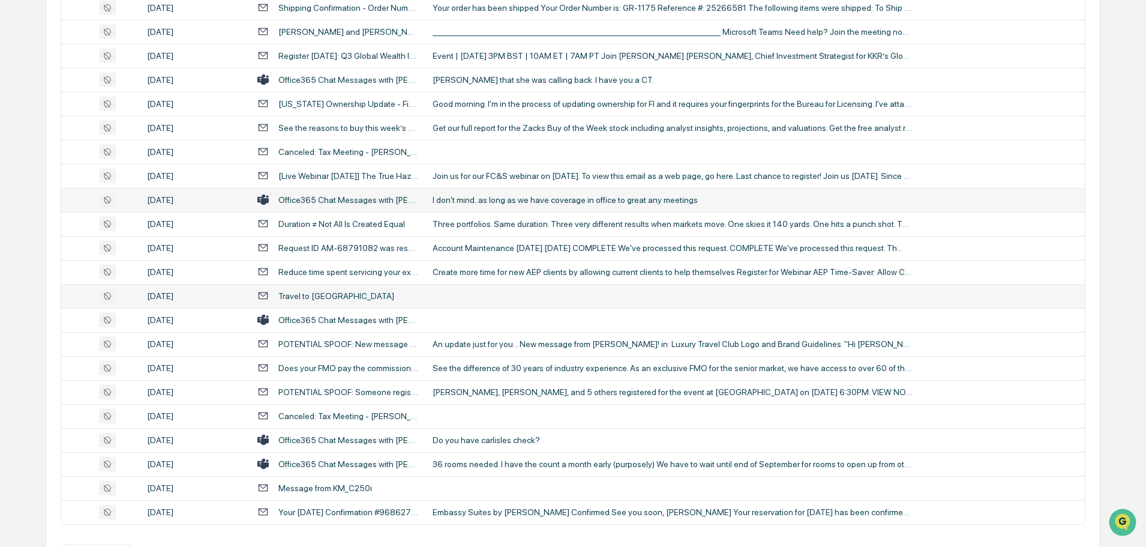
scroll to position [2160, 0]
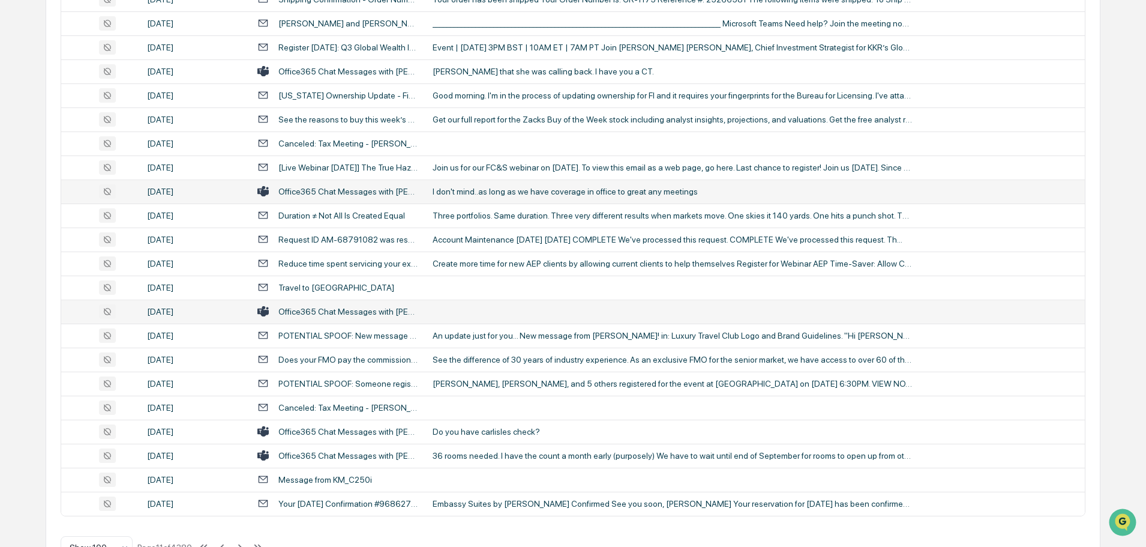
click at [484, 301] on td at bounding box center [754, 311] width 659 height 24
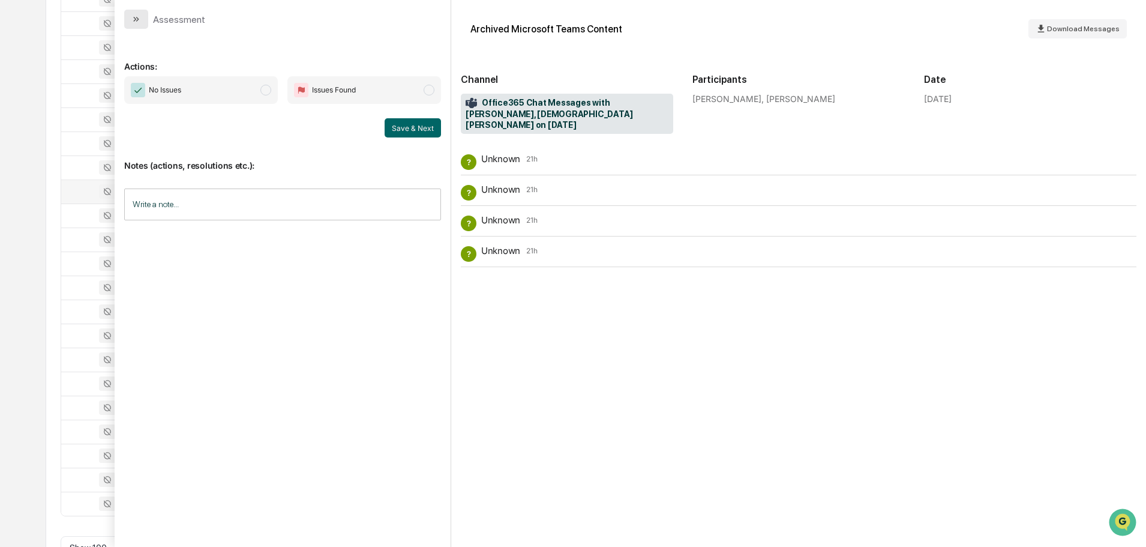
click at [140, 19] on icon "modal" at bounding box center [136, 19] width 10 height 10
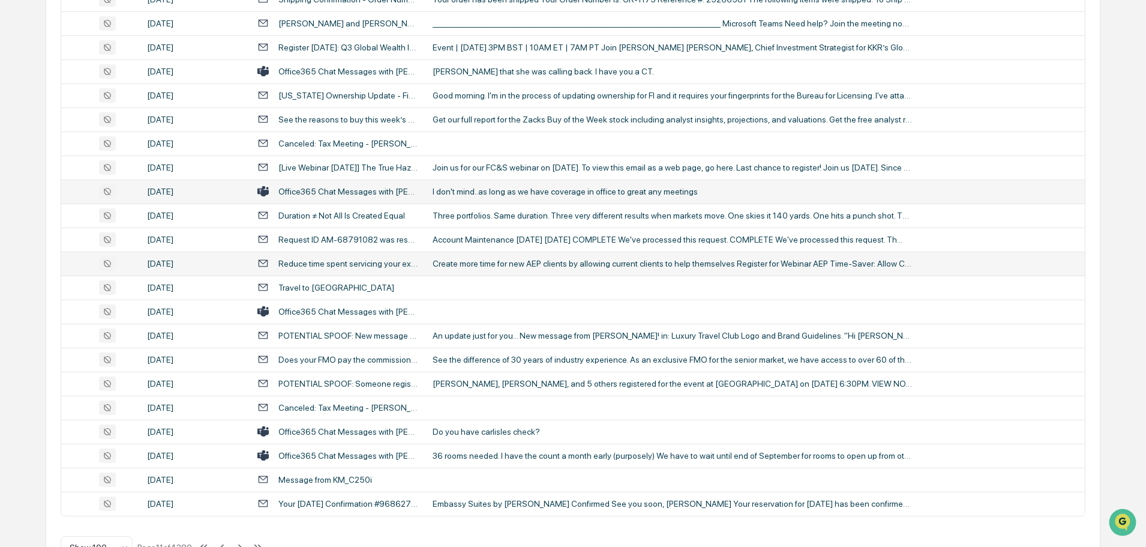
scroll to position [2198, 0]
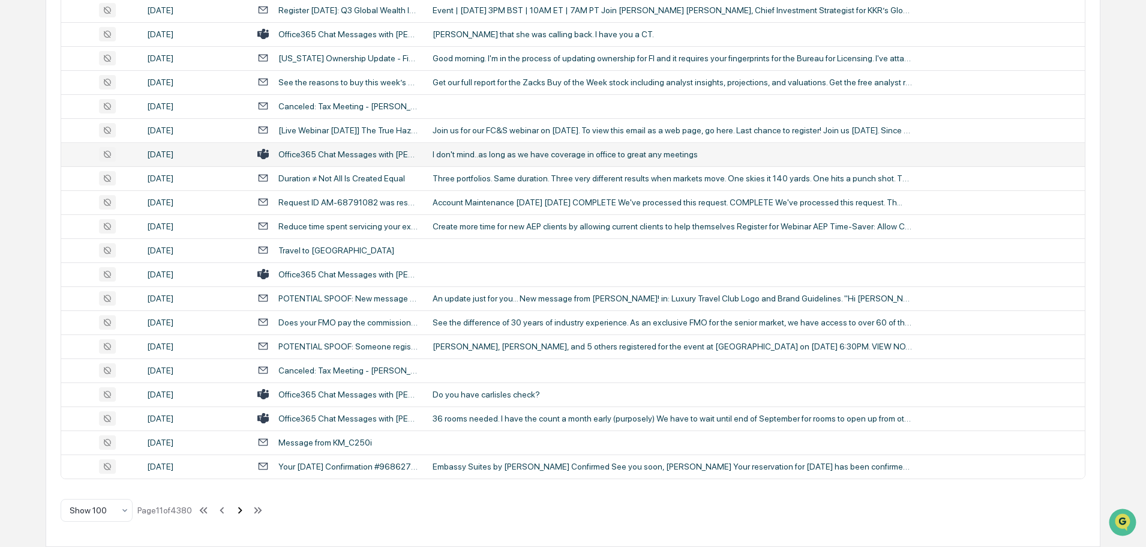
click at [242, 512] on icon at bounding box center [240, 509] width 4 height 7
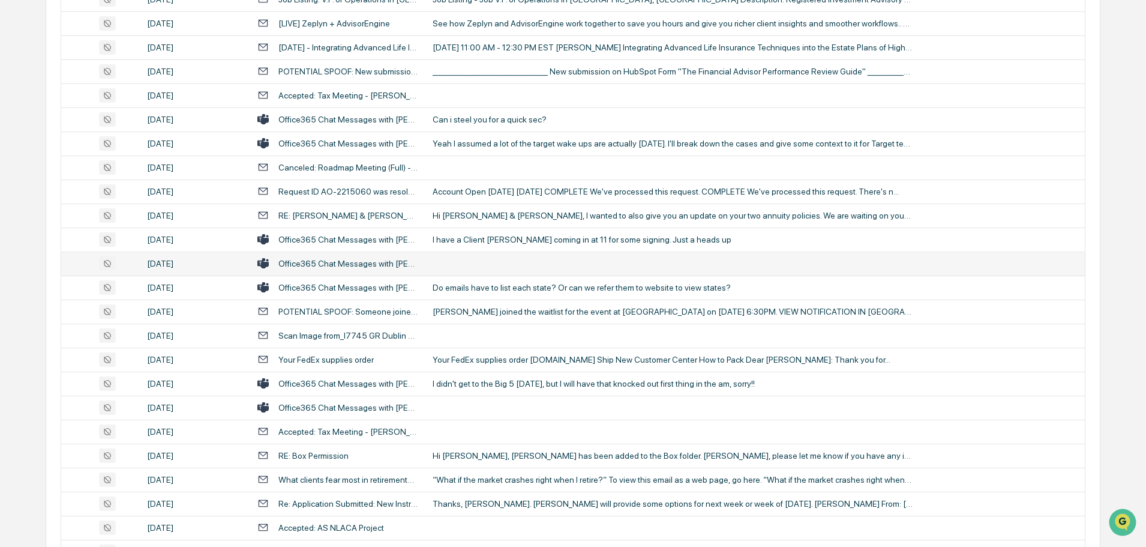
scroll to position [1860, 0]
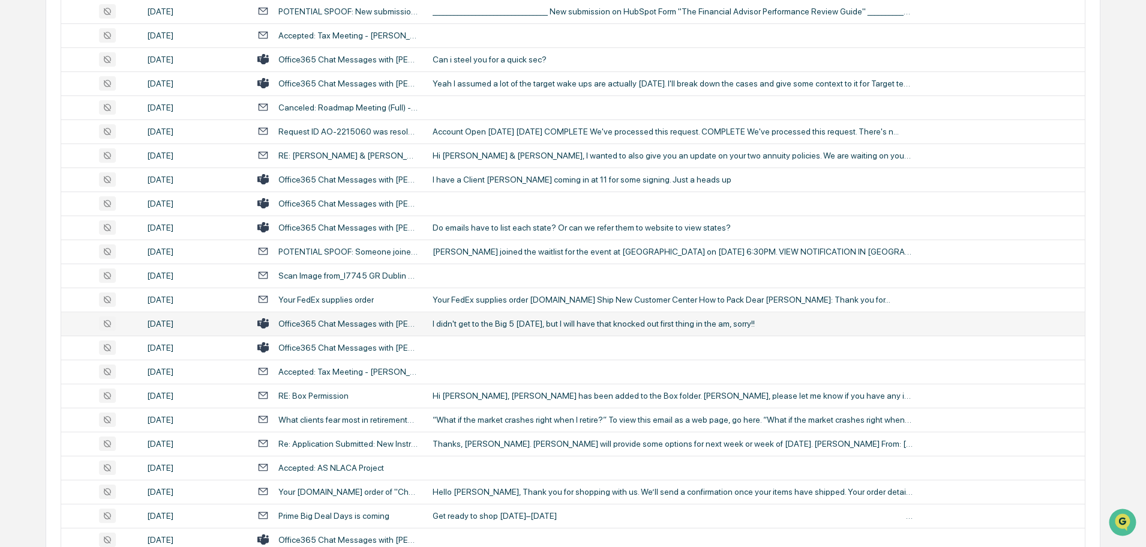
click at [500, 327] on div "I didn't get to the Big 5 [DATE], but I will have that knocked out first thing …" at bounding box center [673, 324] width 480 height 10
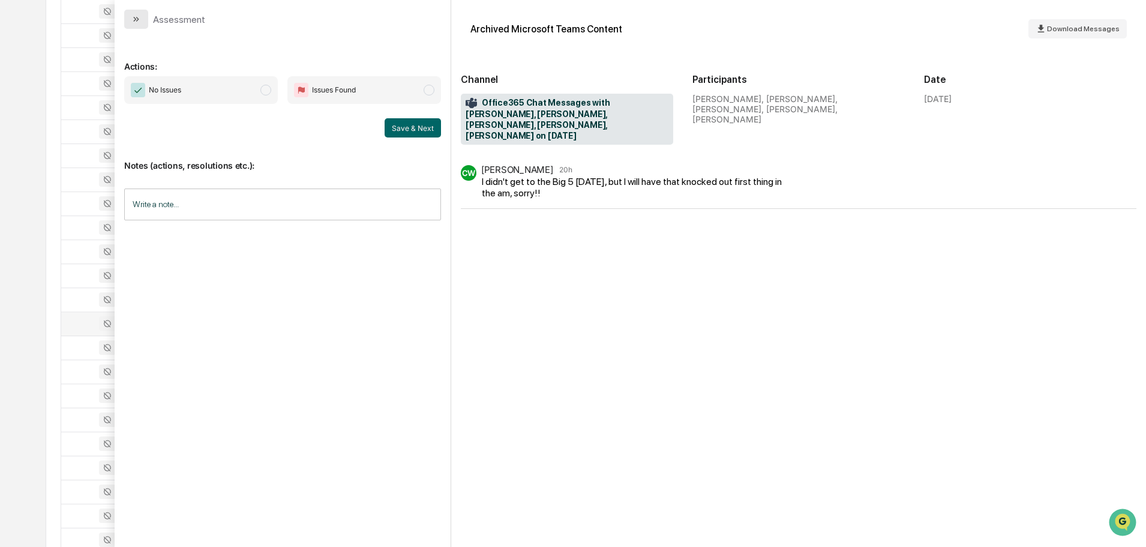
click at [146, 19] on button "modal" at bounding box center [136, 19] width 24 height 19
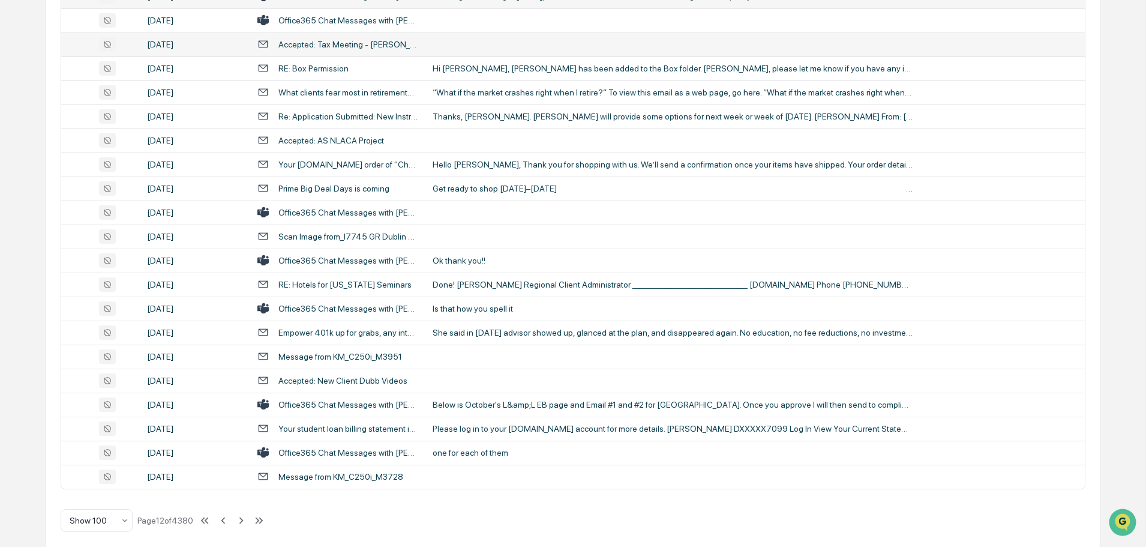
scroll to position [2198, 0]
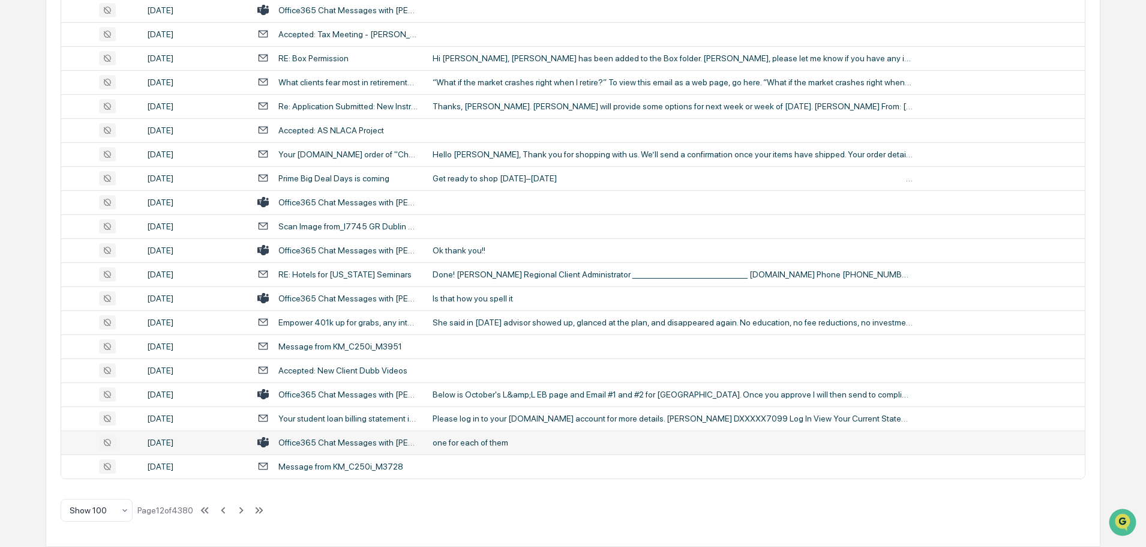
click at [484, 452] on td "one for each of them" at bounding box center [754, 442] width 659 height 24
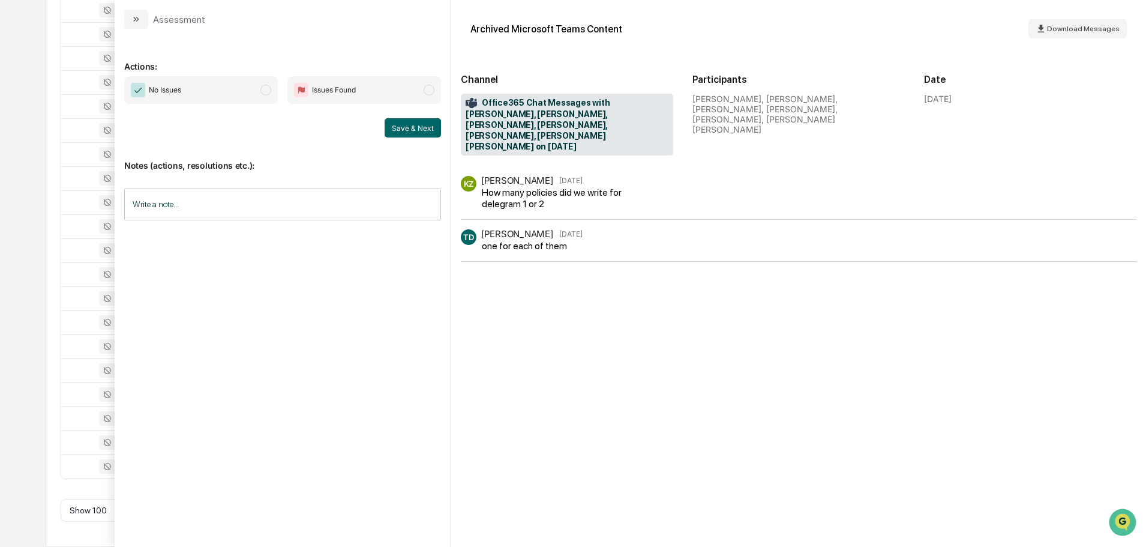
drag, startPoint x: 140, startPoint y: 18, endPoint x: 143, endPoint y: 32, distance: 14.1
click at [140, 17] on icon "modal" at bounding box center [136, 19] width 10 height 10
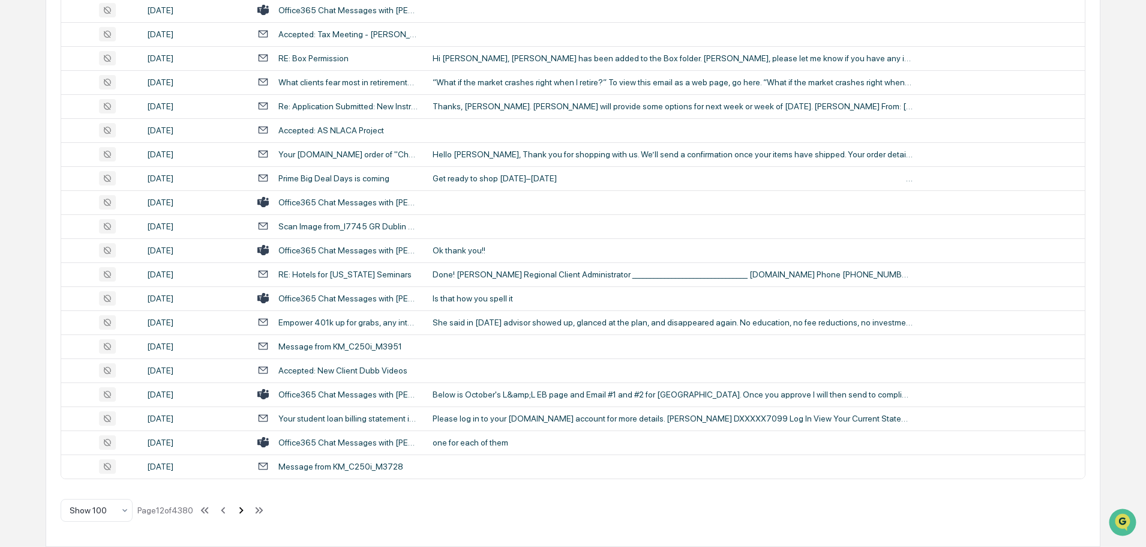
click at [243, 512] on icon at bounding box center [241, 509] width 4 height 7
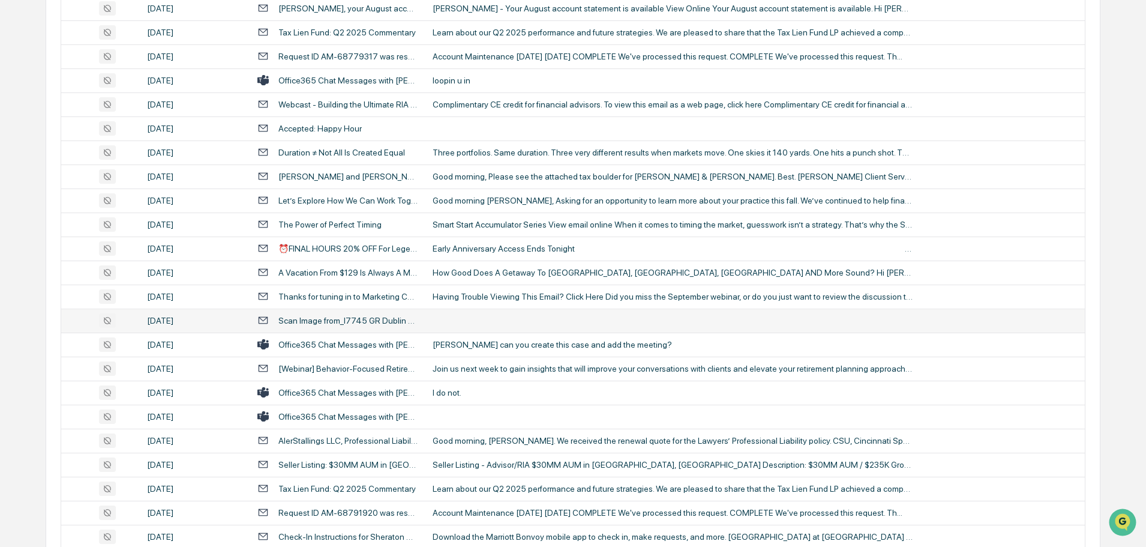
scroll to position [540, 0]
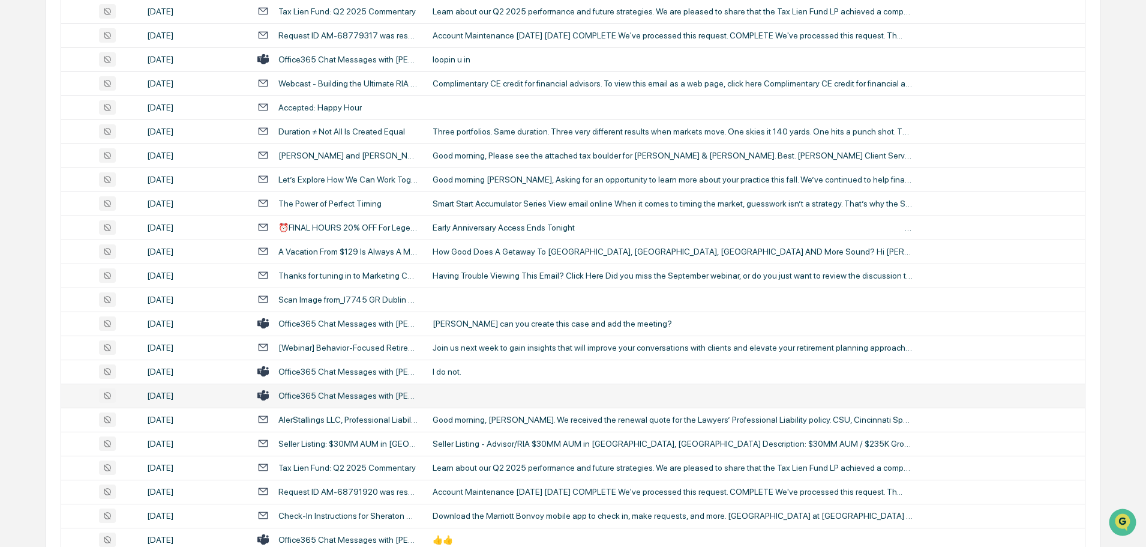
click at [471, 400] on td at bounding box center [754, 395] width 659 height 24
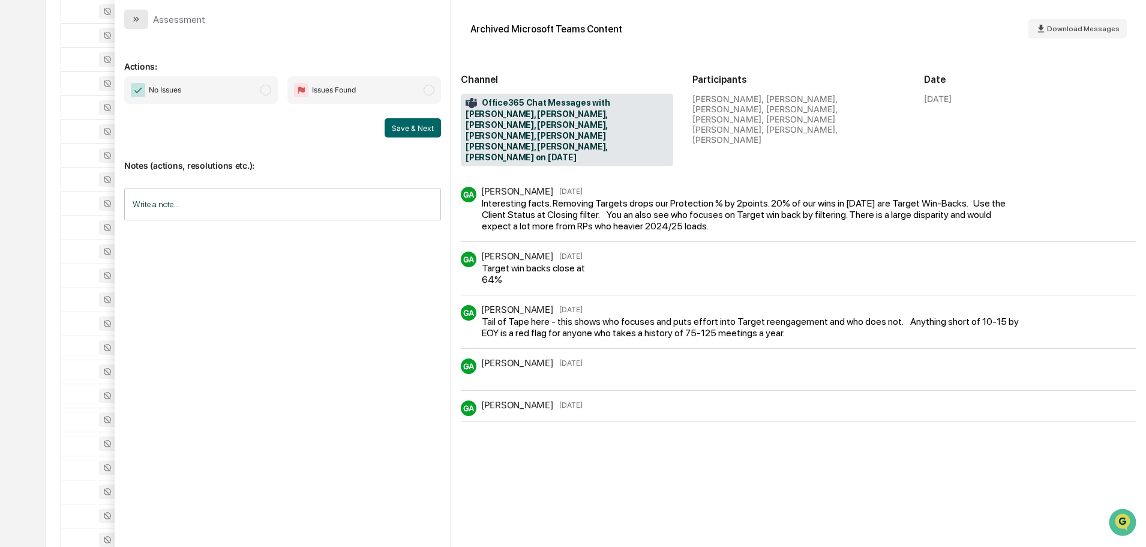
click at [138, 20] on icon "modal" at bounding box center [137, 19] width 3 height 5
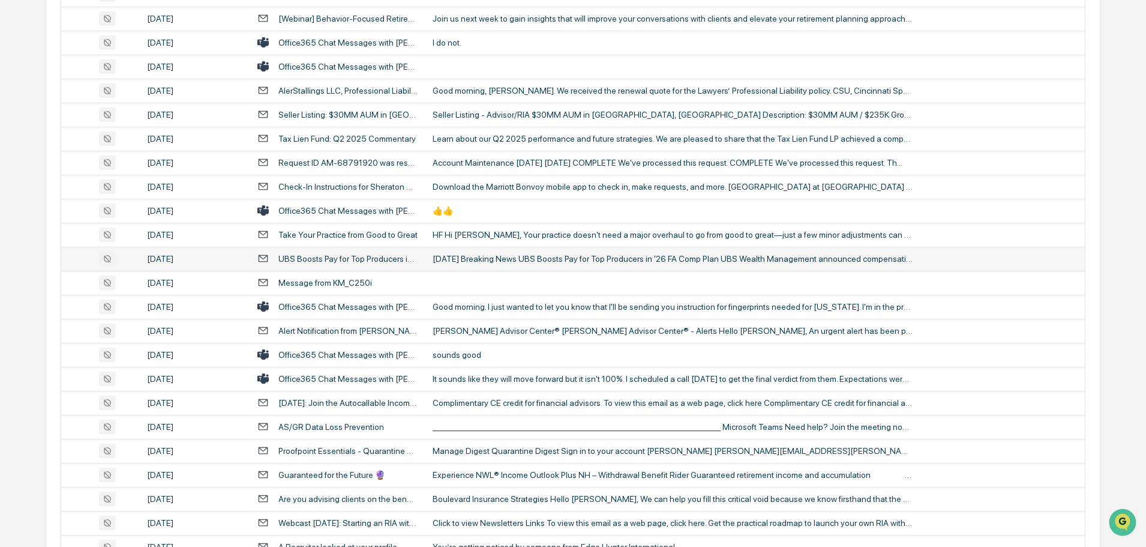
scroll to position [900, 0]
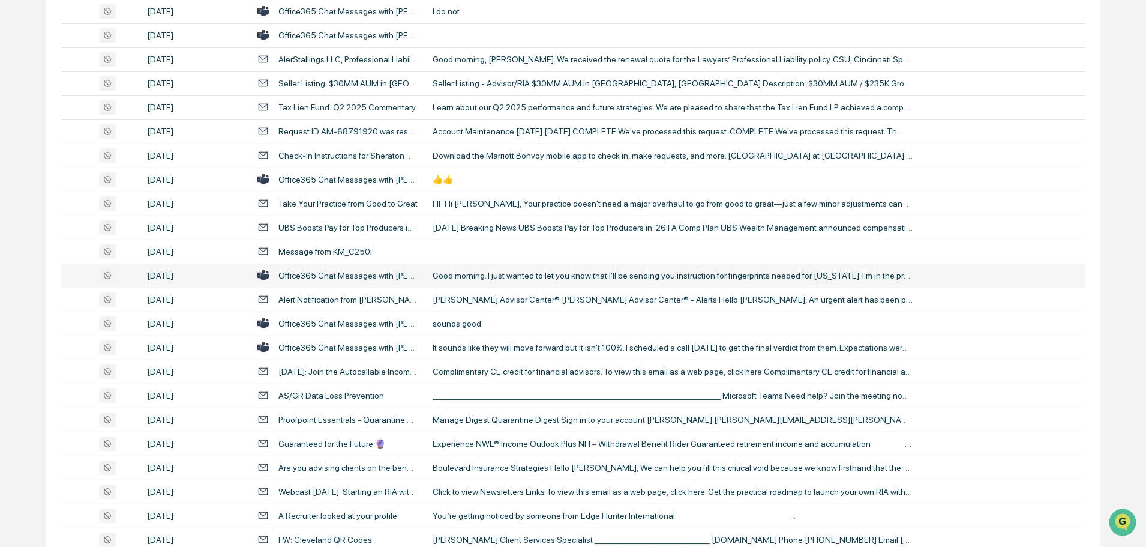
click at [514, 276] on div "Good morning. I just wanted to let you know that I'll be sending you instructio…" at bounding box center [673, 276] width 480 height 10
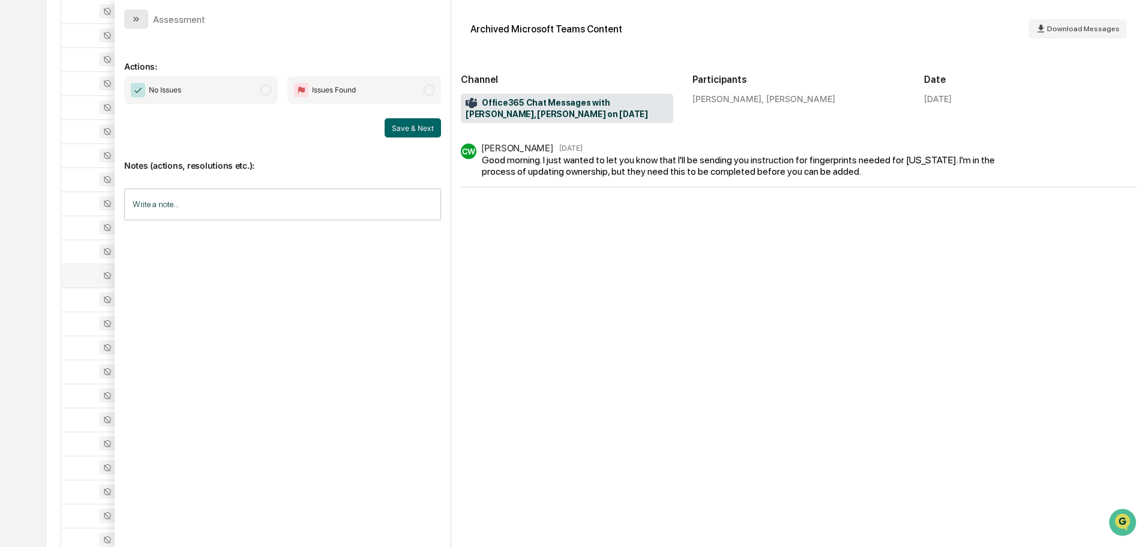
click at [128, 24] on button "modal" at bounding box center [136, 19] width 24 height 19
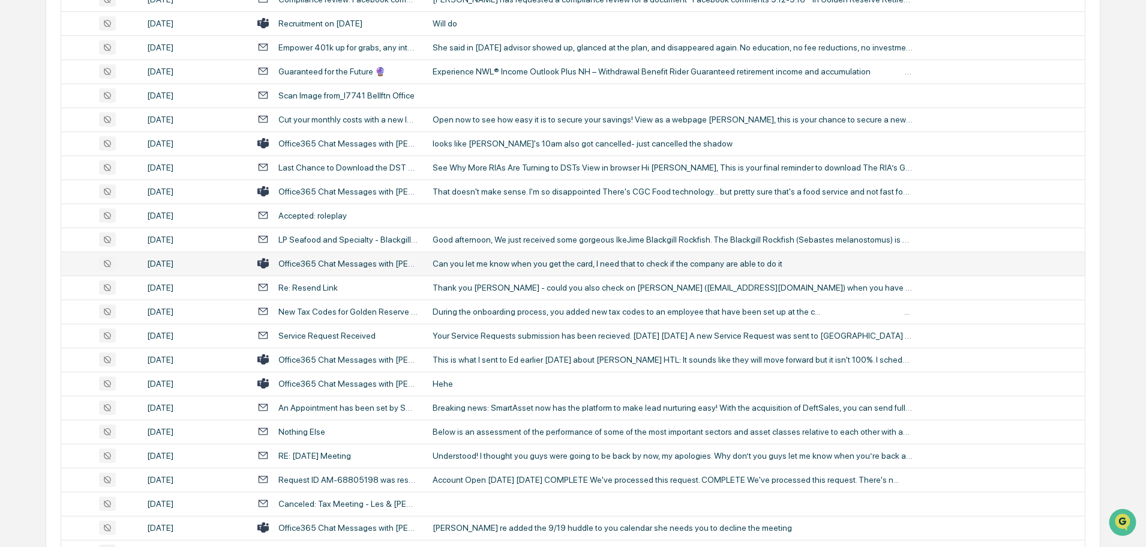
scroll to position [1620, 0]
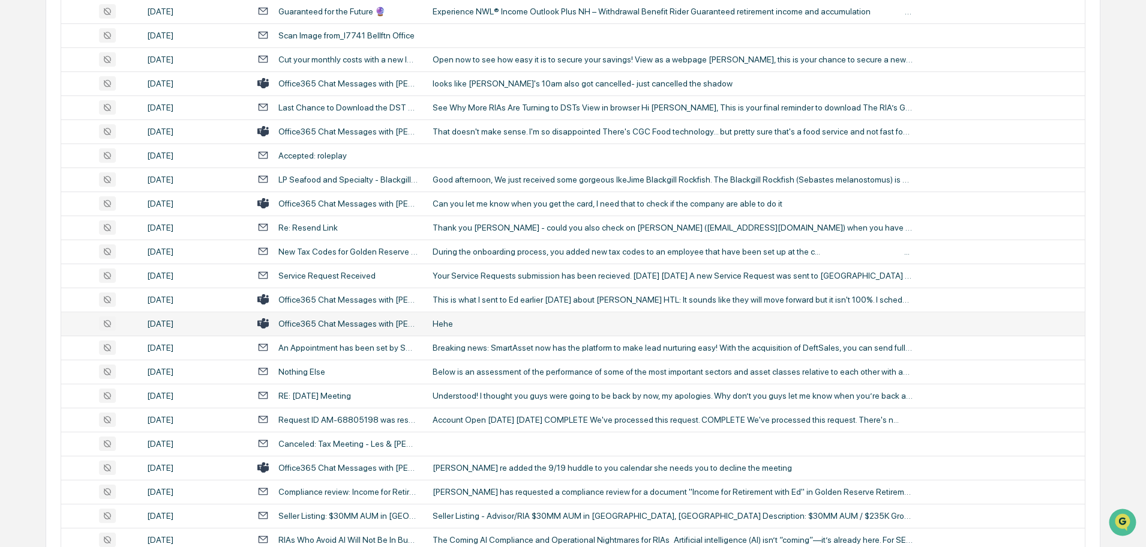
click at [476, 322] on div "Hehe" at bounding box center [673, 324] width 480 height 10
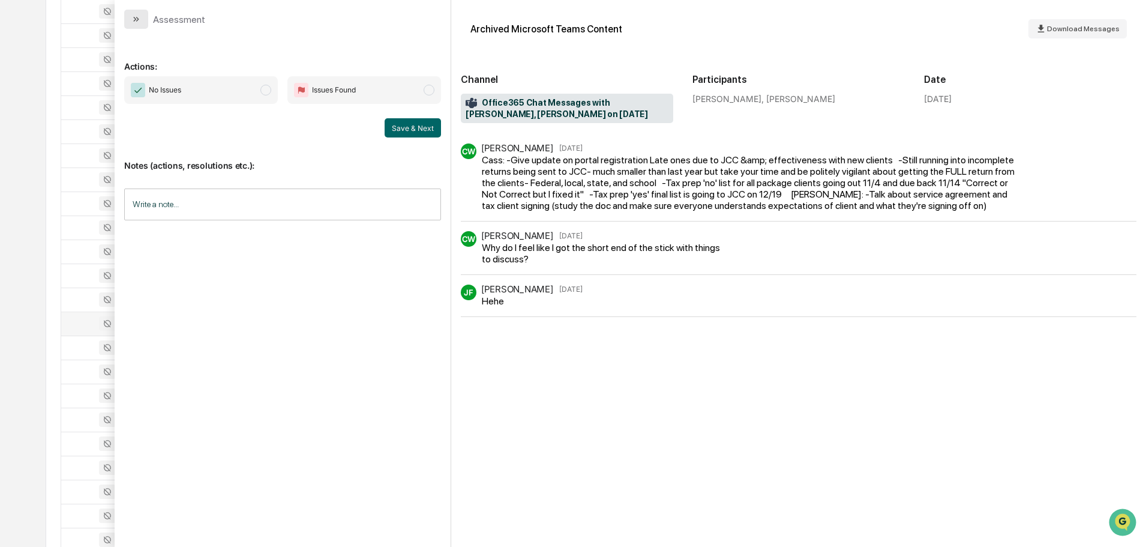
click at [137, 18] on icon "modal" at bounding box center [137, 19] width 3 height 5
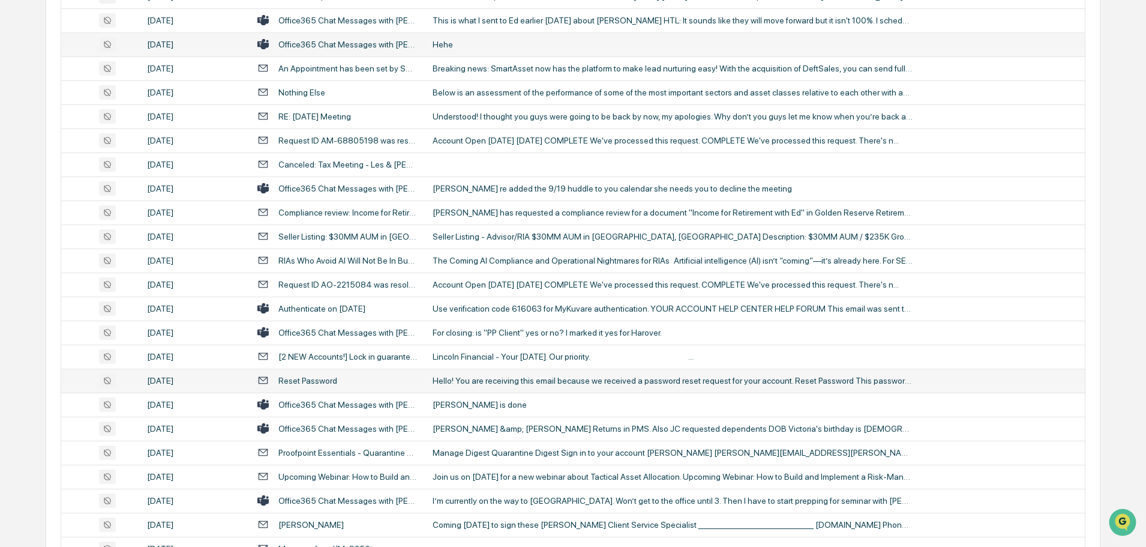
scroll to position [1920, 0]
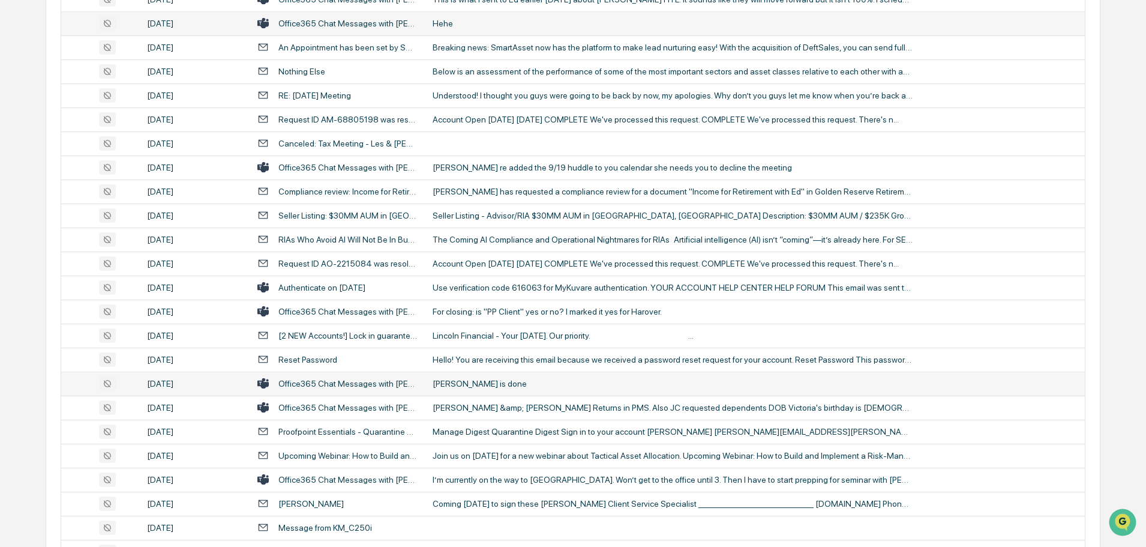
click at [480, 381] on div "[PERSON_NAME] is done" at bounding box center [673, 384] width 480 height 10
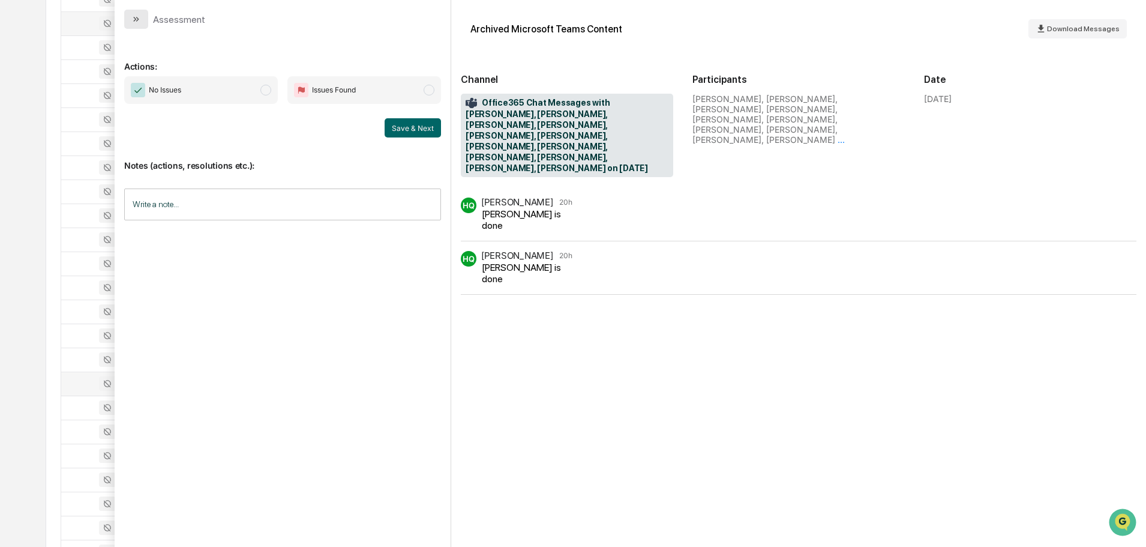
click at [140, 19] on icon "modal" at bounding box center [136, 19] width 10 height 10
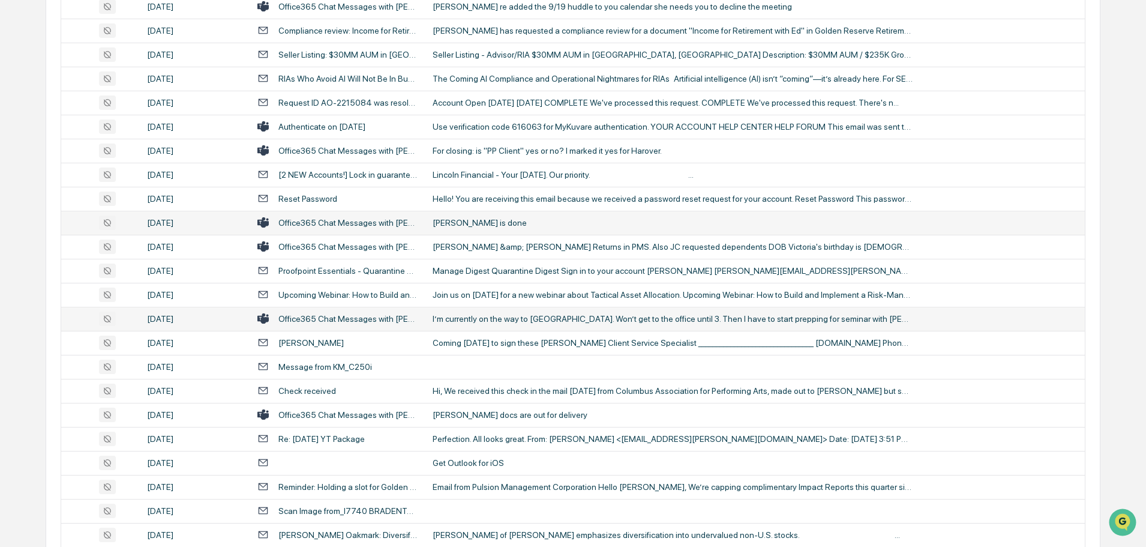
scroll to position [2100, 0]
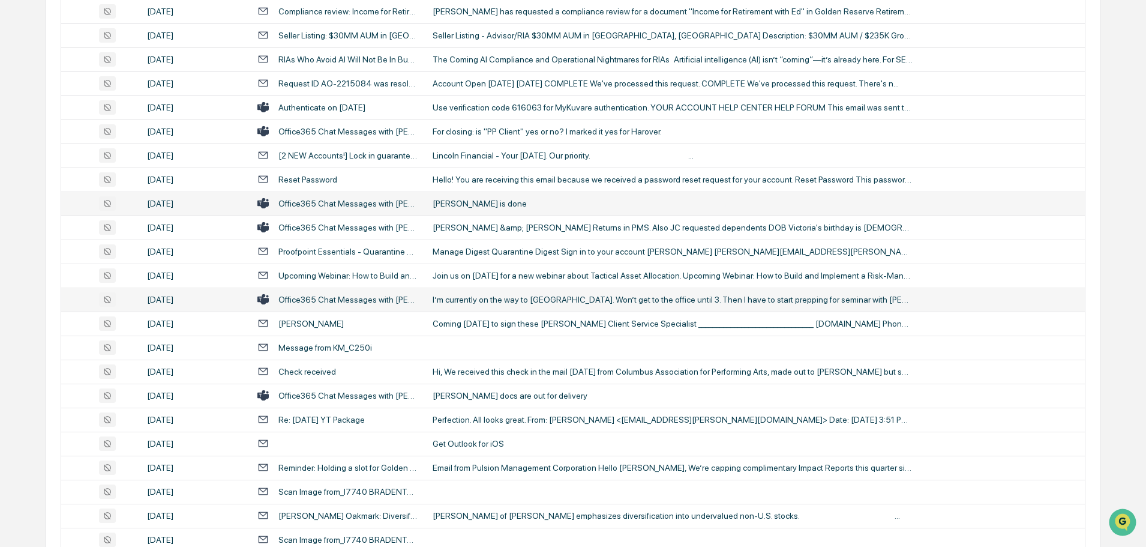
click at [472, 301] on div "I’m currently on the way to [GEOGRAPHIC_DATA]. Won’t get to the office until 3.…" at bounding box center [673, 300] width 480 height 10
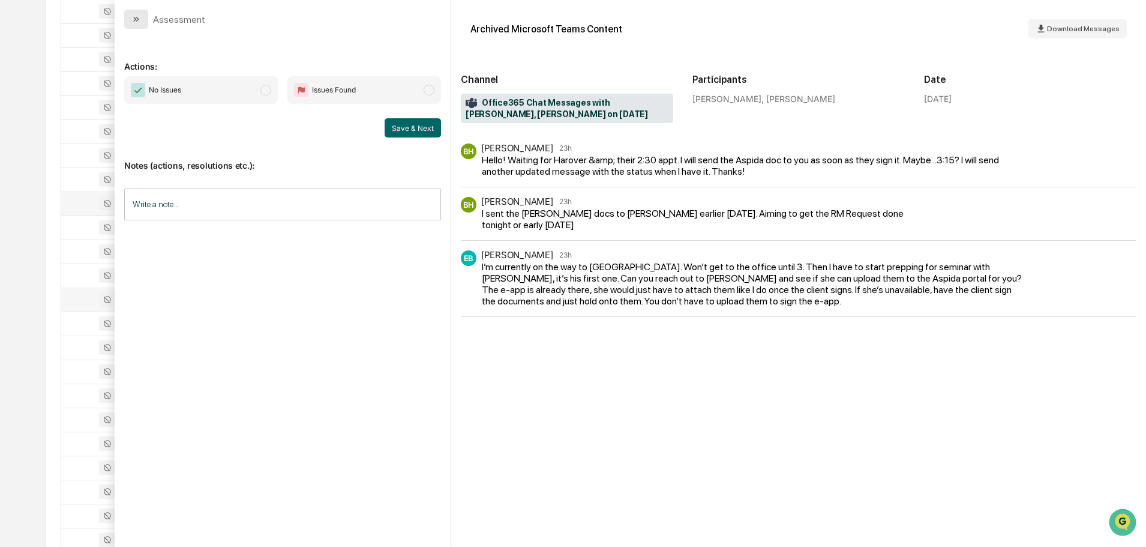
click at [133, 28] on button "modal" at bounding box center [136, 19] width 24 height 19
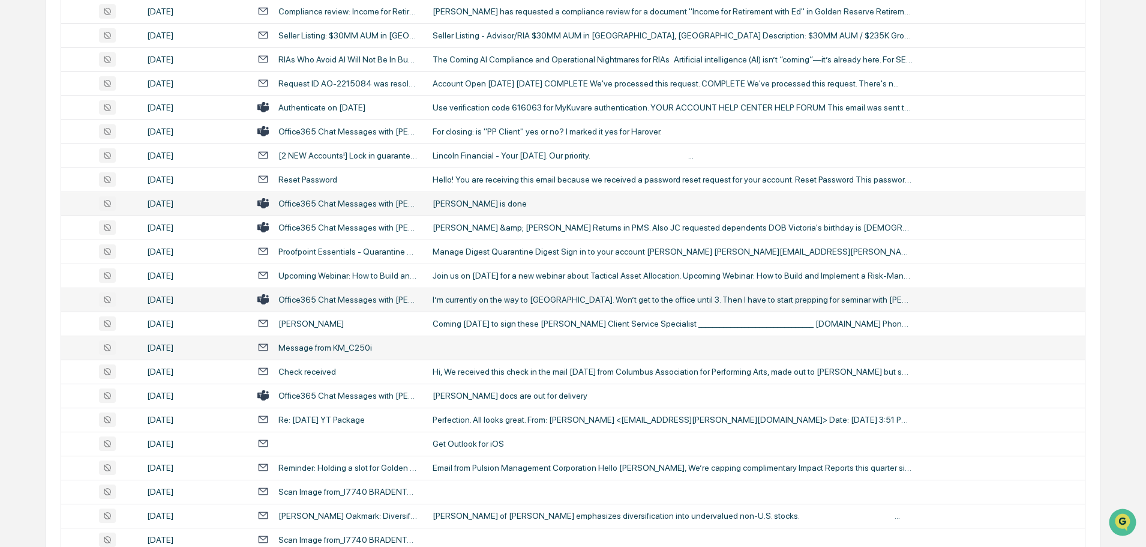
scroll to position [2198, 0]
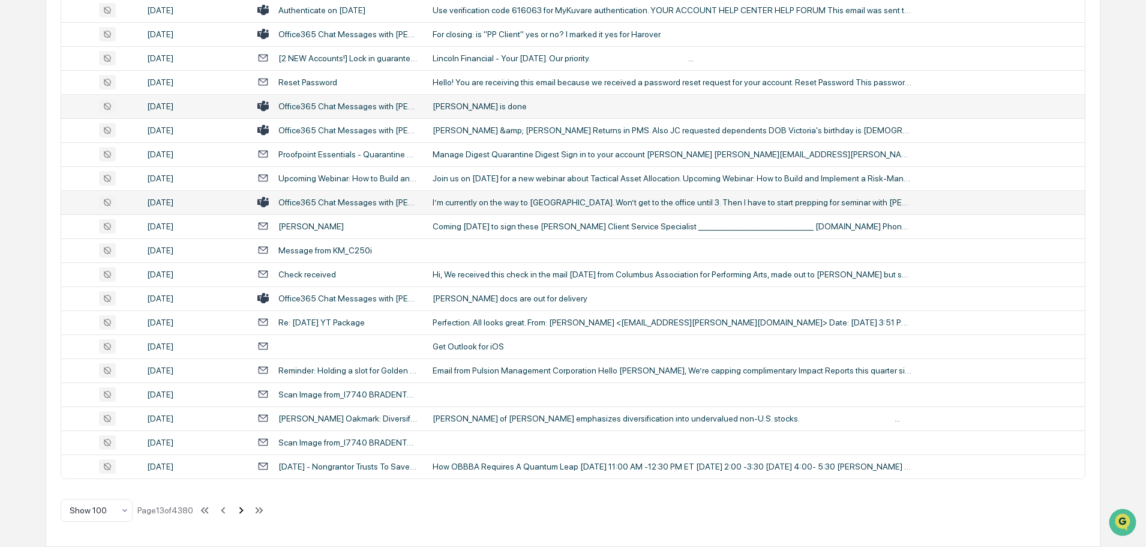
click at [242, 513] on icon at bounding box center [241, 509] width 13 height 13
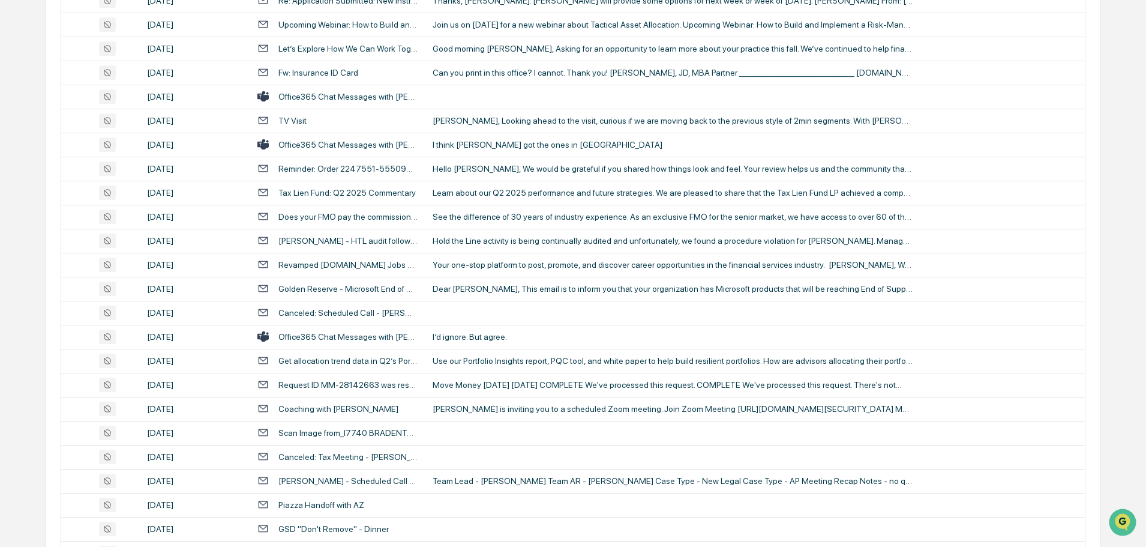
scroll to position [1057, 0]
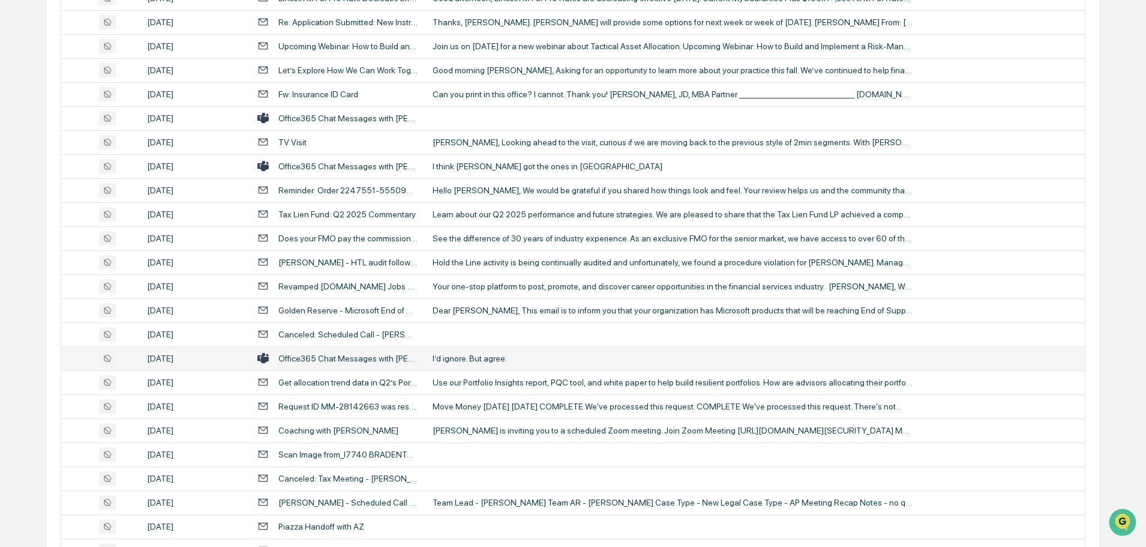
click at [472, 356] on div "I’d ignore. But agree." at bounding box center [673, 358] width 480 height 10
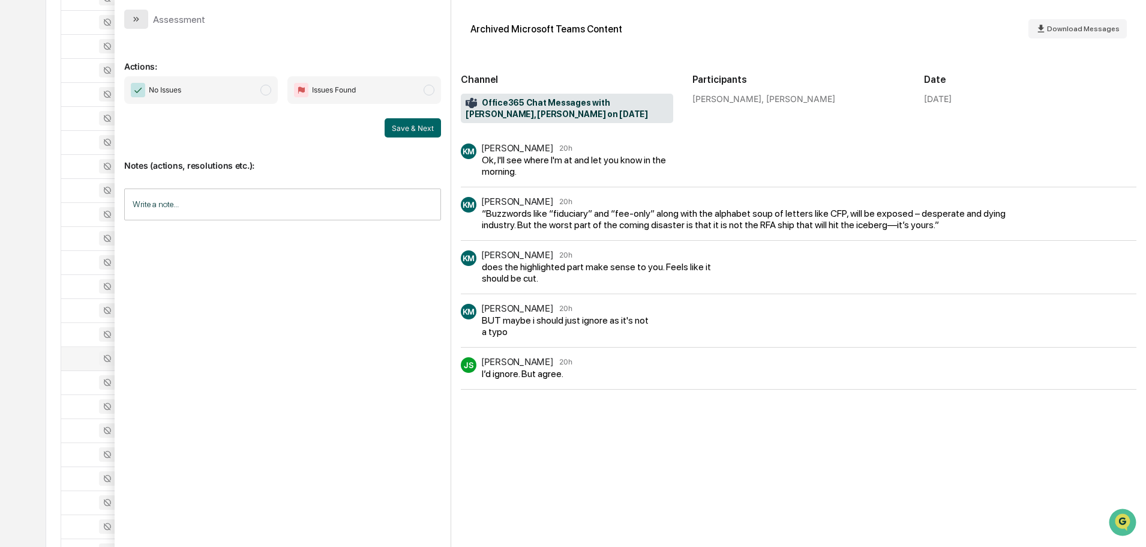
click at [141, 20] on button "modal" at bounding box center [136, 19] width 24 height 19
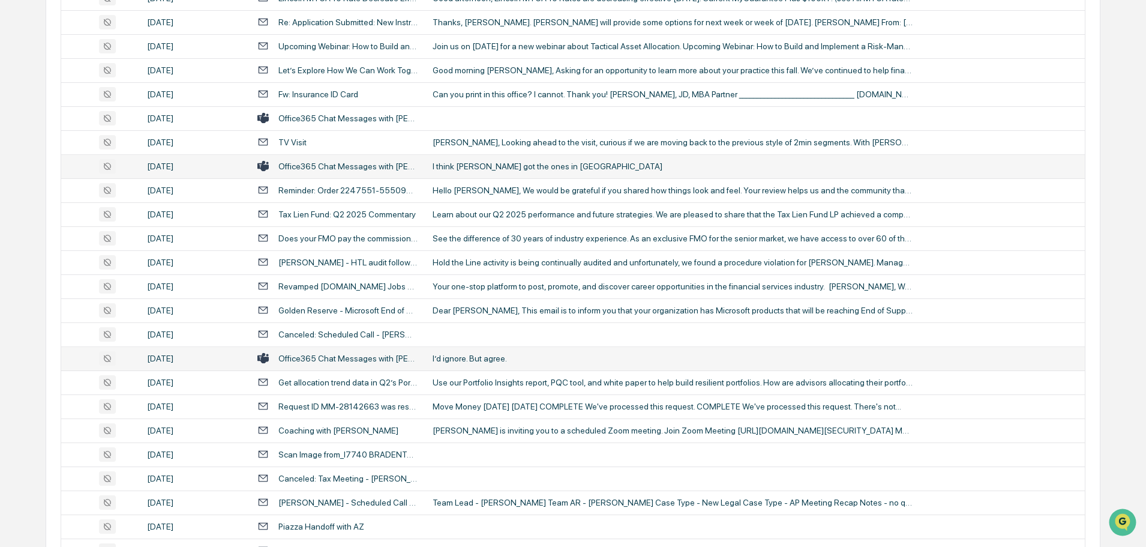
click at [497, 164] on div "I think [PERSON_NAME] got the ones in [GEOGRAPHIC_DATA]" at bounding box center [673, 166] width 480 height 10
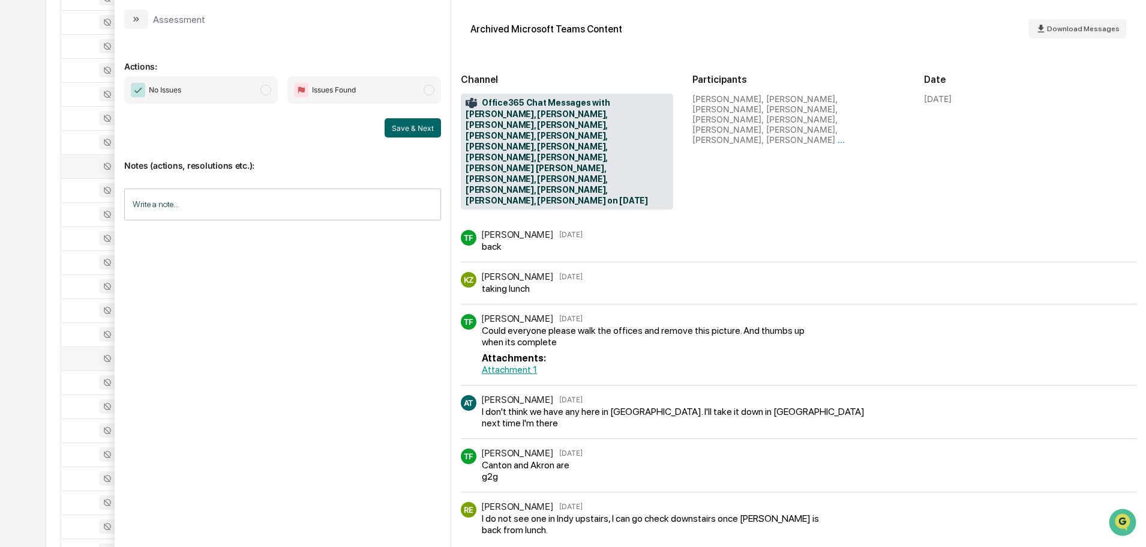
scroll to position [28, 0]
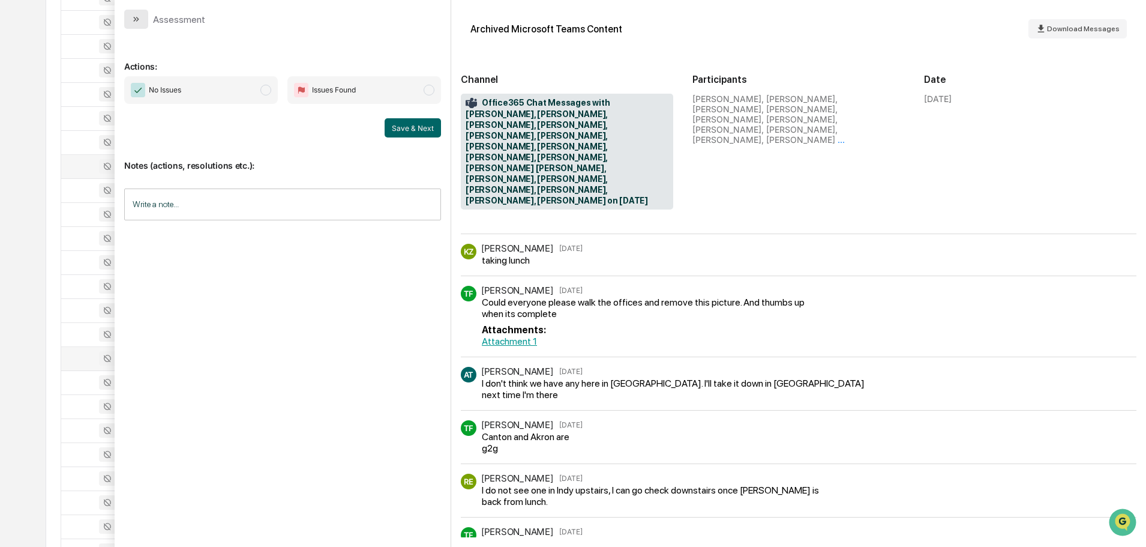
click at [133, 25] on button "modal" at bounding box center [136, 19] width 24 height 19
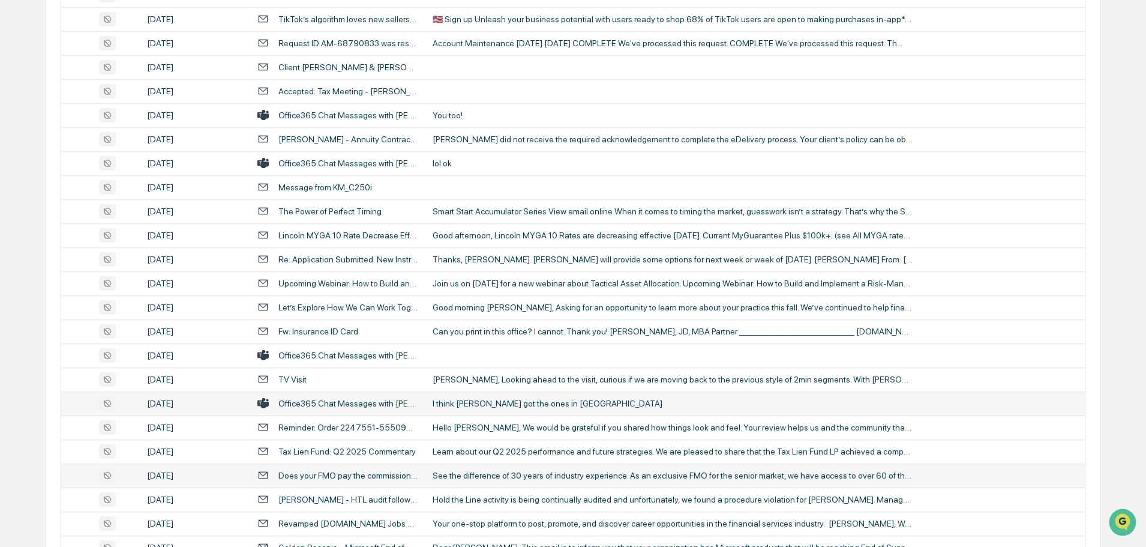
scroll to position [817, 0]
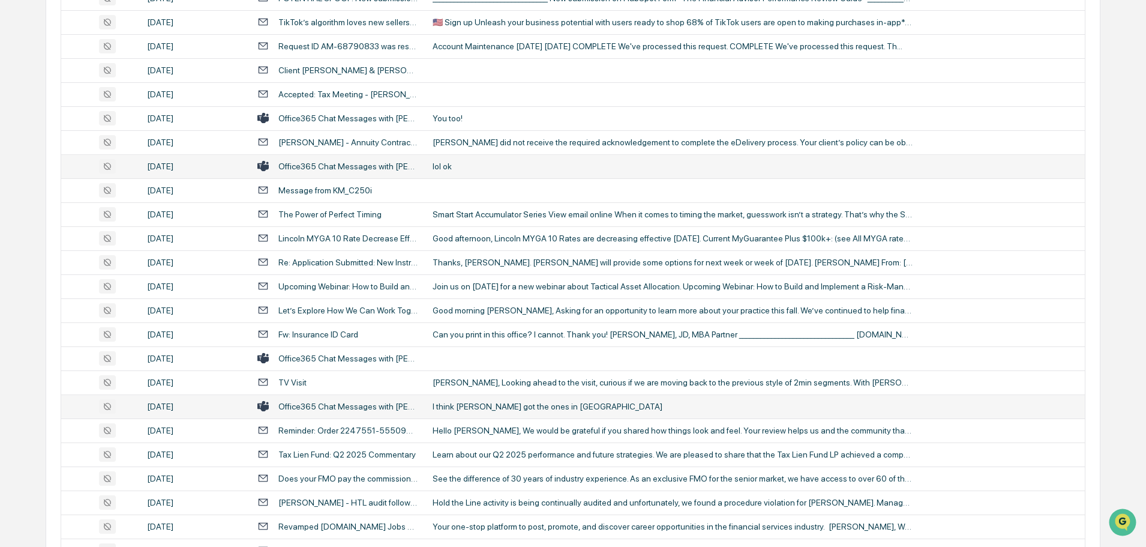
click at [457, 170] on div "lol ok" at bounding box center [673, 166] width 480 height 10
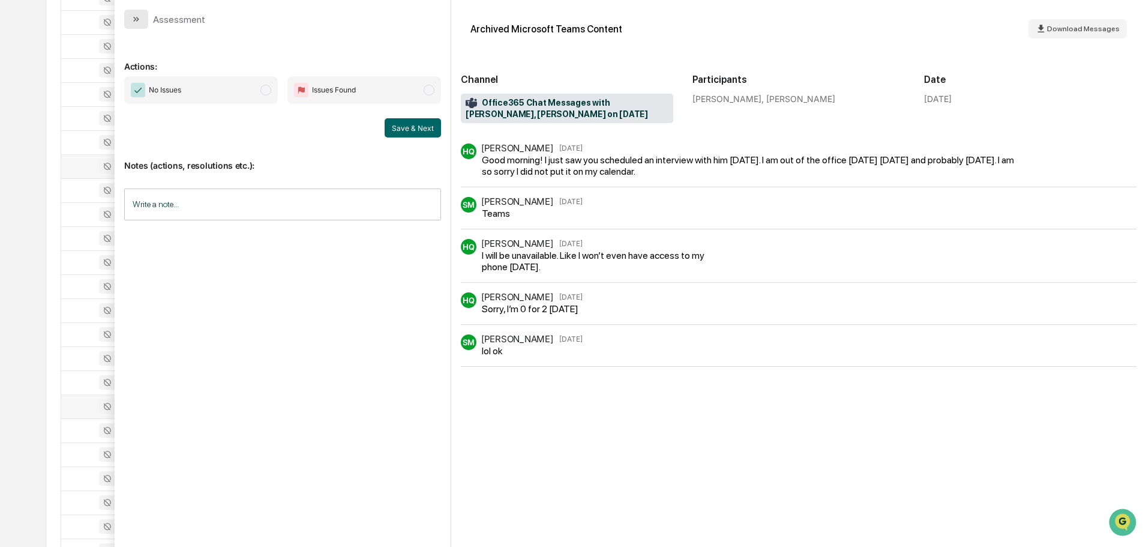
click at [136, 22] on icon "modal" at bounding box center [136, 19] width 10 height 10
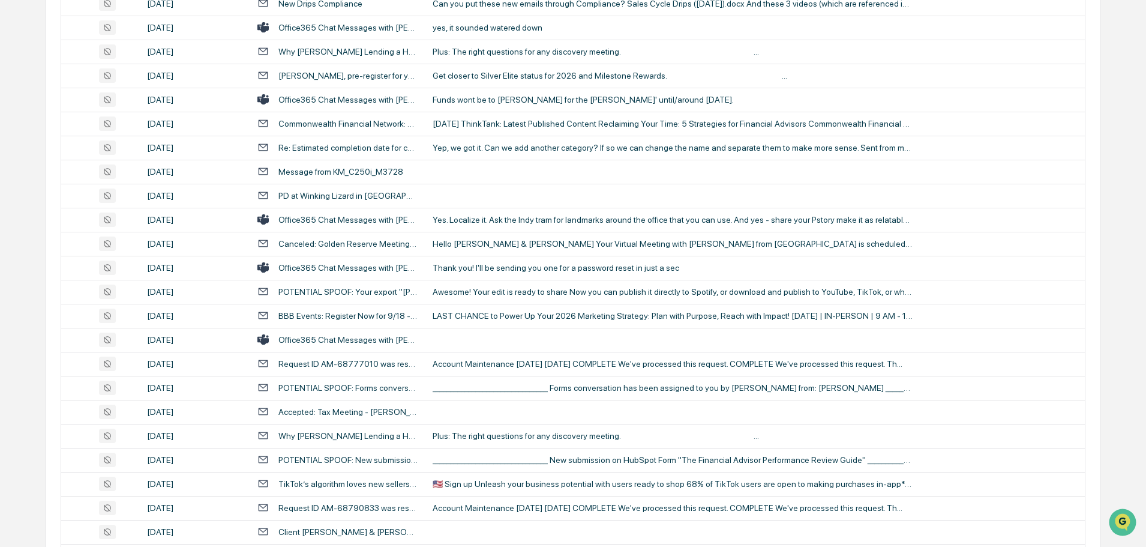
scroll to position [337, 0]
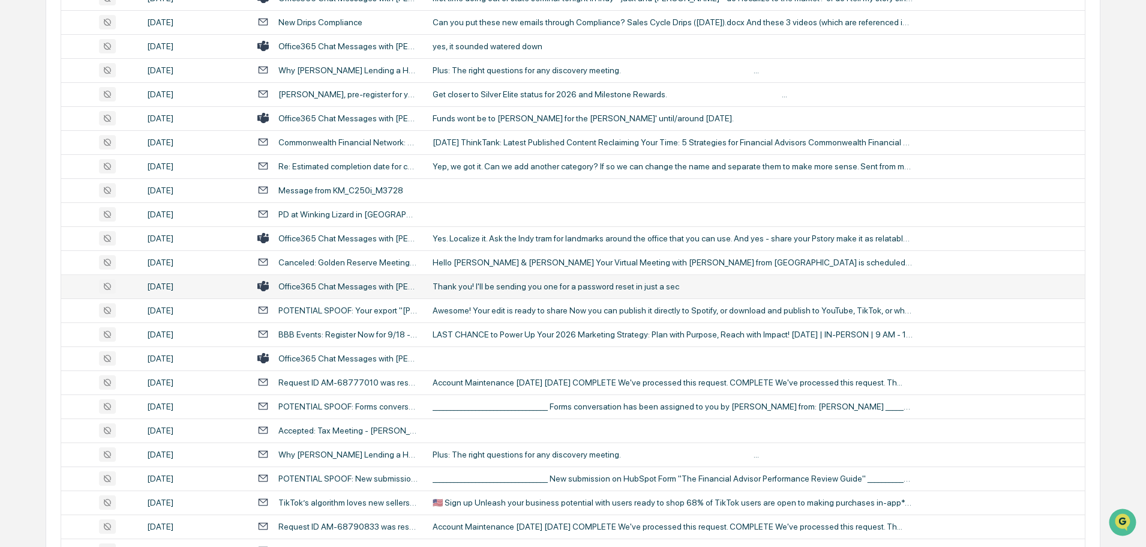
click at [496, 289] on div "Thank you! I'll be sending you one for a password reset in just a sec" at bounding box center [673, 286] width 480 height 10
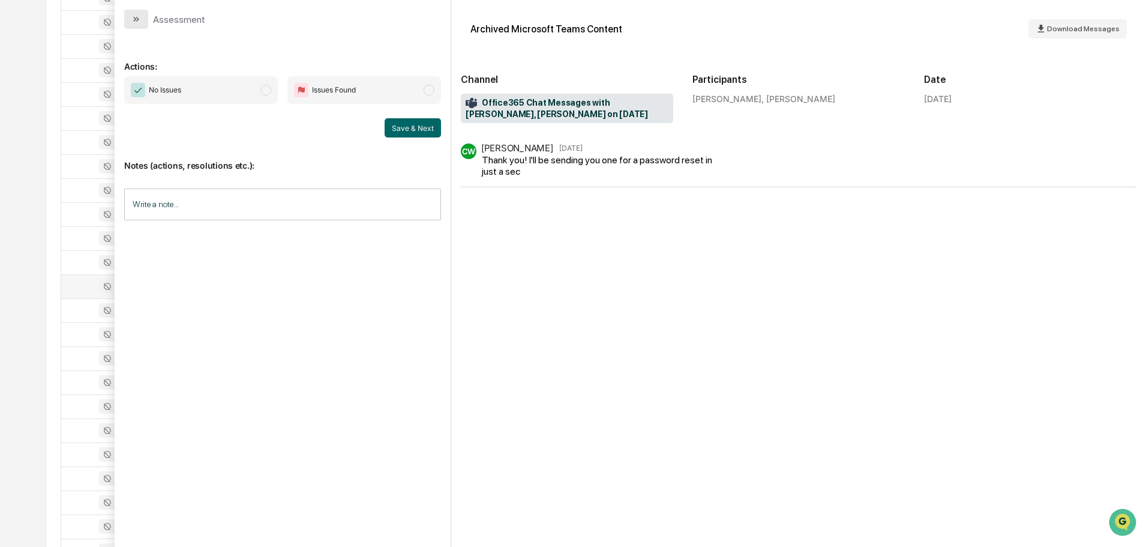
click at [142, 15] on button "modal" at bounding box center [136, 19] width 24 height 19
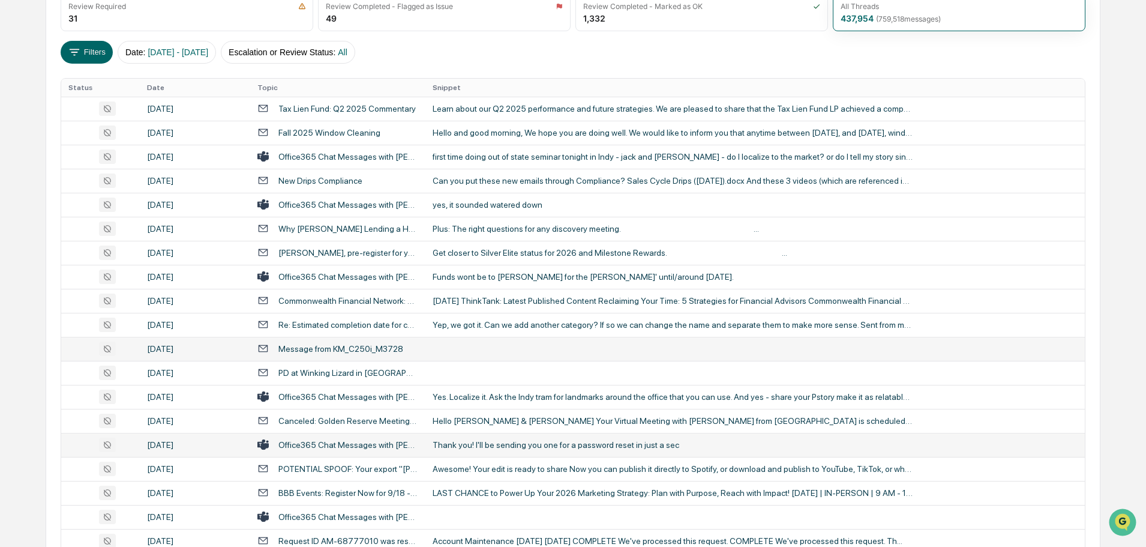
scroll to position [157, 0]
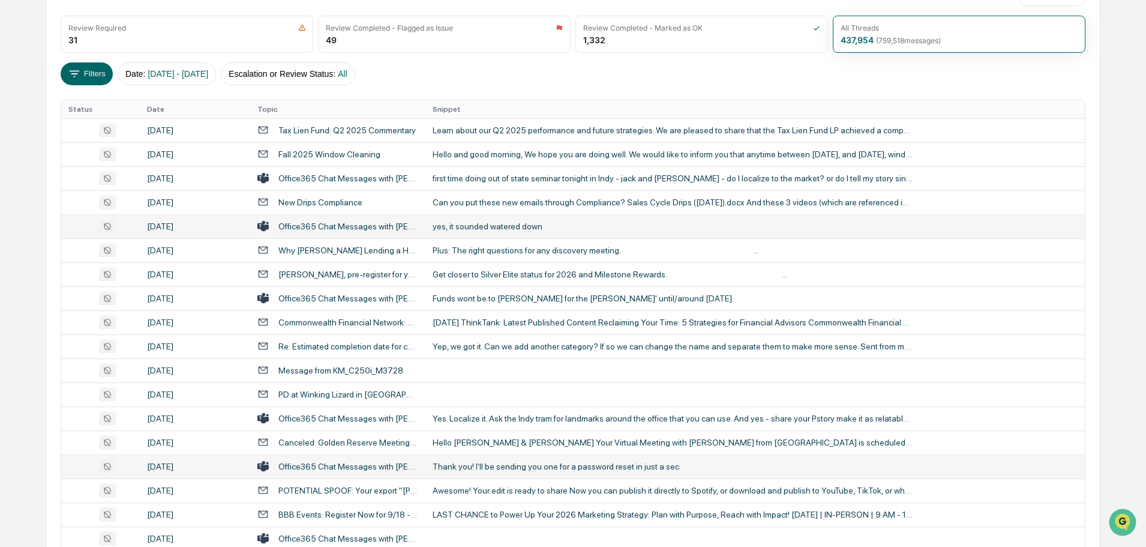
click at [479, 230] on div "yes, it sounded watered down" at bounding box center [673, 226] width 480 height 10
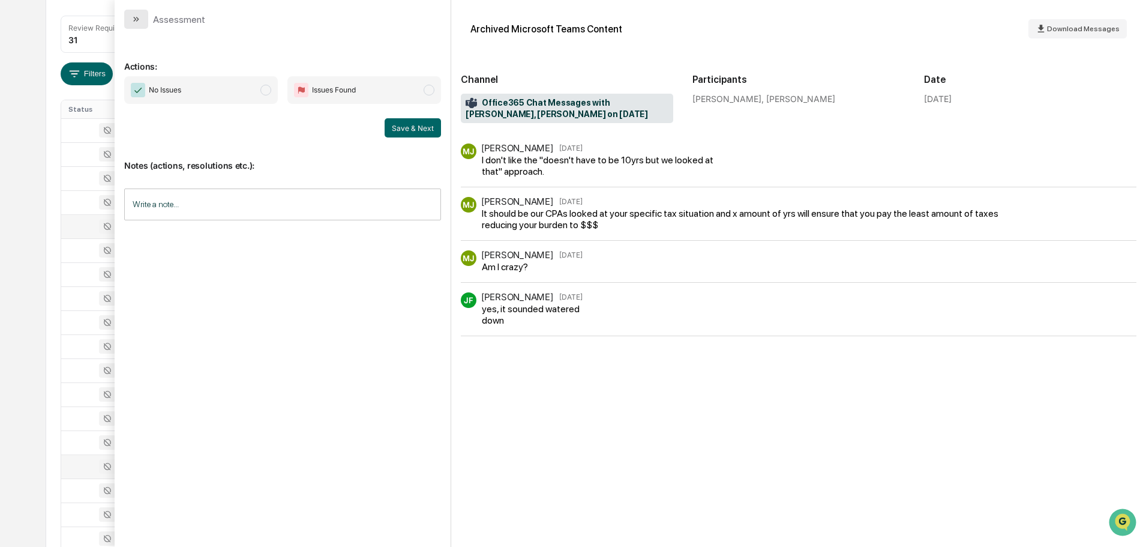
click at [143, 22] on button "modal" at bounding box center [136, 19] width 24 height 19
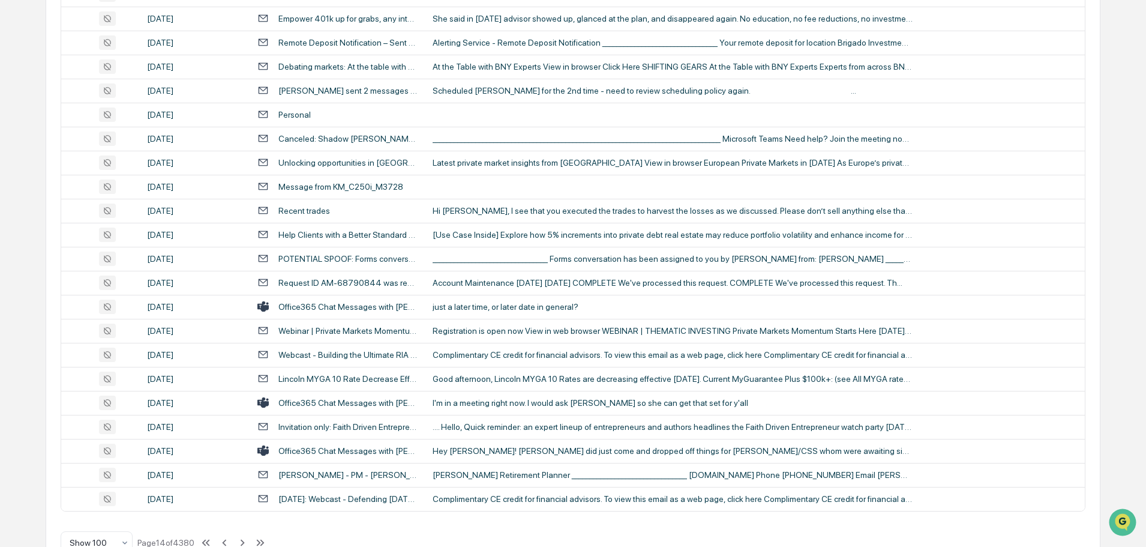
scroll to position [2198, 0]
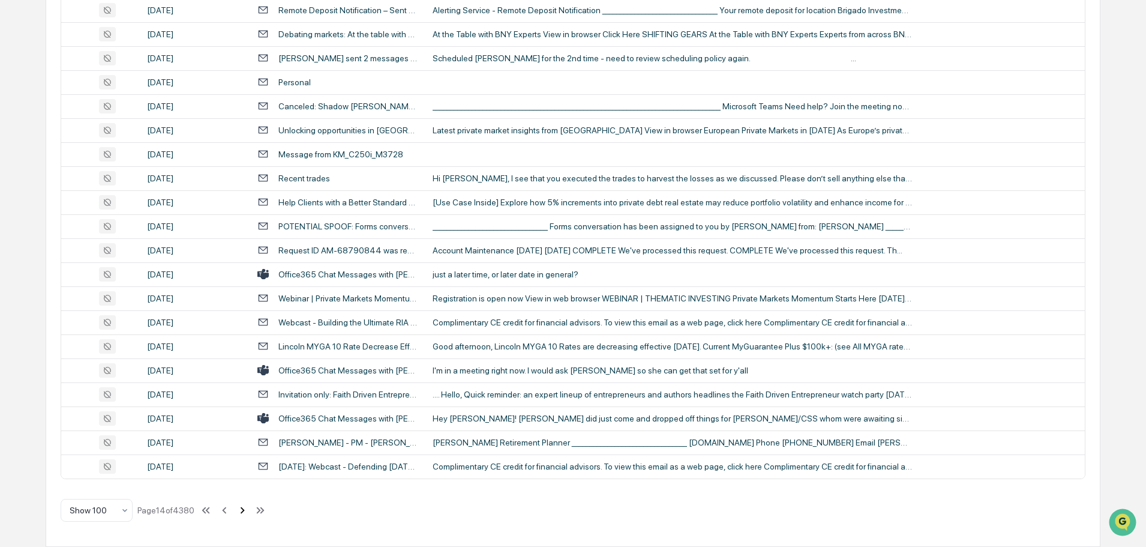
click at [244, 512] on icon at bounding box center [243, 509] width 4 height 7
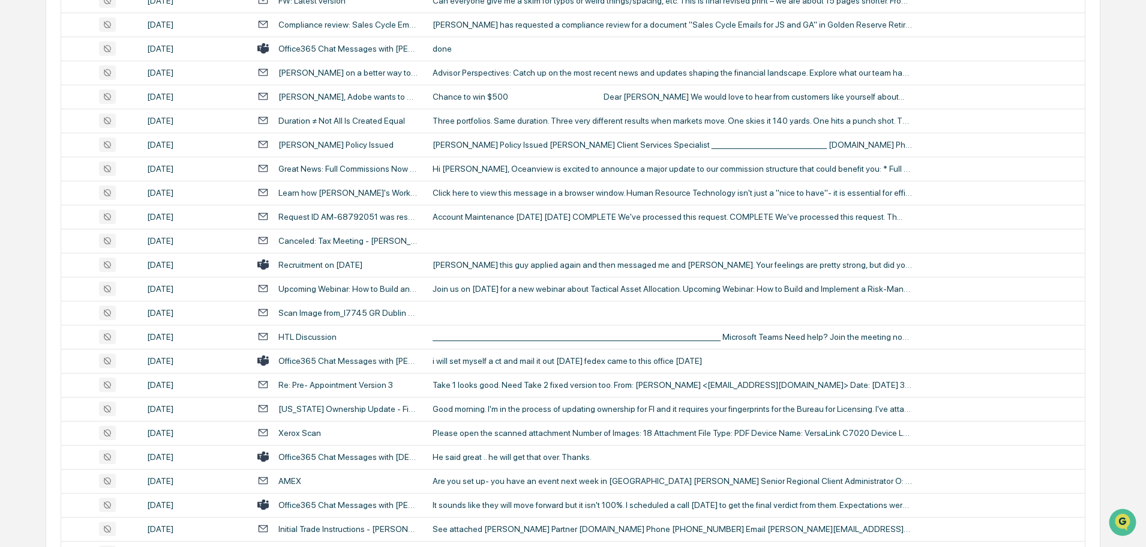
scroll to position [1057, 0]
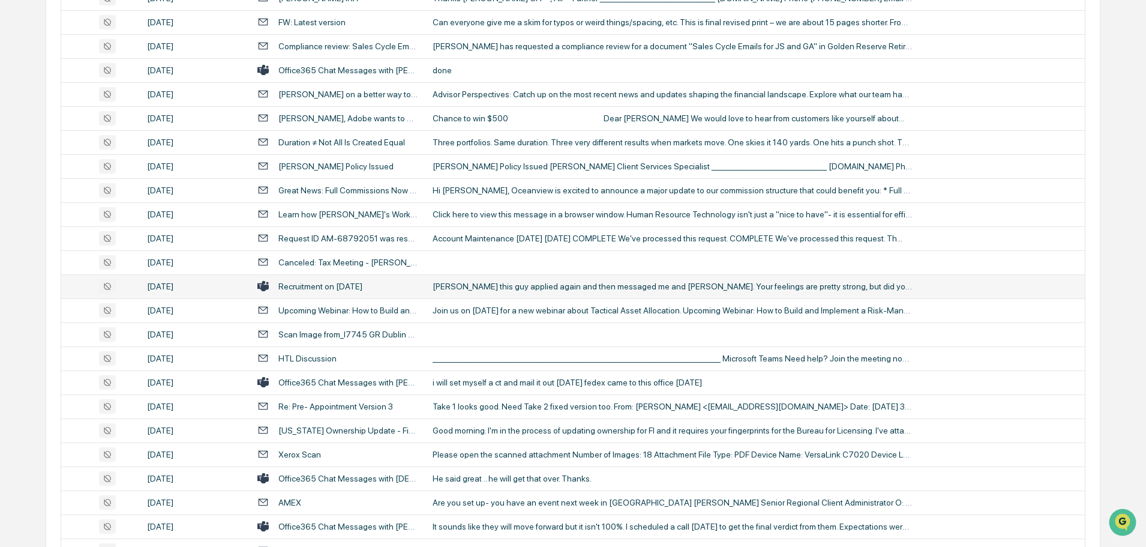
click at [515, 281] on div "[PERSON_NAME] this guy applied again and then messaged me and [PERSON_NAME]. Yo…" at bounding box center [673, 286] width 480 height 10
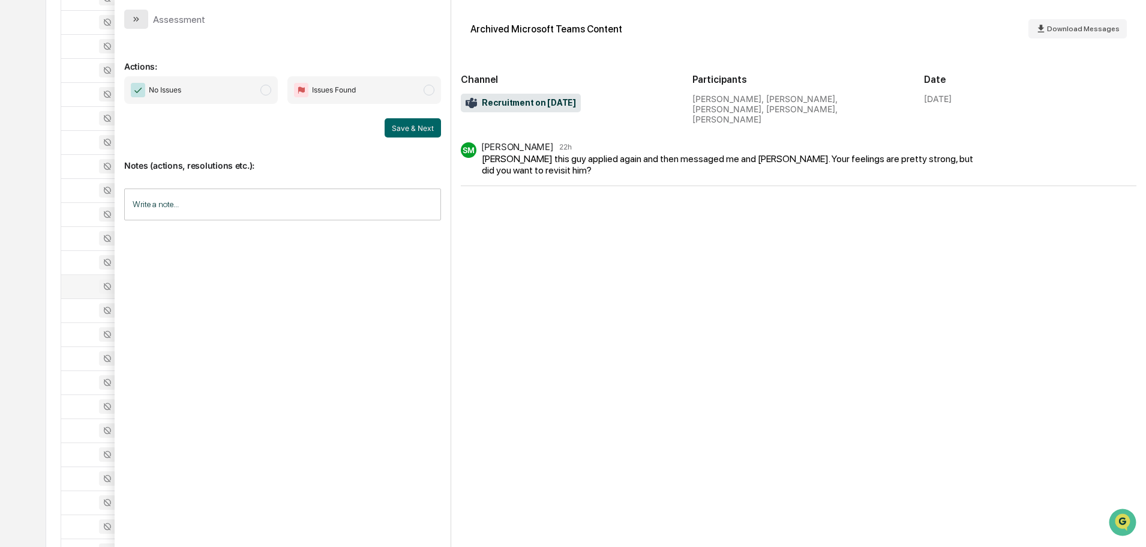
click at [137, 24] on button "modal" at bounding box center [136, 19] width 24 height 19
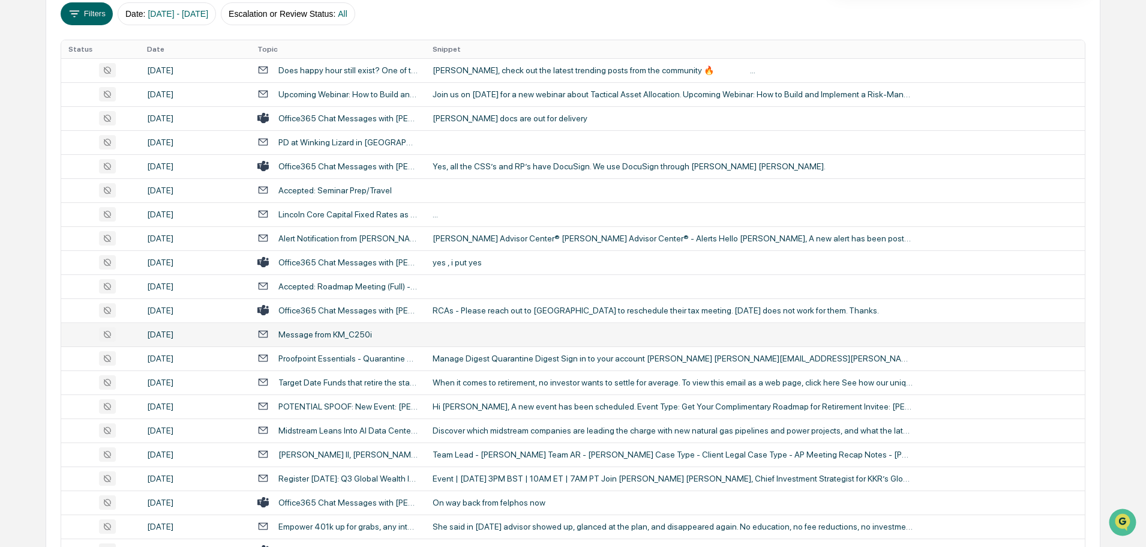
scroll to position [157, 0]
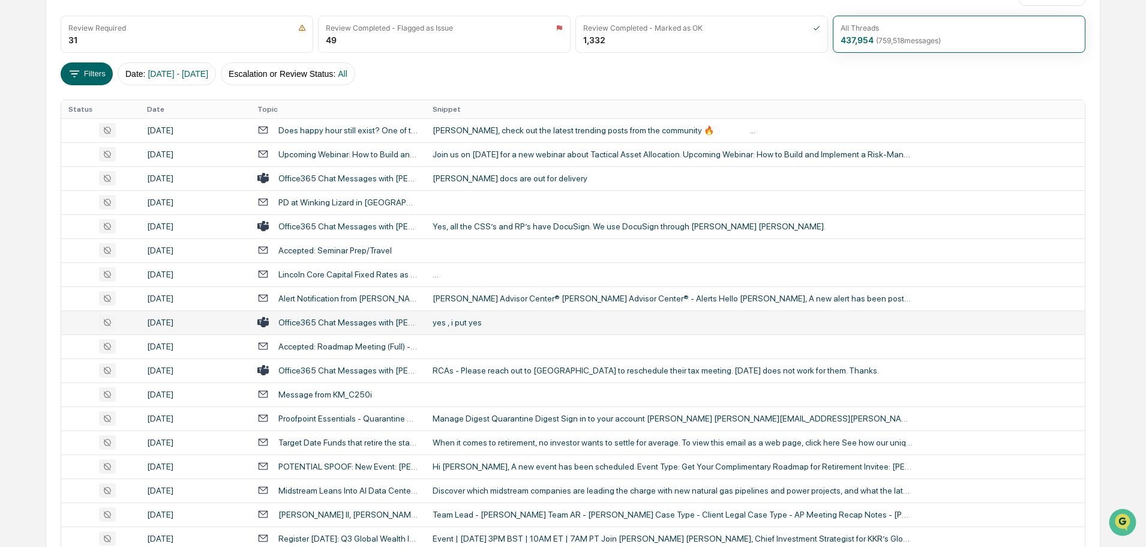
click at [491, 322] on div "yes , i put yes" at bounding box center [673, 322] width 480 height 10
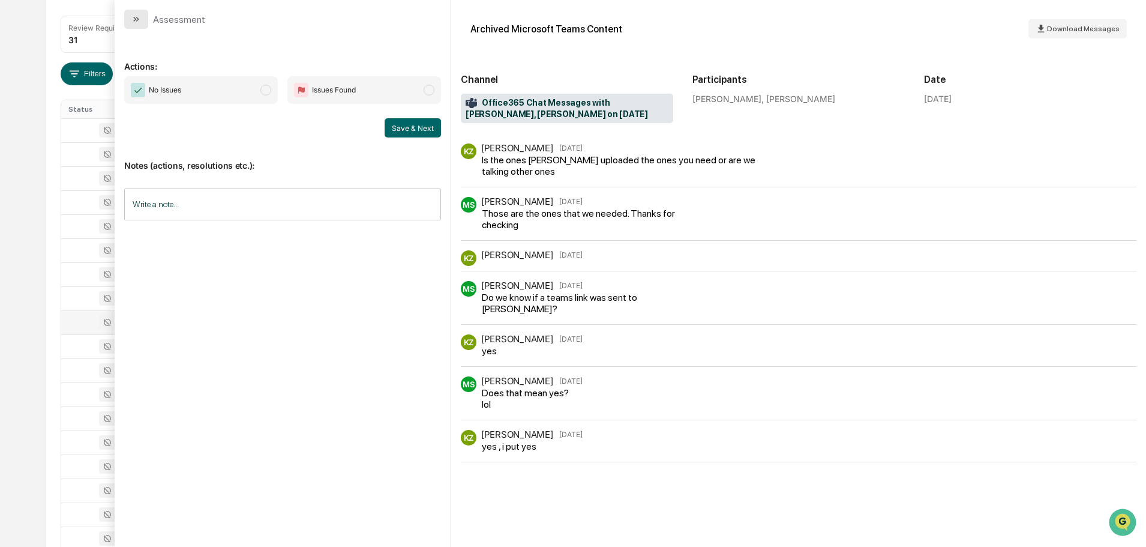
click at [144, 22] on button "modal" at bounding box center [136, 19] width 24 height 19
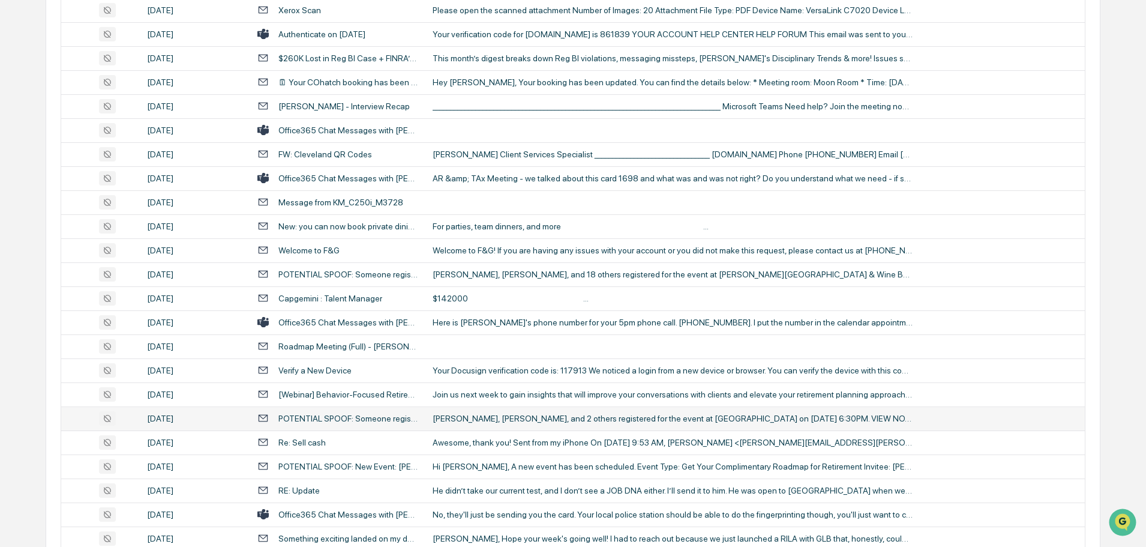
scroll to position [2198, 0]
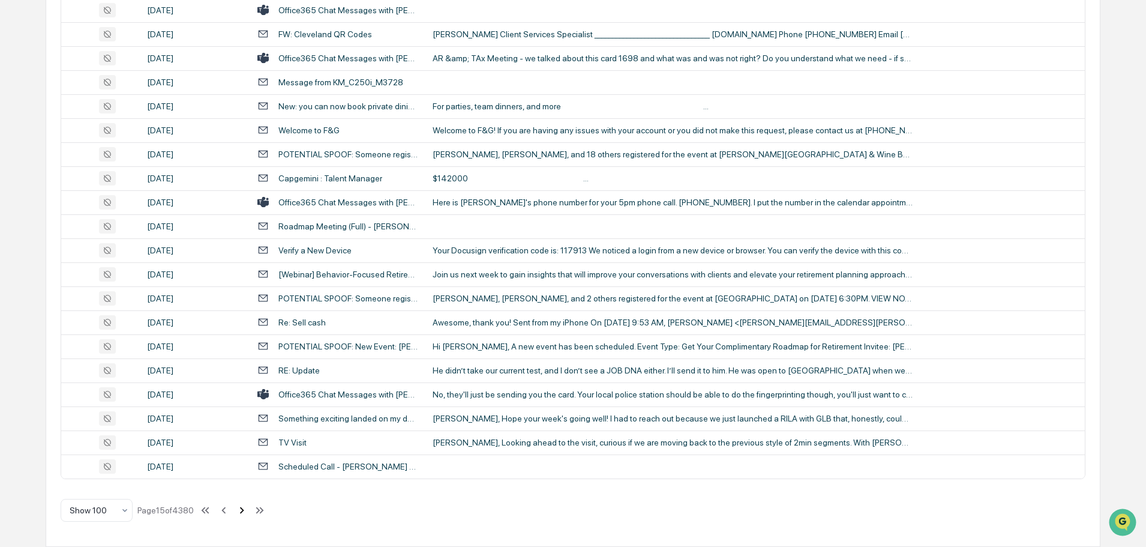
click at [242, 511] on icon at bounding box center [241, 509] width 13 height 13
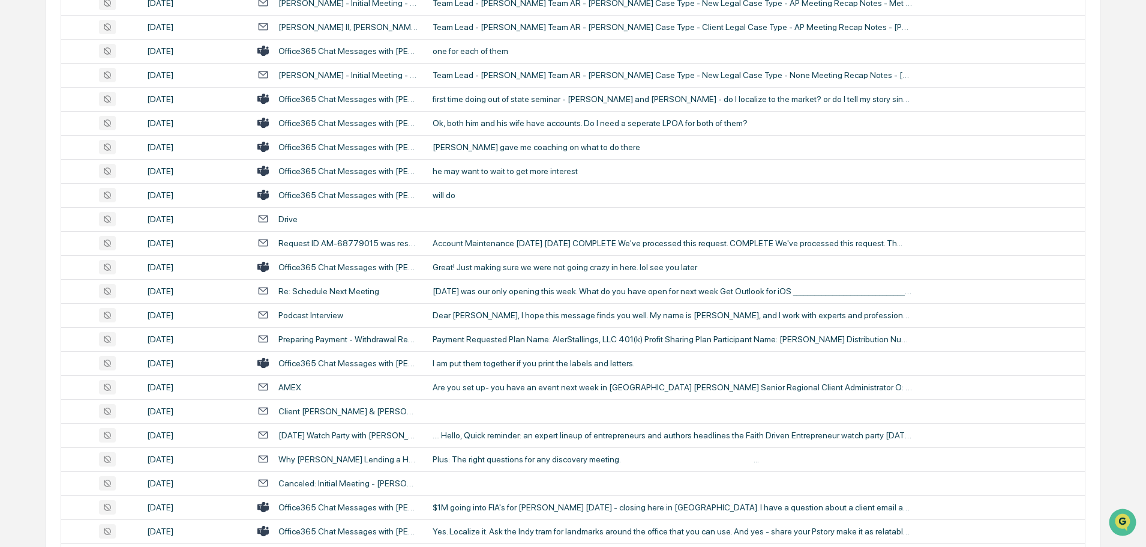
scroll to position [1657, 0]
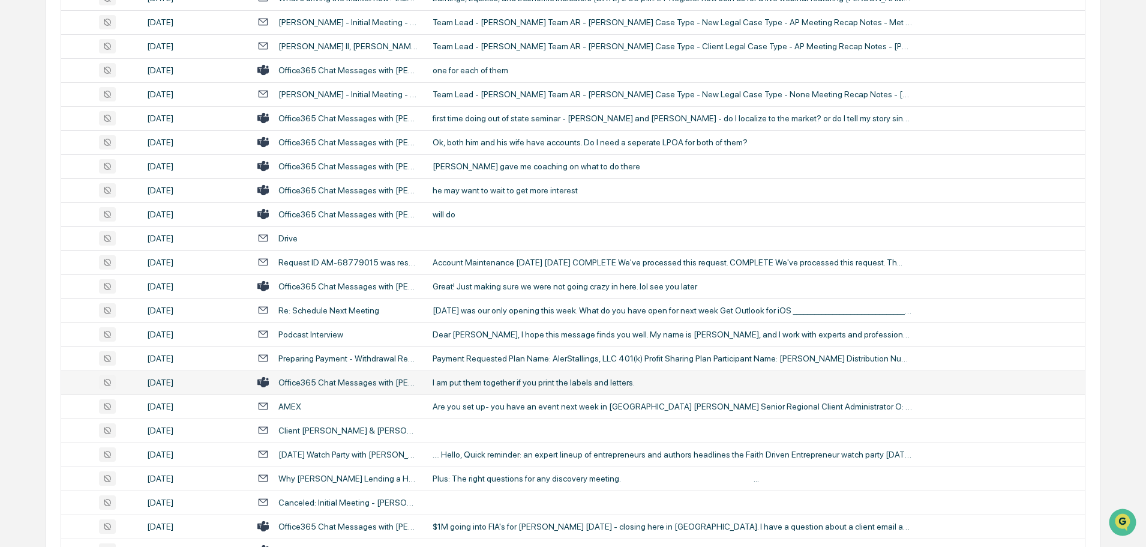
click at [485, 380] on div "I am put them together if you print the labels and letters." at bounding box center [673, 382] width 480 height 10
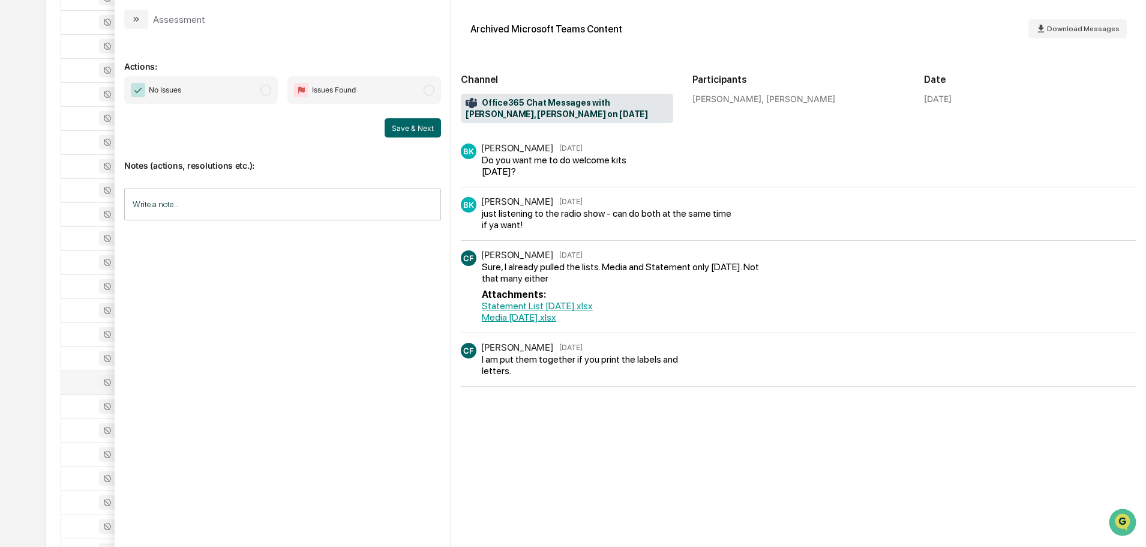
click at [140, 23] on icon "modal" at bounding box center [136, 19] width 10 height 10
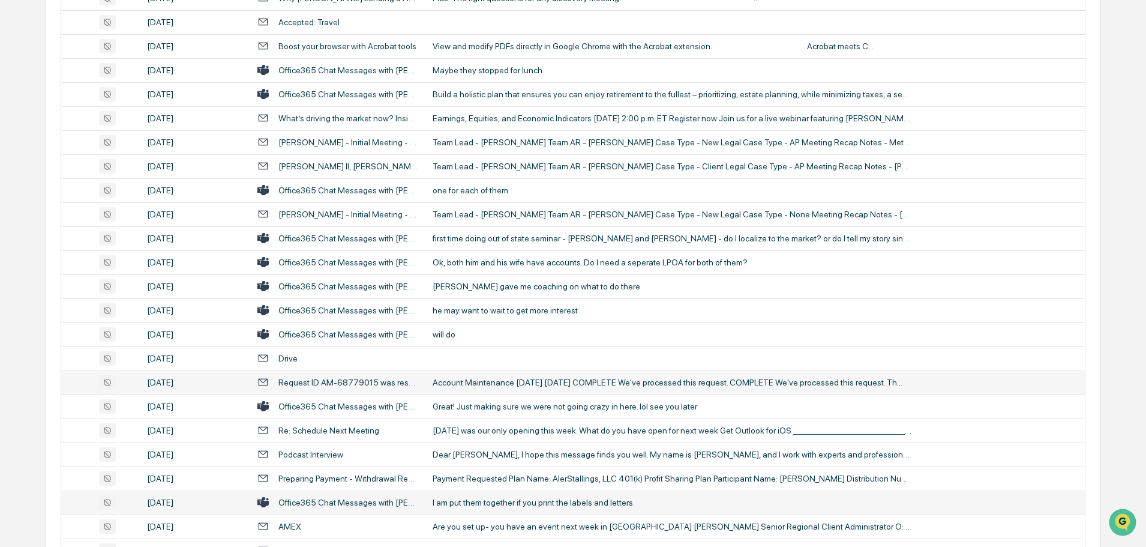
scroll to position [1477, 0]
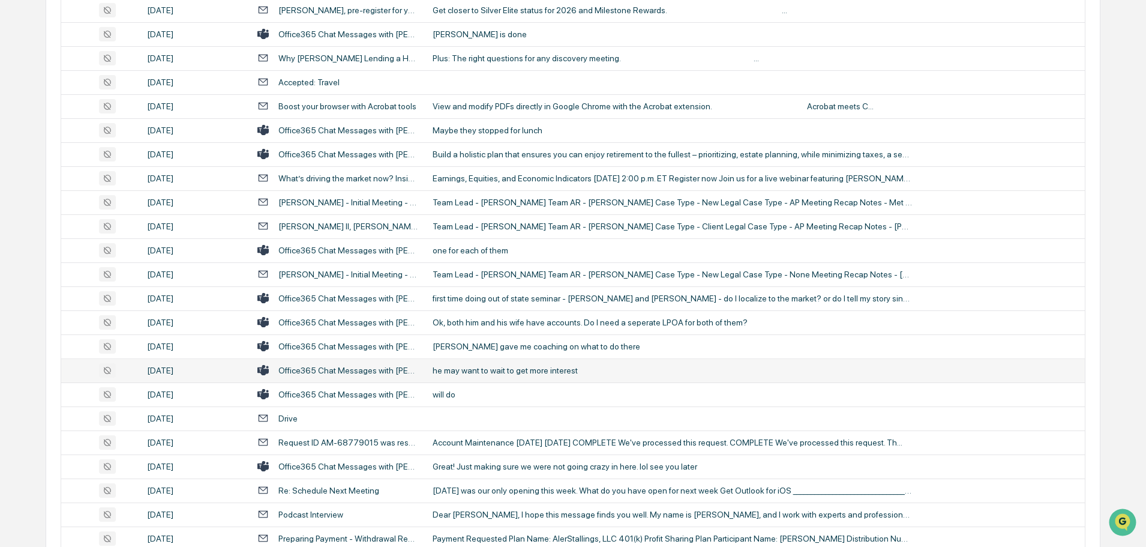
click at [479, 373] on div "he may want to wait to get more interest" at bounding box center [673, 370] width 480 height 10
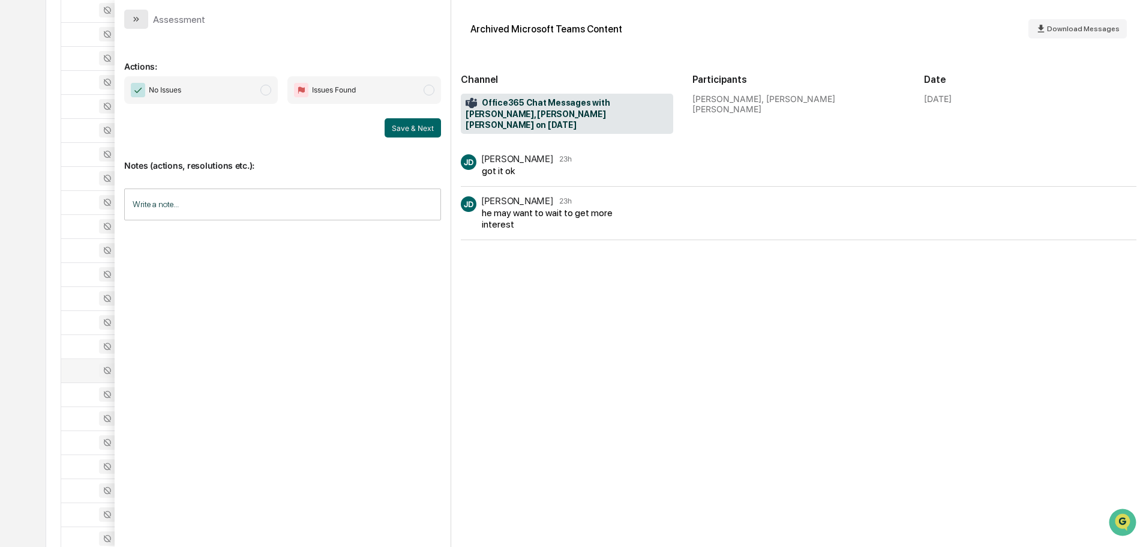
click at [143, 14] on button "modal" at bounding box center [136, 19] width 24 height 19
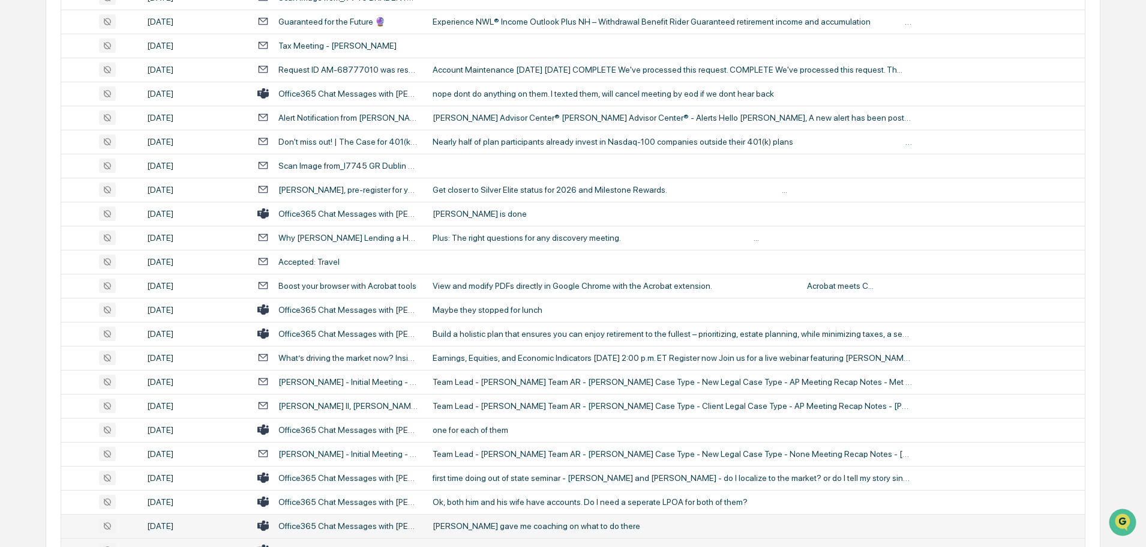
scroll to position [1297, 0]
click at [487, 313] on div "Maybe they stopped for lunch" at bounding box center [673, 310] width 480 height 10
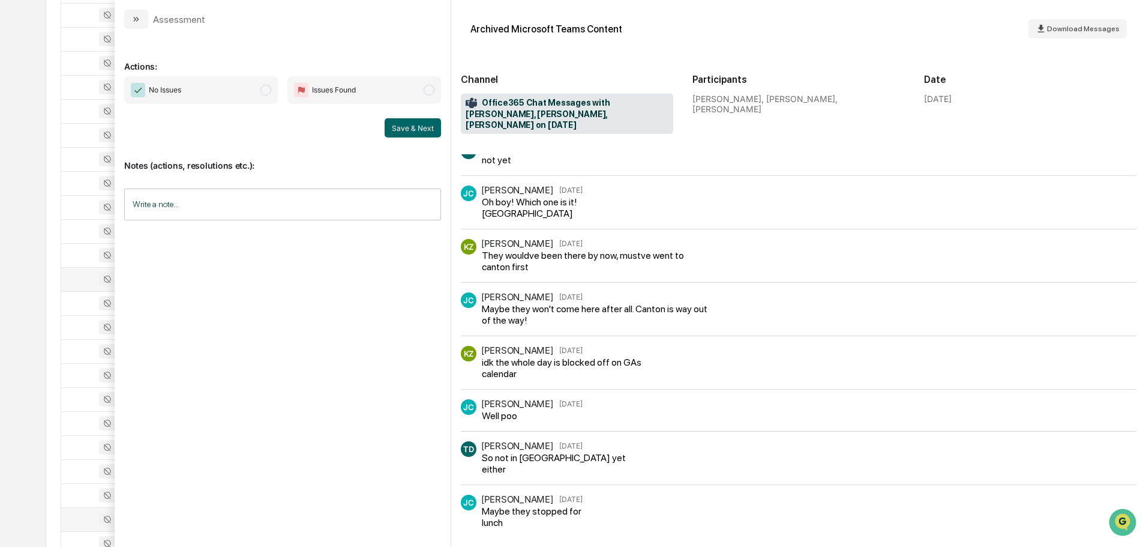
scroll to position [1357, 0]
click at [146, 16] on button "modal" at bounding box center [136, 19] width 24 height 19
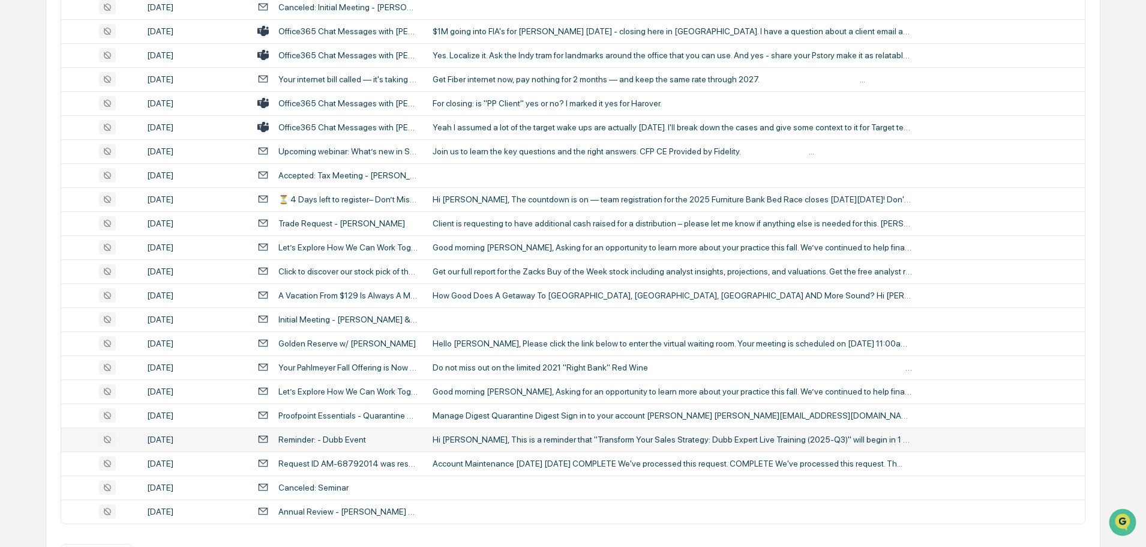
scroll to position [2198, 0]
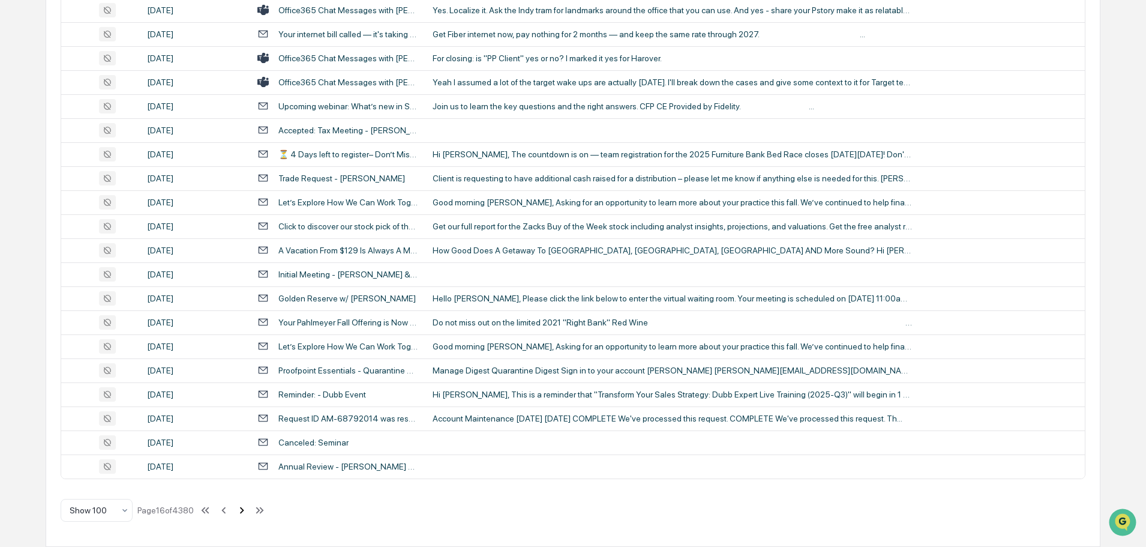
click at [244, 511] on icon at bounding box center [242, 509] width 4 height 7
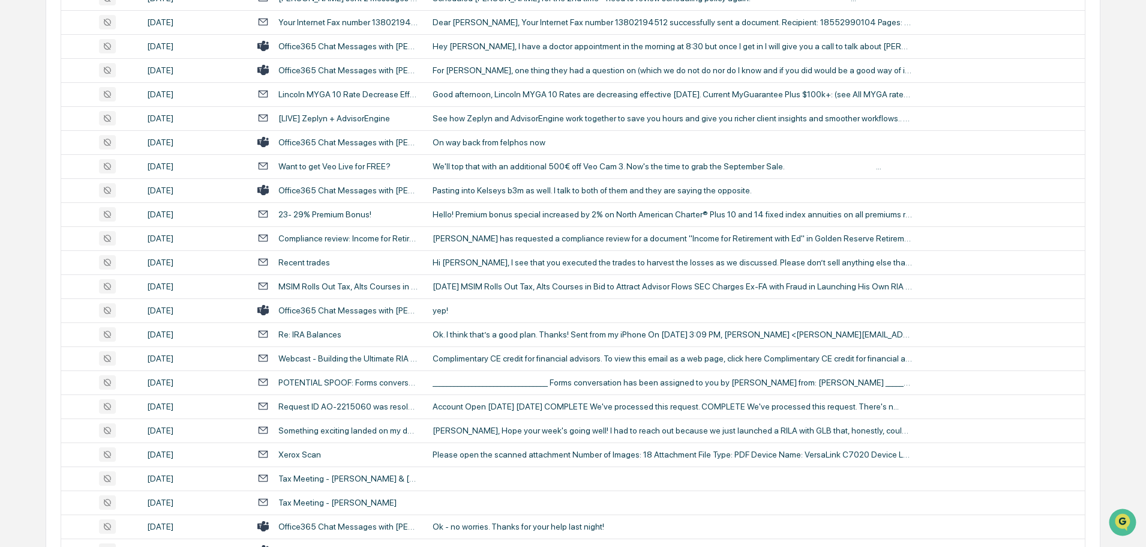
scroll to position [1597, 0]
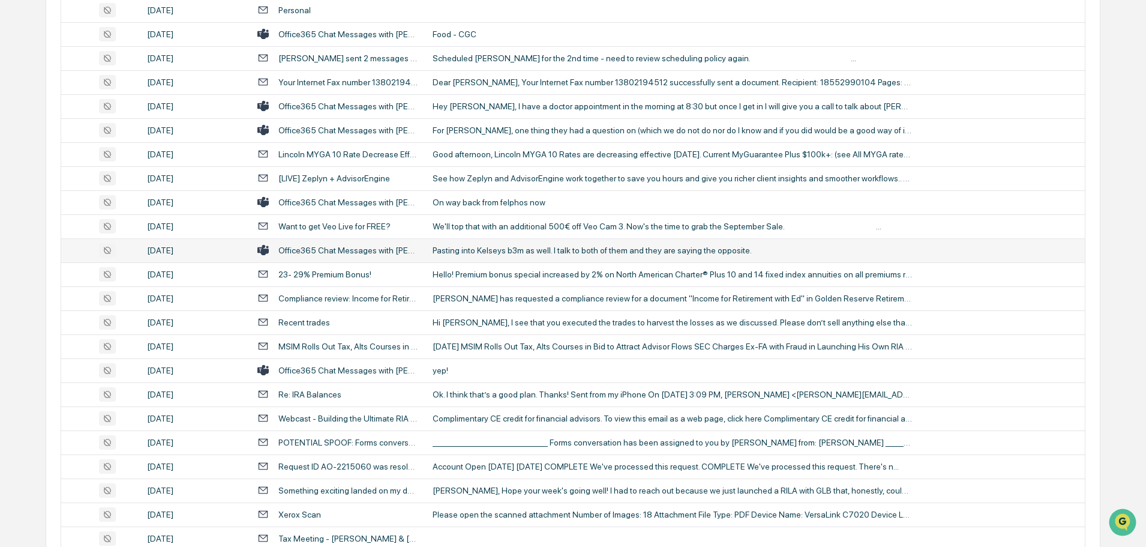
click at [489, 250] on div "Pasting into Kelseys b3m as well. I talk to both of them and they are saying th…" at bounding box center [673, 250] width 480 height 10
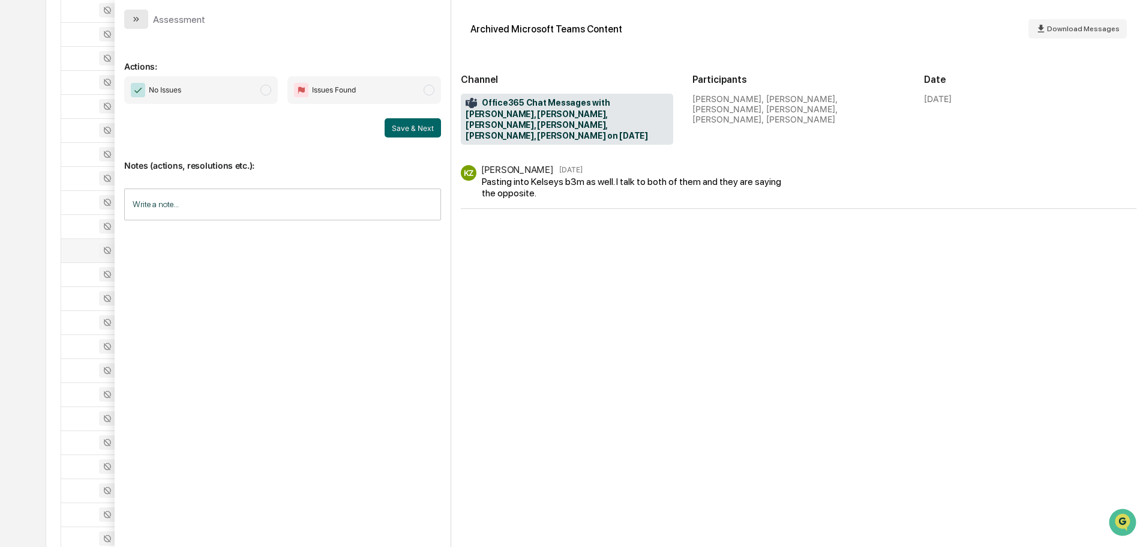
click at [144, 17] on button "modal" at bounding box center [136, 19] width 24 height 19
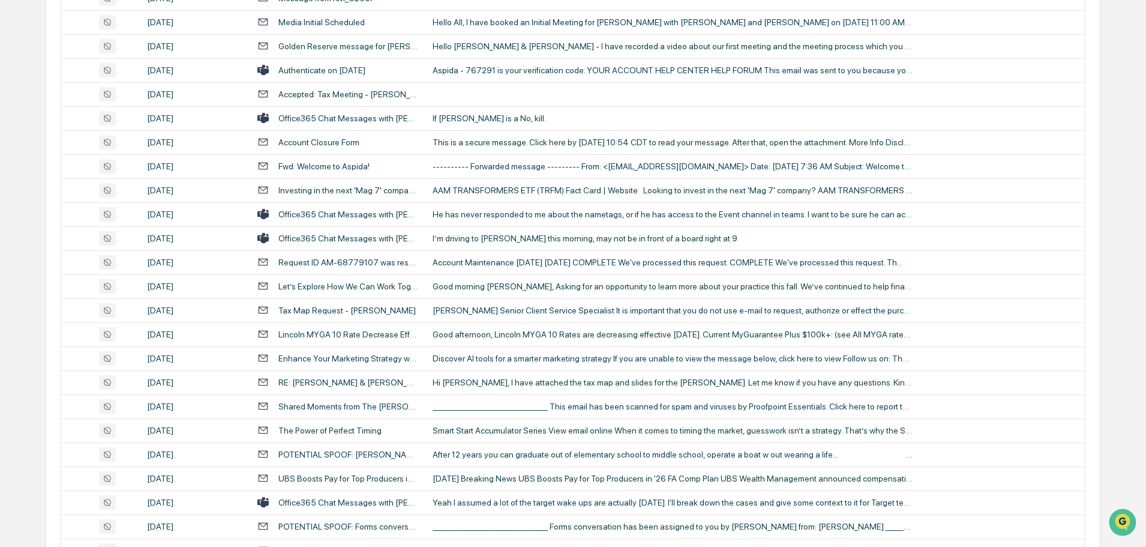
scroll to position [277, 0]
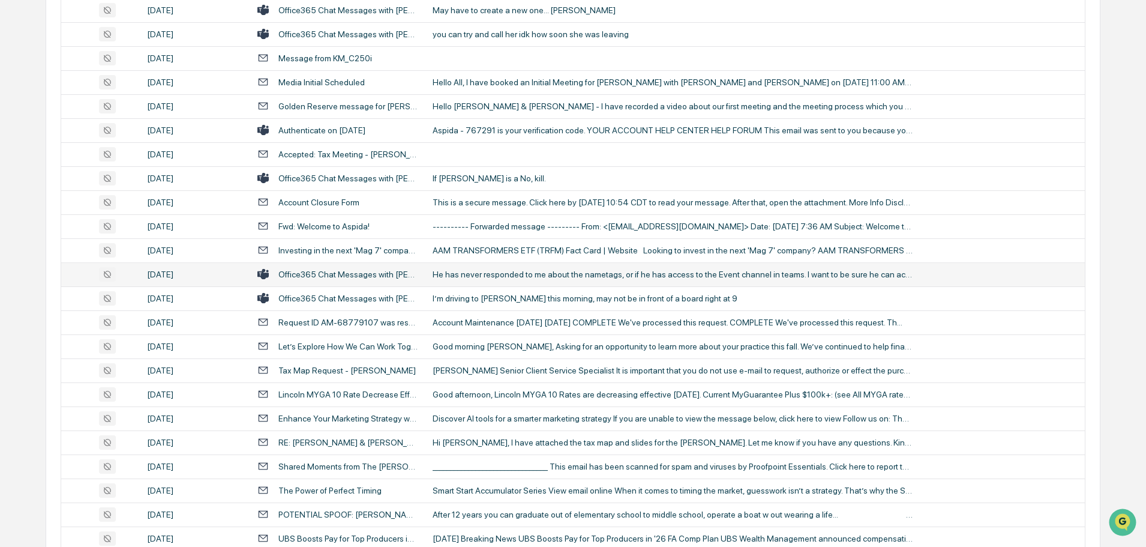
click at [496, 273] on div "He has never responded to me about the nametags, or if he has access to the Eve…" at bounding box center [673, 274] width 480 height 10
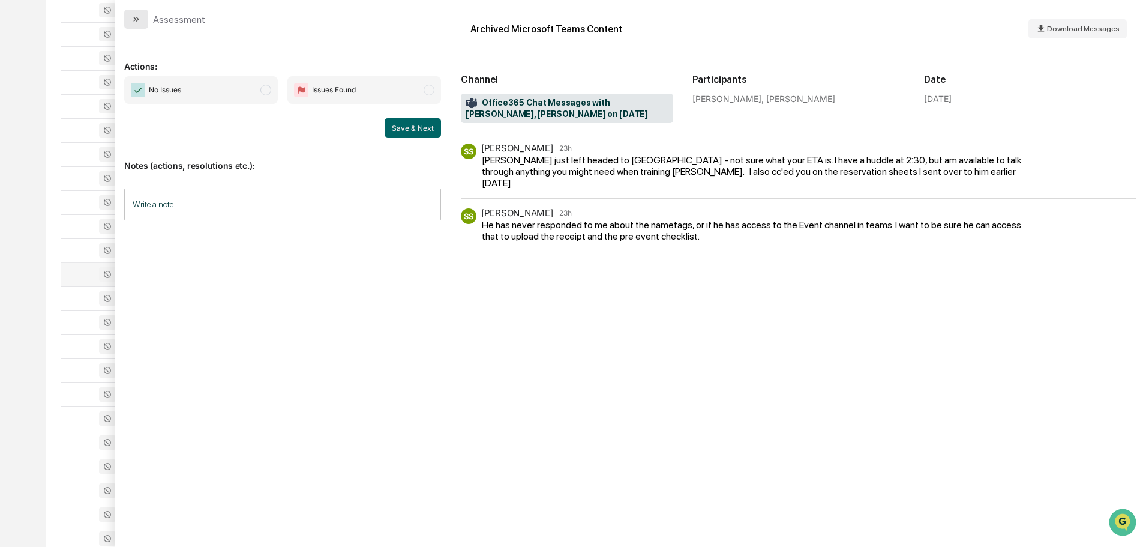
click at [144, 21] on button "modal" at bounding box center [136, 19] width 24 height 19
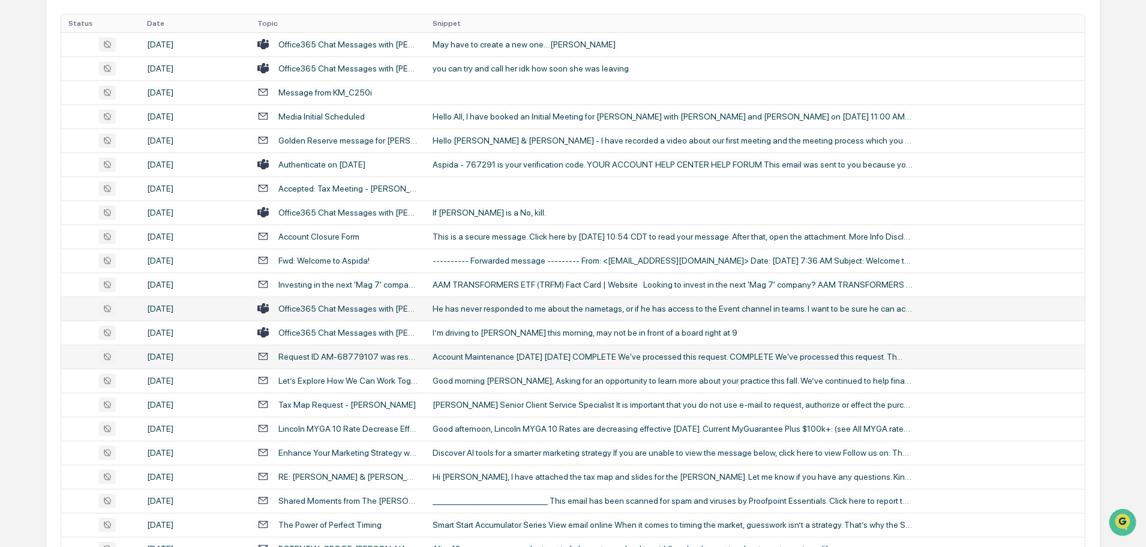
scroll to position [157, 0]
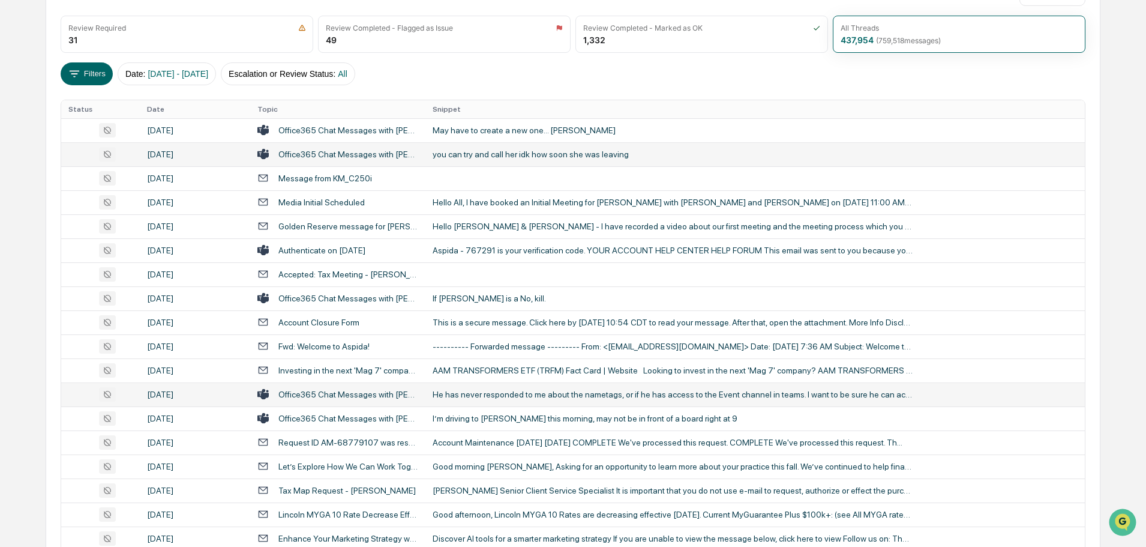
click at [470, 158] on div "you can try and call her idk how soon she was leaving" at bounding box center [673, 154] width 480 height 10
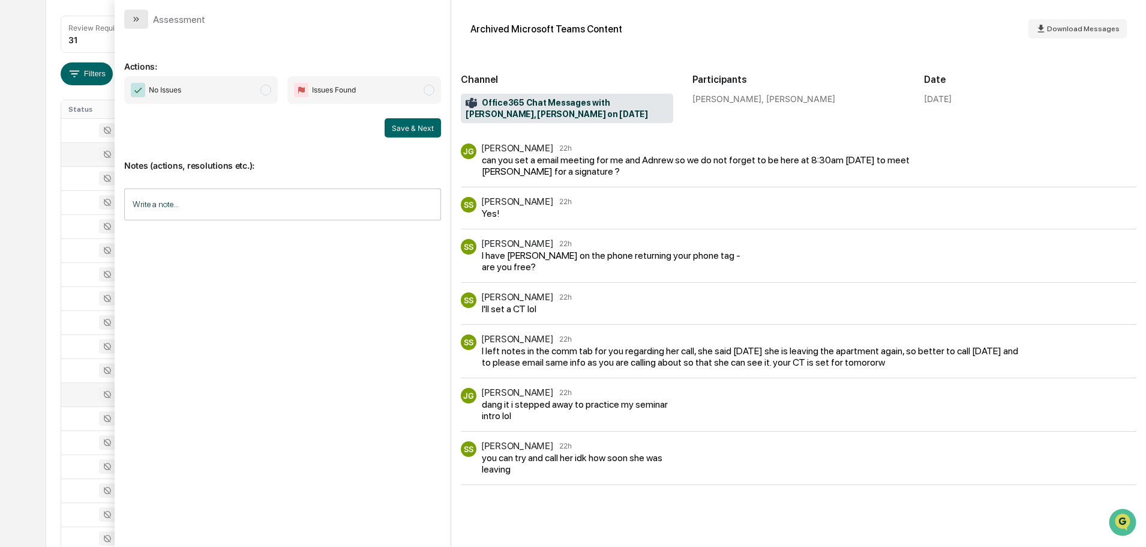
click at [139, 23] on icon "modal" at bounding box center [136, 19] width 10 height 10
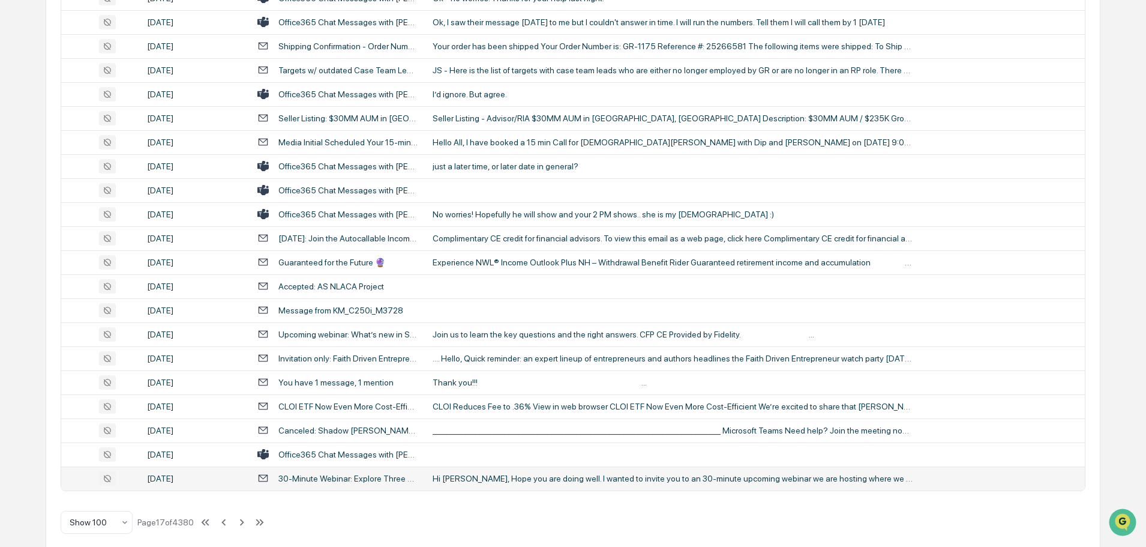
scroll to position [2198, 0]
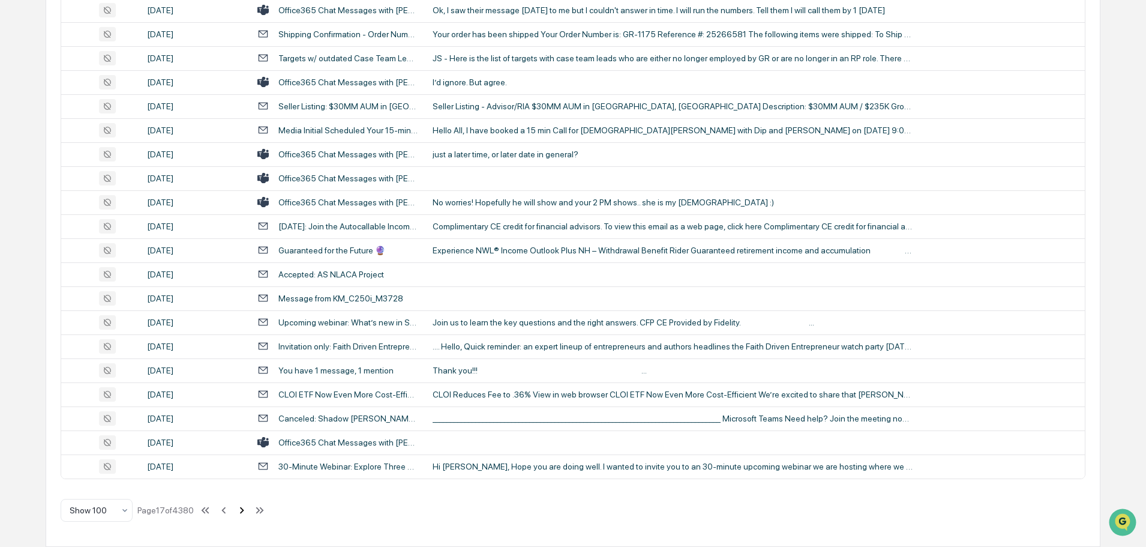
click at [245, 512] on icon at bounding box center [241, 509] width 13 height 13
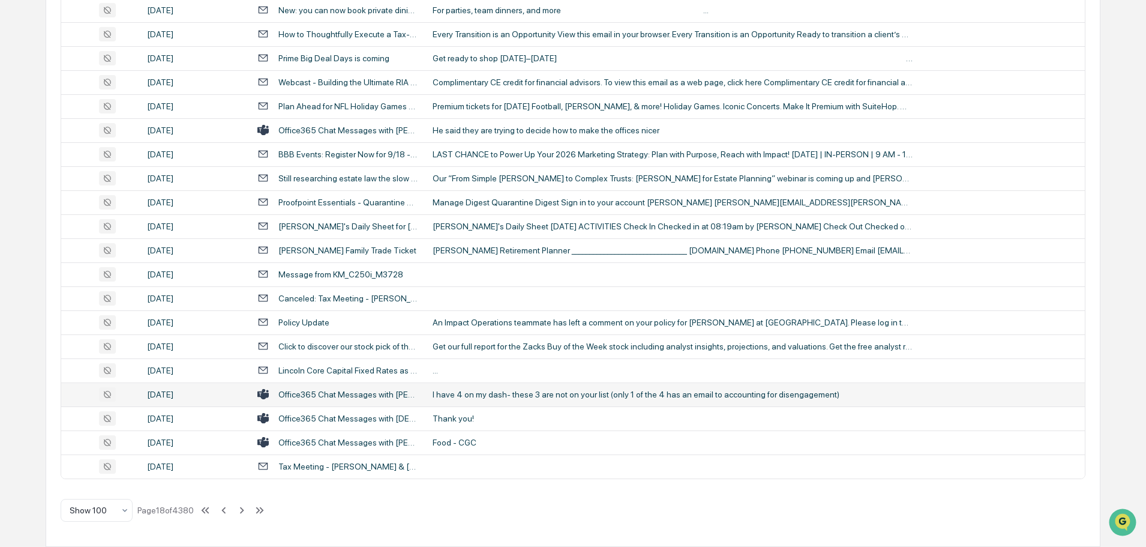
click at [514, 398] on div "I have 4 on my dash- these 3 are not on your list (only 1 of the 4 has an email…" at bounding box center [673, 394] width 480 height 10
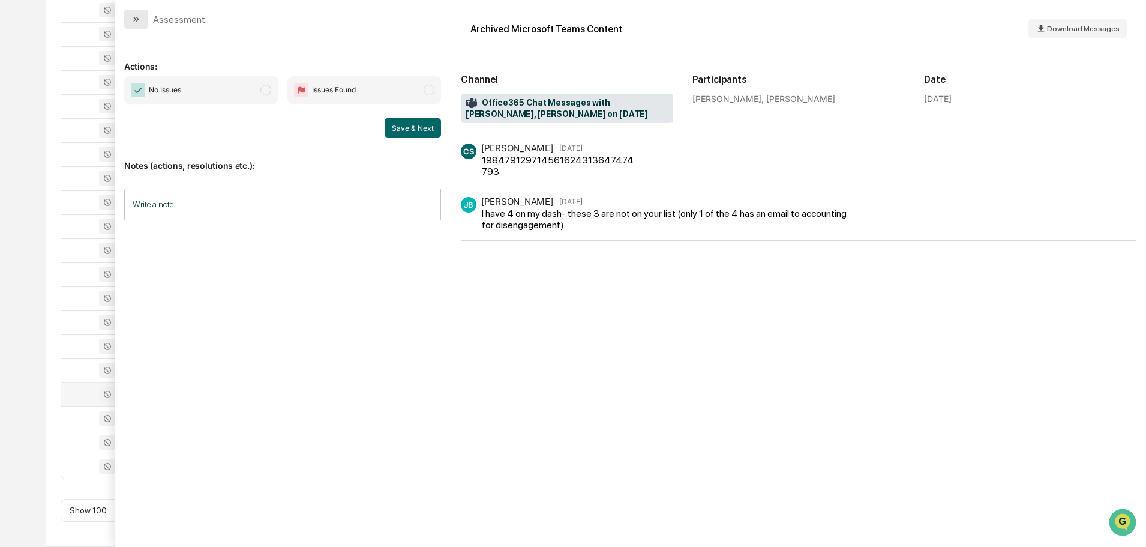
click at [137, 13] on button "modal" at bounding box center [136, 19] width 24 height 19
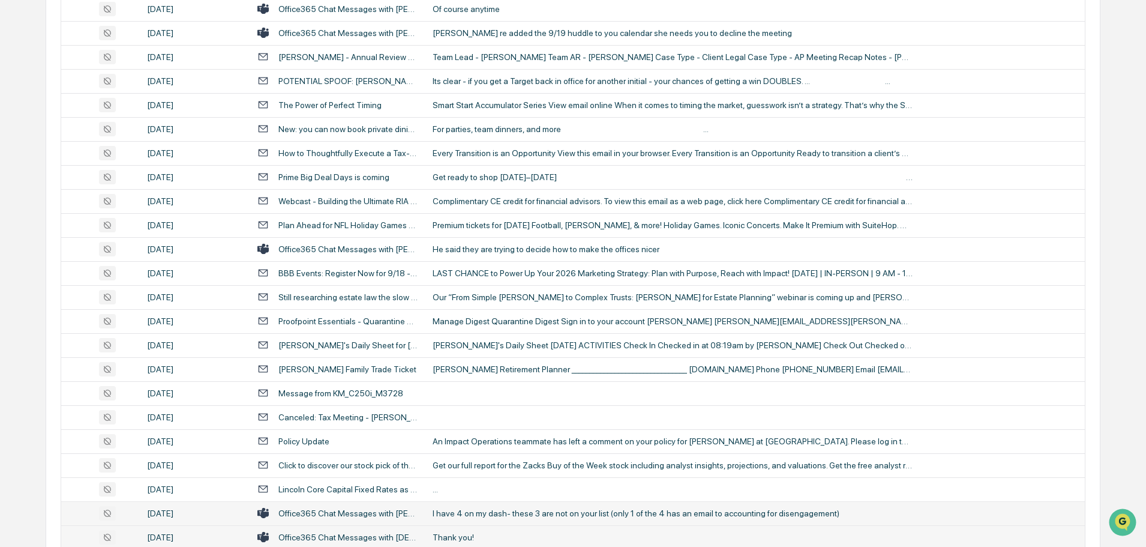
scroll to position [2078, 0]
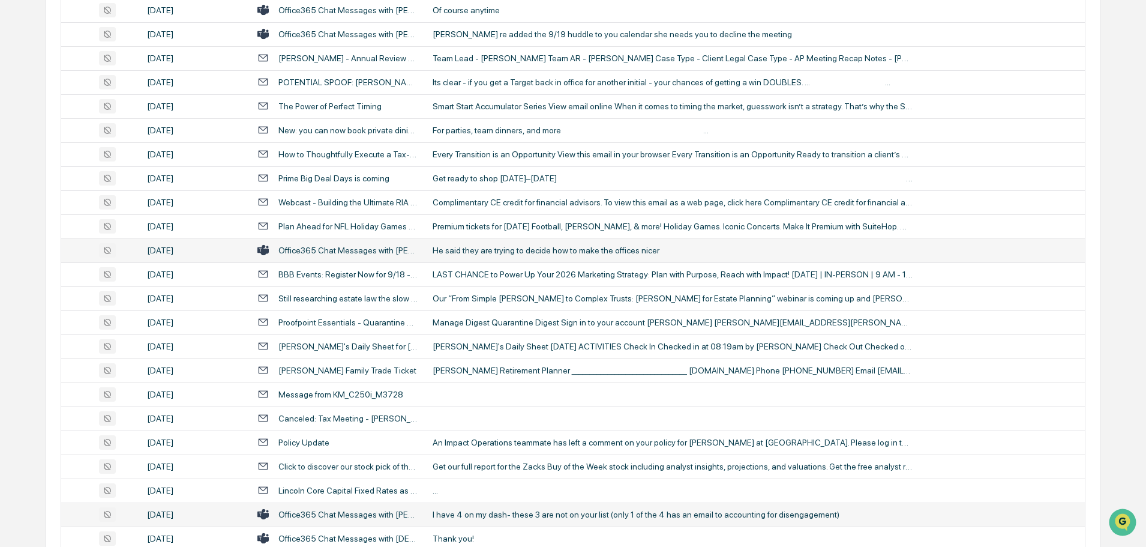
click at [505, 251] on div "He said they are trying to decide how to make the offices nicer" at bounding box center [673, 250] width 480 height 10
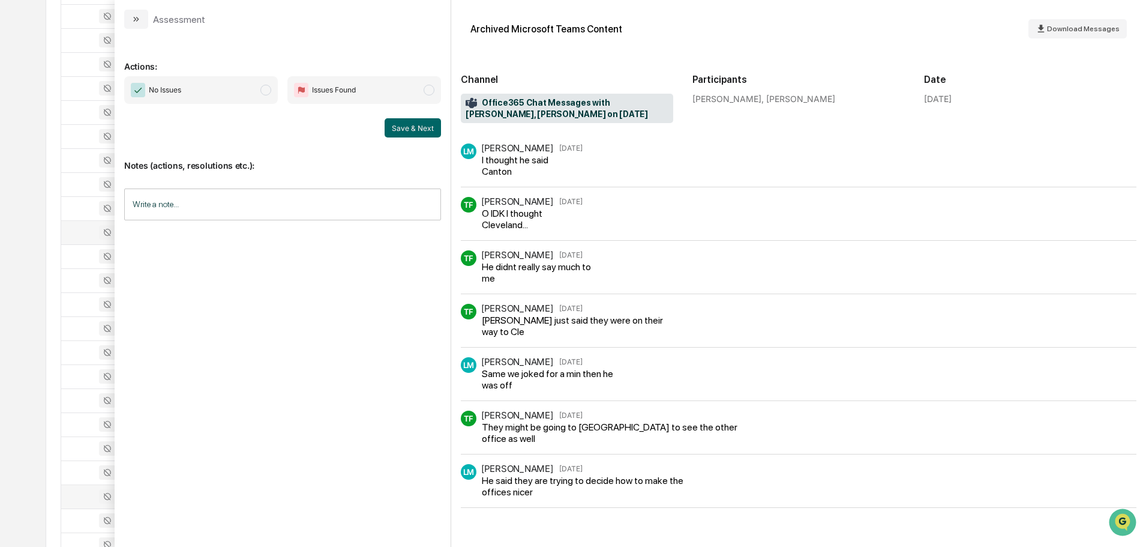
scroll to position [2078, 0]
click at [139, 11] on button "modal" at bounding box center [136, 19] width 24 height 19
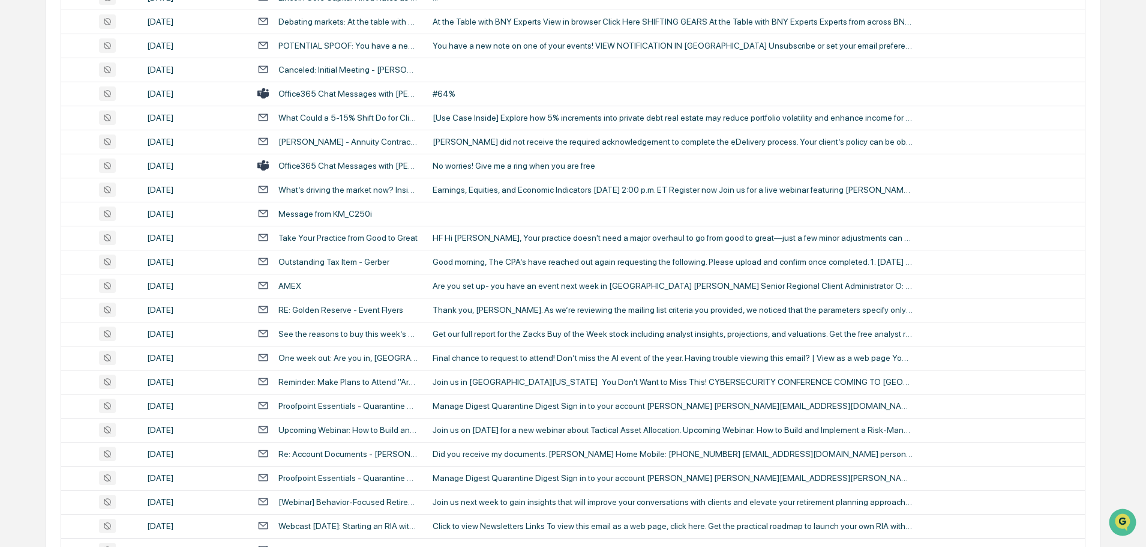
scroll to position [1297, 0]
click at [483, 172] on td "No worries! Give me a ring when you are free" at bounding box center [754, 166] width 659 height 24
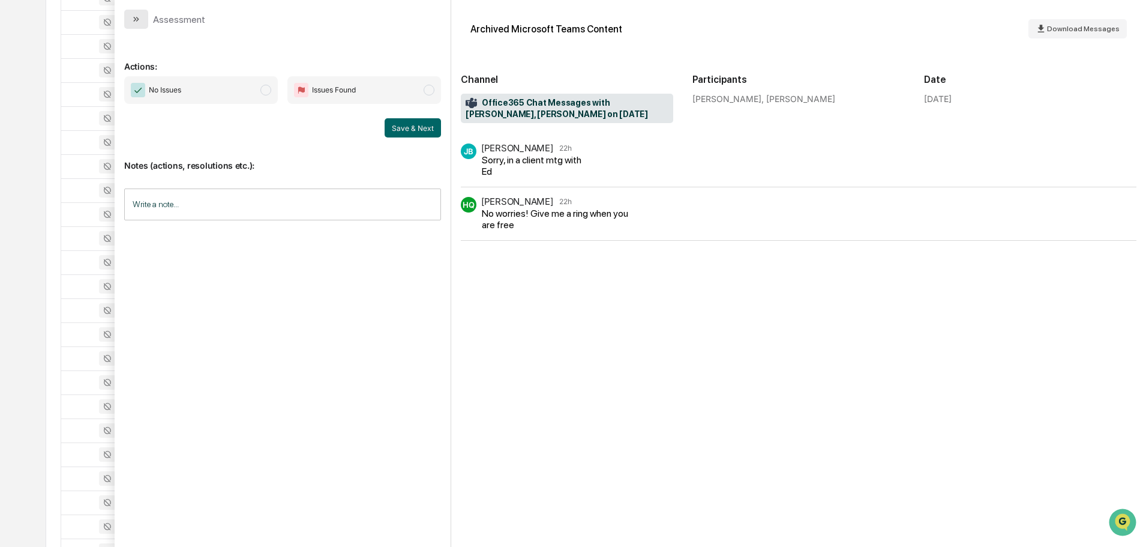
click at [133, 16] on icon "modal" at bounding box center [136, 19] width 10 height 10
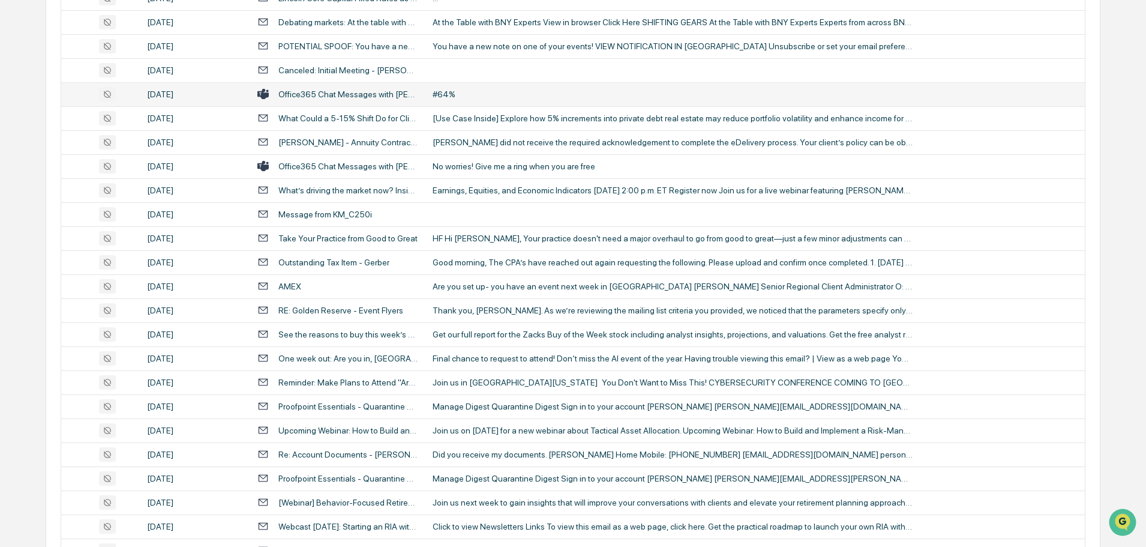
click at [465, 94] on div "#64%" at bounding box center [673, 94] width 480 height 10
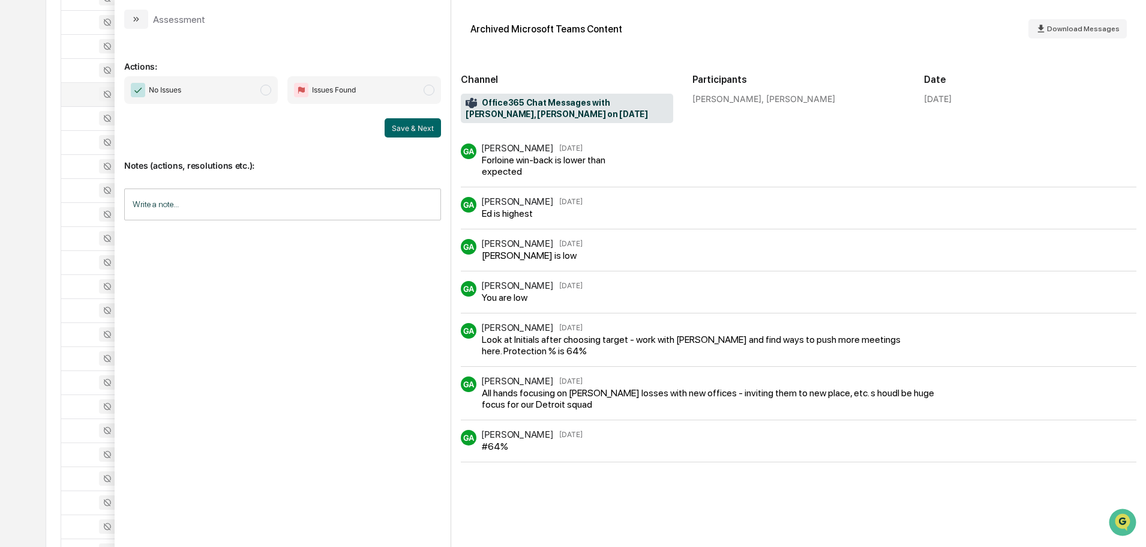
click at [129, 18] on button "modal" at bounding box center [136, 19] width 24 height 19
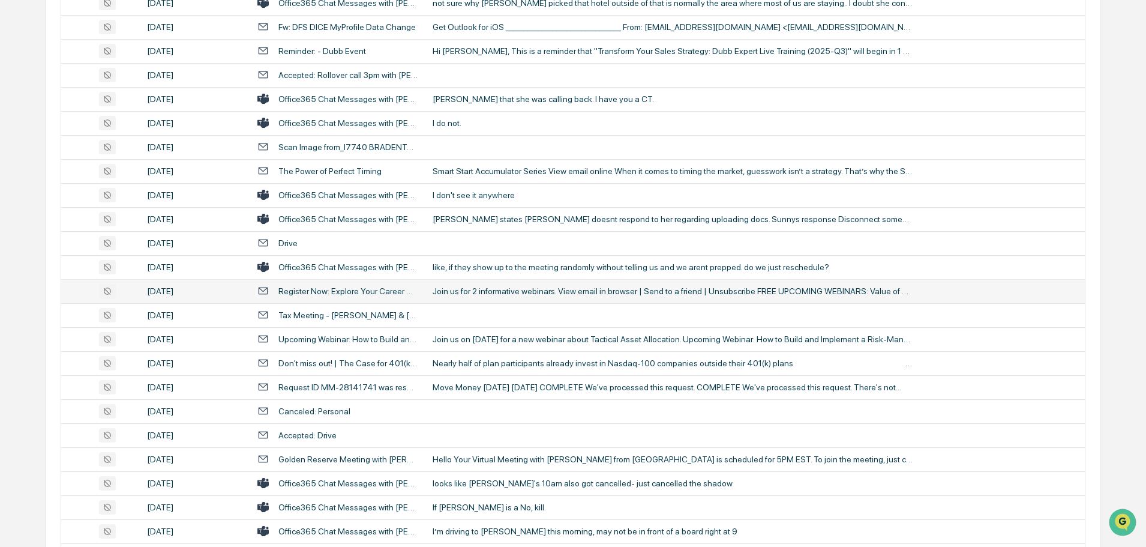
scroll to position [697, 0]
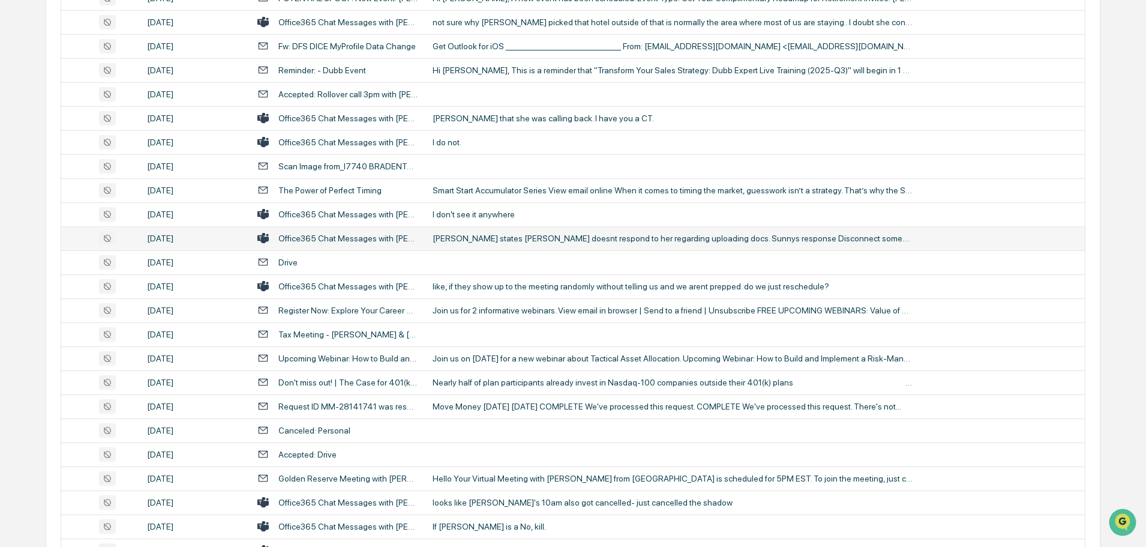
click at [528, 242] on div "[PERSON_NAME] states [PERSON_NAME] doesnt respond to her regarding uploading do…" at bounding box center [673, 238] width 480 height 10
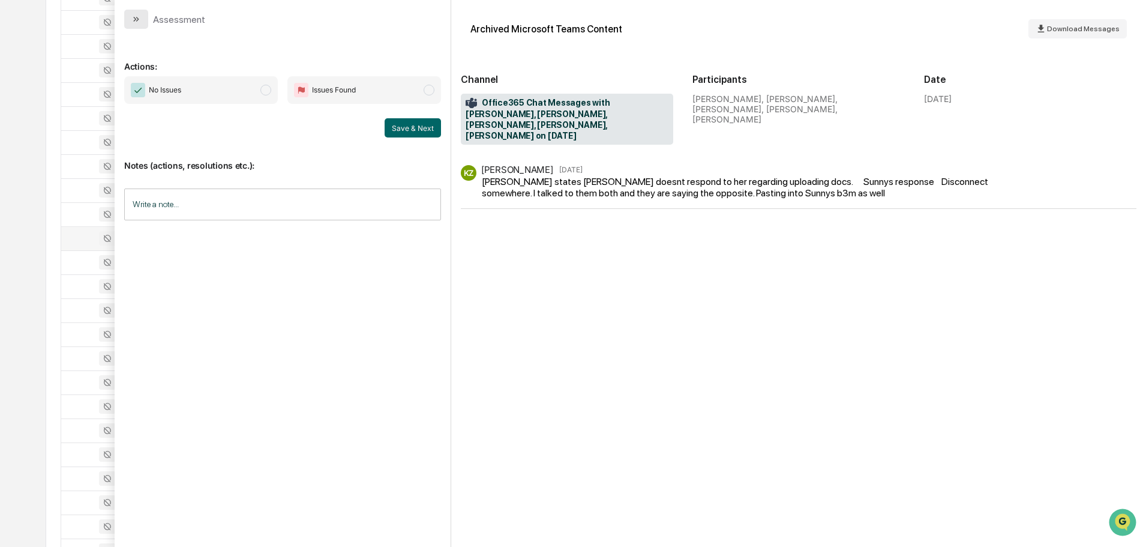
click at [143, 28] on button "modal" at bounding box center [136, 19] width 24 height 19
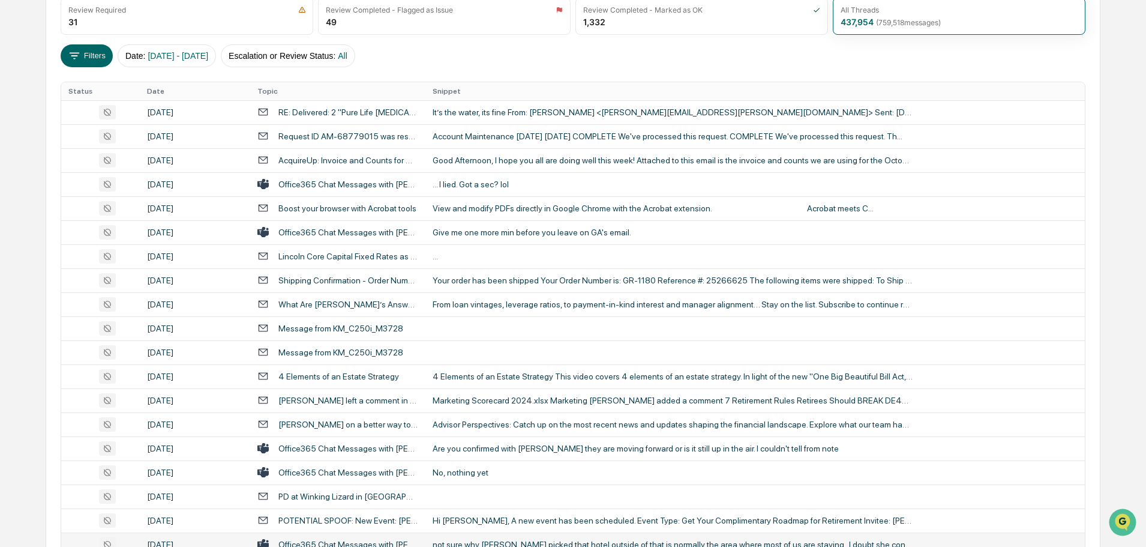
scroll to position [157, 0]
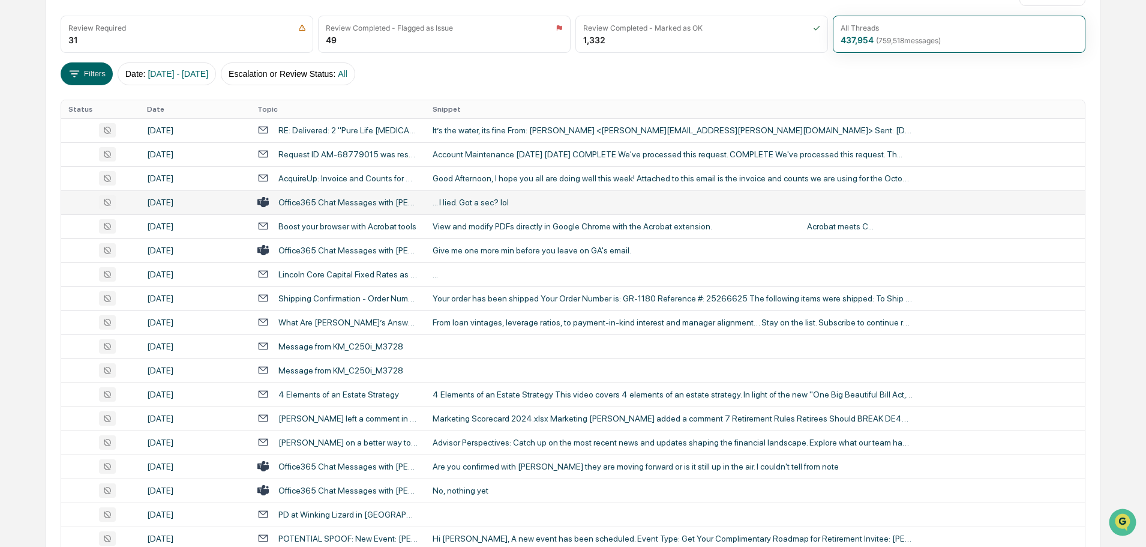
click at [479, 205] on div "... I lied. Got a sec? lol" at bounding box center [673, 202] width 480 height 10
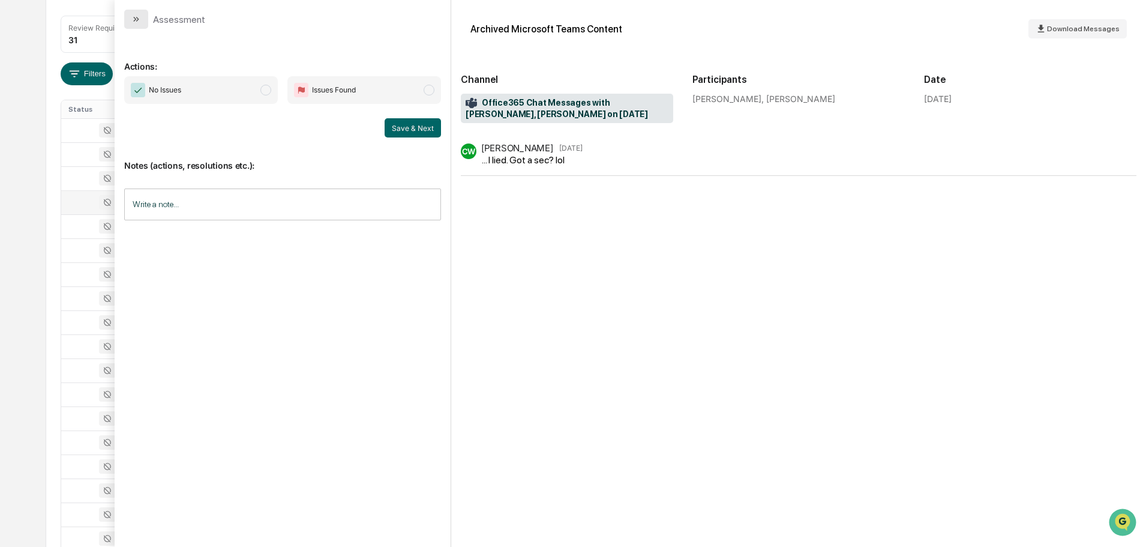
click at [145, 13] on button "modal" at bounding box center [136, 19] width 24 height 19
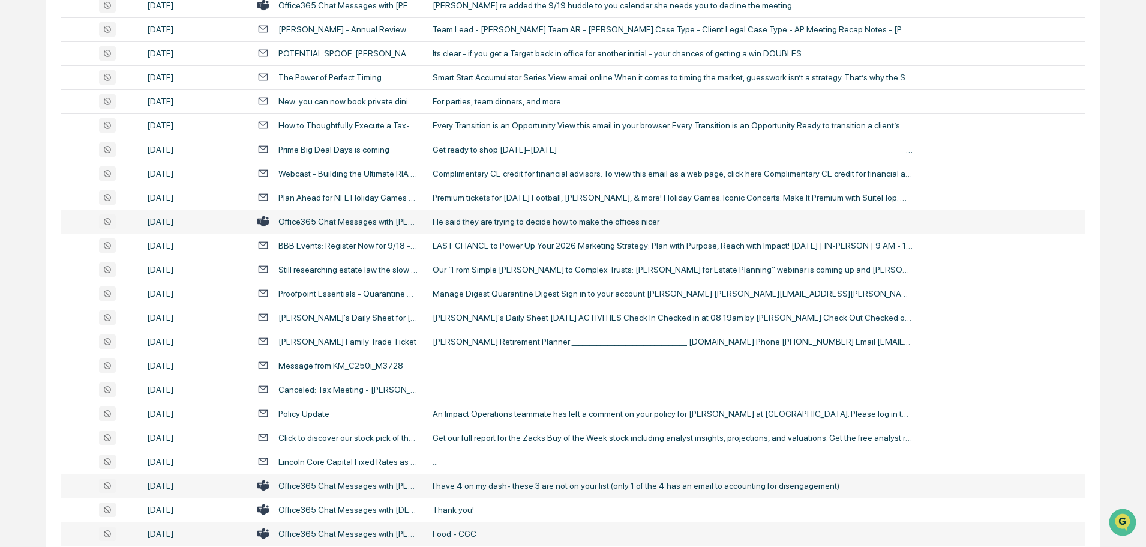
scroll to position [2198, 0]
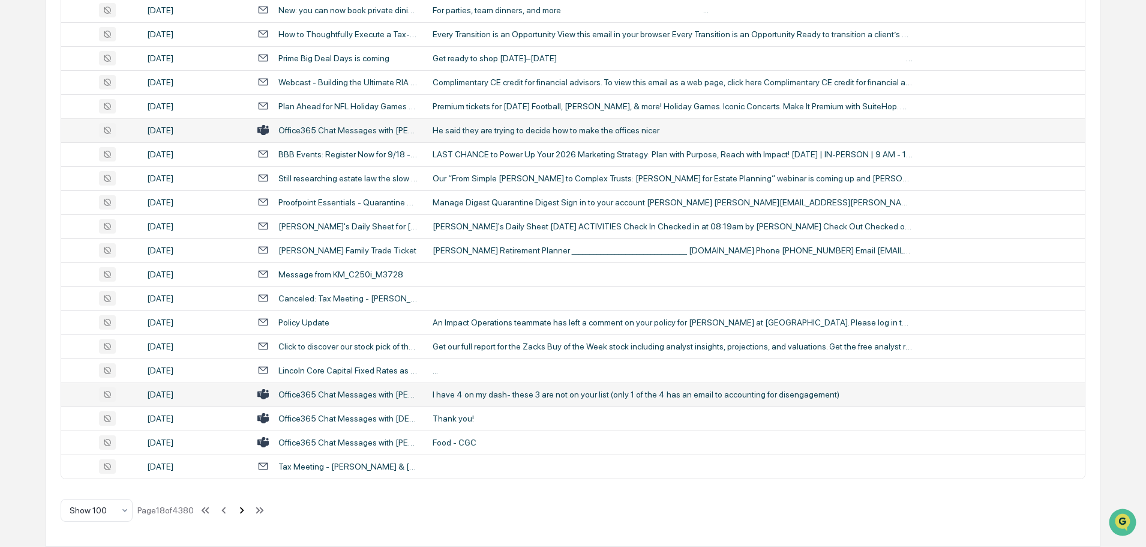
click at [241, 511] on icon at bounding box center [241, 509] width 13 height 13
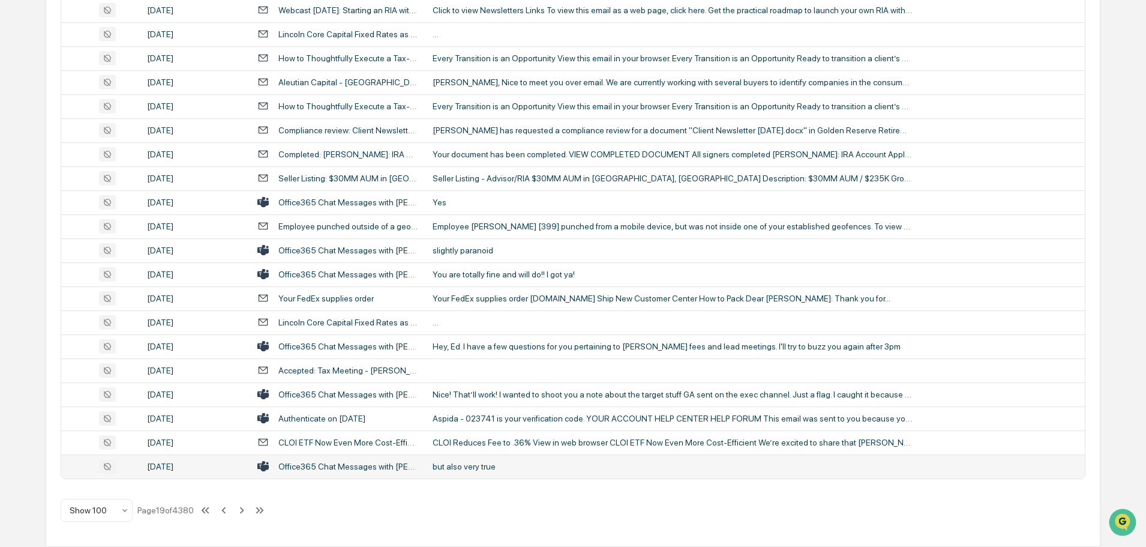
click at [471, 469] on div "but also very true" at bounding box center [673, 466] width 480 height 10
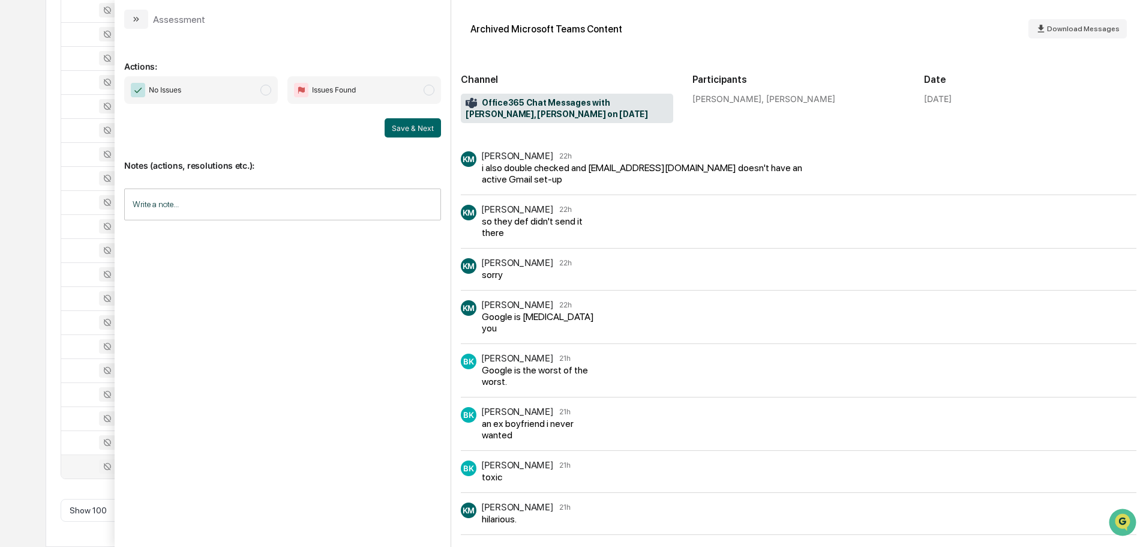
scroll to position [580, 0]
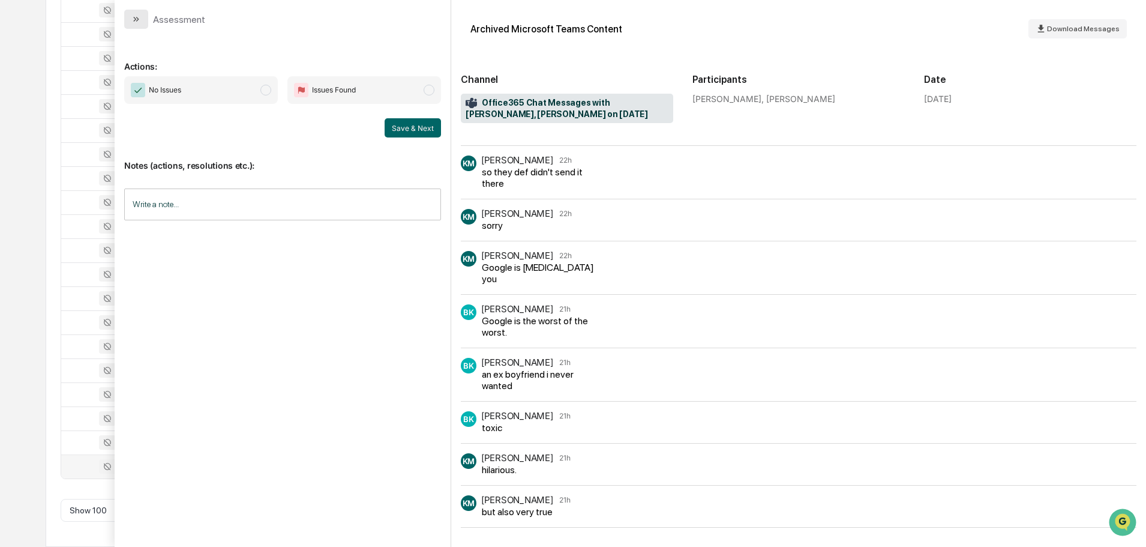
click at [143, 23] on button "modal" at bounding box center [136, 19] width 24 height 19
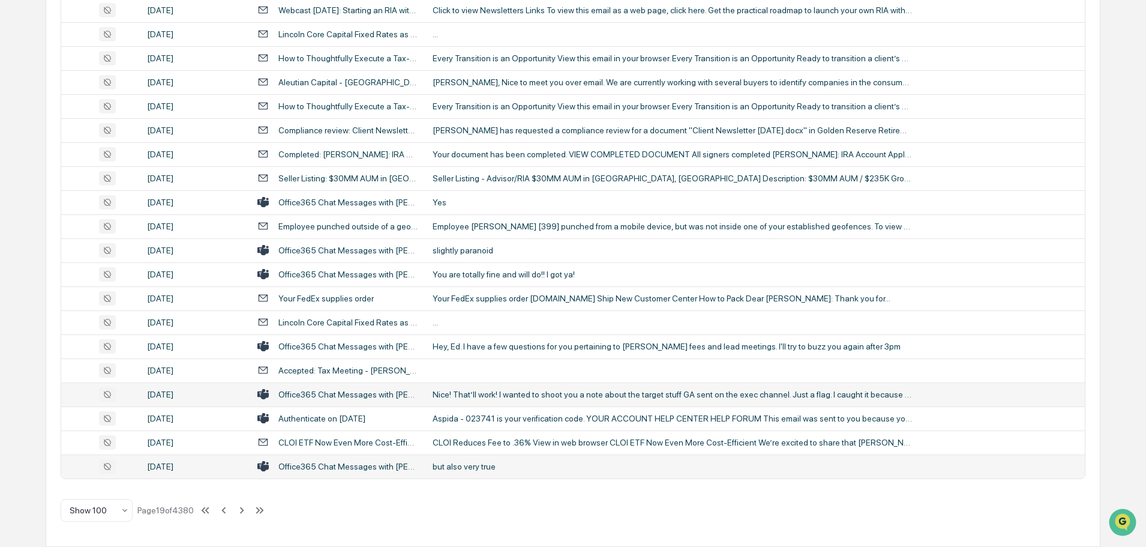
click at [497, 397] on div "Nice! That’ll work! I wanted to shoot you a note about the target stuff GA sent…" at bounding box center [673, 394] width 480 height 10
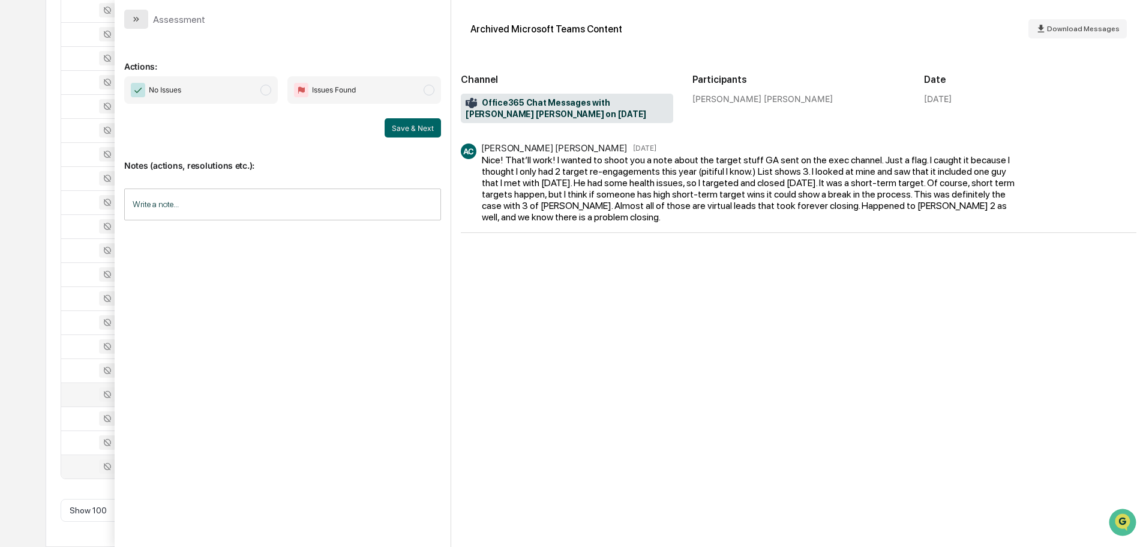
click at [136, 20] on icon "modal" at bounding box center [134, 19] width 3 height 5
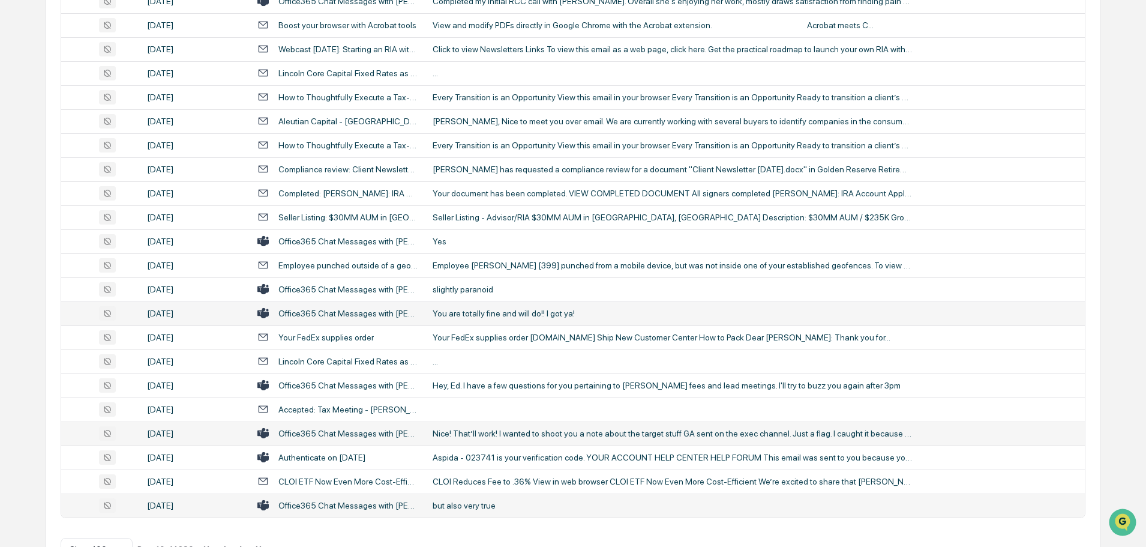
scroll to position [2138, 0]
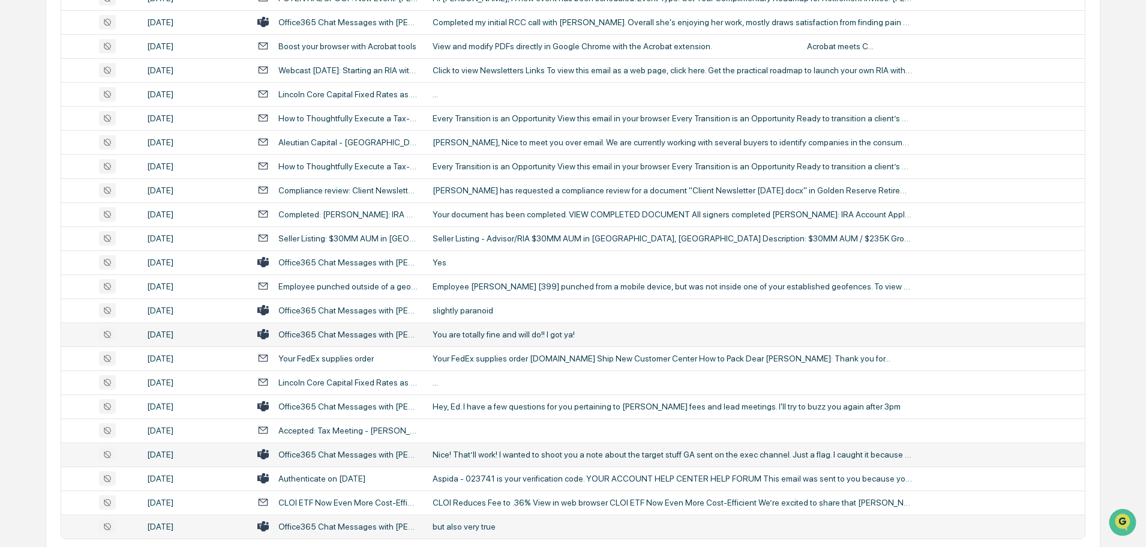
click at [491, 330] on div "You are totally fine and will do!! I got ya!" at bounding box center [673, 334] width 480 height 10
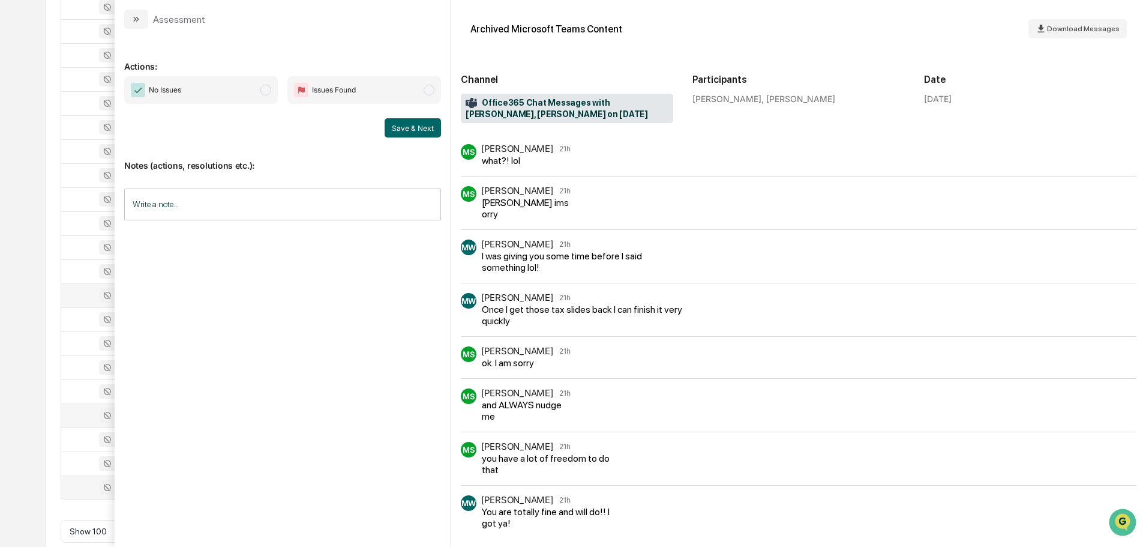
scroll to position [2198, 0]
click at [144, 22] on button "modal" at bounding box center [136, 19] width 24 height 19
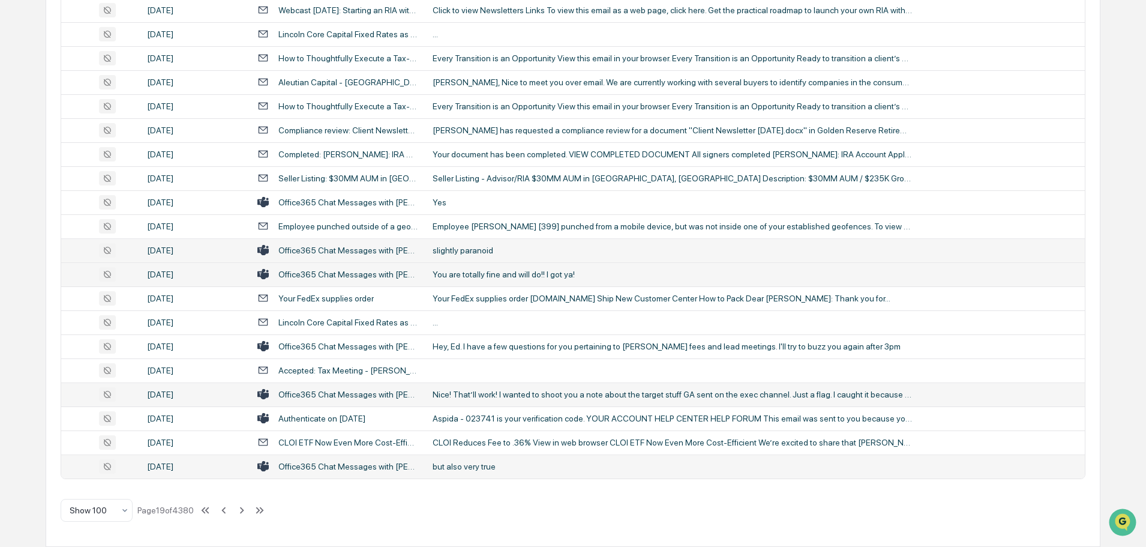
click at [484, 254] on div "slightly paranoid" at bounding box center [673, 250] width 480 height 10
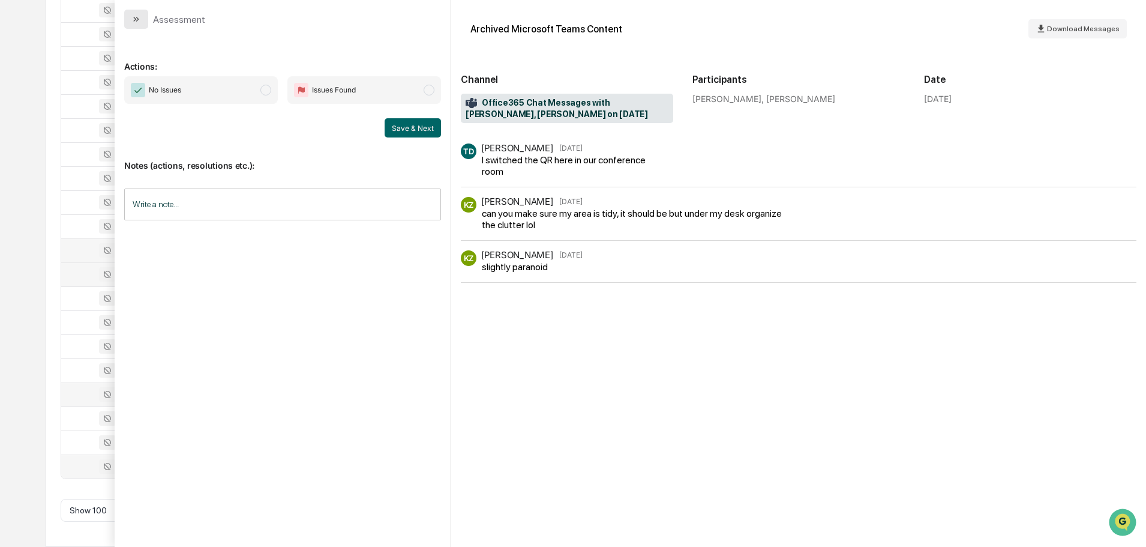
click at [139, 19] on icon "modal" at bounding box center [136, 19] width 10 height 10
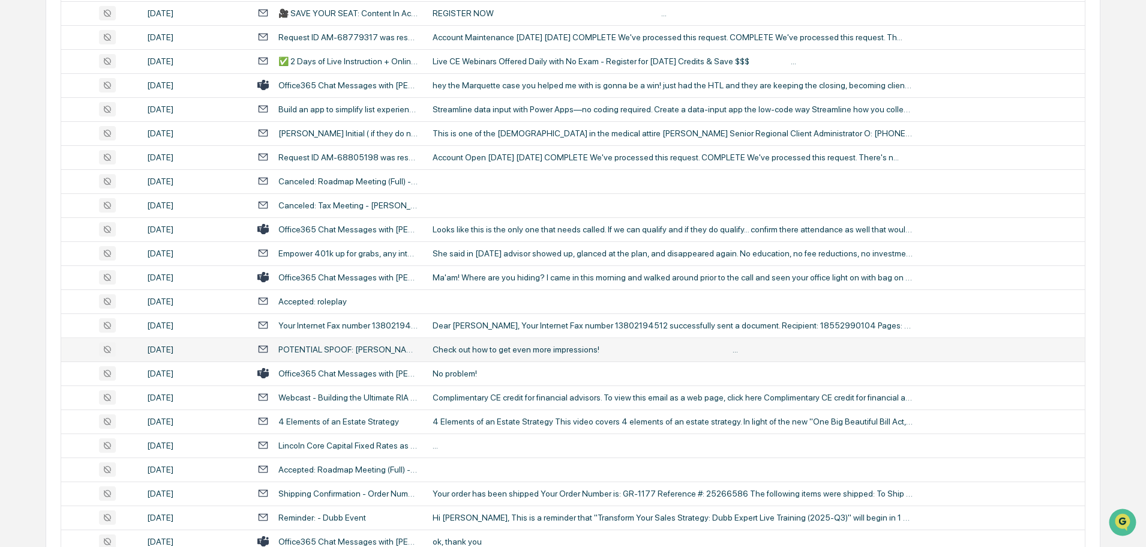
scroll to position [1477, 0]
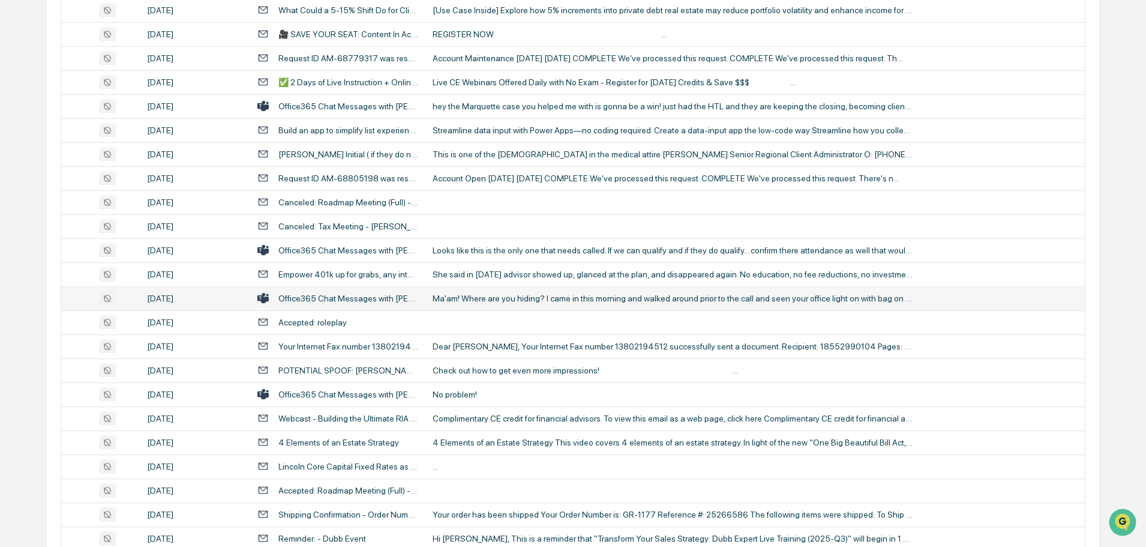
click at [493, 293] on div "Ma'am! Where are you hiding? I came in this morning and walked around prior to …" at bounding box center [673, 298] width 480 height 10
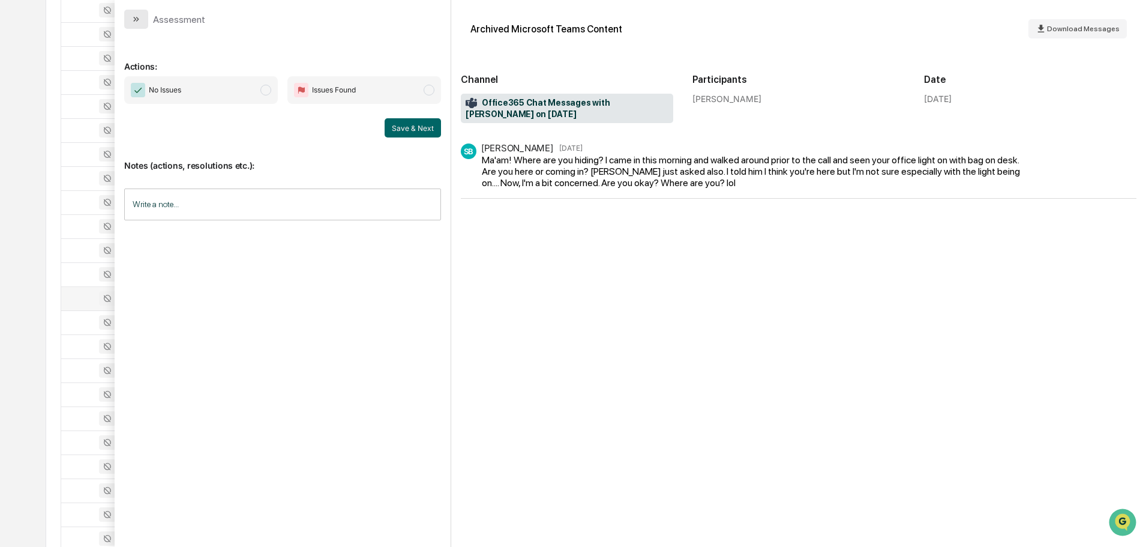
click at [139, 14] on icon "modal" at bounding box center [136, 19] width 10 height 10
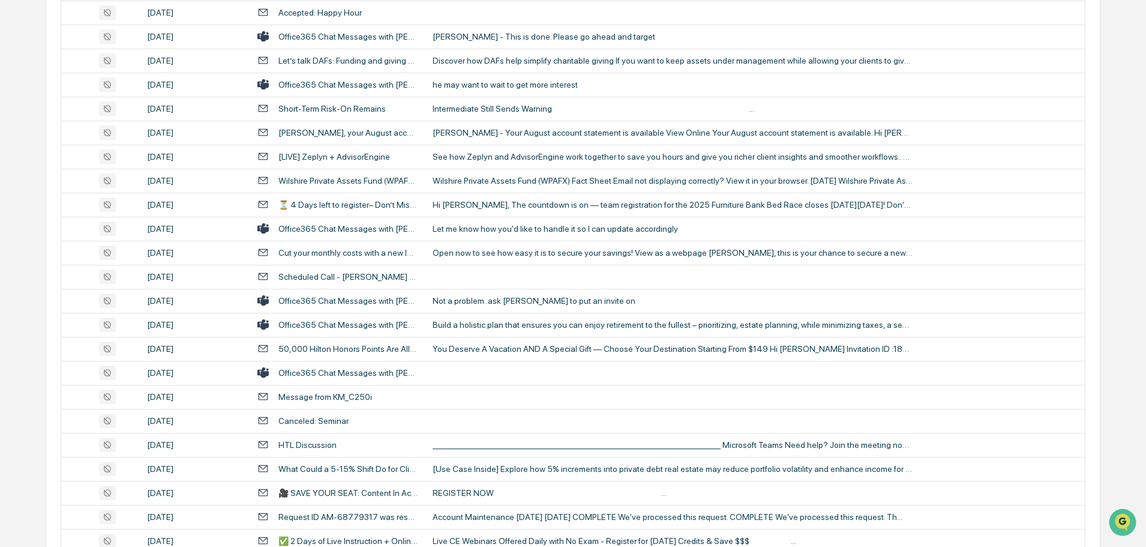
scroll to position [997, 0]
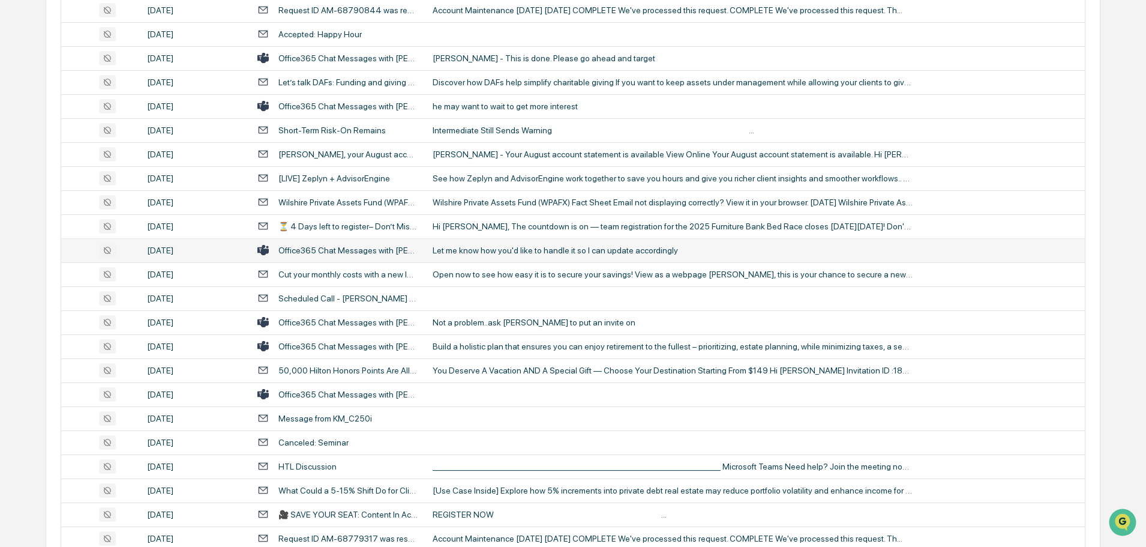
click at [506, 253] on div "Let me know how you'd like to handle it so I can update accordingly" at bounding box center [673, 250] width 480 height 10
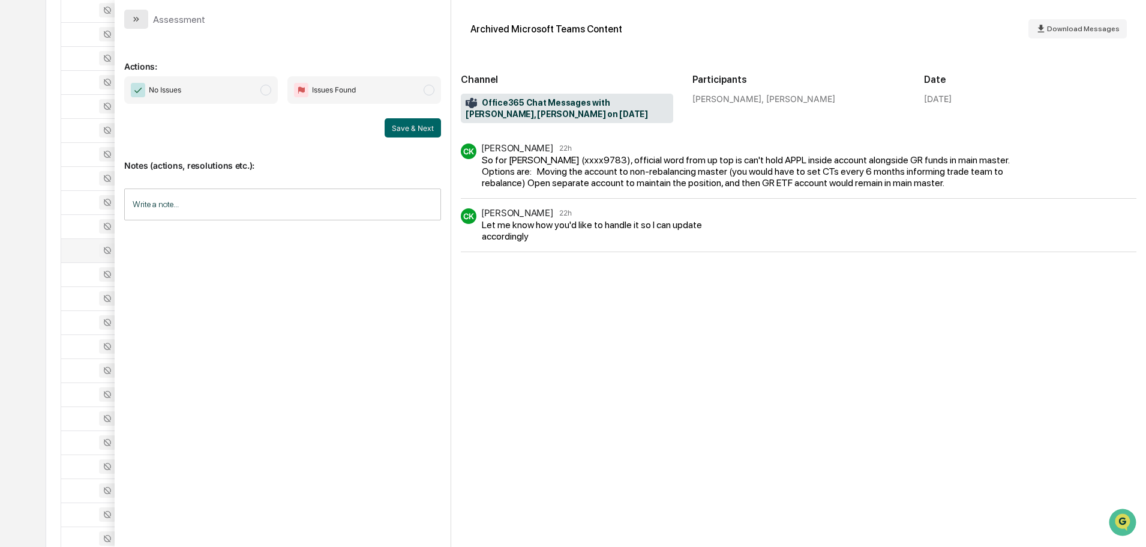
click at [139, 21] on icon "modal" at bounding box center [136, 19] width 10 height 10
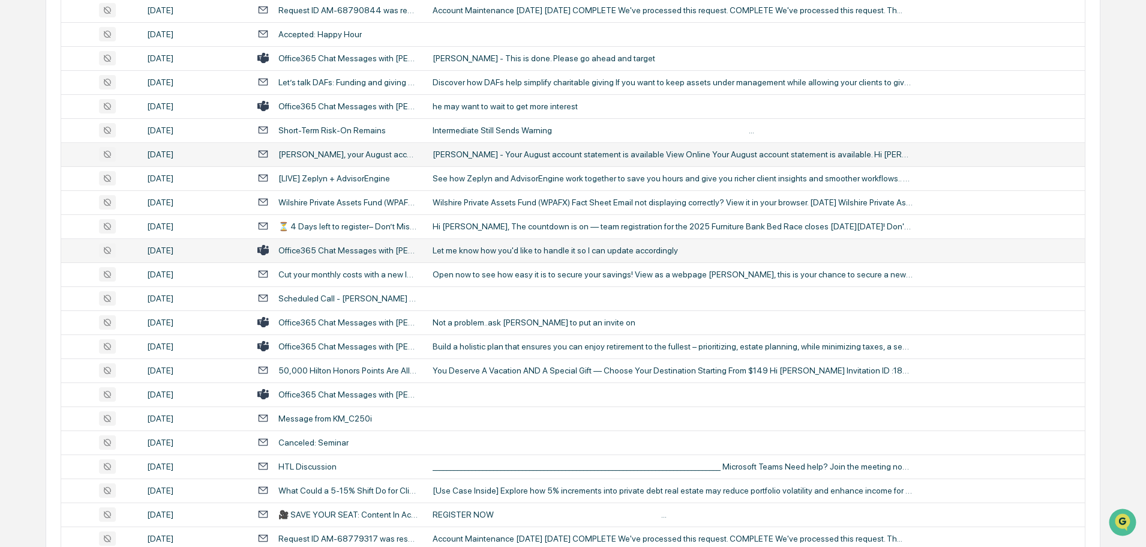
scroll to position [937, 0]
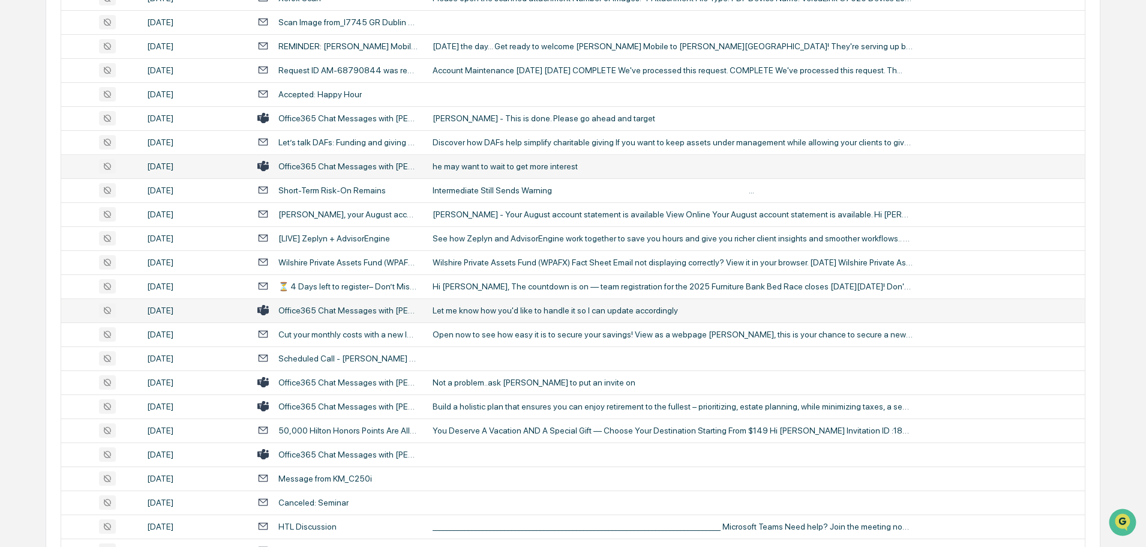
click at [473, 171] on td "he may want to wait to get more interest" at bounding box center [754, 166] width 659 height 24
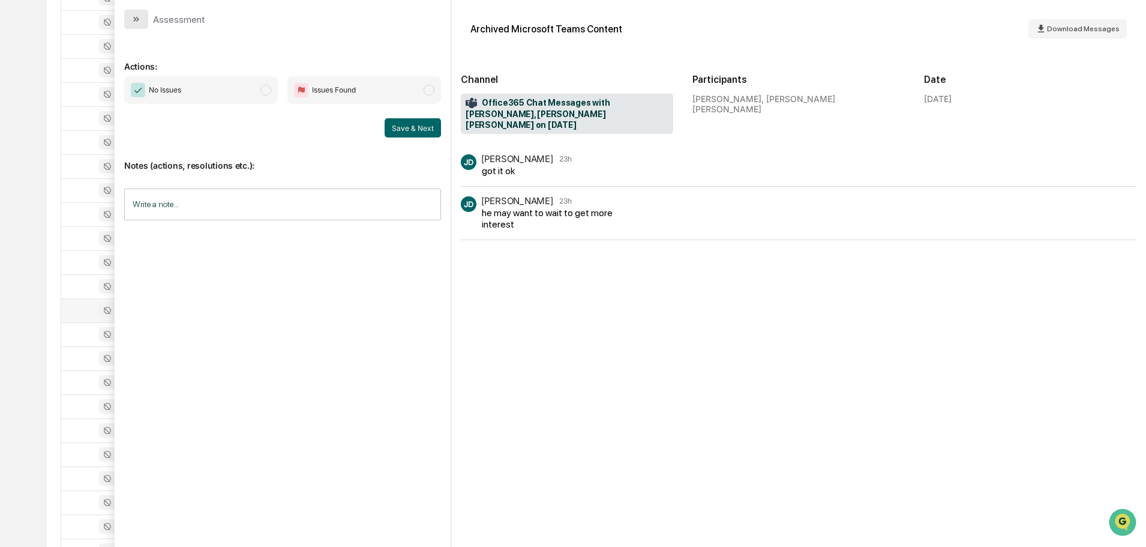
click at [133, 23] on icon "modal" at bounding box center [136, 19] width 10 height 10
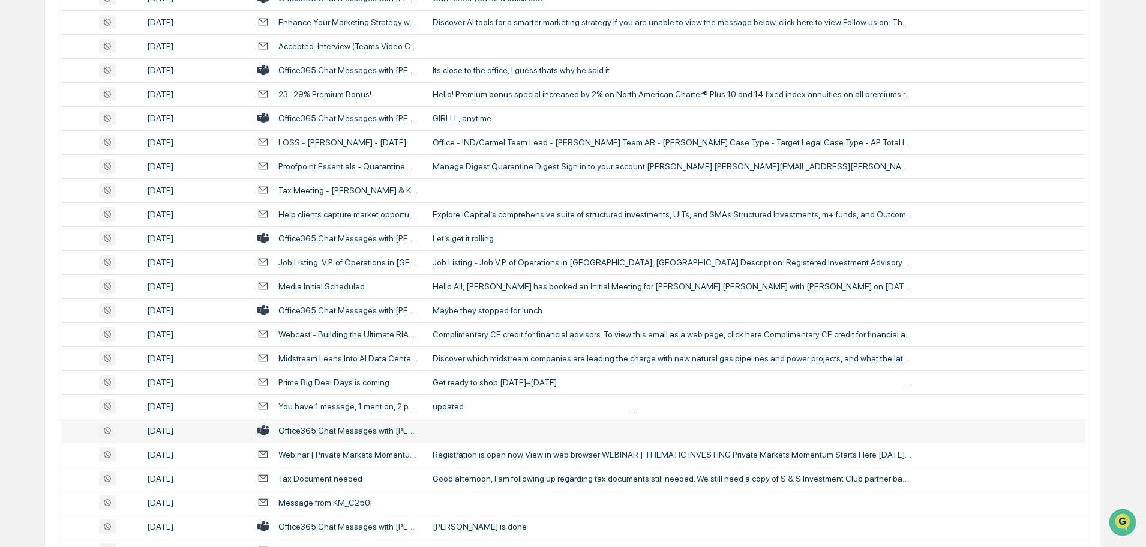
scroll to position [277, 0]
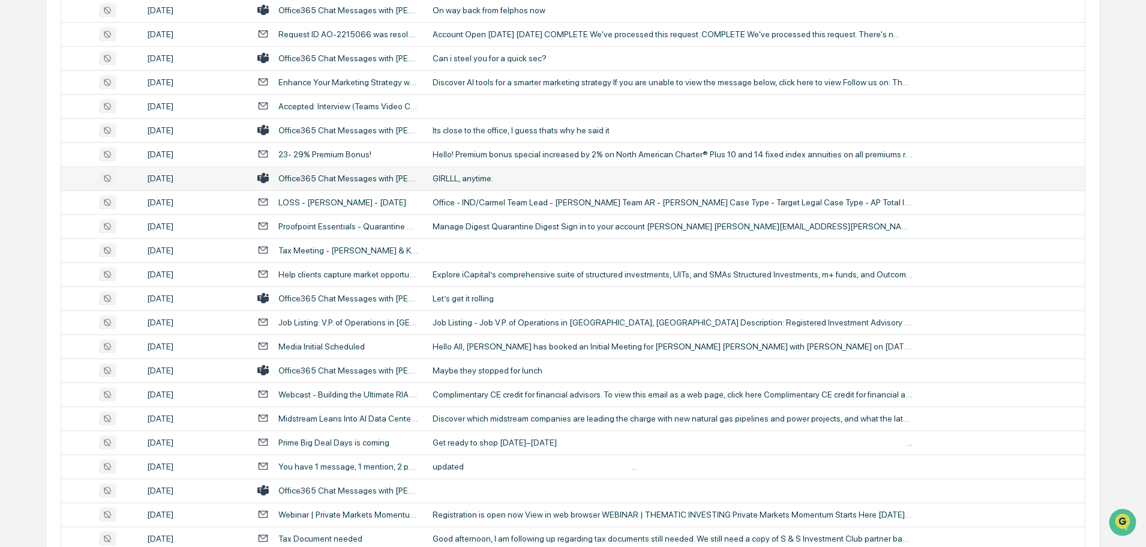
click at [493, 178] on div "GIRLLL, anytime." at bounding box center [673, 178] width 480 height 10
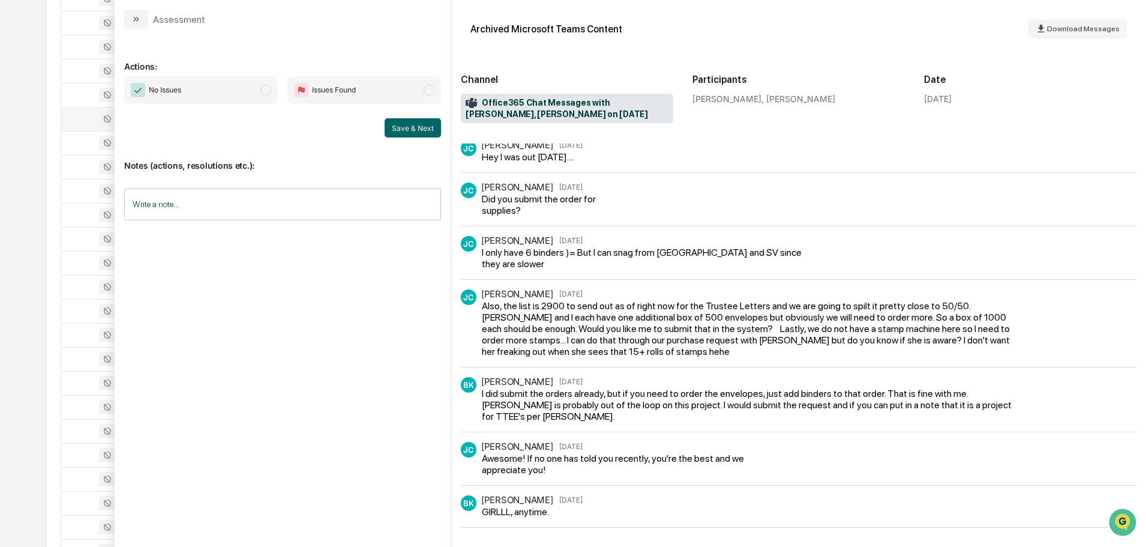
scroll to position [337, 0]
click at [140, 21] on icon "modal" at bounding box center [136, 19] width 10 height 10
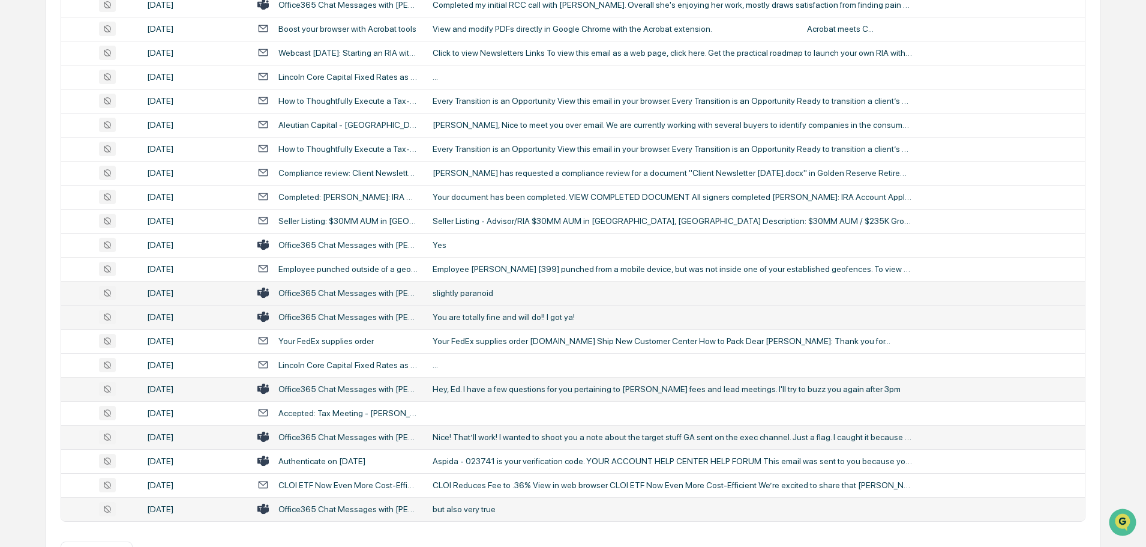
scroll to position [2198, 0]
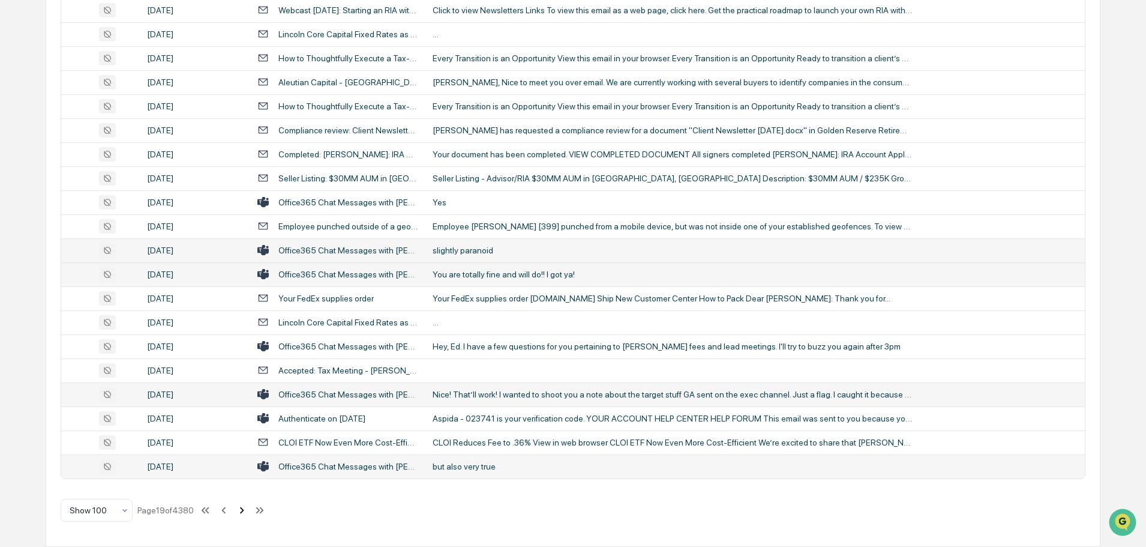
click at [242, 509] on icon at bounding box center [241, 509] width 13 height 13
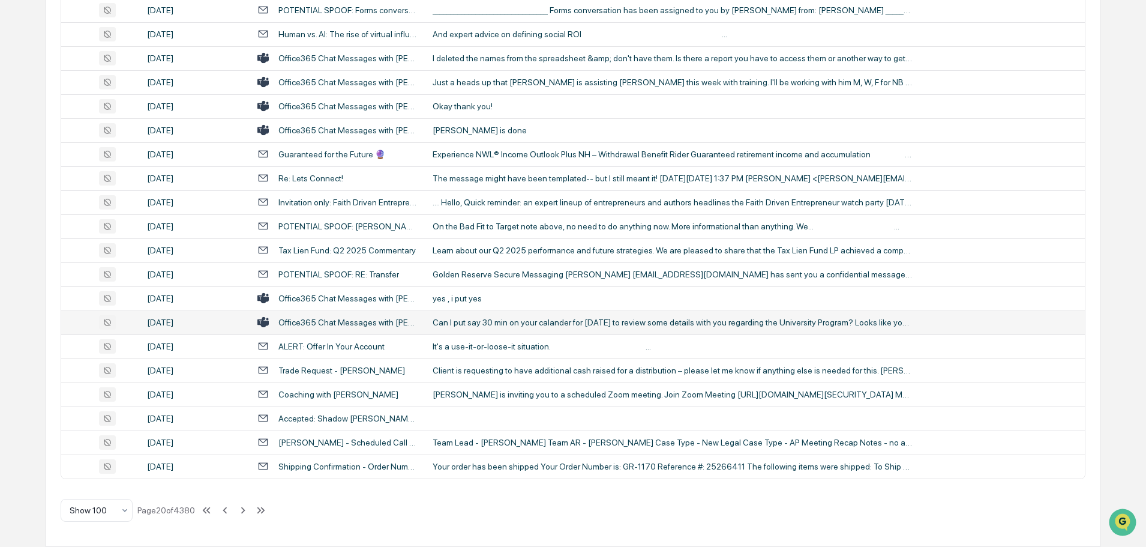
click at [521, 325] on div "Can I put say 30 min on your calander for tomorrow to review some details with …" at bounding box center [673, 322] width 480 height 10
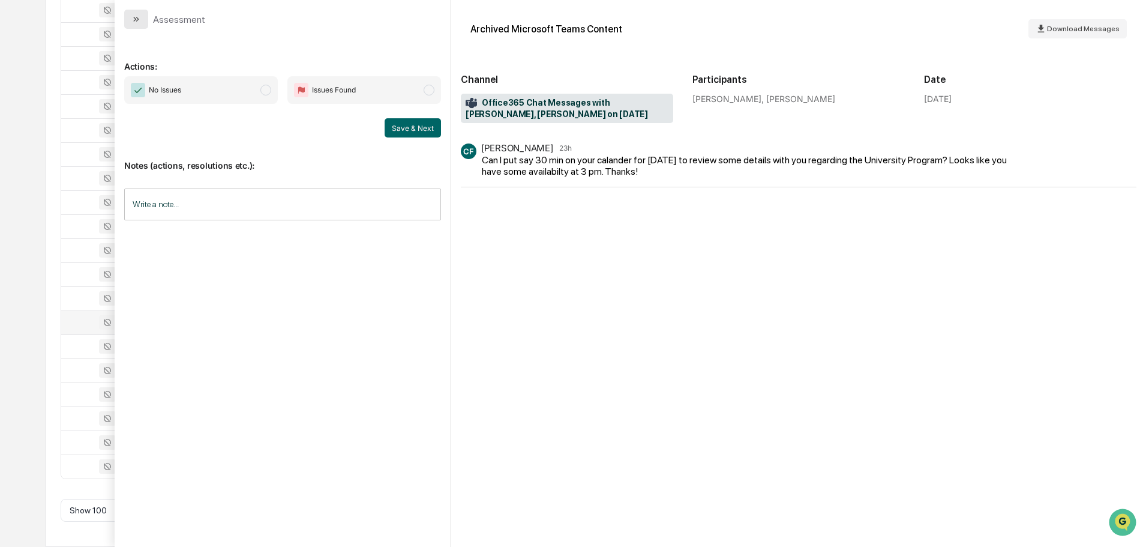
click at [133, 17] on icon "modal" at bounding box center [136, 19] width 10 height 10
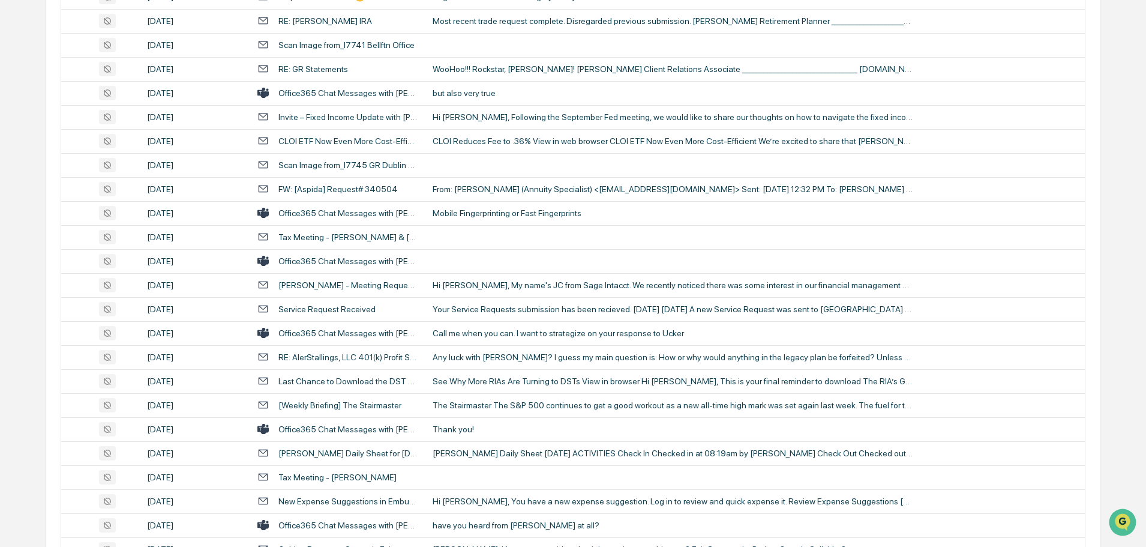
scroll to position [817, 0]
